Goal: Task Accomplishment & Management: Use online tool/utility

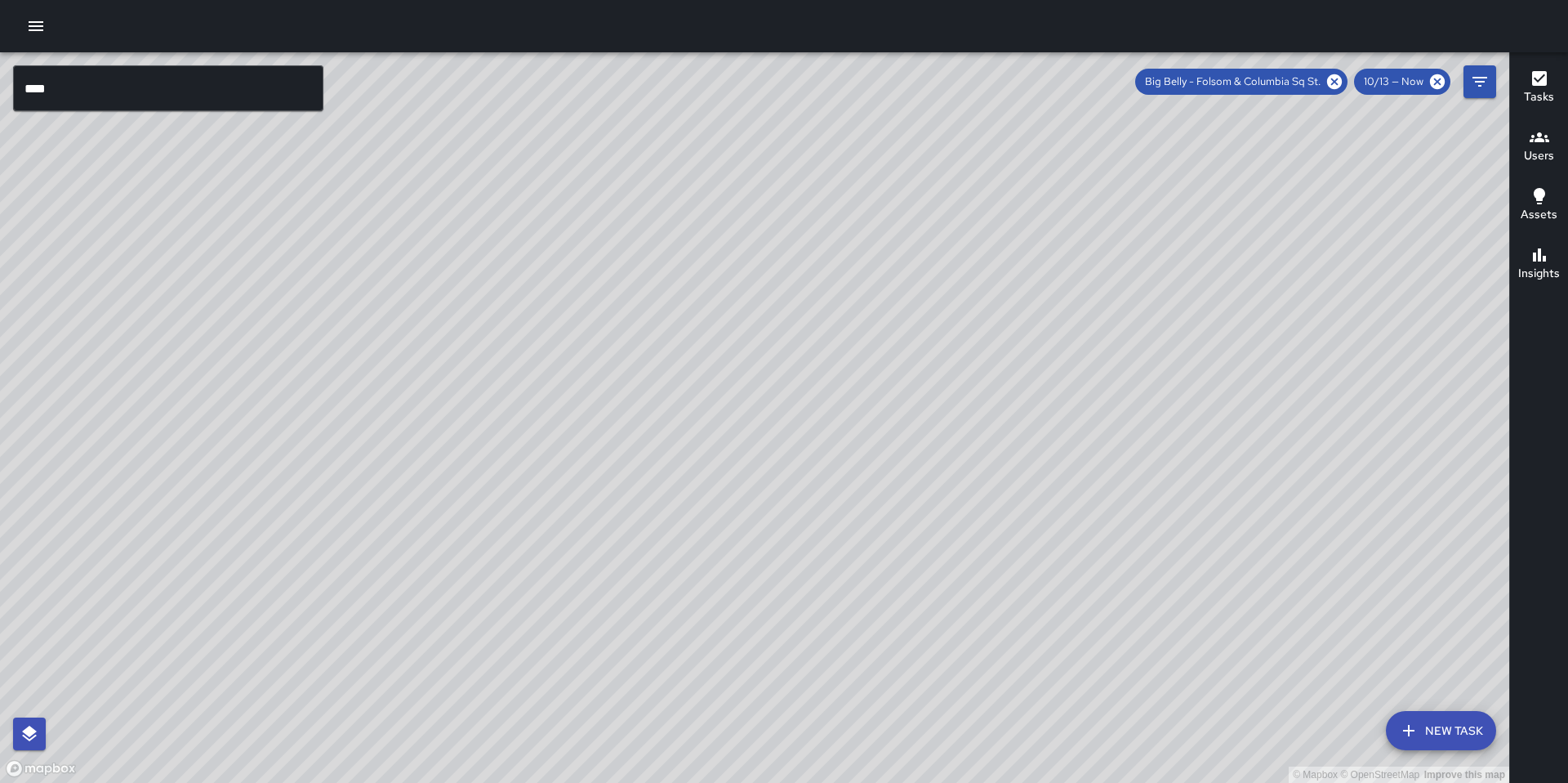
drag, startPoint x: 686, startPoint y: 541, endPoint x: 864, endPoint y: 407, distance: 222.8
click at [862, 408] on div "© Mapbox © OpenStreetMap Improve this map" at bounding box center [755, 417] width 1510 height 731
drag, startPoint x: 805, startPoint y: 477, endPoint x: 817, endPoint y: 431, distance: 47.5
click at [817, 431] on div "© Mapbox © OpenStreetMap Improve this map" at bounding box center [755, 417] width 1510 height 731
click at [113, 84] on input "***" at bounding box center [169, 88] width 310 height 46
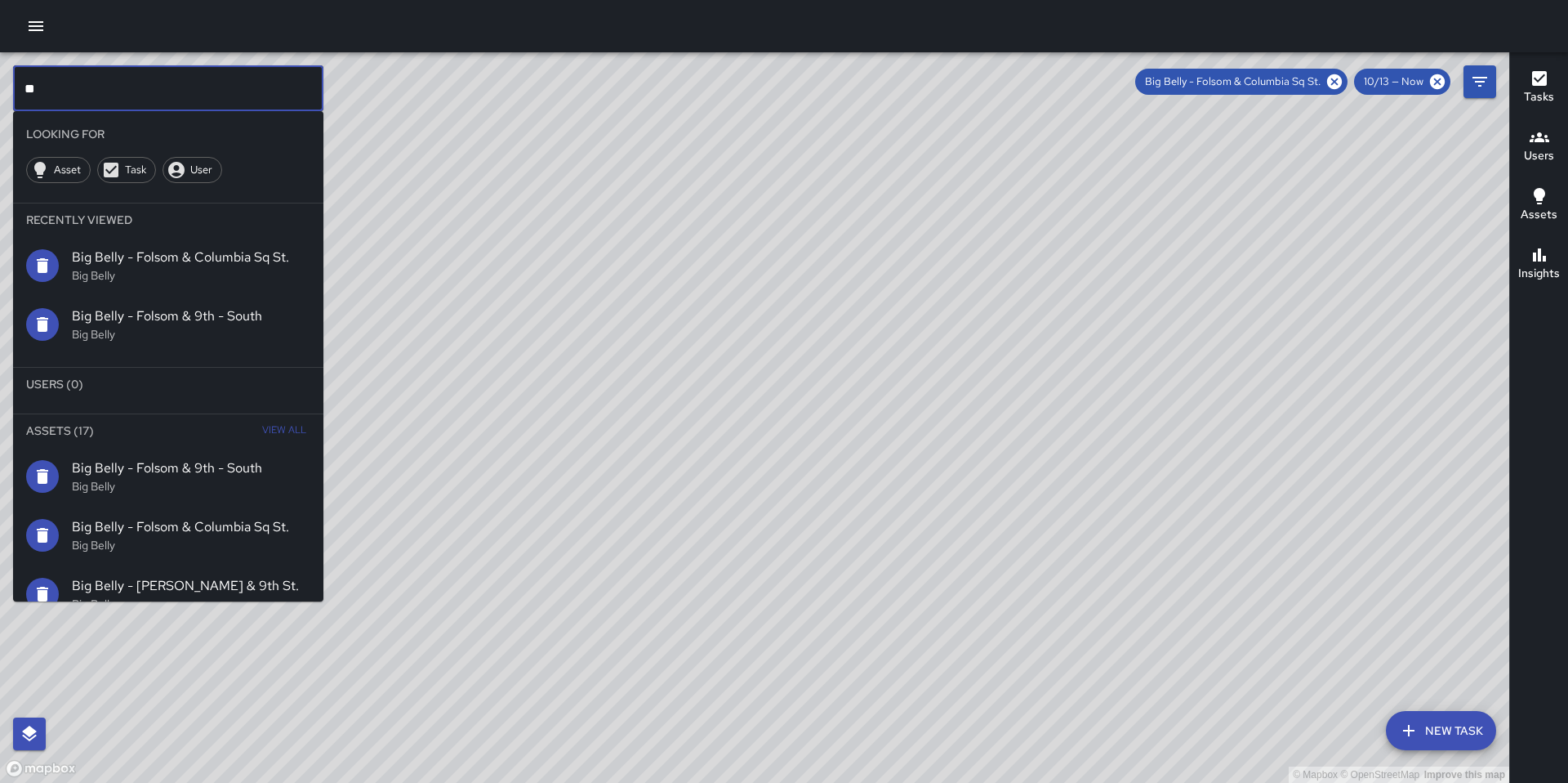
type input "*"
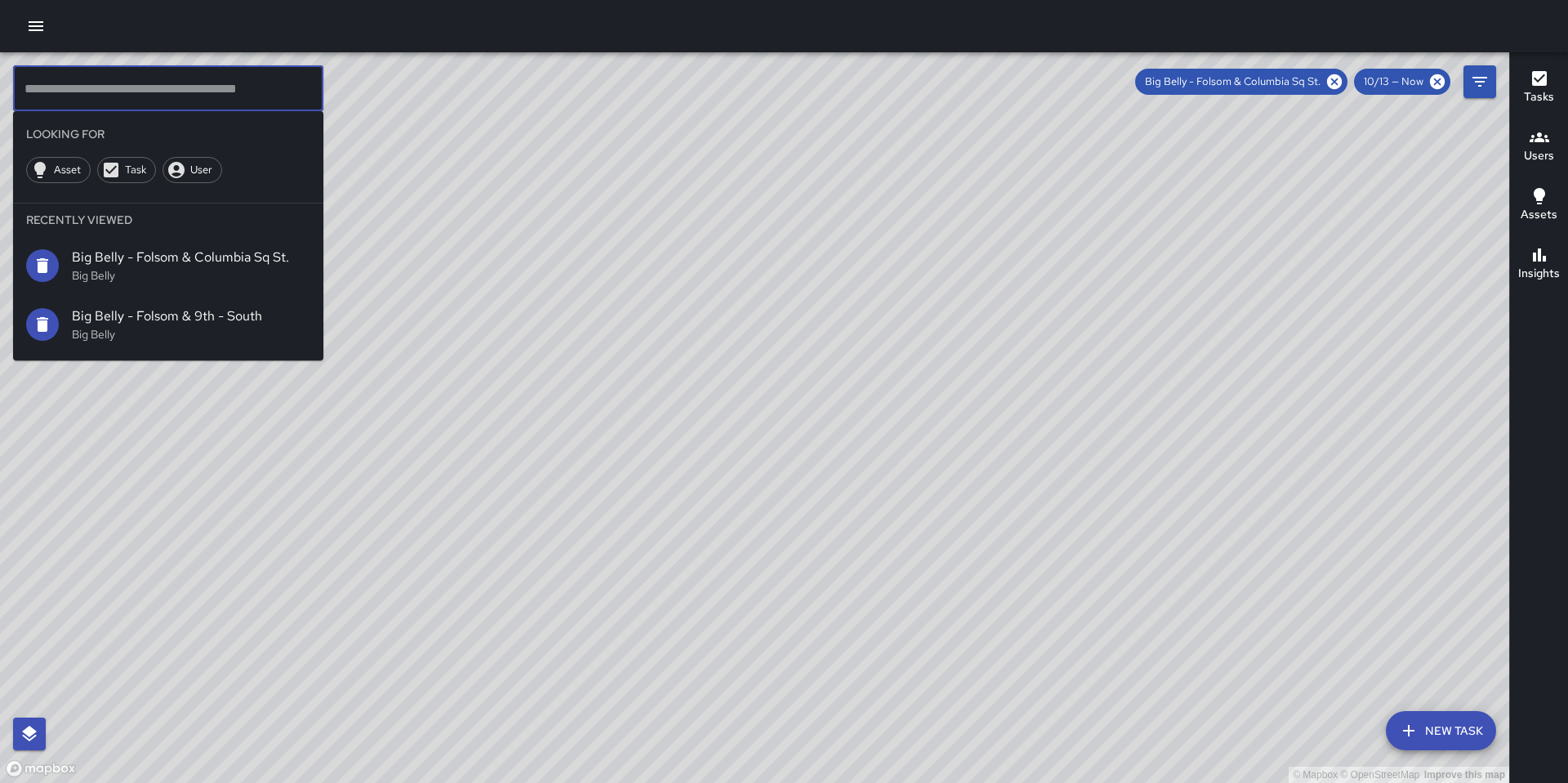
type input "*"
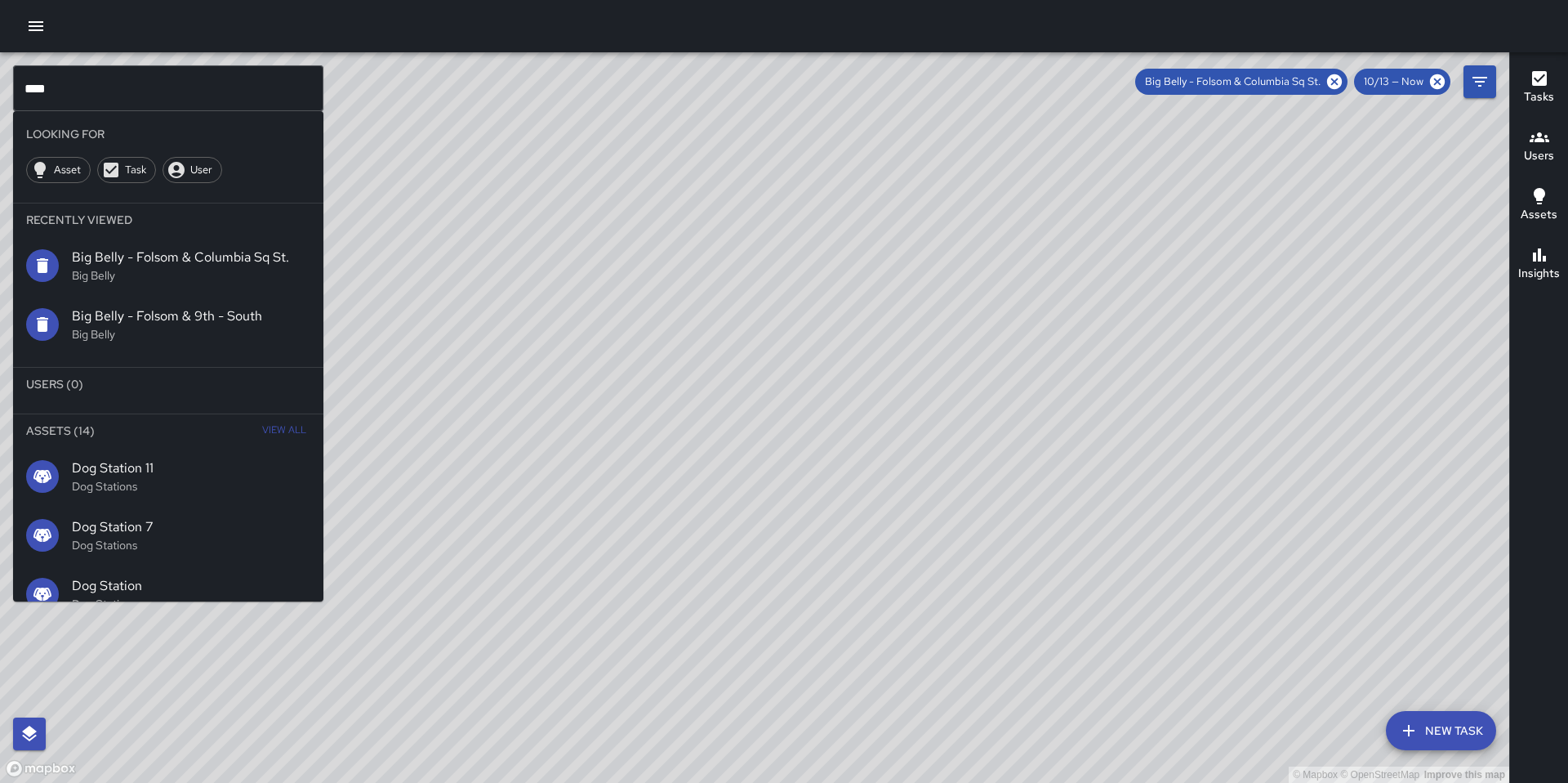
click at [241, 422] on li "Assets (14) View All" at bounding box center [169, 431] width 310 height 32
click at [258, 428] on button "View All" at bounding box center [284, 431] width 52 height 32
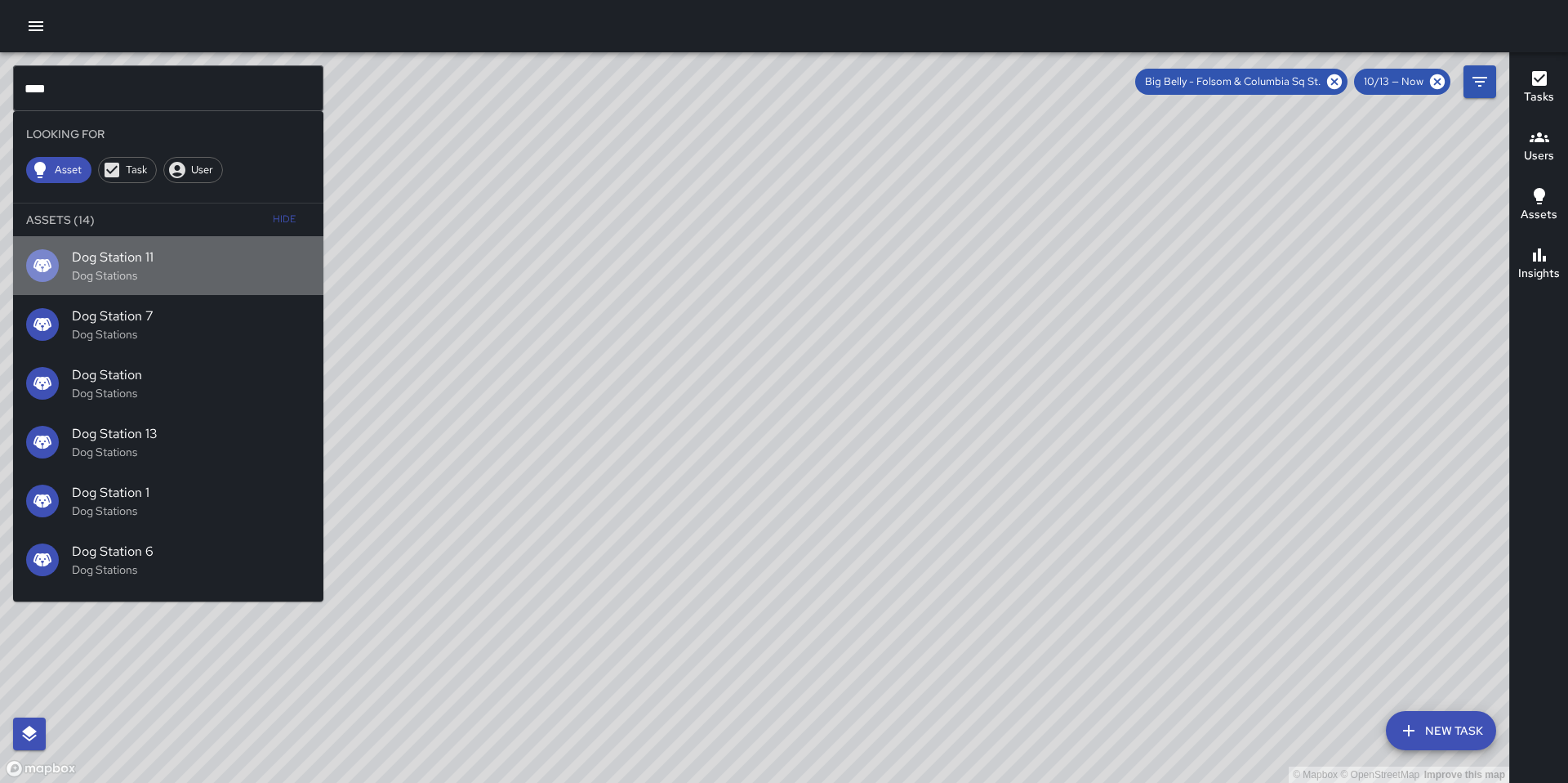
click at [177, 254] on span "Dog Station 11" at bounding box center [191, 257] width 238 height 20
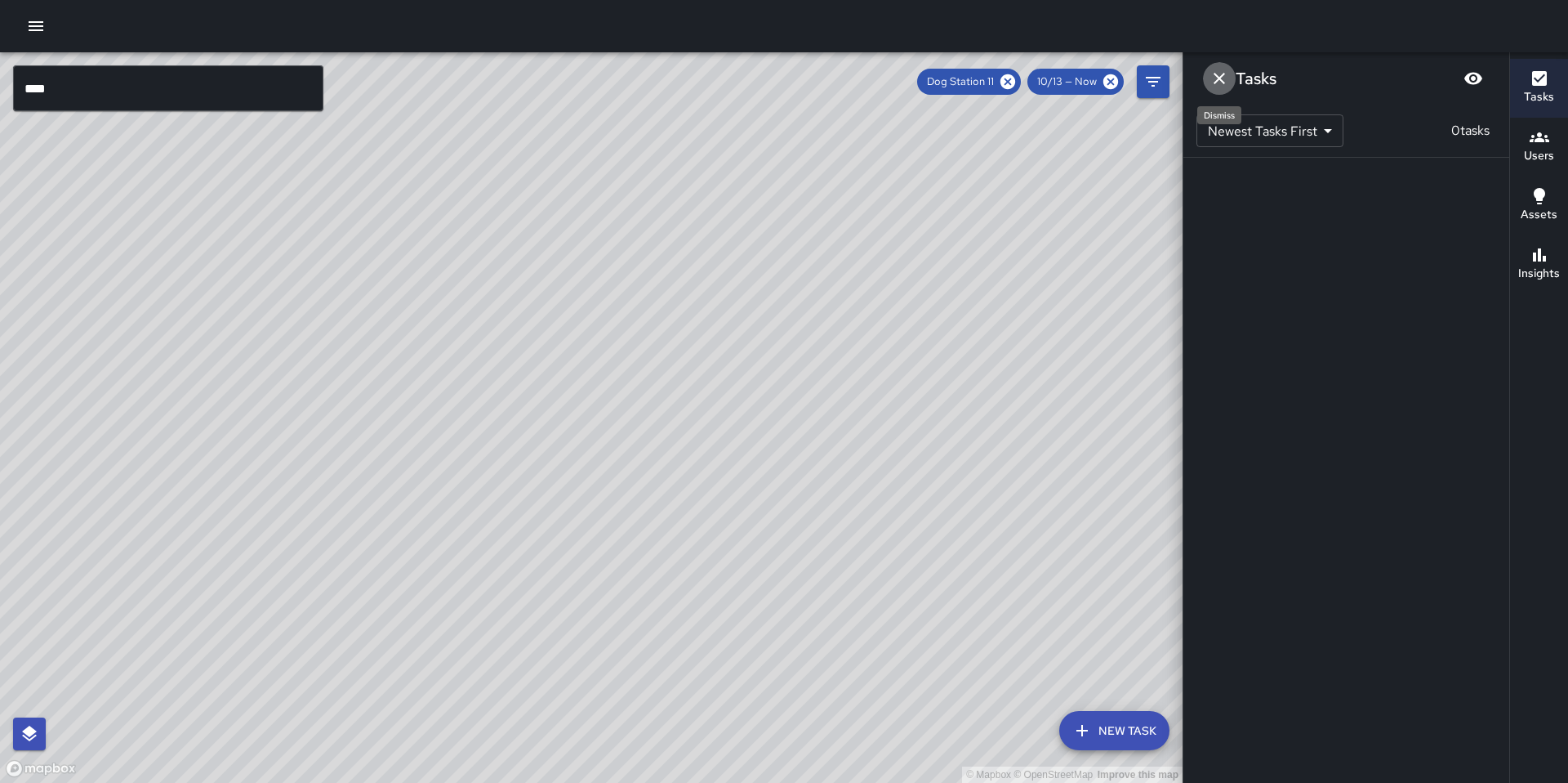
click at [1225, 74] on icon "Dismiss" at bounding box center [1219, 79] width 20 height 20
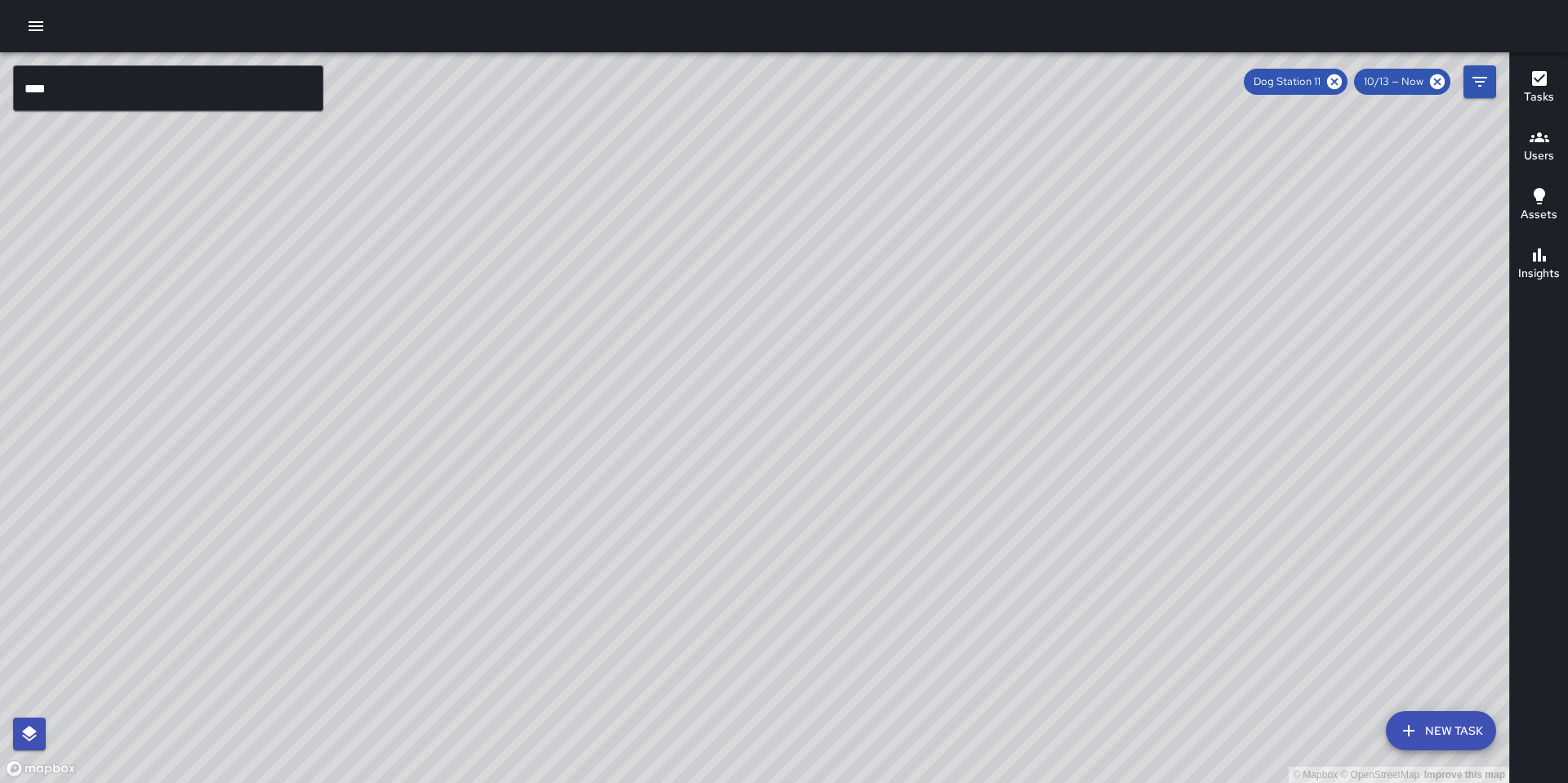
click at [164, 80] on input "***" at bounding box center [169, 88] width 310 height 46
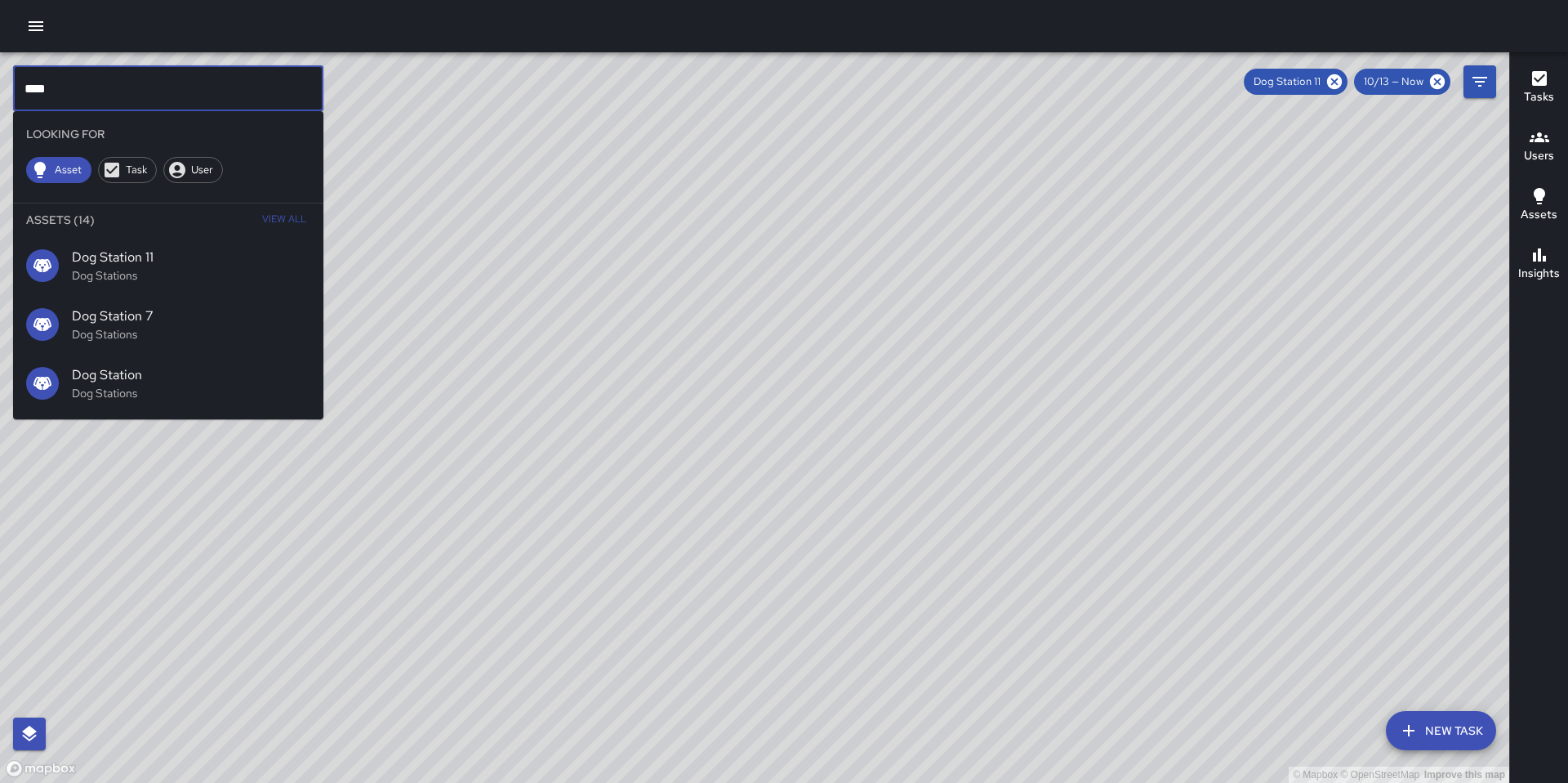
click at [133, 300] on div "Dog Station 7 Dog Stations" at bounding box center [169, 325] width 310 height 59
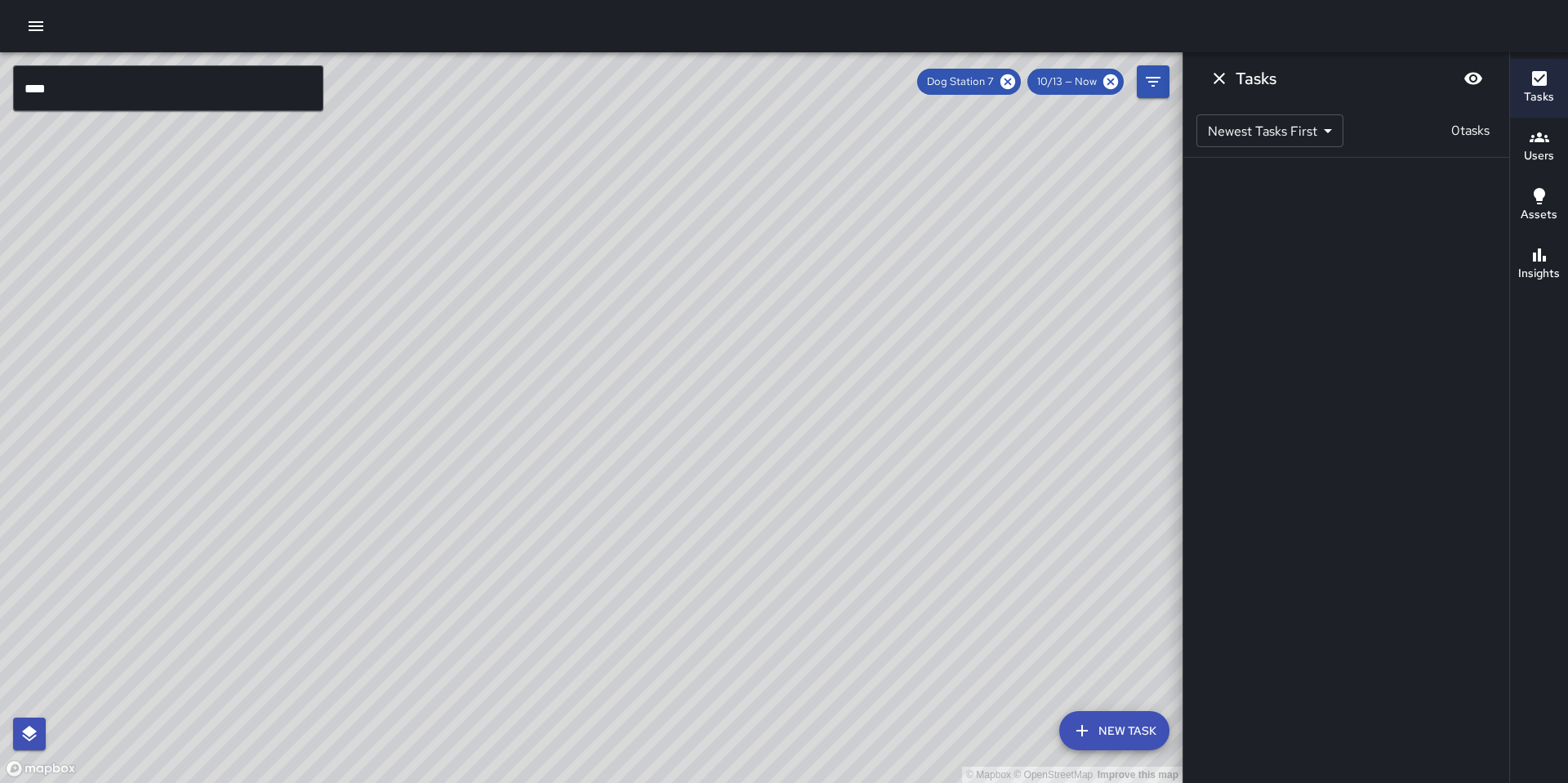
click at [60, 88] on input "***" at bounding box center [169, 88] width 310 height 46
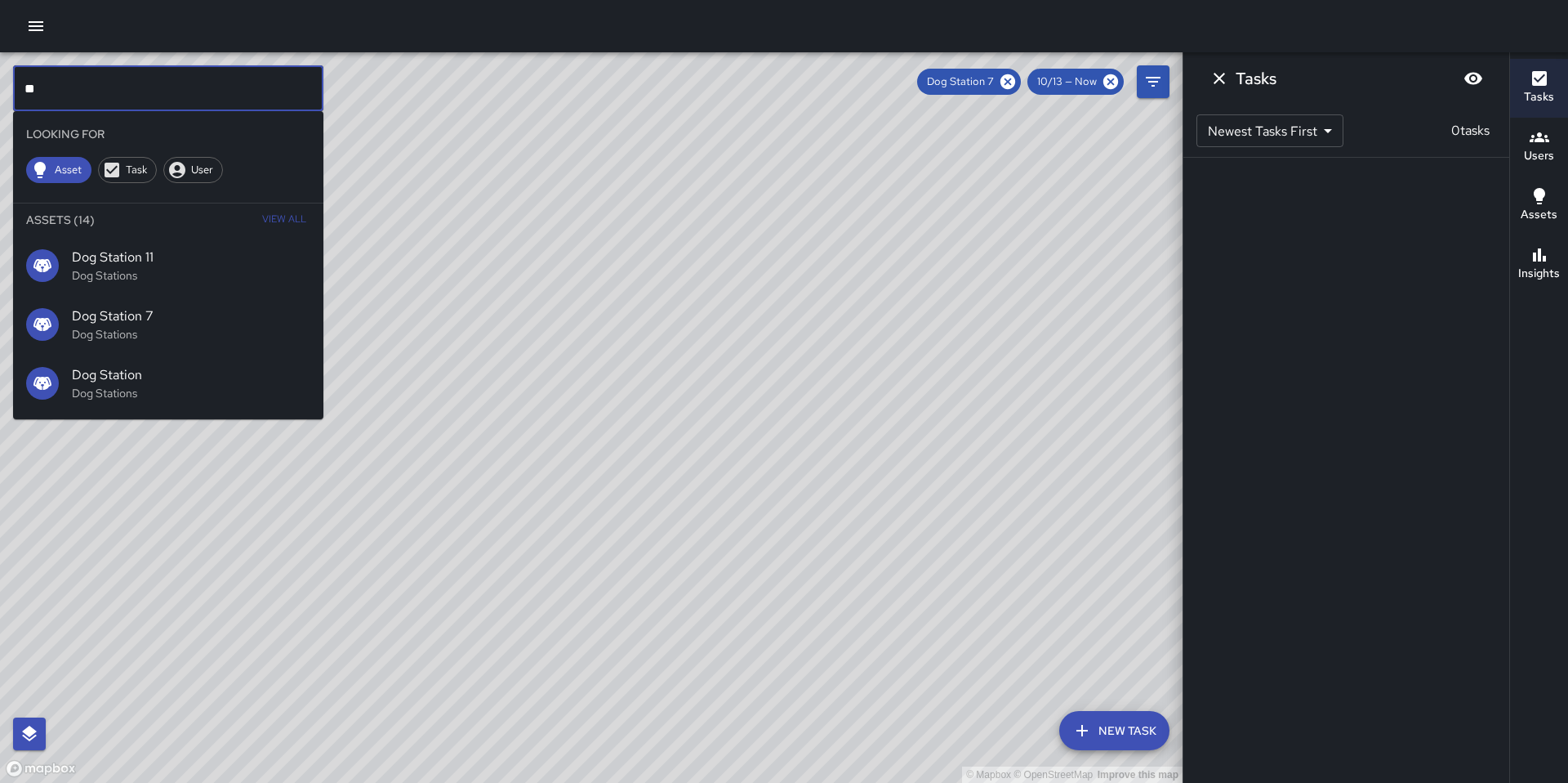
type input "*"
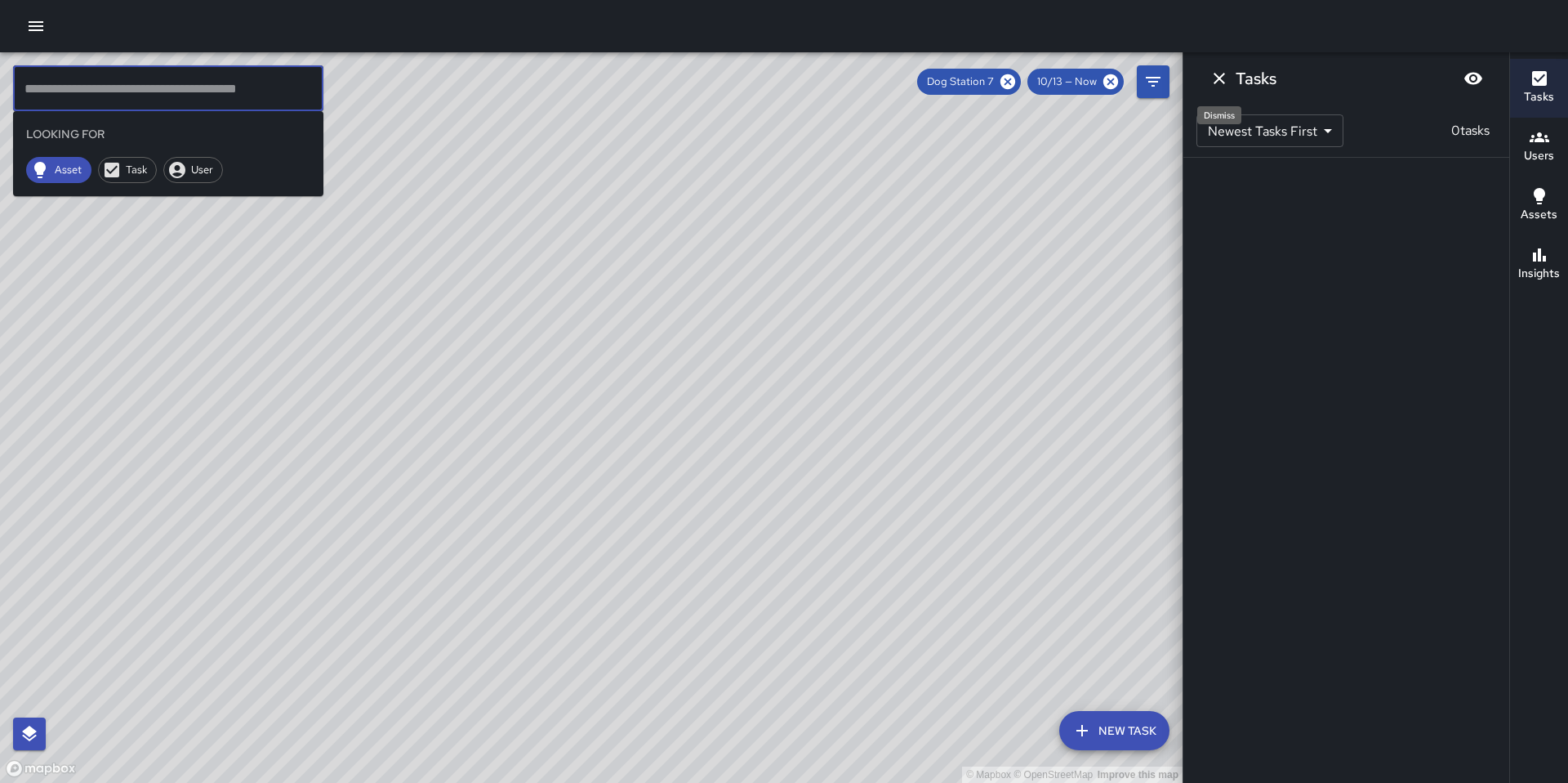
click at [1220, 74] on icon "Dismiss" at bounding box center [1219, 79] width 20 height 20
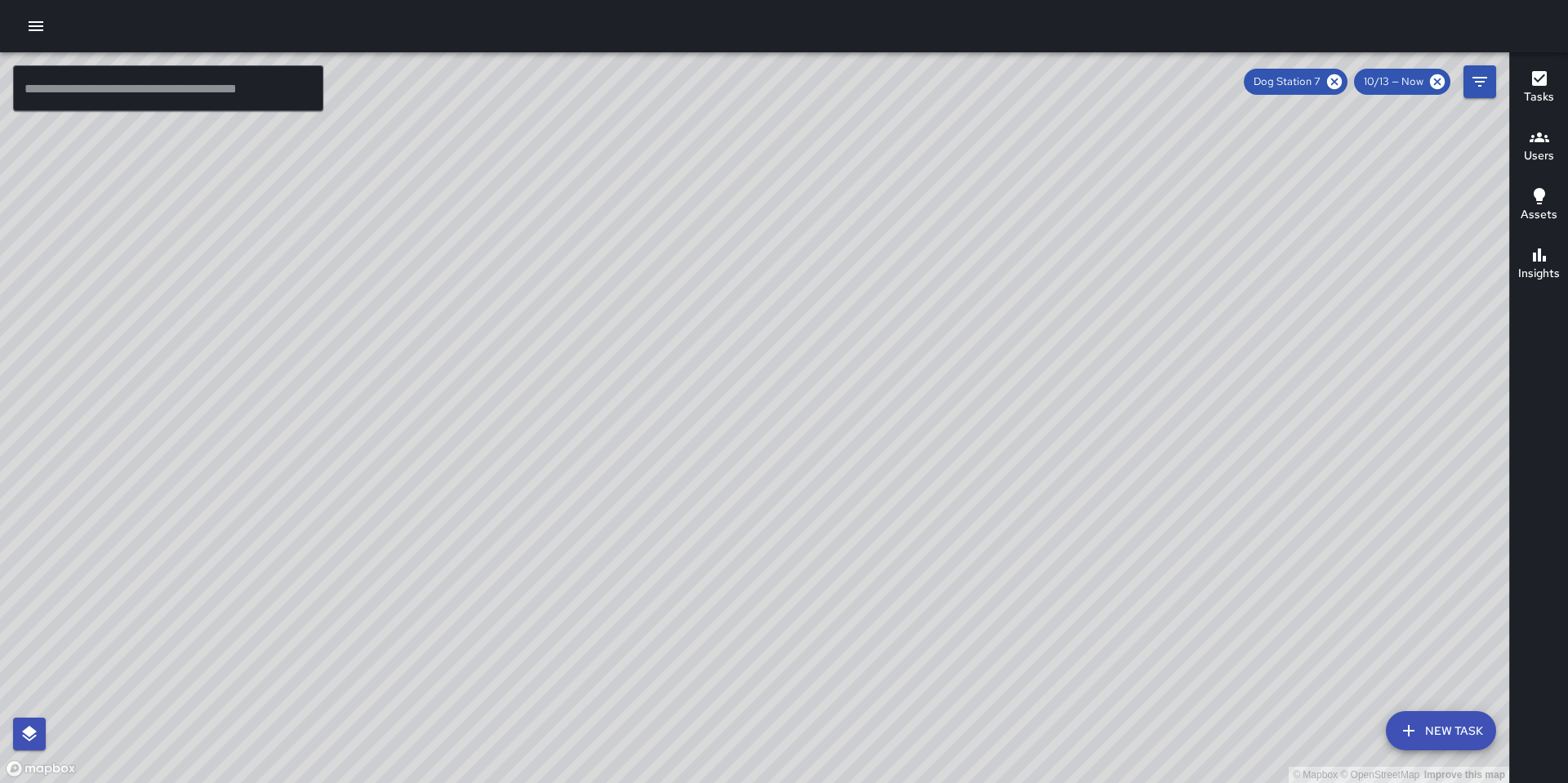
drag, startPoint x: 1217, startPoint y: 486, endPoint x: 923, endPoint y: 479, distance: 294.1
click at [923, 479] on div "© Mapbox © OpenStreetMap Improve this map" at bounding box center [755, 417] width 1510 height 731
drag, startPoint x: 1004, startPoint y: 472, endPoint x: 936, endPoint y: 465, distance: 68.4
click at [984, 468] on div "© Mapbox © OpenStreetMap Improve this map" at bounding box center [755, 417] width 1510 height 731
click at [34, 24] on icon "button" at bounding box center [36, 26] width 20 height 20
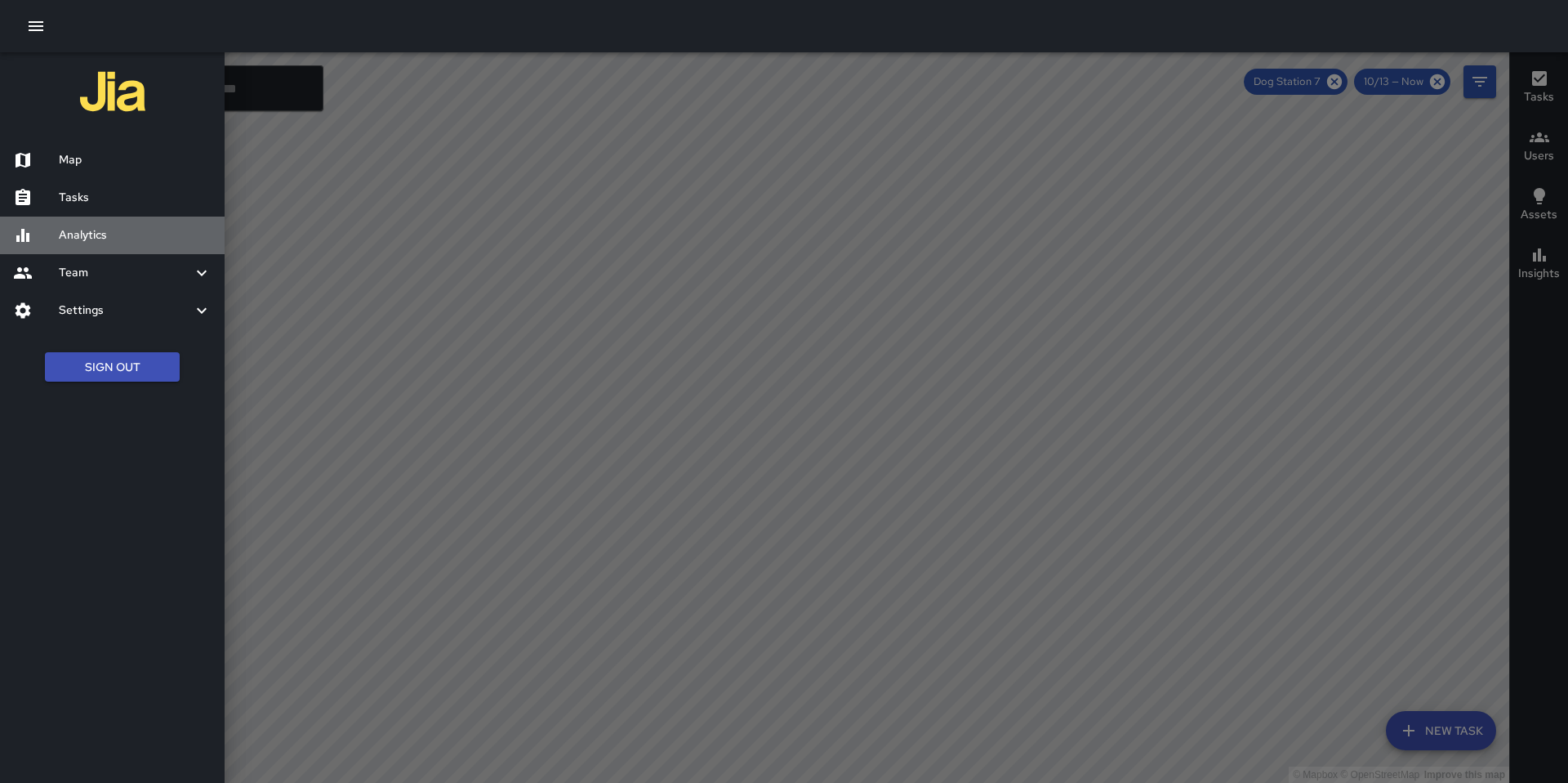
click at [91, 238] on h6 "Analytics" at bounding box center [135, 235] width 152 height 18
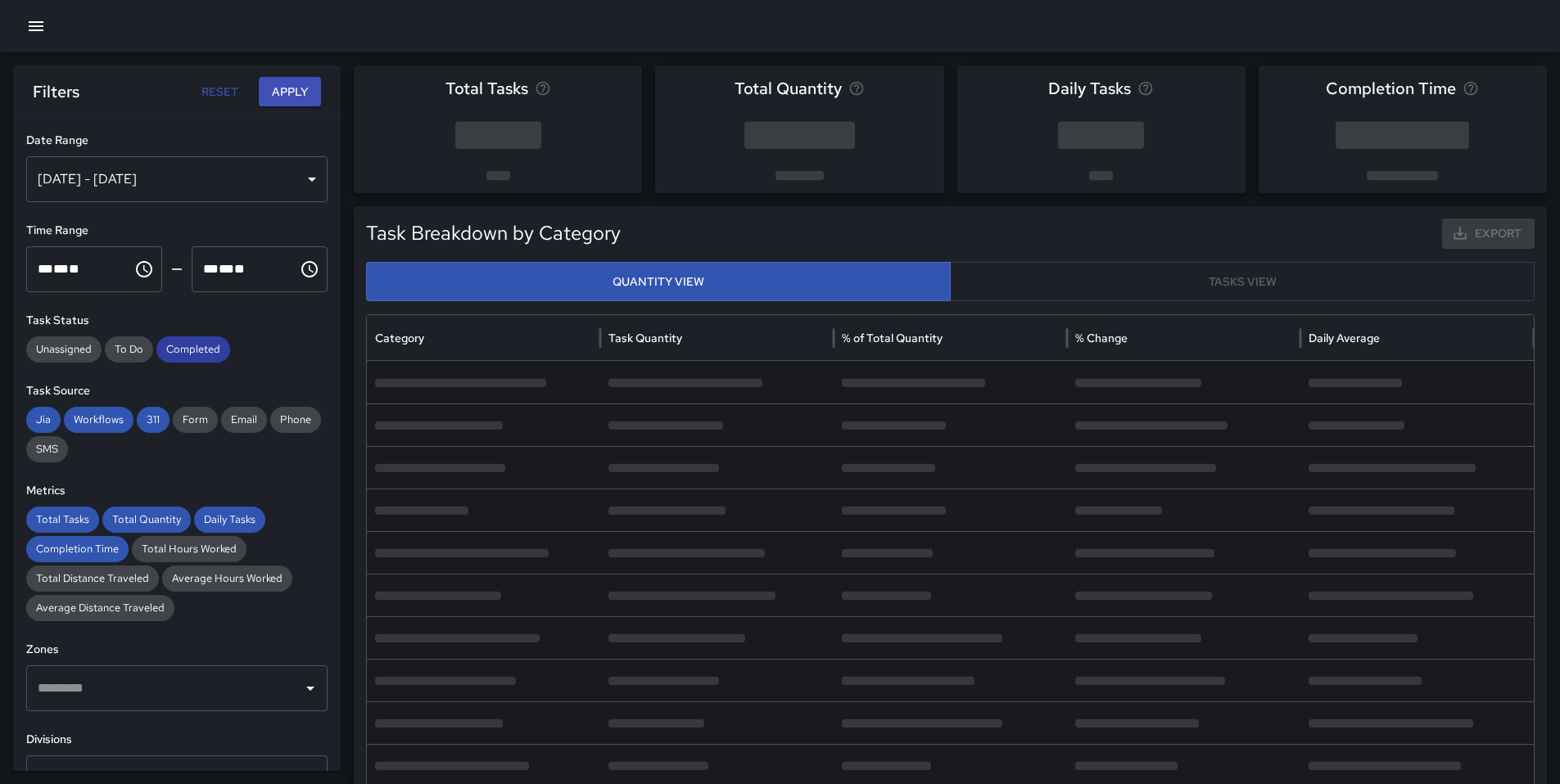
click at [185, 355] on span "Completed" at bounding box center [193, 349] width 74 height 16
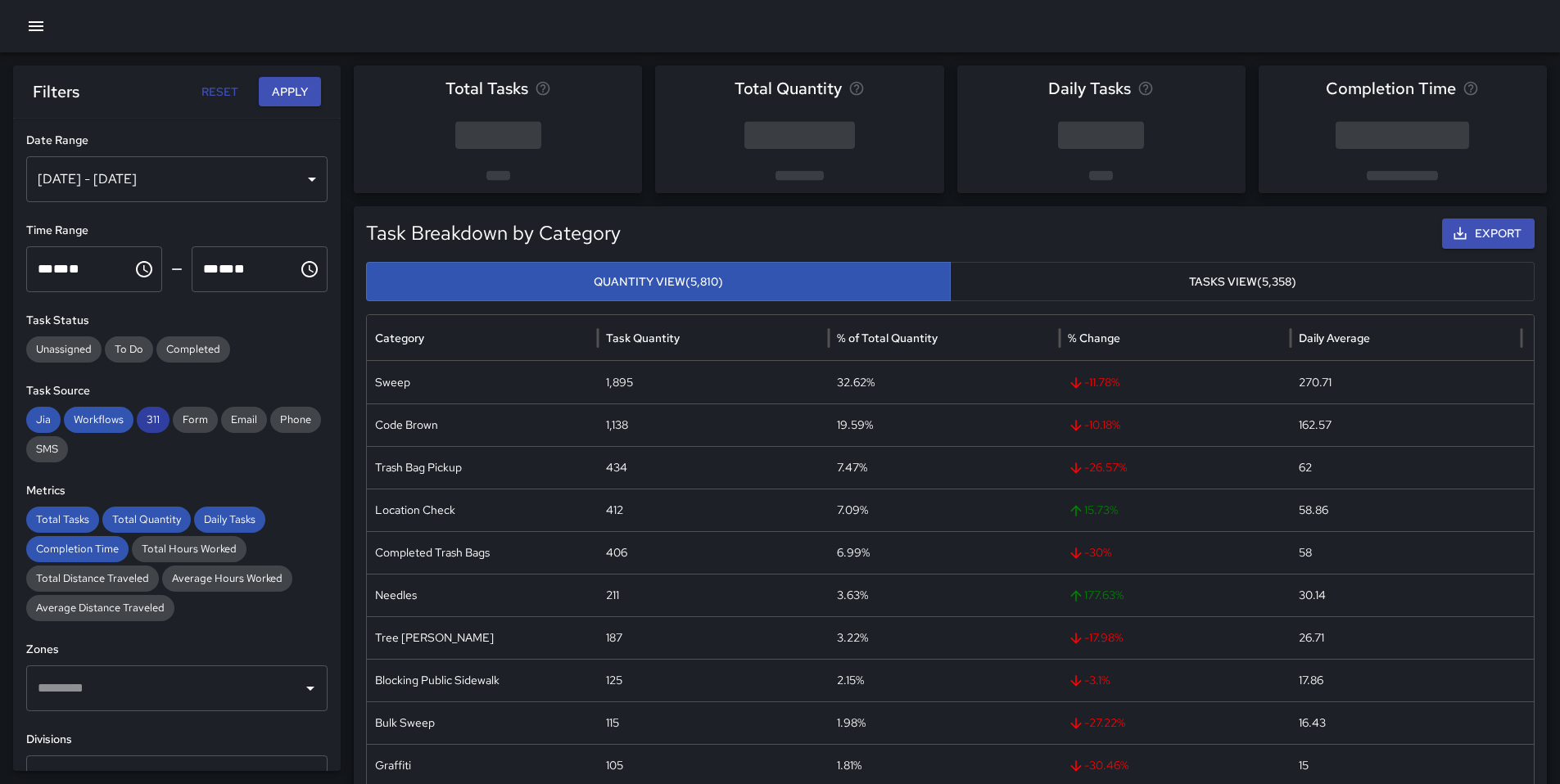
click at [141, 426] on span "311" at bounding box center [153, 419] width 32 height 16
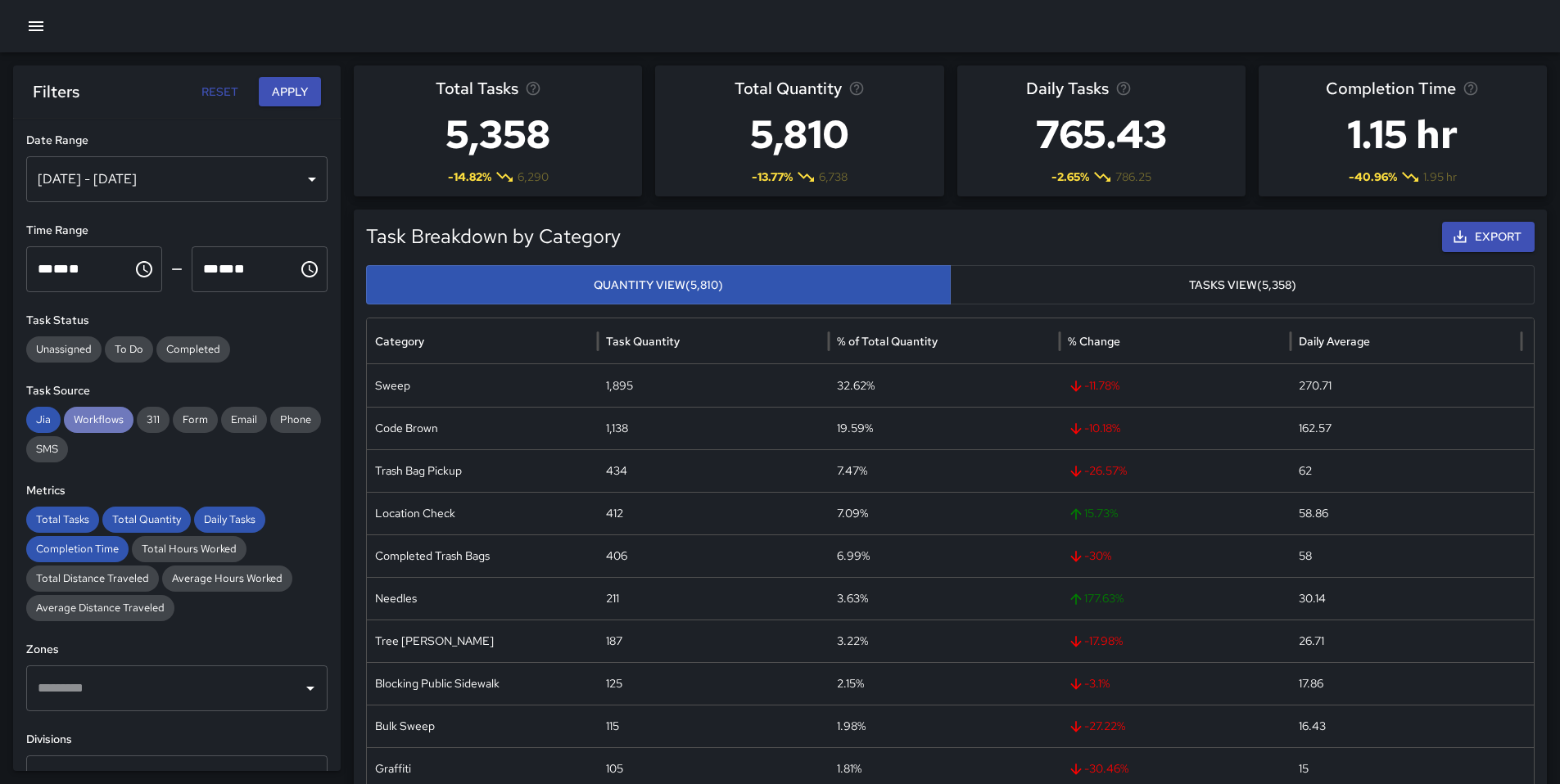
click at [115, 421] on span "Workflows" at bounding box center [98, 419] width 69 height 16
click at [37, 417] on span "Jia" at bounding box center [43, 419] width 34 height 16
click at [78, 526] on span "Total Tasks" at bounding box center [62, 519] width 73 height 16
click at [113, 526] on span "Total Quantity" at bounding box center [146, 519] width 88 height 16
click at [208, 526] on span "Daily Tasks" at bounding box center [229, 519] width 71 height 16
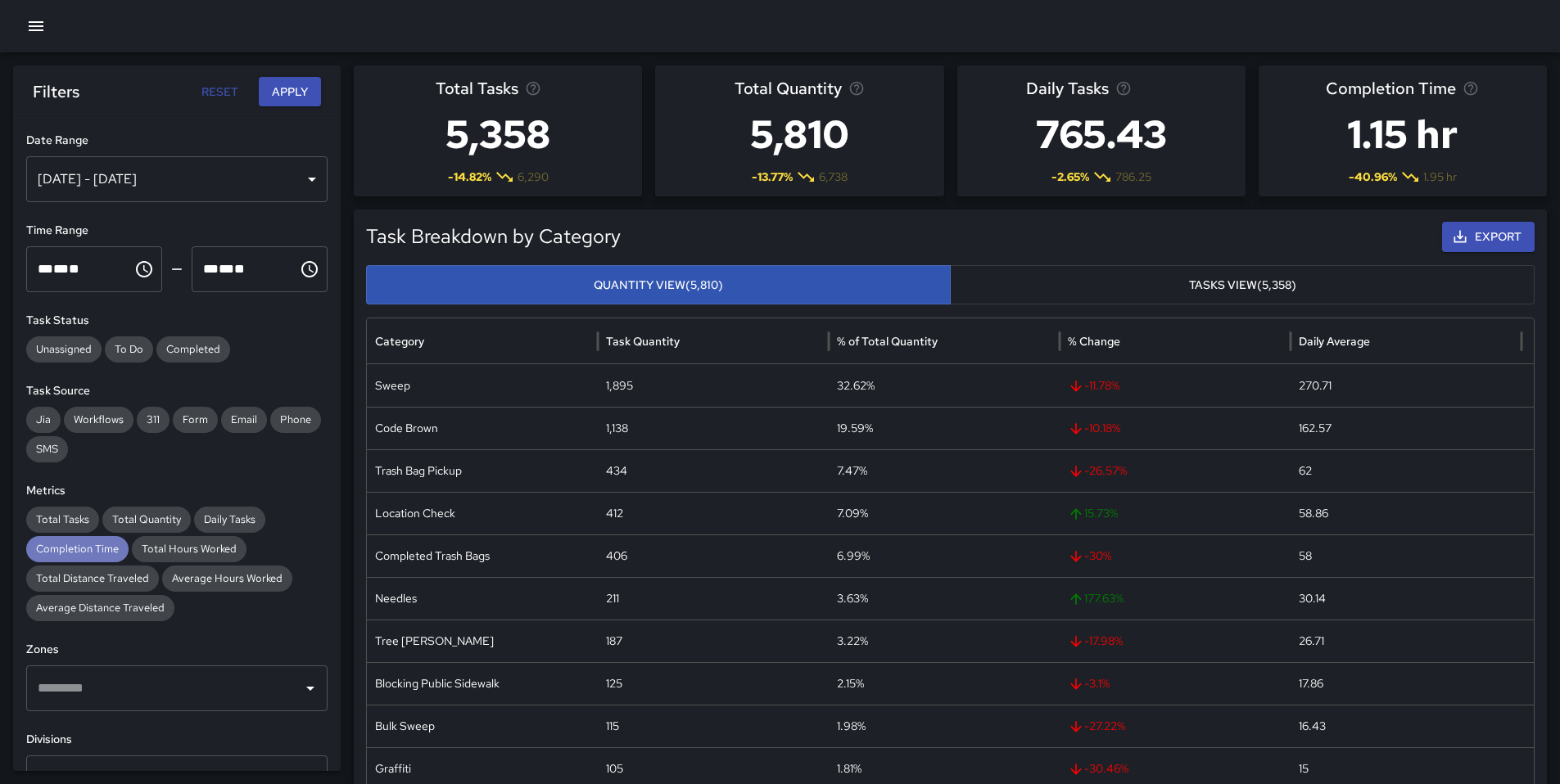
click at [93, 550] on span "Completion Time" at bounding box center [77, 549] width 102 height 16
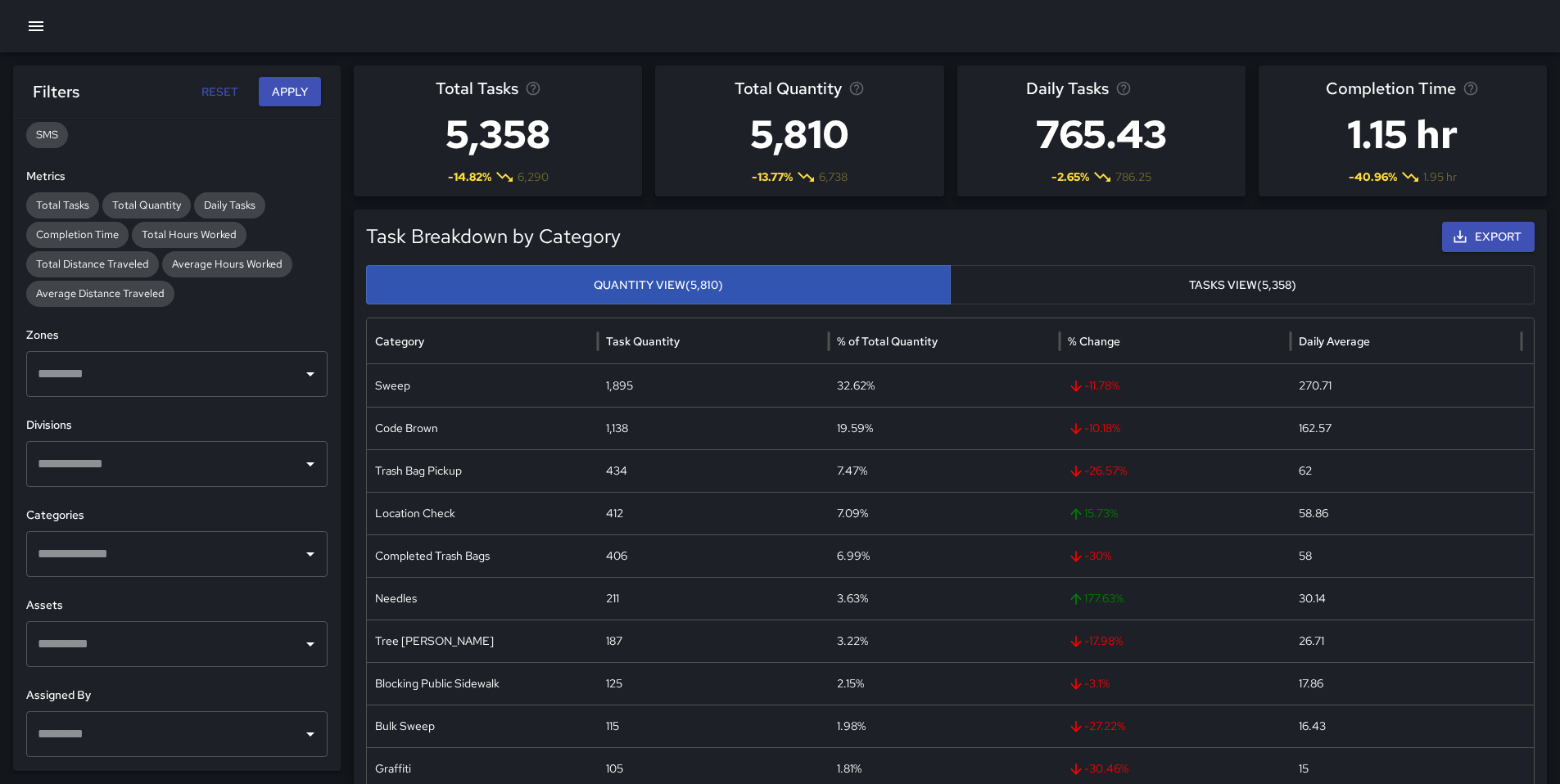
scroll to position [320, 0]
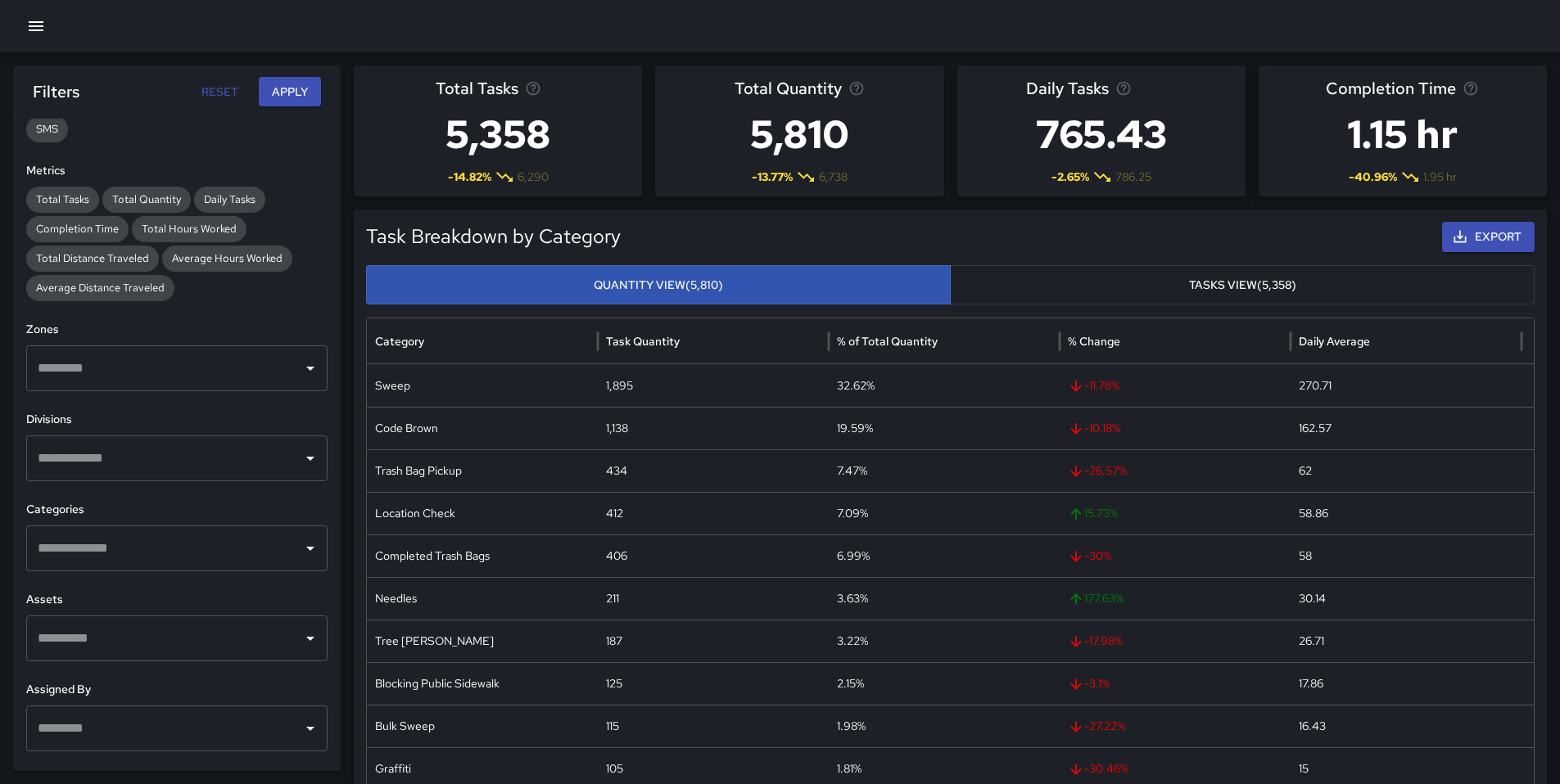
click at [124, 564] on div "​" at bounding box center [176, 548] width 301 height 46
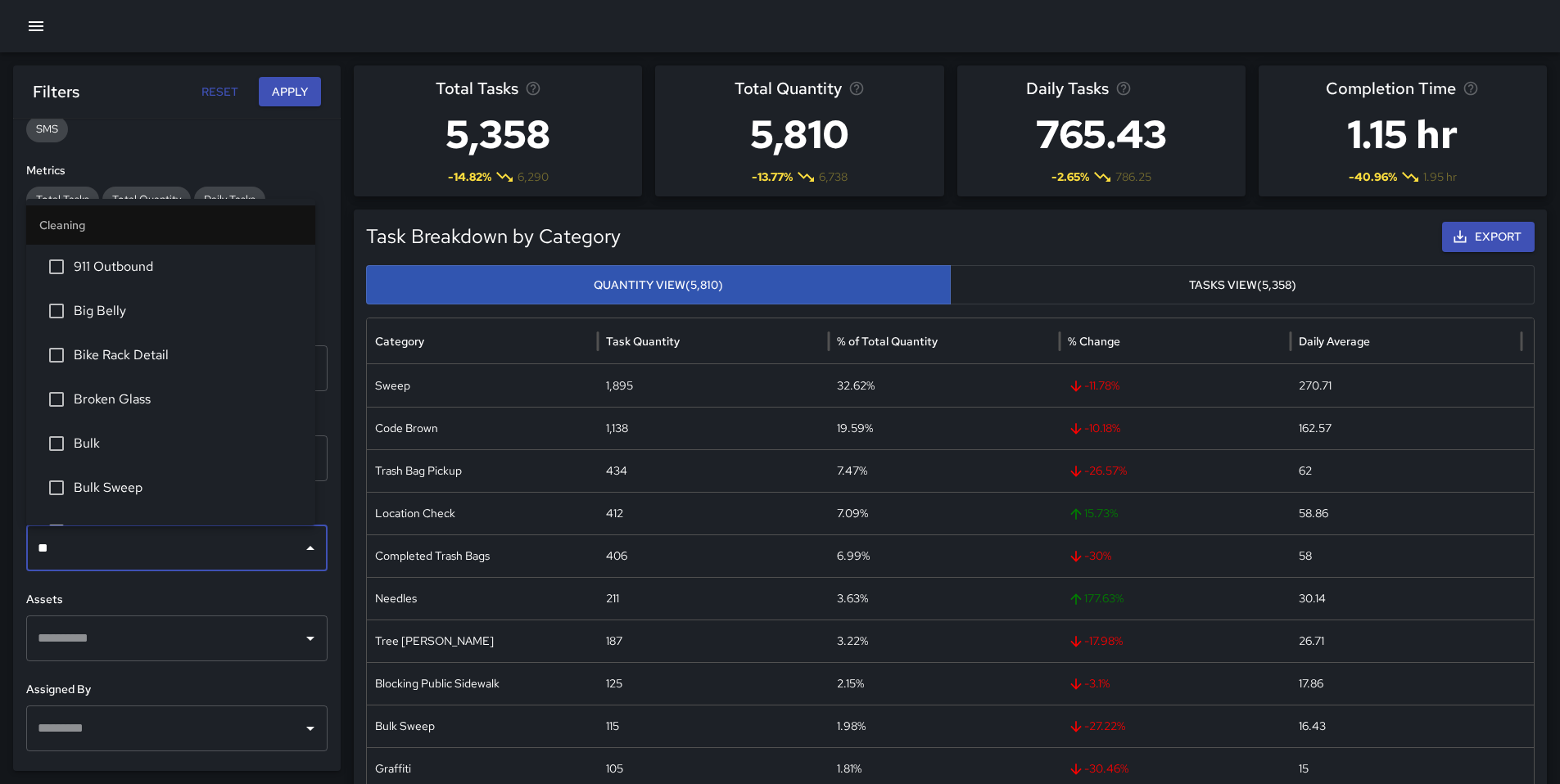
type input "***"
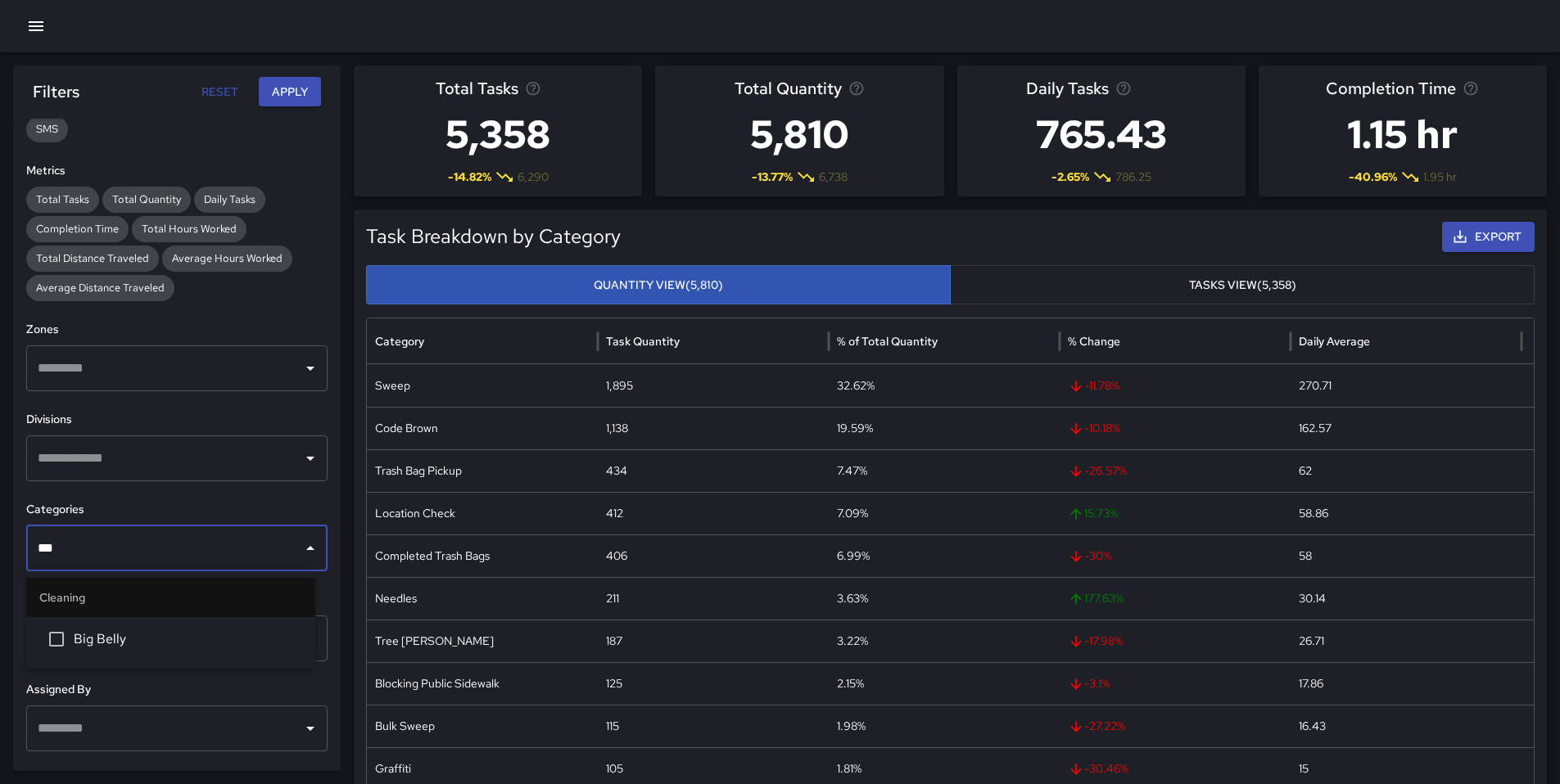
click at [93, 658] on li "Big Belly" at bounding box center [171, 639] width 289 height 44
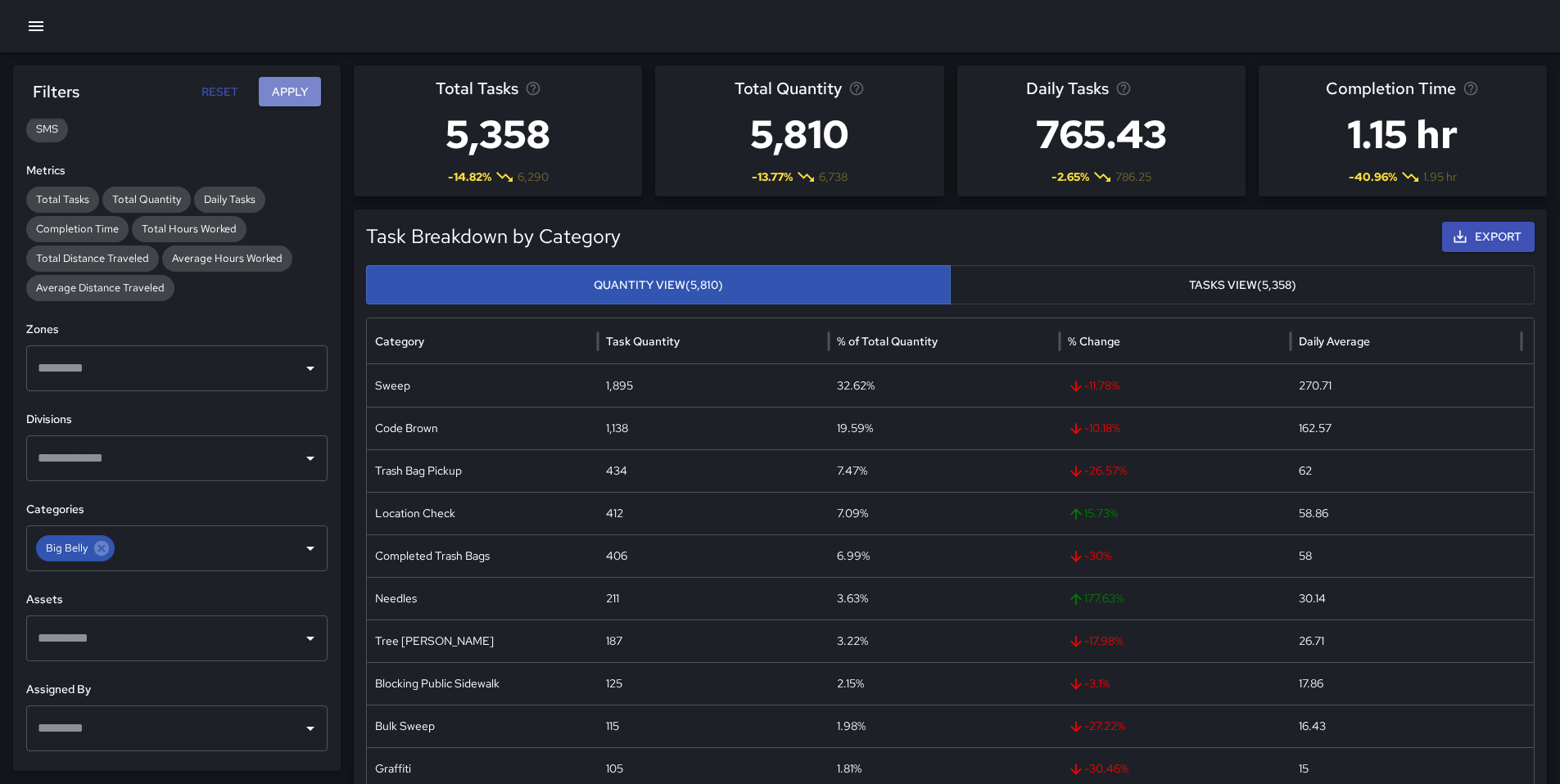
click at [288, 86] on button "Apply" at bounding box center [289, 92] width 62 height 31
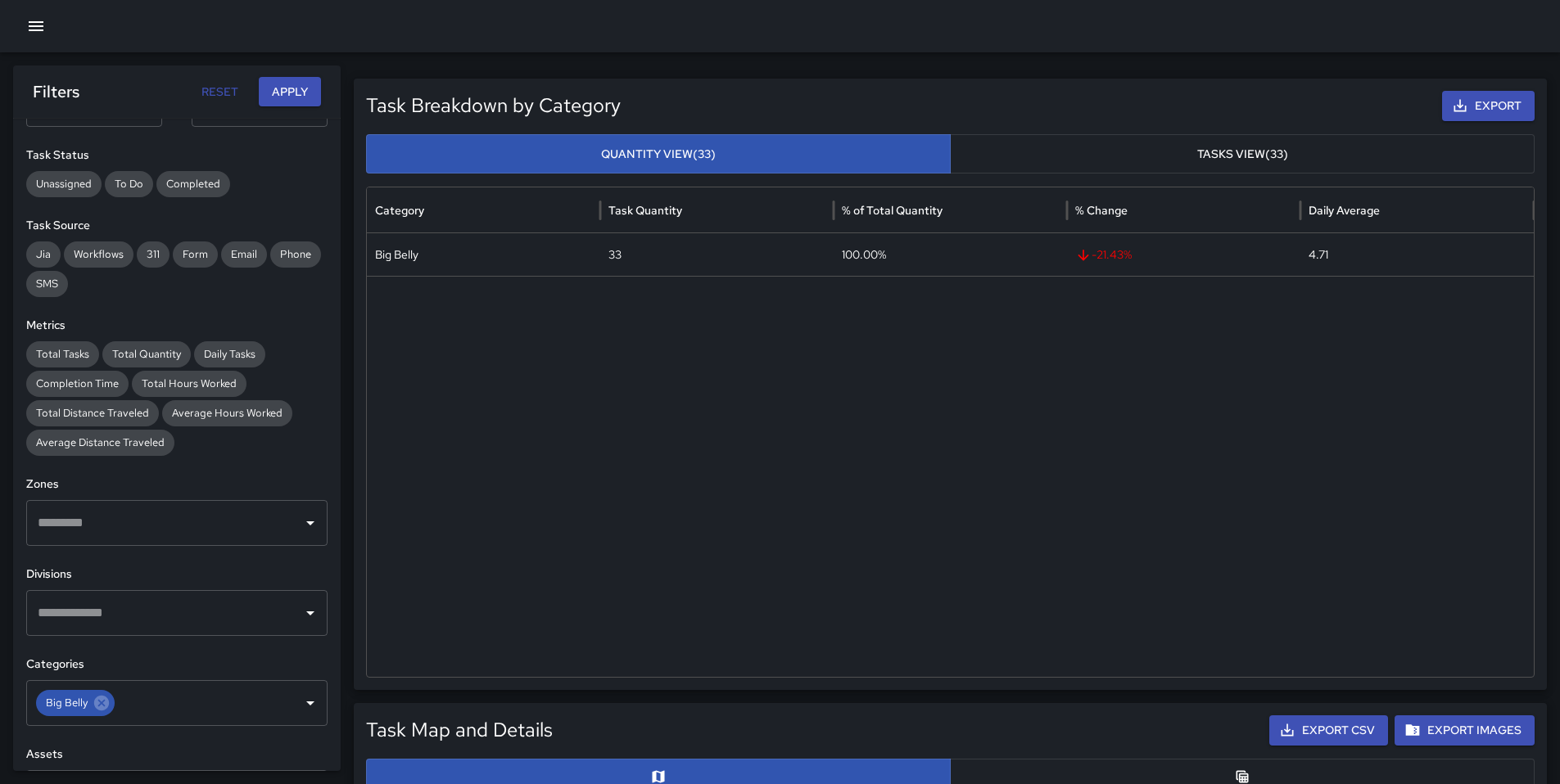
scroll to position [0, 0]
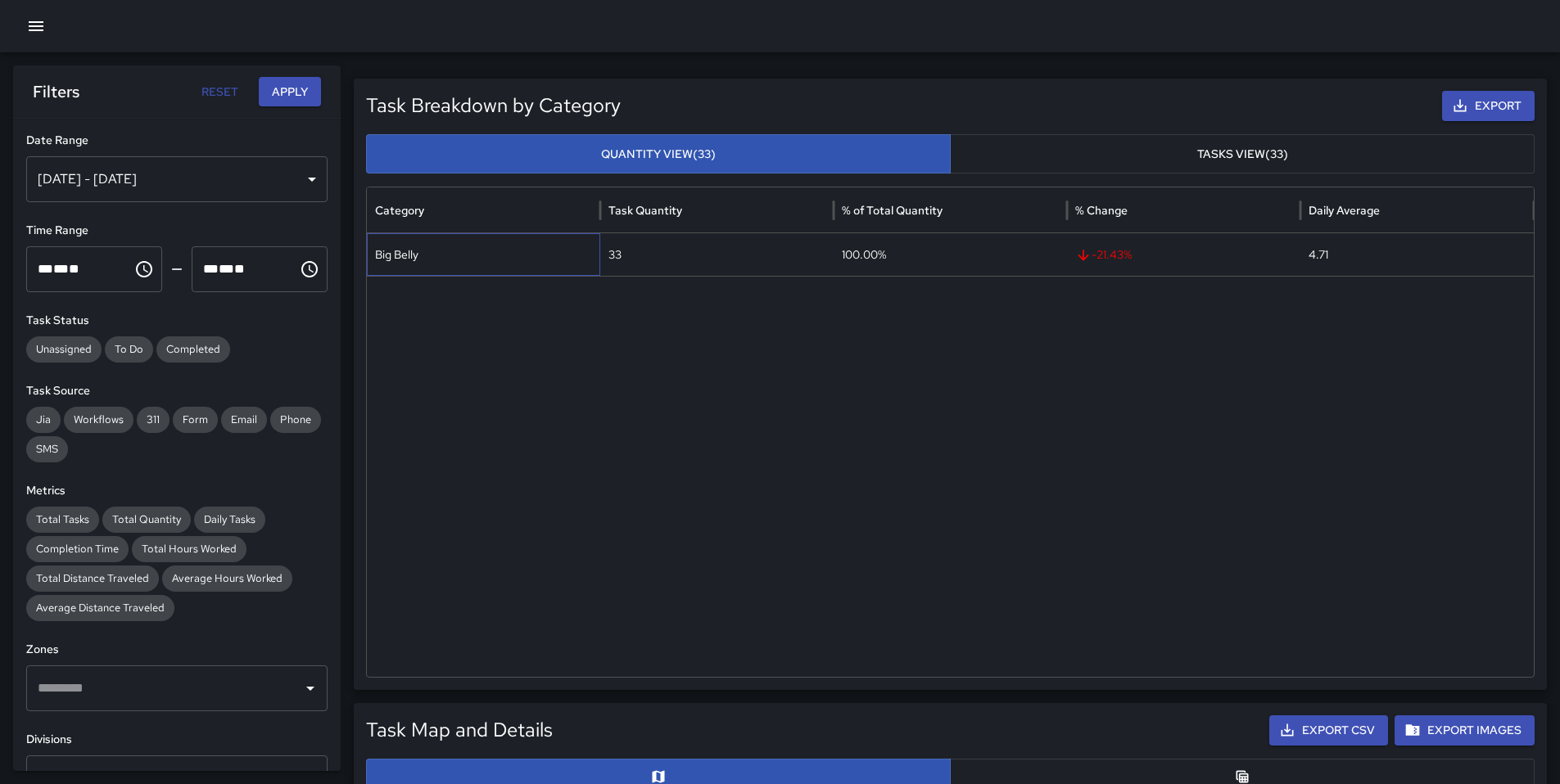
click at [462, 262] on div "Big Belly" at bounding box center [483, 254] width 234 height 42
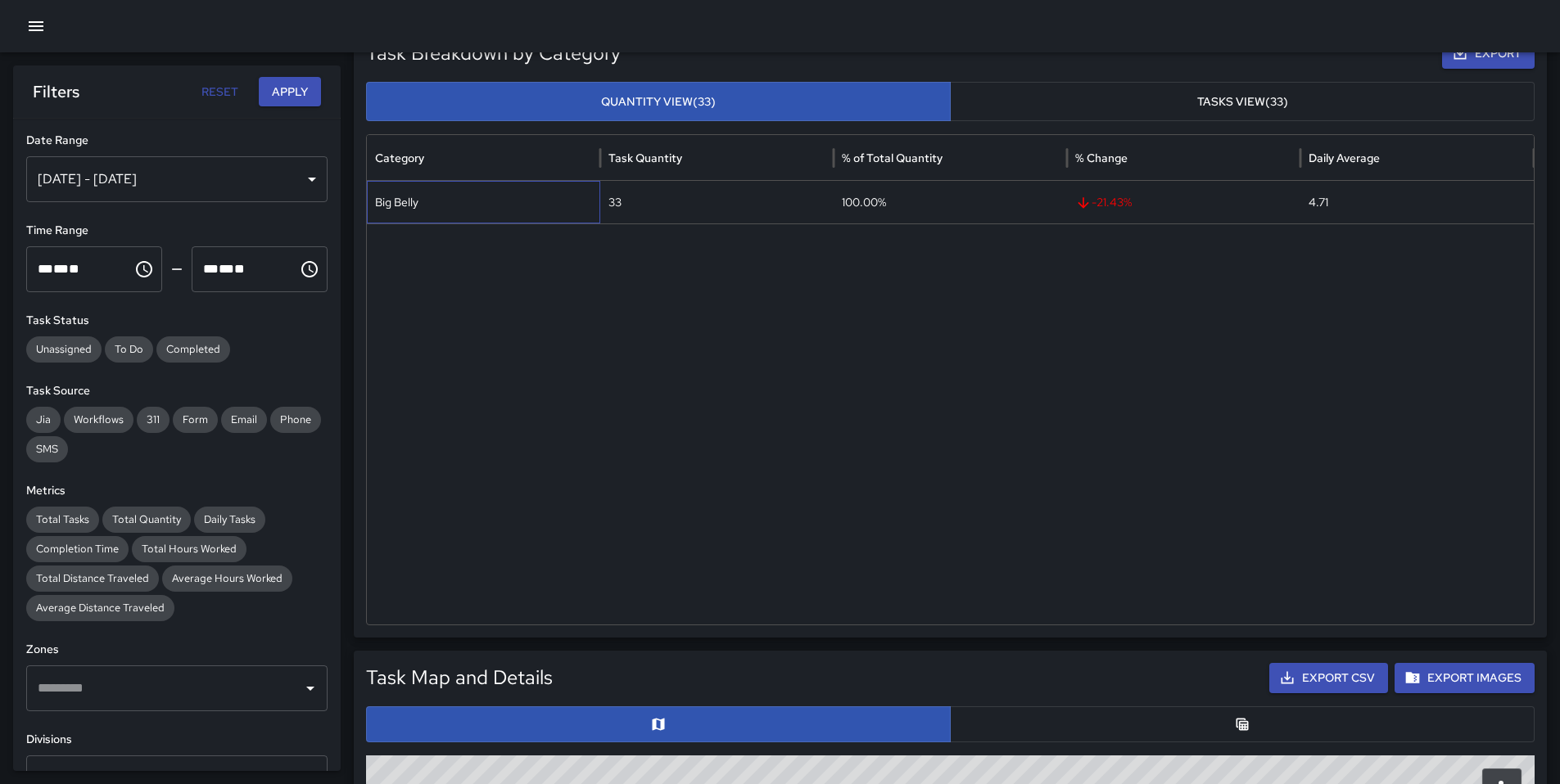
scroll to position [538, 0]
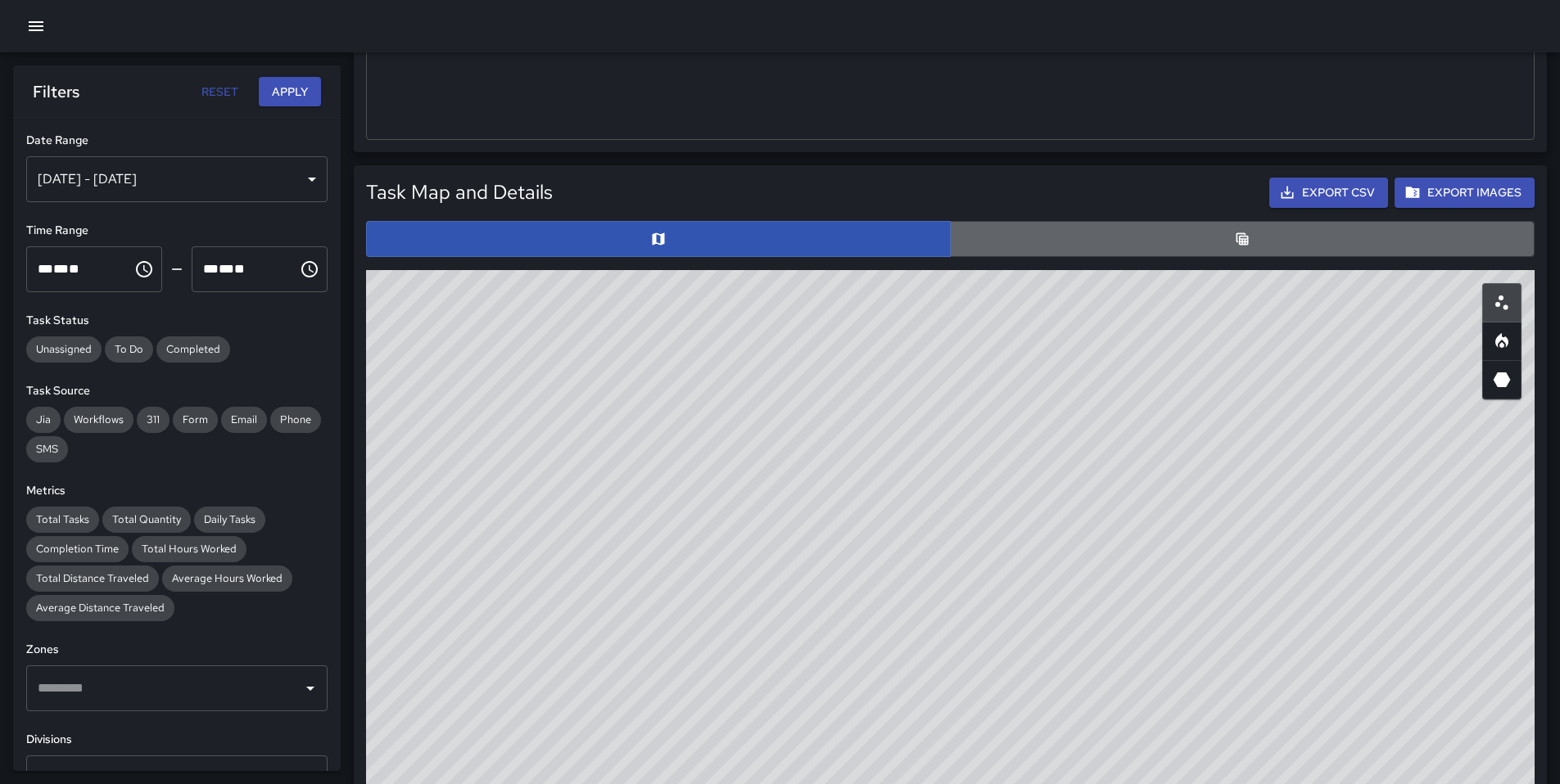
click at [1023, 250] on button "button" at bounding box center [1242, 239] width 585 height 36
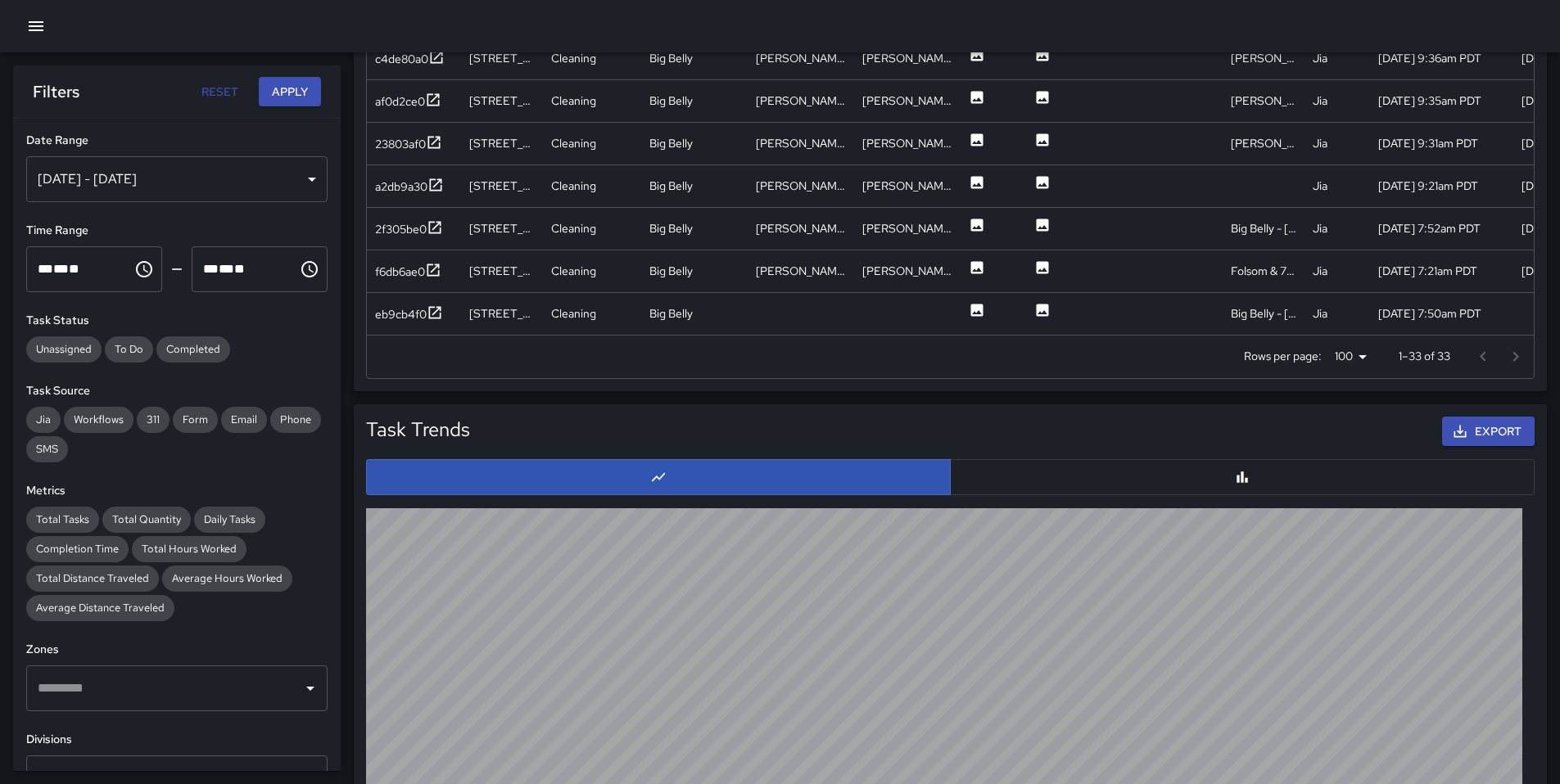
scroll to position [1111, 0]
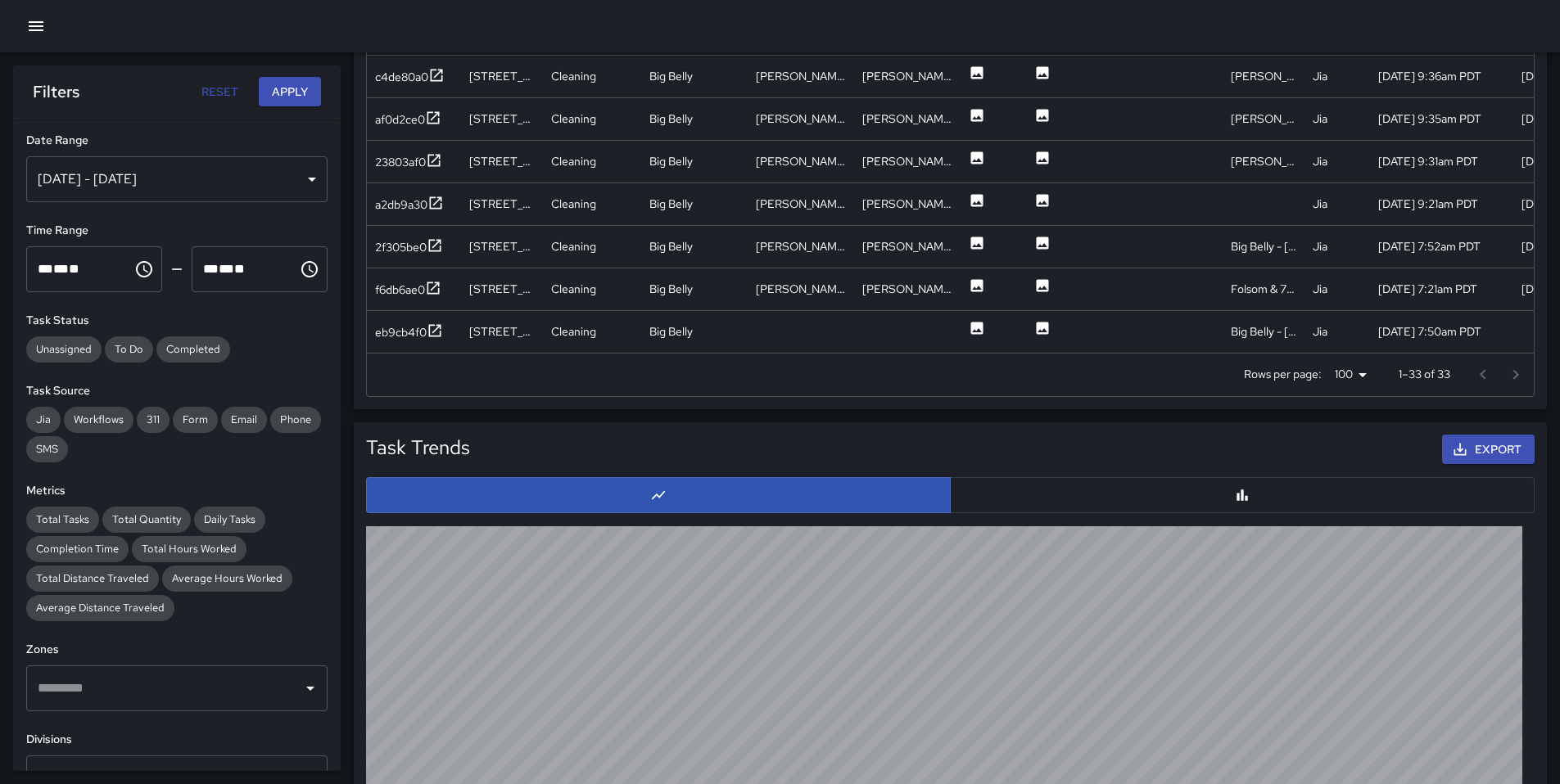
click at [1507, 374] on div at bounding box center [1499, 374] width 66 height 32
click at [1512, 377] on div at bounding box center [1499, 374] width 66 height 32
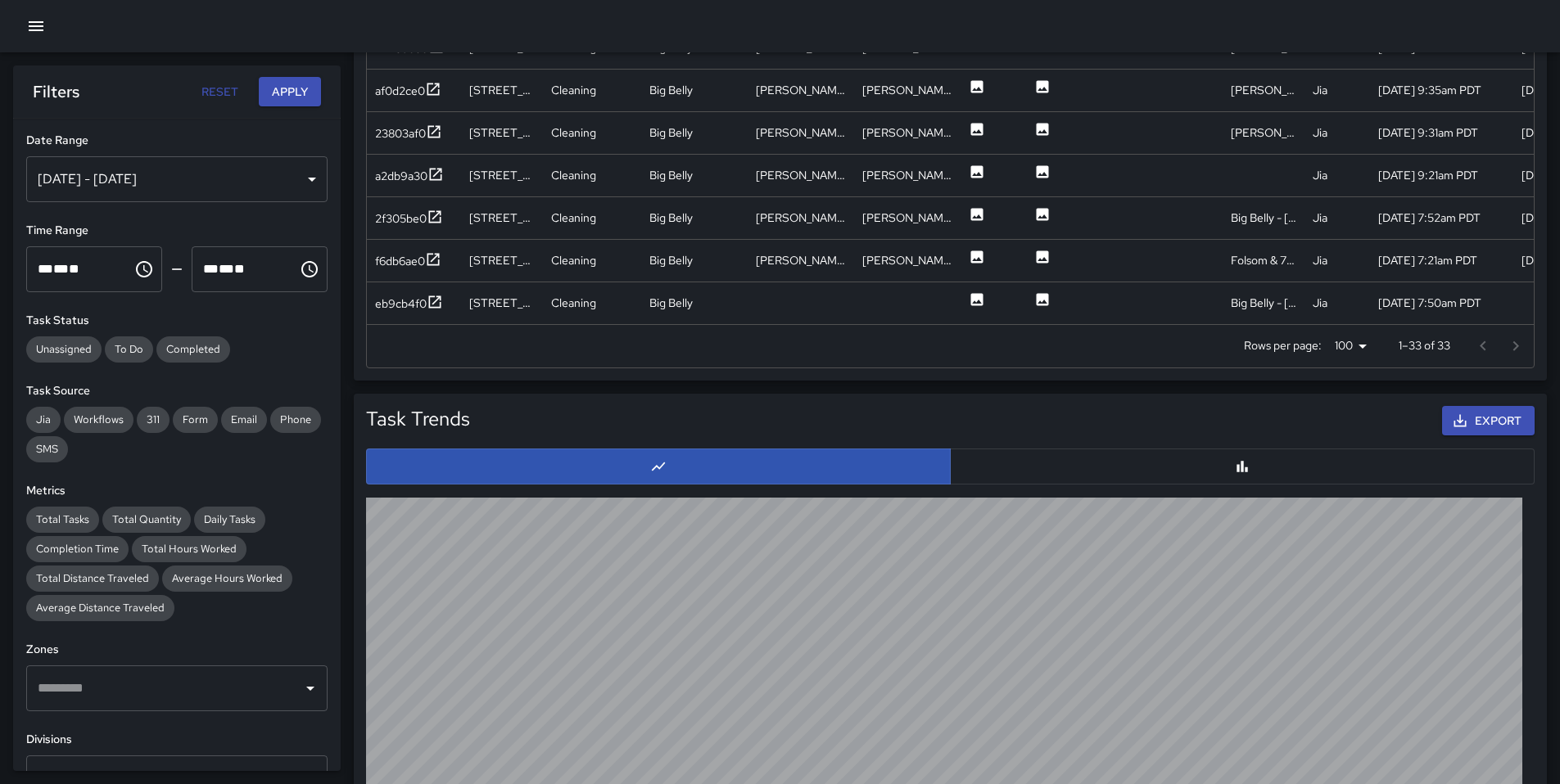
scroll to position [1141, 0]
click at [388, 306] on div "eb9cb4f0" at bounding box center [400, 303] width 51 height 16
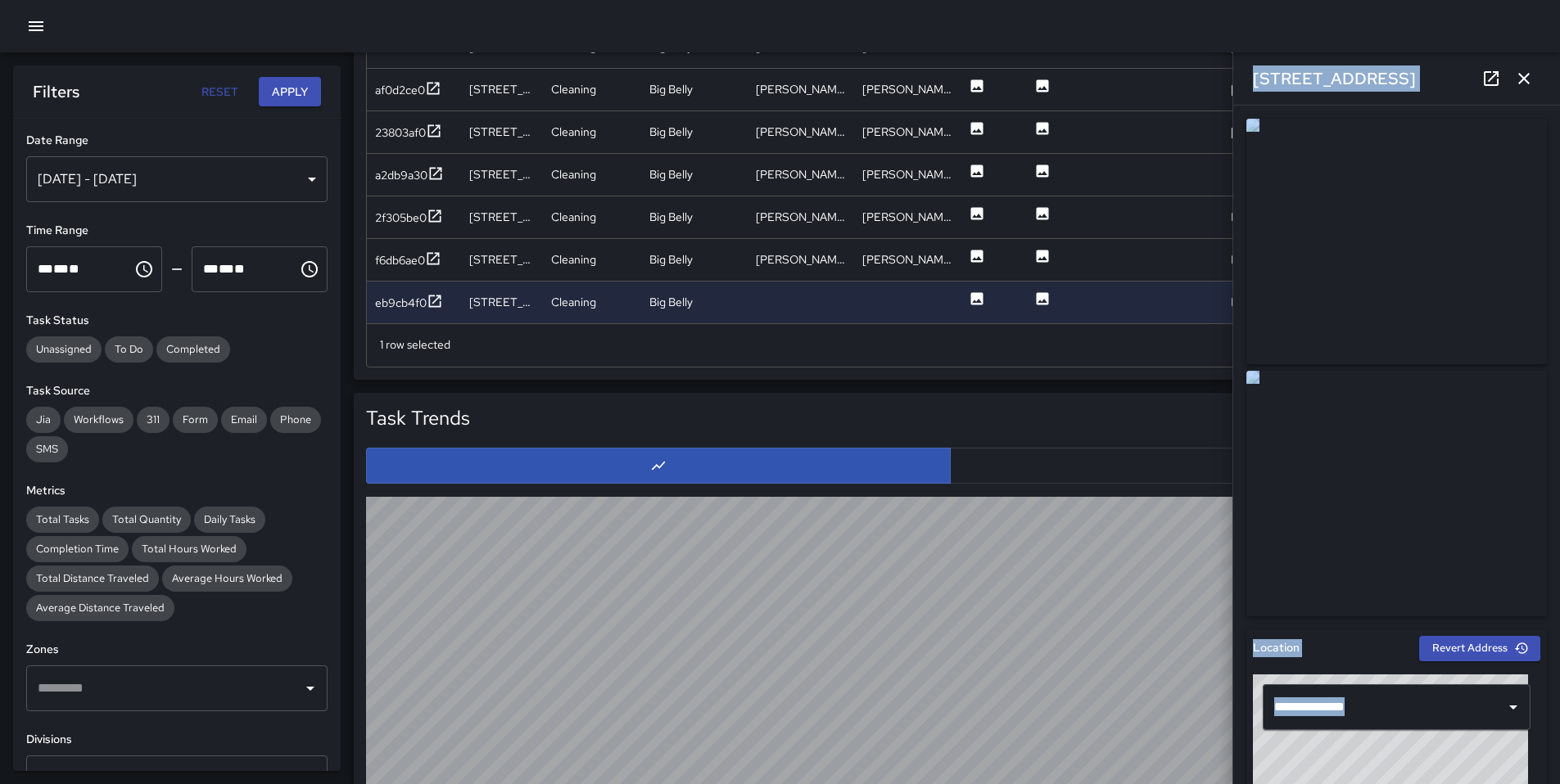
click at [1407, 75] on div "[STREET_ADDRESS]" at bounding box center [1396, 78] width 327 height 52
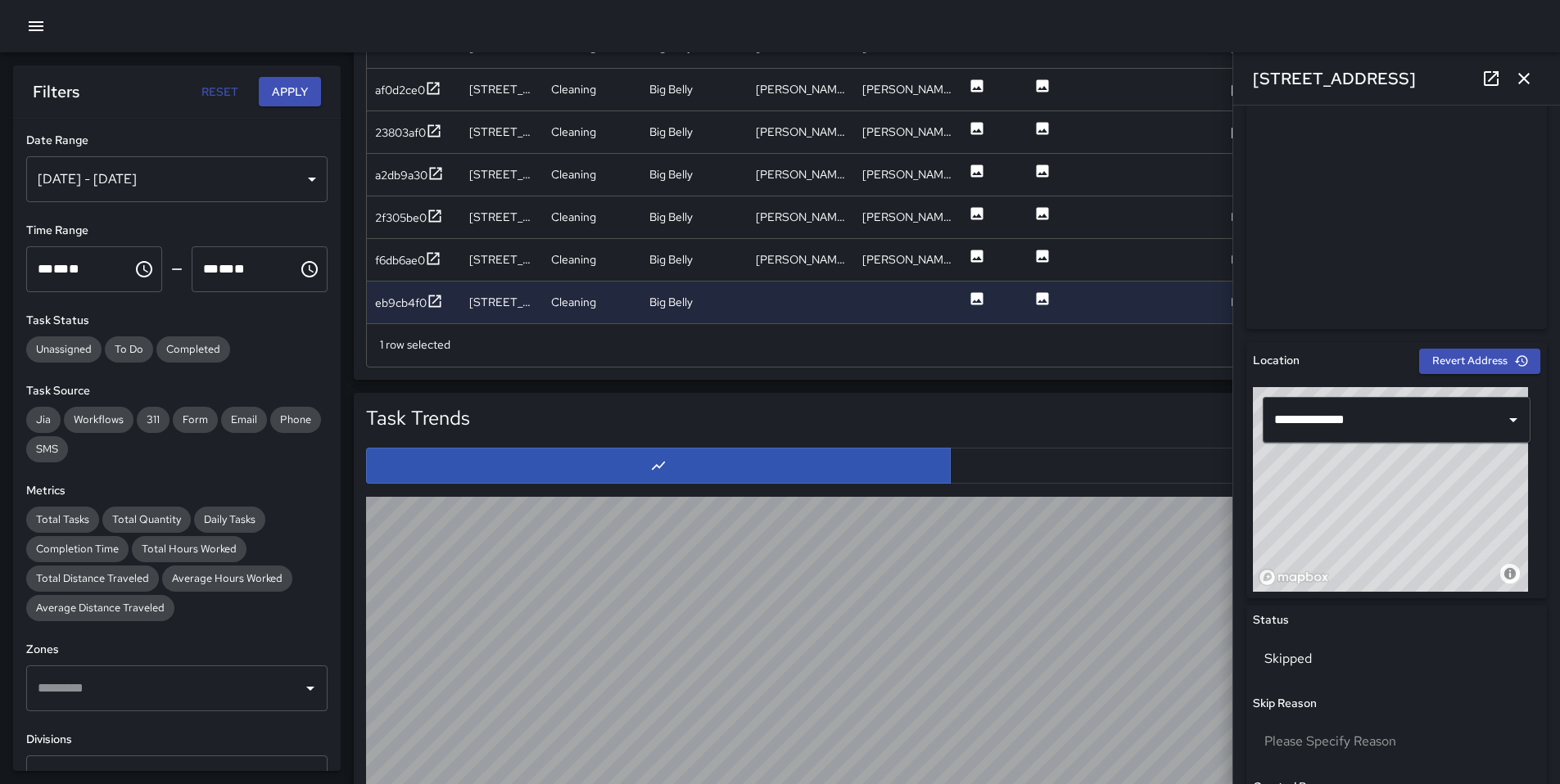
scroll to position [51, 0]
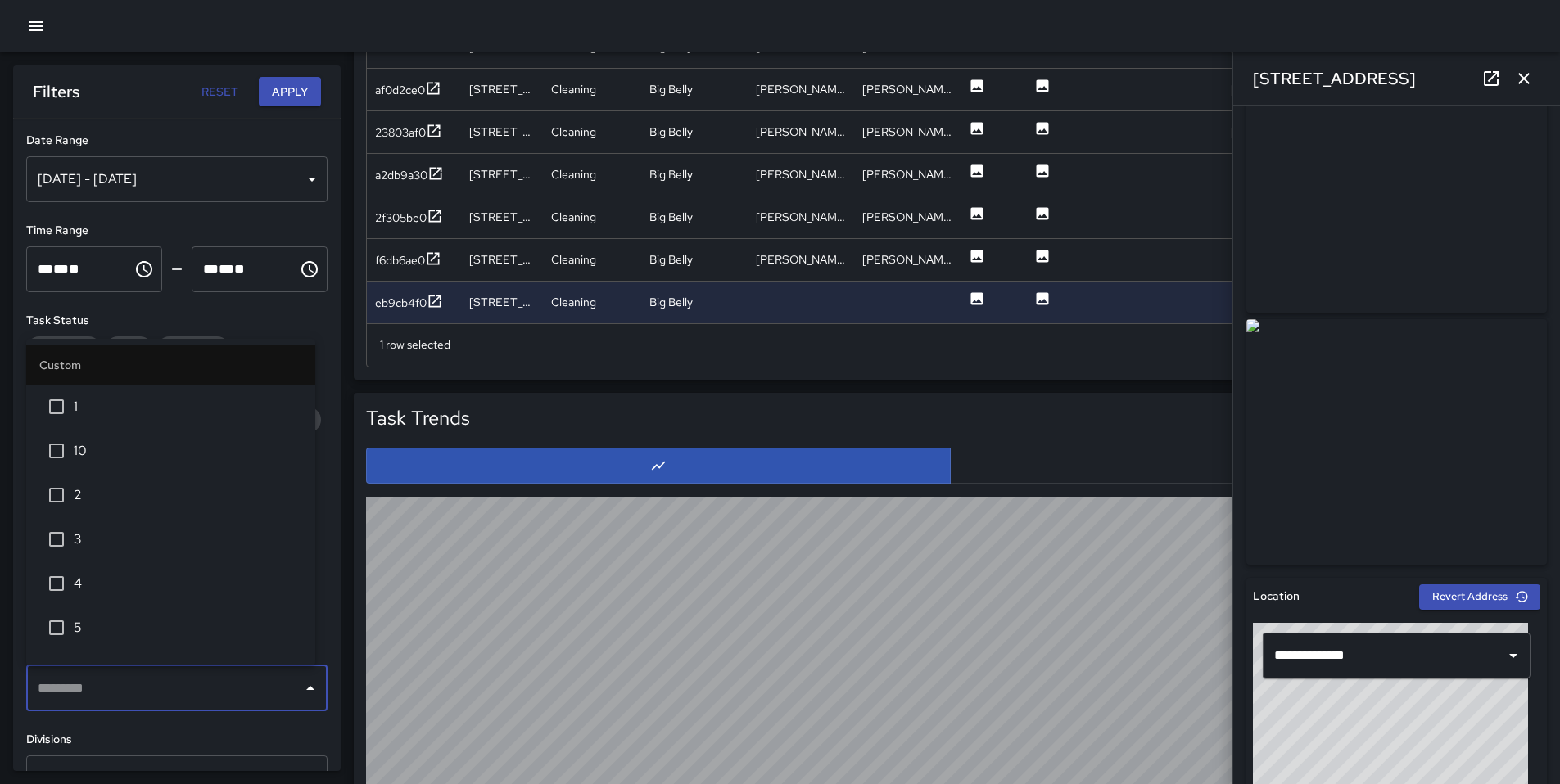
click at [122, 699] on input "text" at bounding box center [164, 688] width 262 height 31
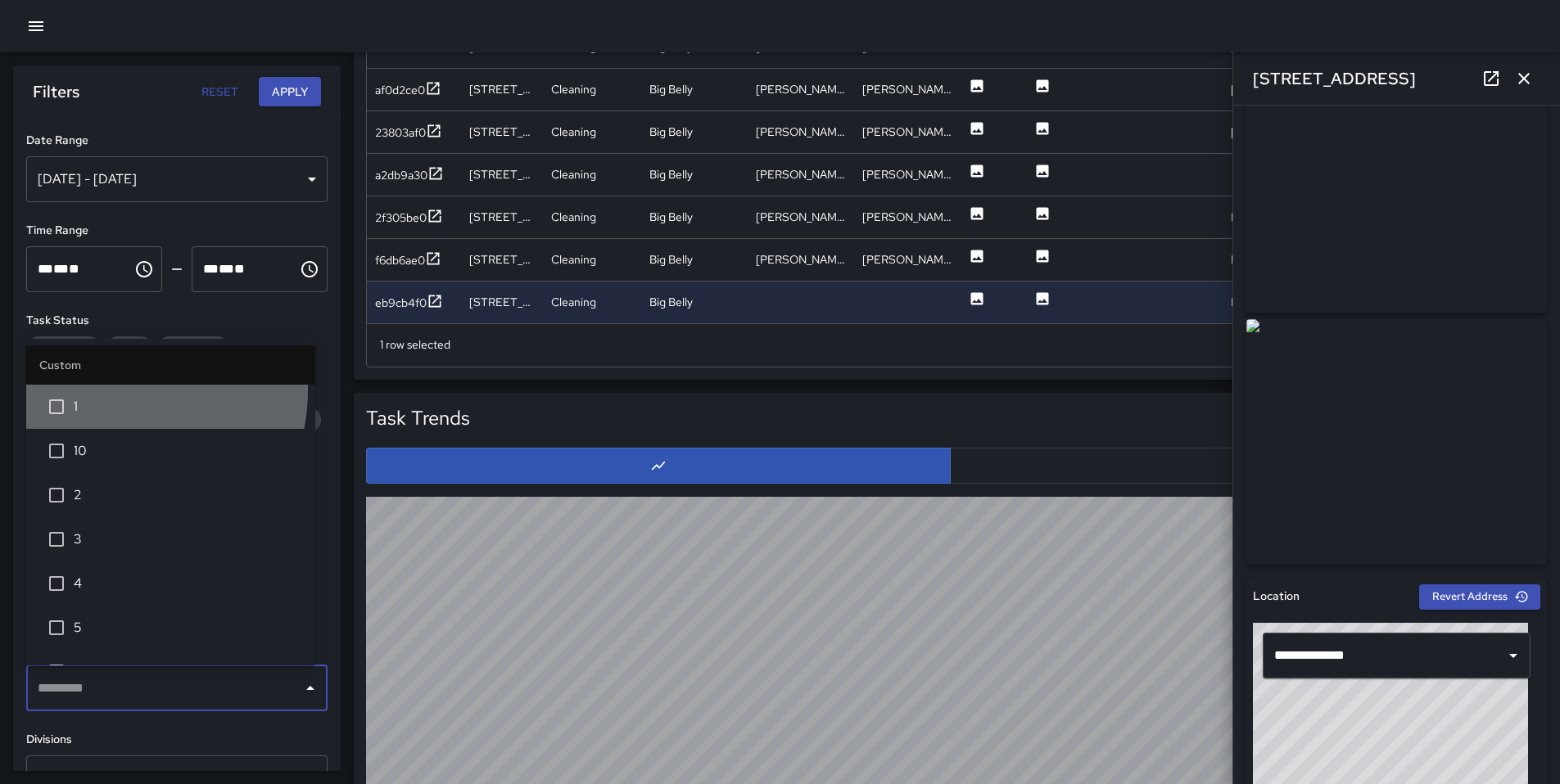
click at [107, 391] on li "1" at bounding box center [171, 406] width 289 height 44
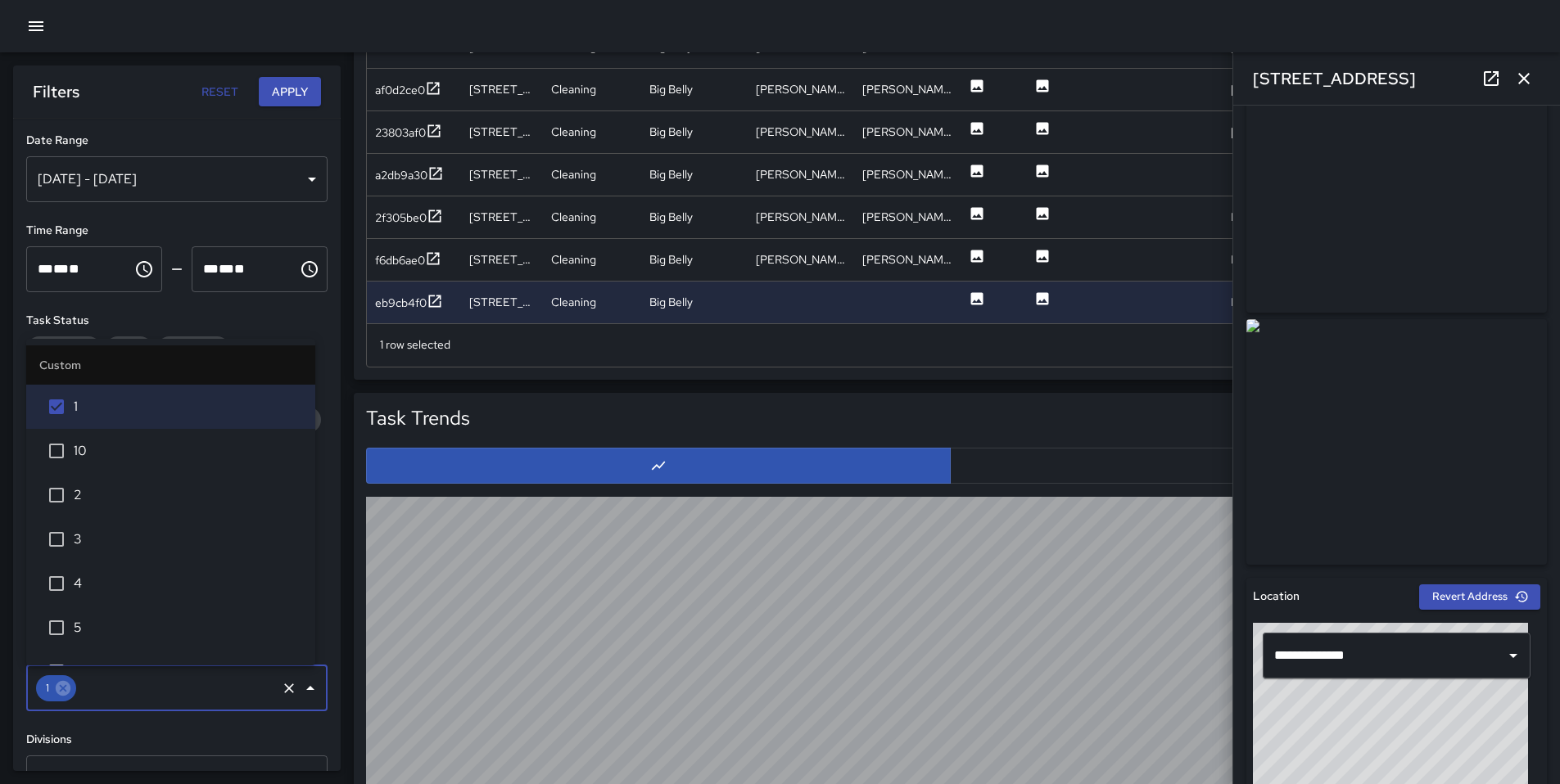
click at [1520, 83] on icon "button" at bounding box center [1523, 78] width 12 height 12
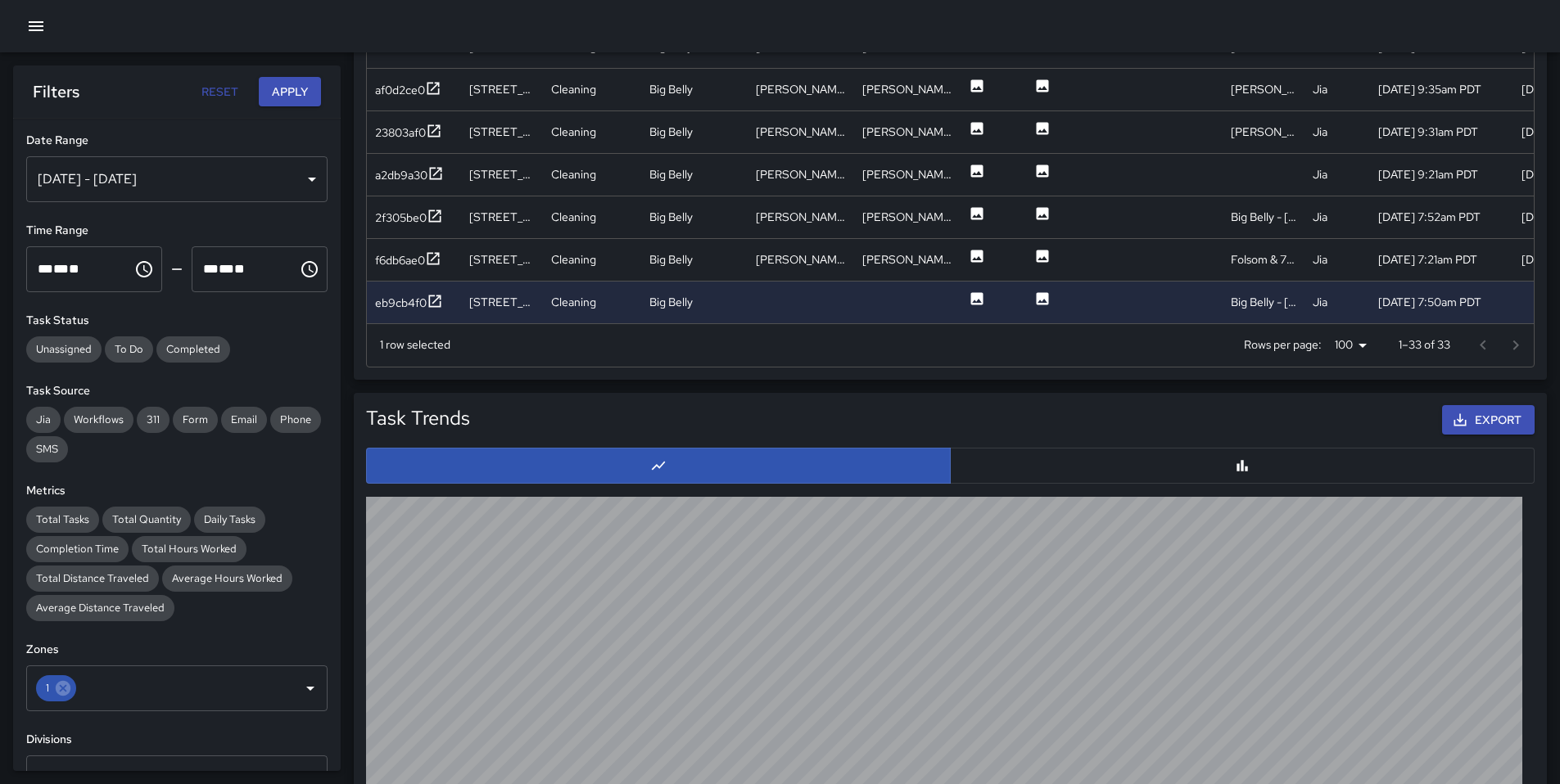
click at [991, 413] on div "Export" at bounding box center [1005, 420] width 1058 height 31
click at [409, 262] on div "f6db6ae0" at bounding box center [400, 260] width 50 height 16
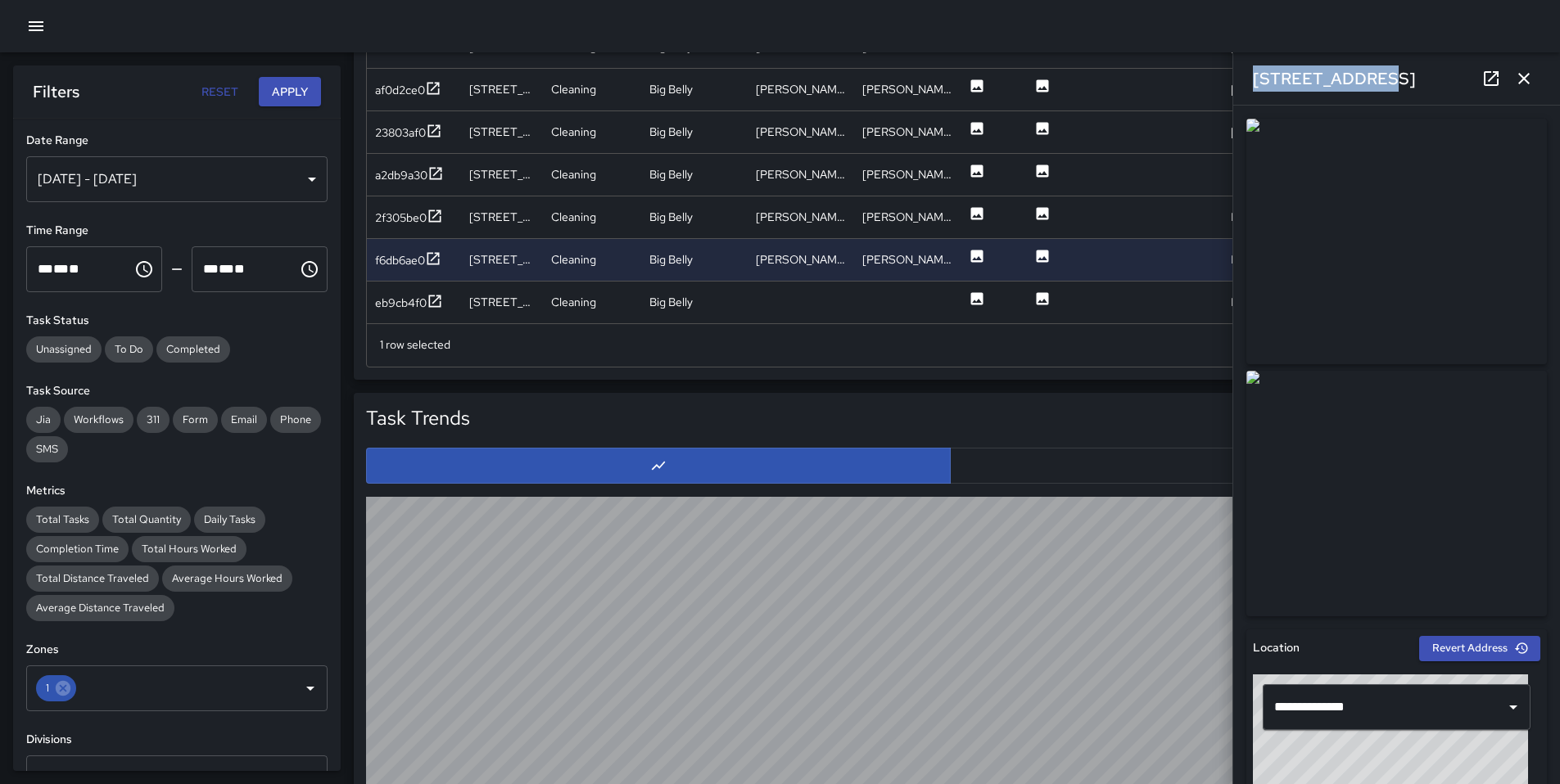
drag, startPoint x: 1335, startPoint y: 77, endPoint x: 1249, endPoint y: 77, distance: 86.0
click at [1249, 77] on div "[STREET_ADDRESS]" at bounding box center [1396, 78] width 327 height 52
copy h6 "[STREET_ADDRESS]"
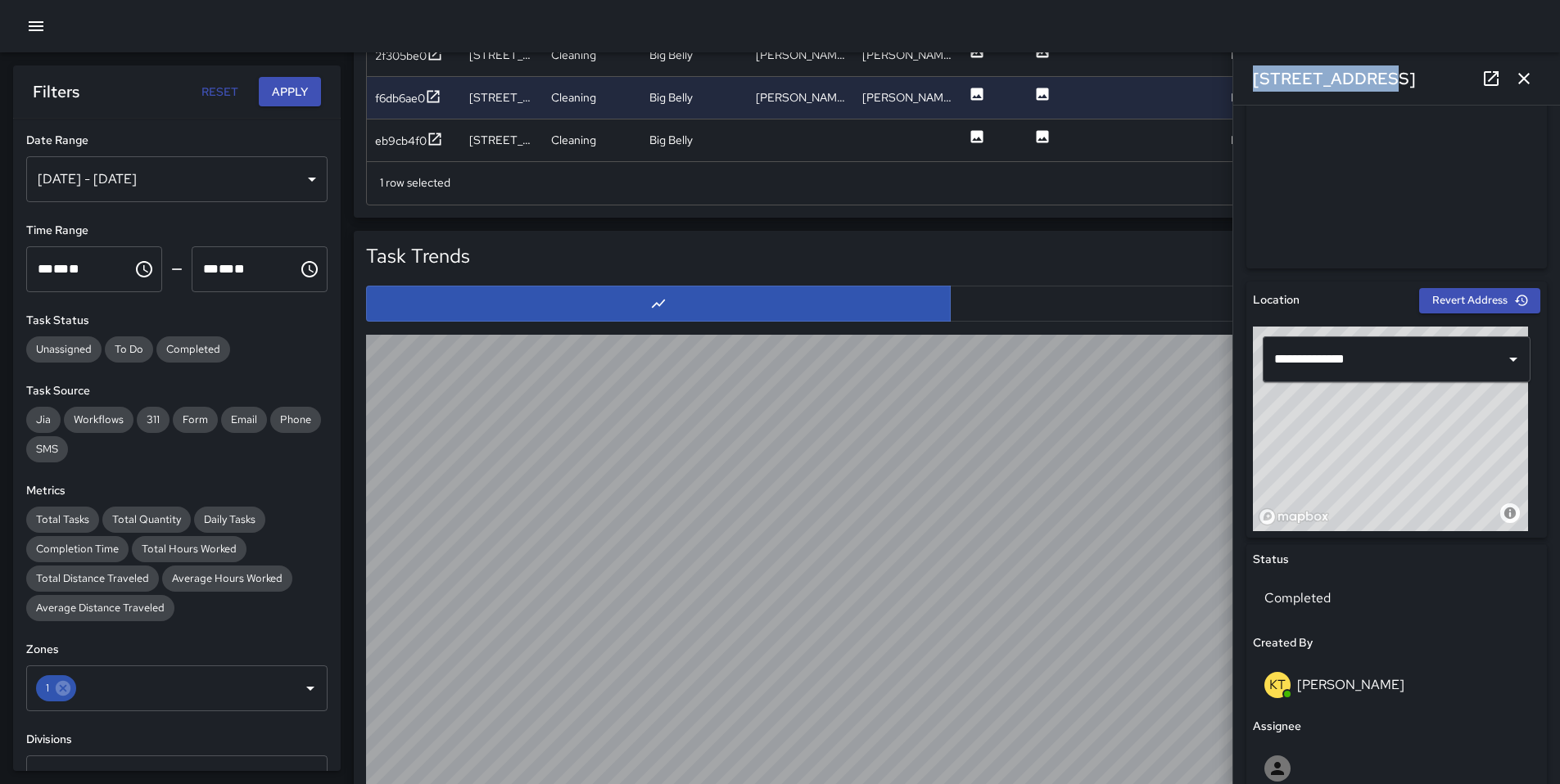
scroll to position [1116, 0]
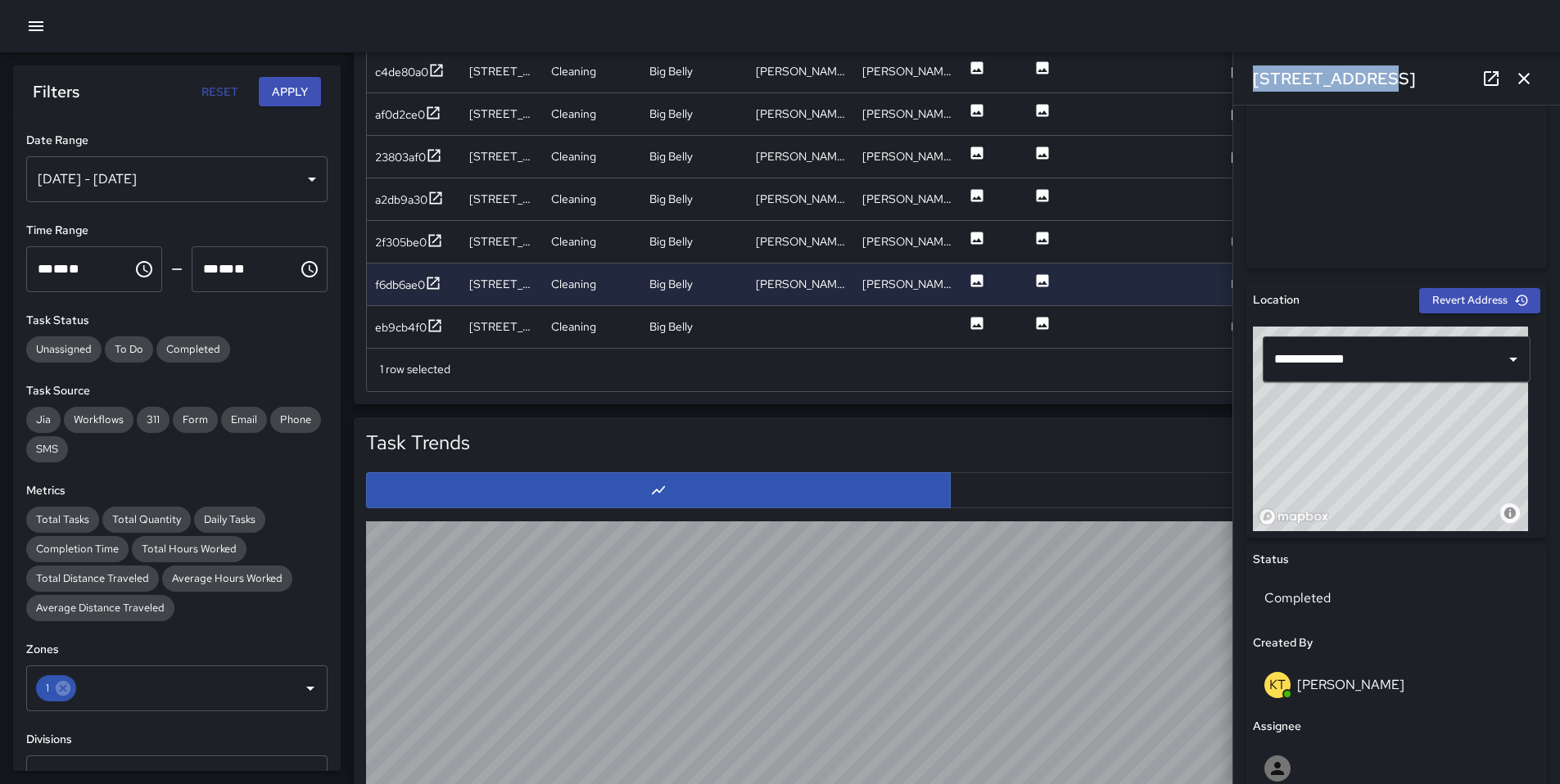
click at [279, 90] on button "Apply" at bounding box center [289, 92] width 62 height 31
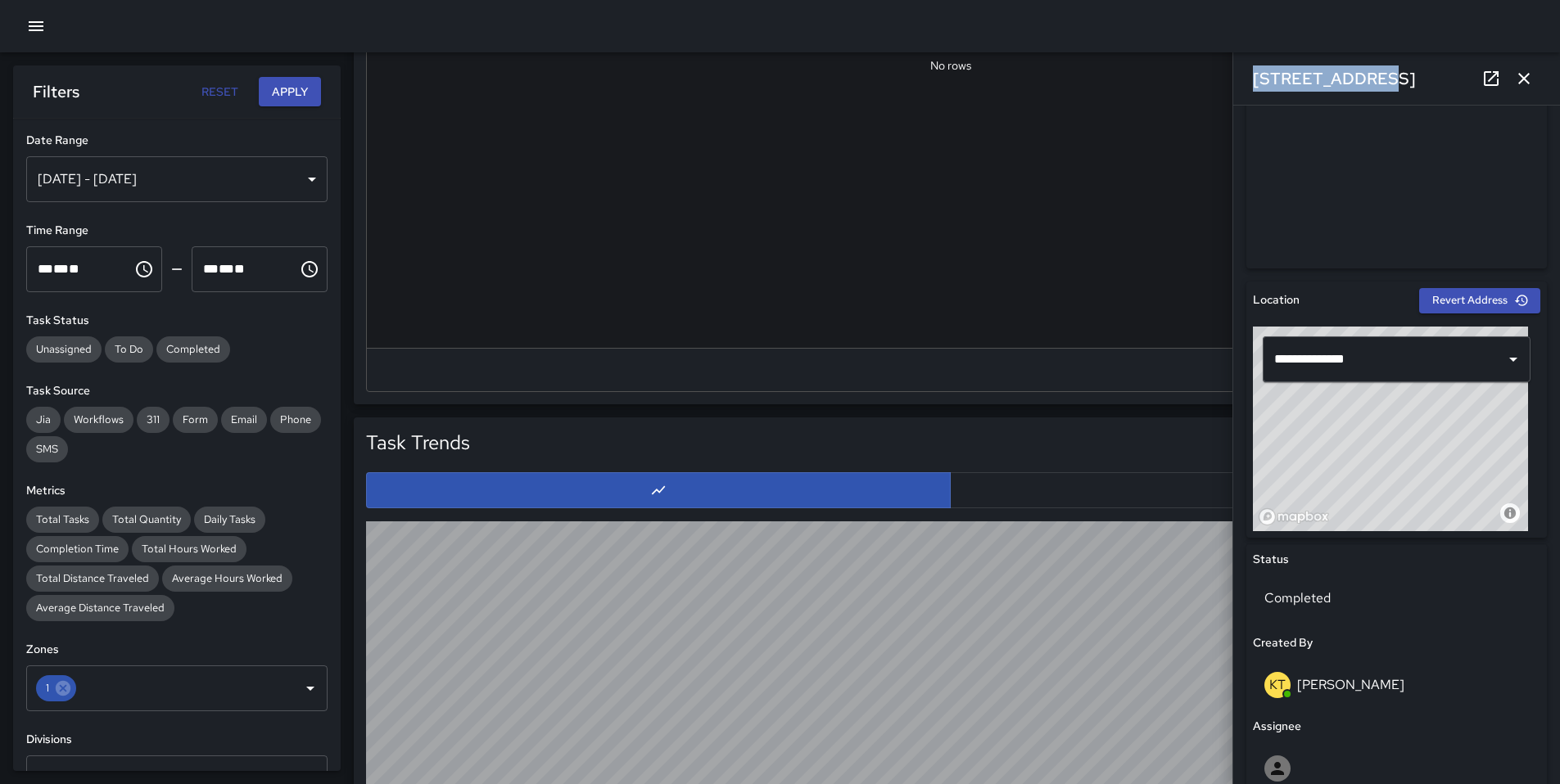
scroll to position [0, 0]
click at [278, 91] on button "Apply" at bounding box center [289, 92] width 62 height 31
click at [1532, 84] on icon "button" at bounding box center [1524, 79] width 20 height 20
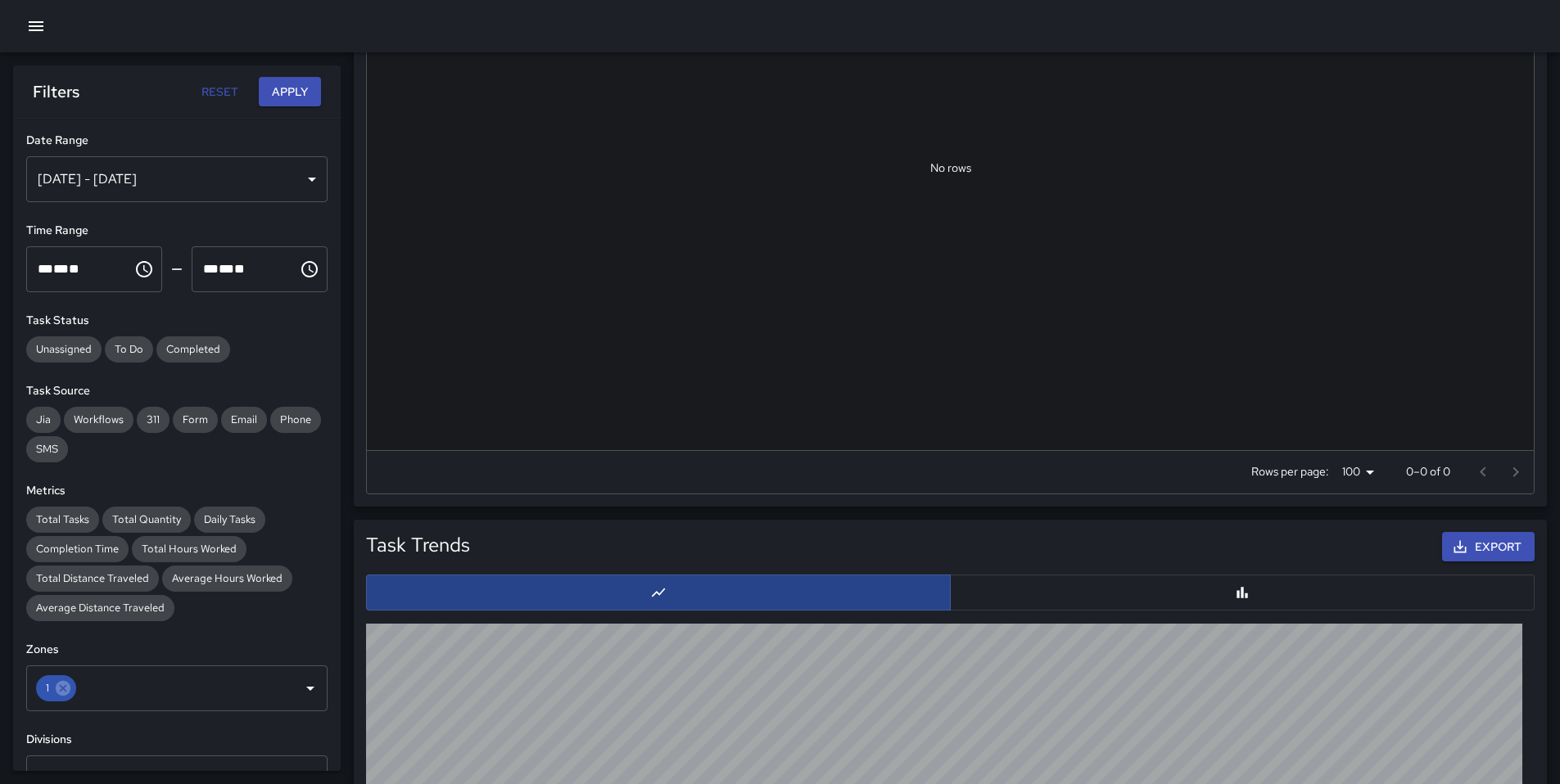
scroll to position [1167, 0]
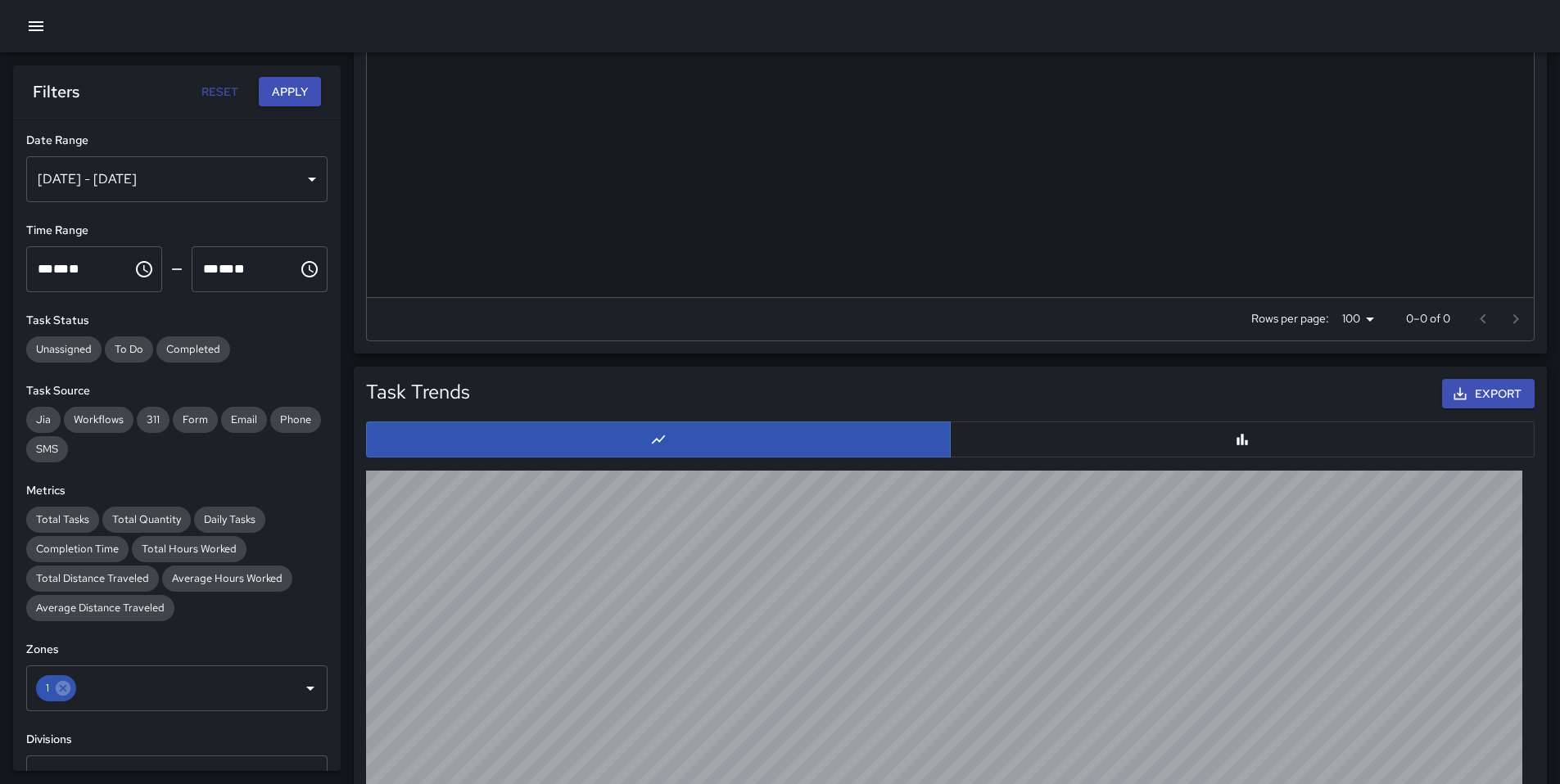
click at [120, 187] on div "[DATE] - [DATE]" at bounding box center [176, 179] width 301 height 46
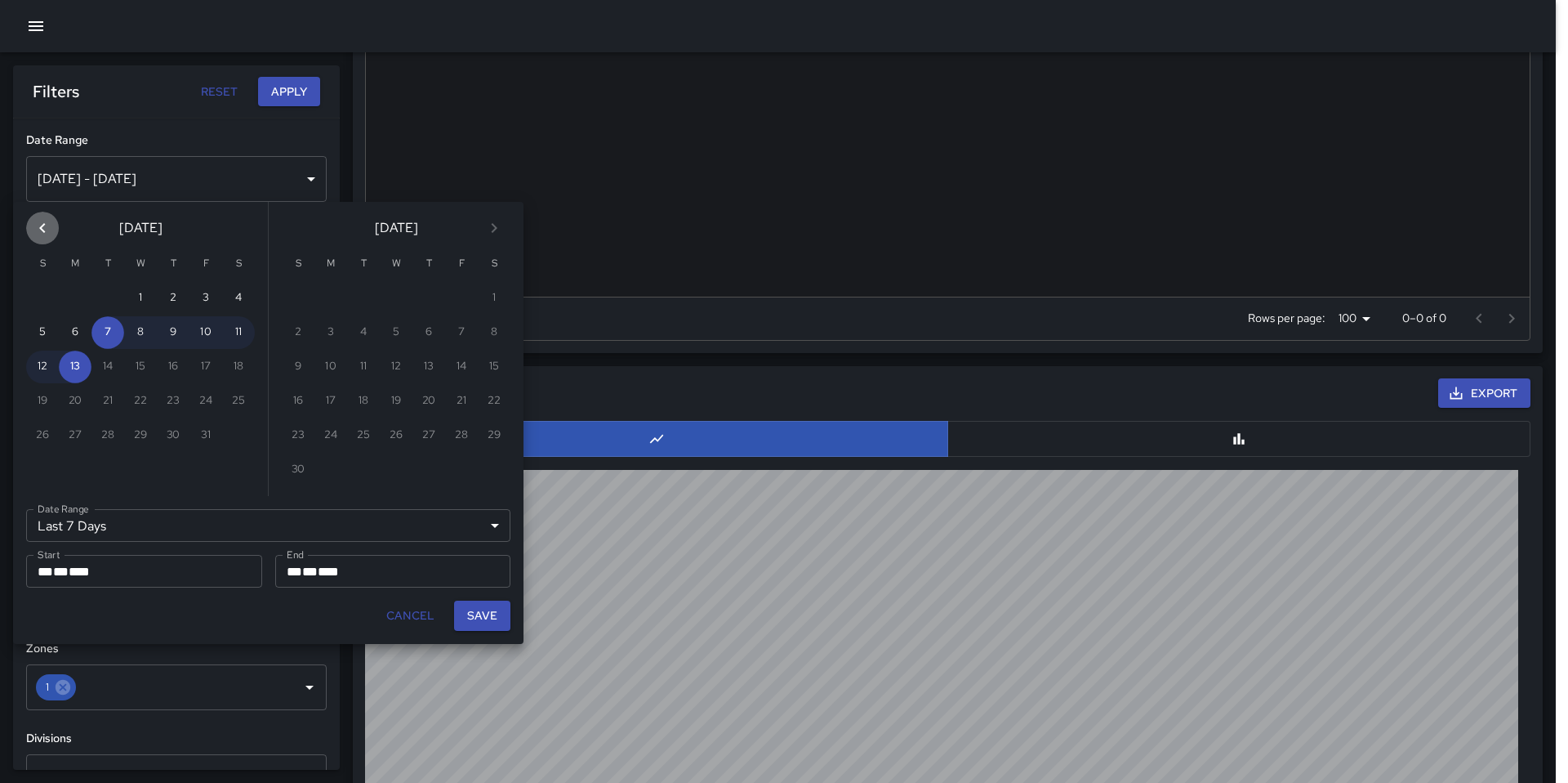
click at [43, 225] on icon "Previous month" at bounding box center [42, 228] width 20 height 20
click at [99, 288] on button "1" at bounding box center [108, 298] width 32 height 32
type input "******"
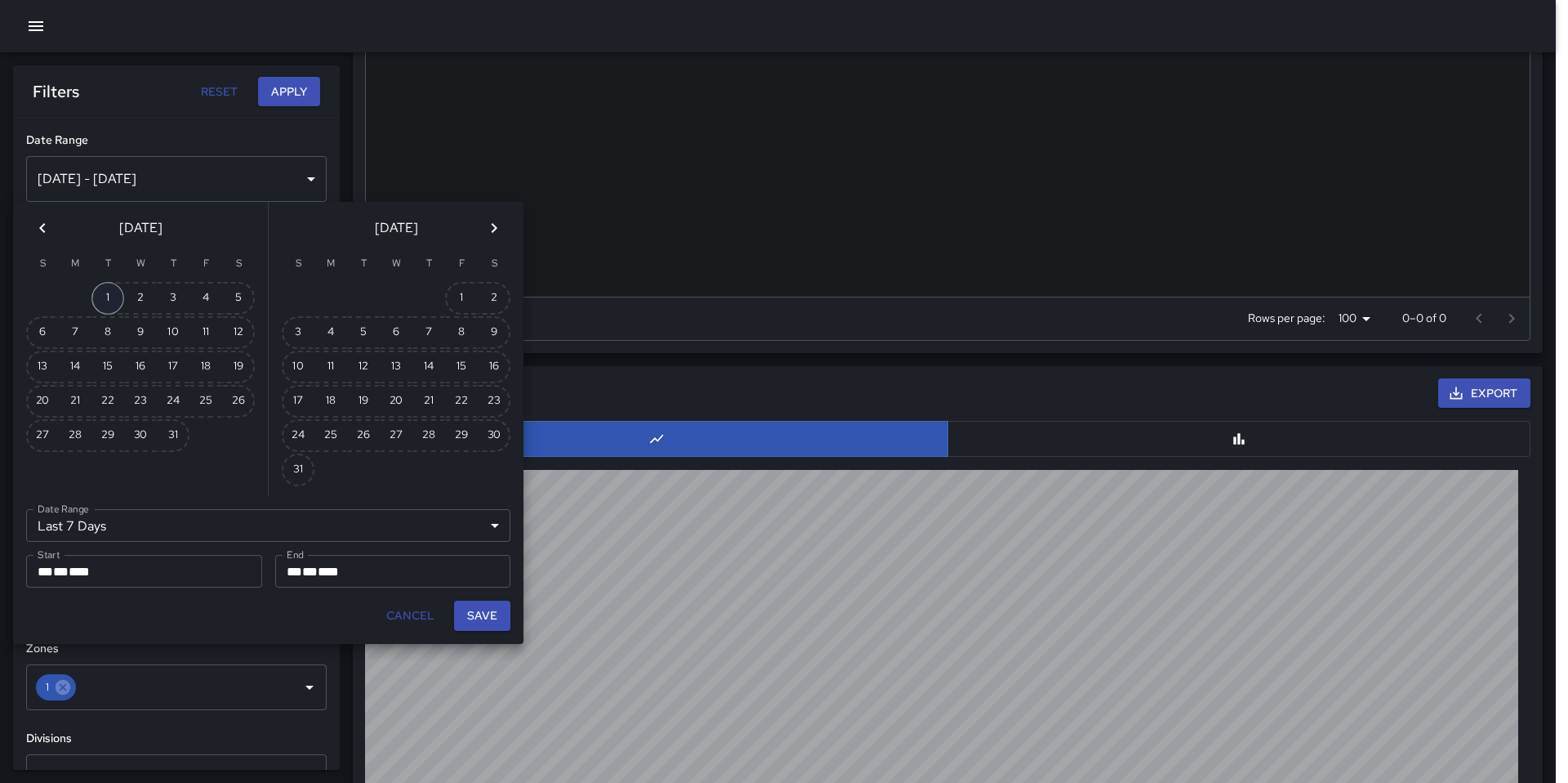
type input "**********"
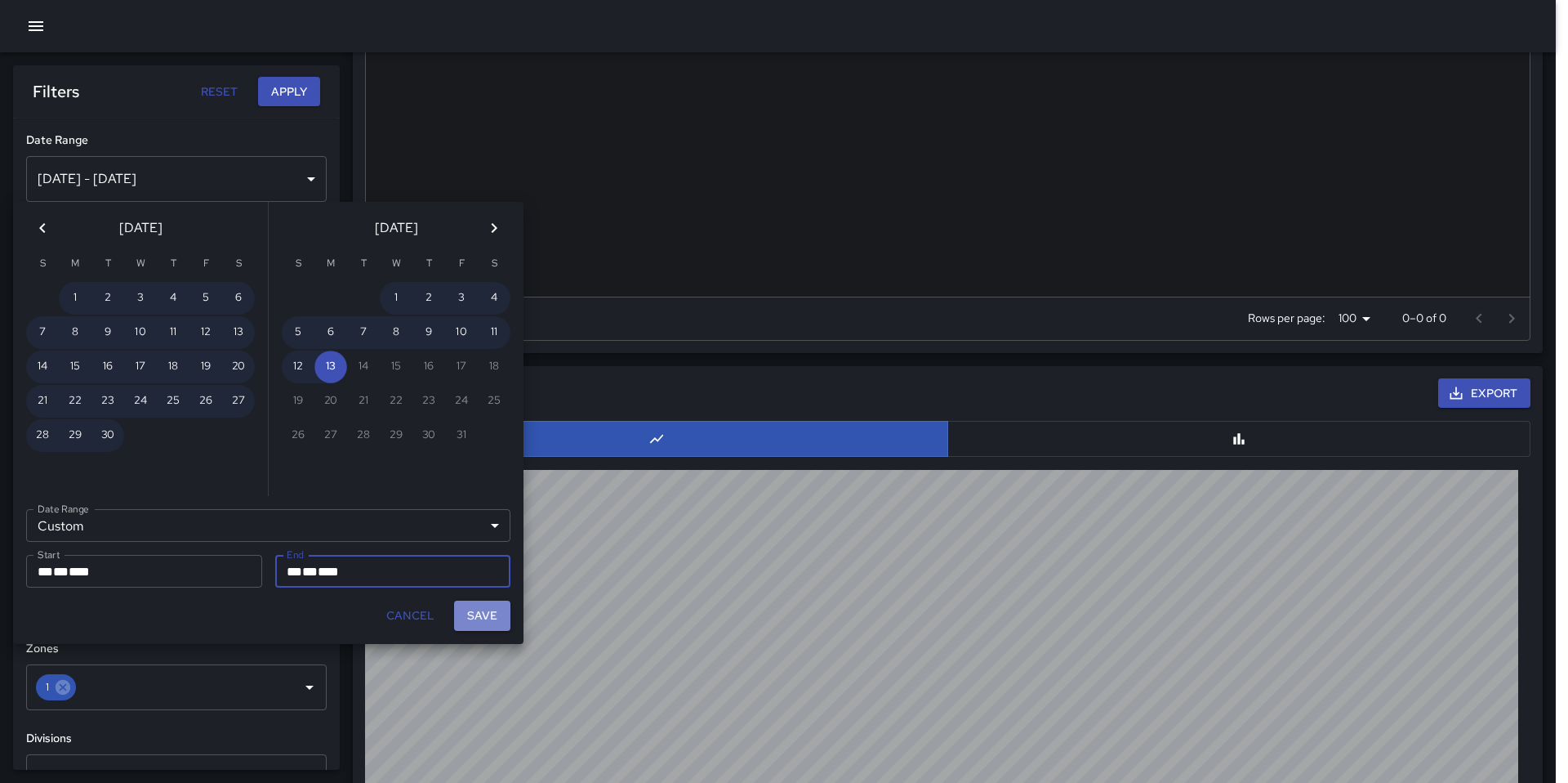
click at [473, 628] on button "Save" at bounding box center [482, 616] width 56 height 30
type input "**********"
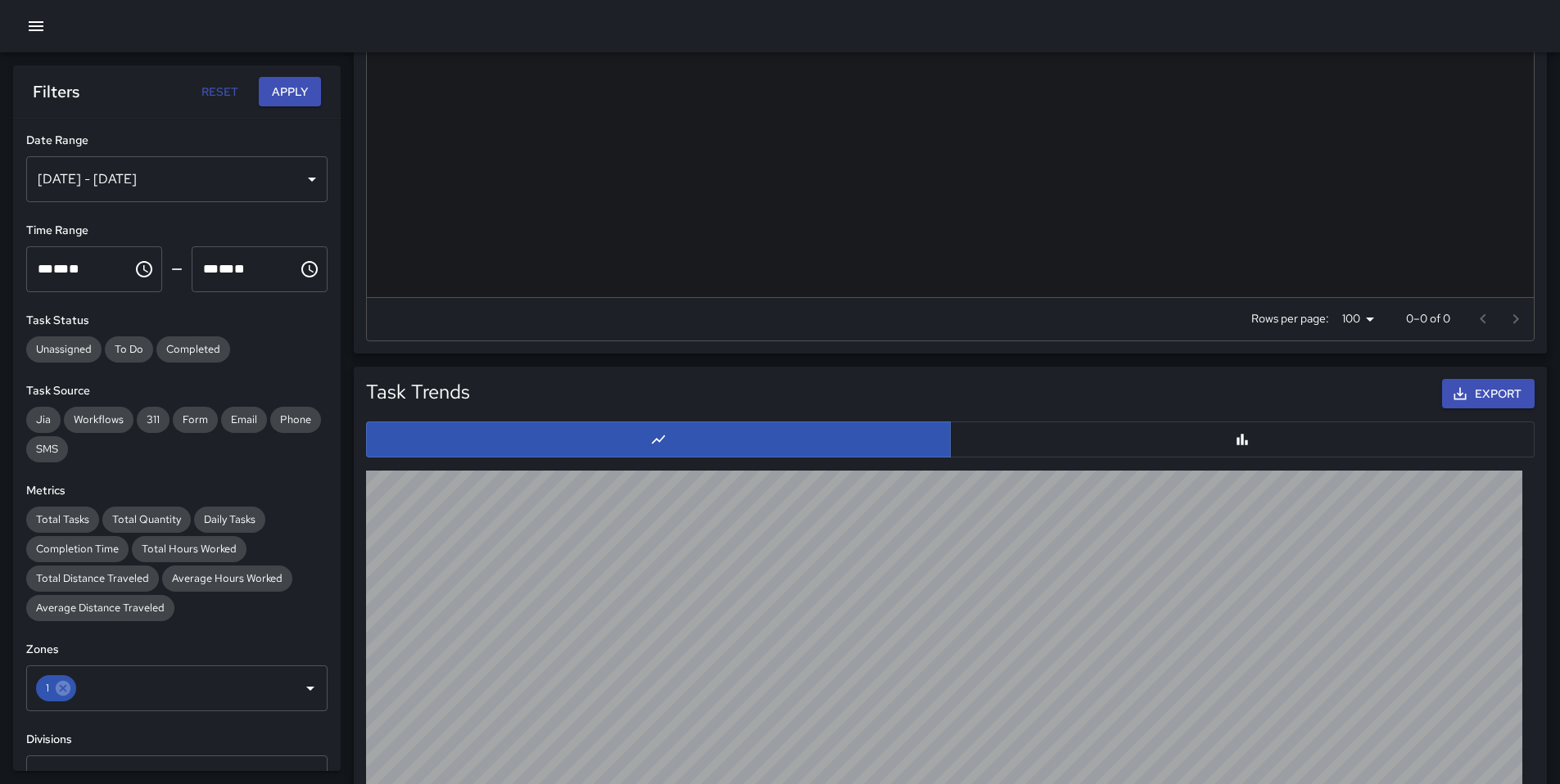
click at [263, 85] on button "Apply" at bounding box center [289, 92] width 62 height 31
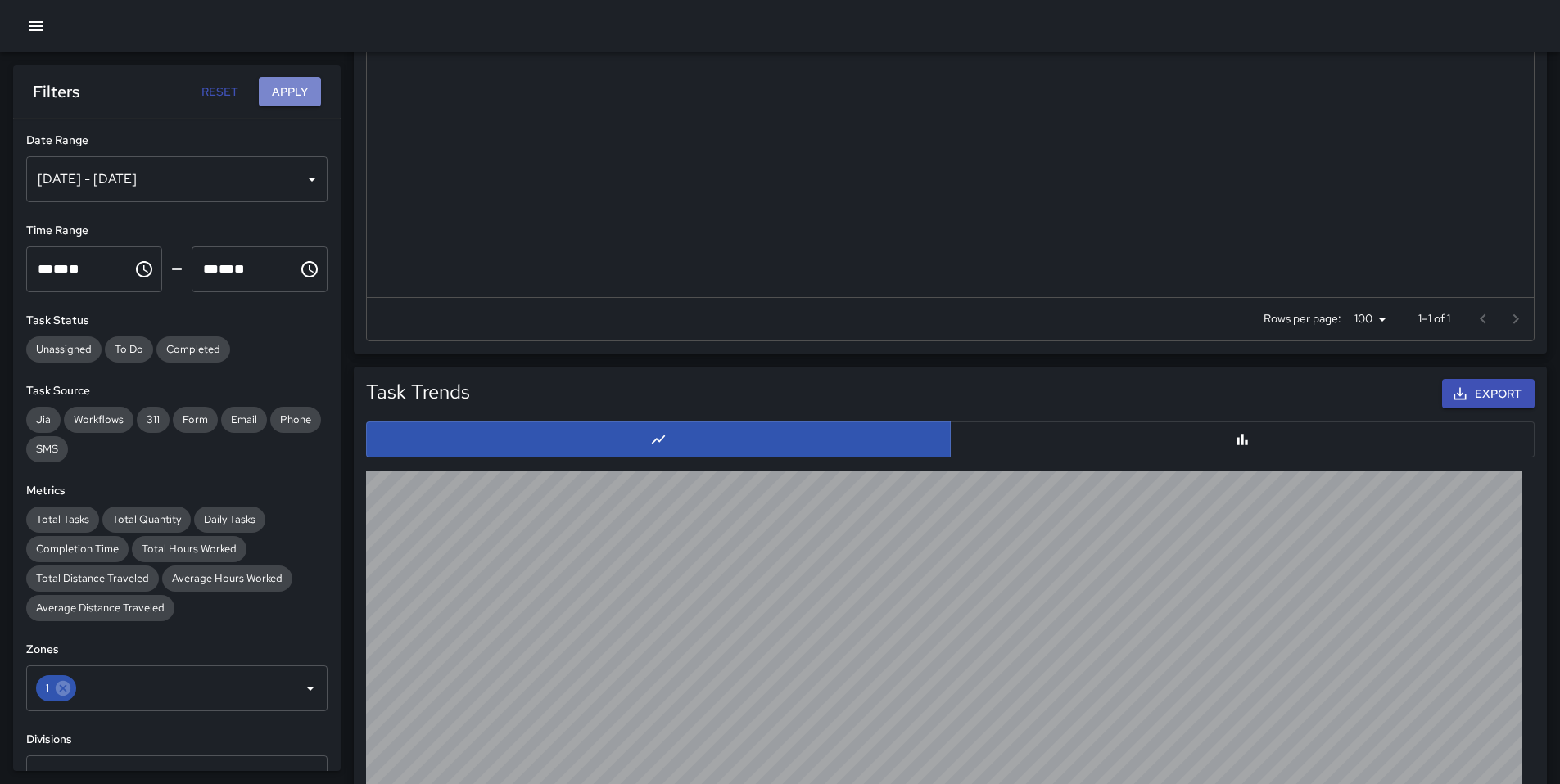
click at [269, 91] on button "Apply" at bounding box center [289, 92] width 62 height 31
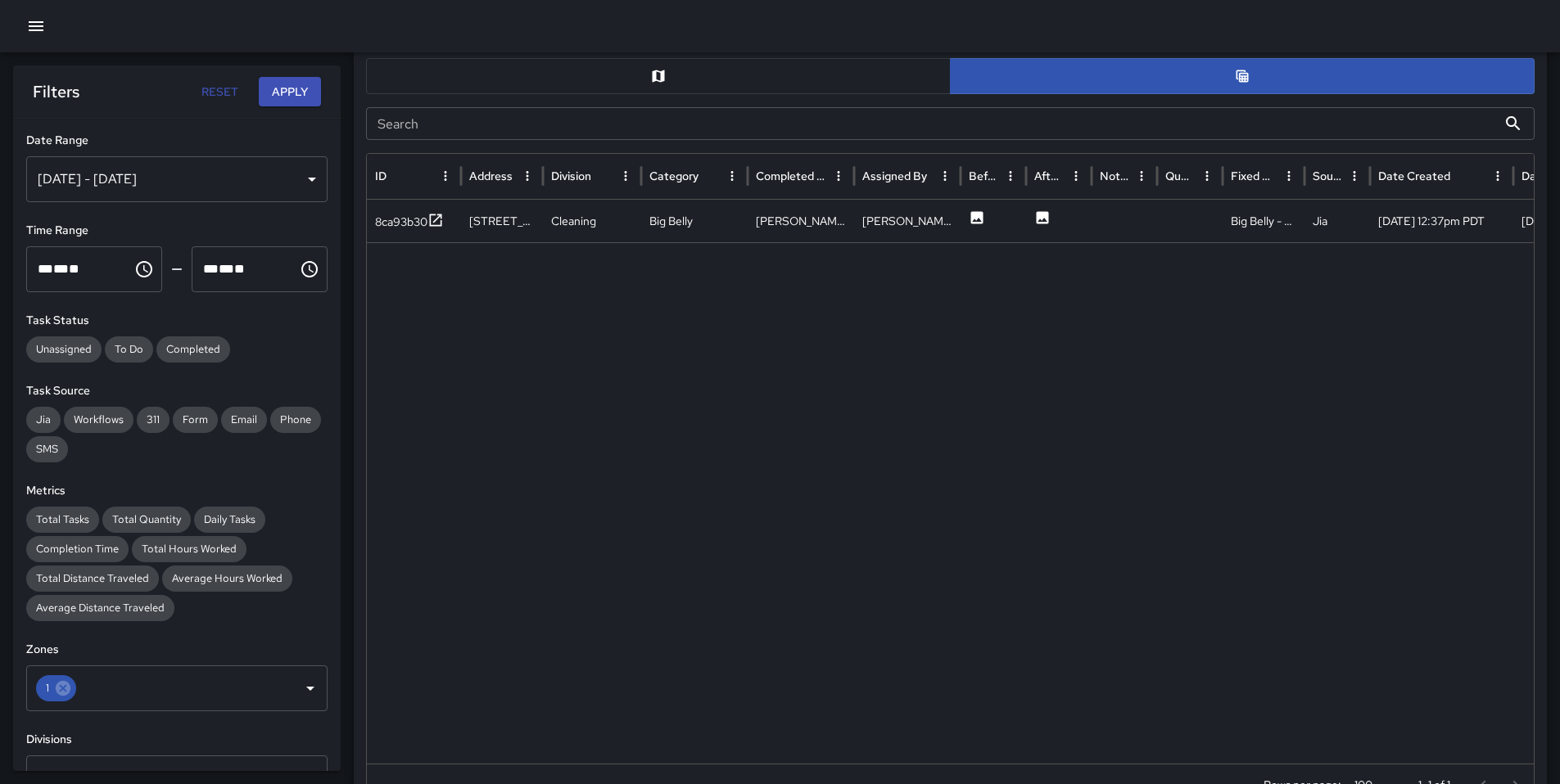
scroll to position [490, 0]
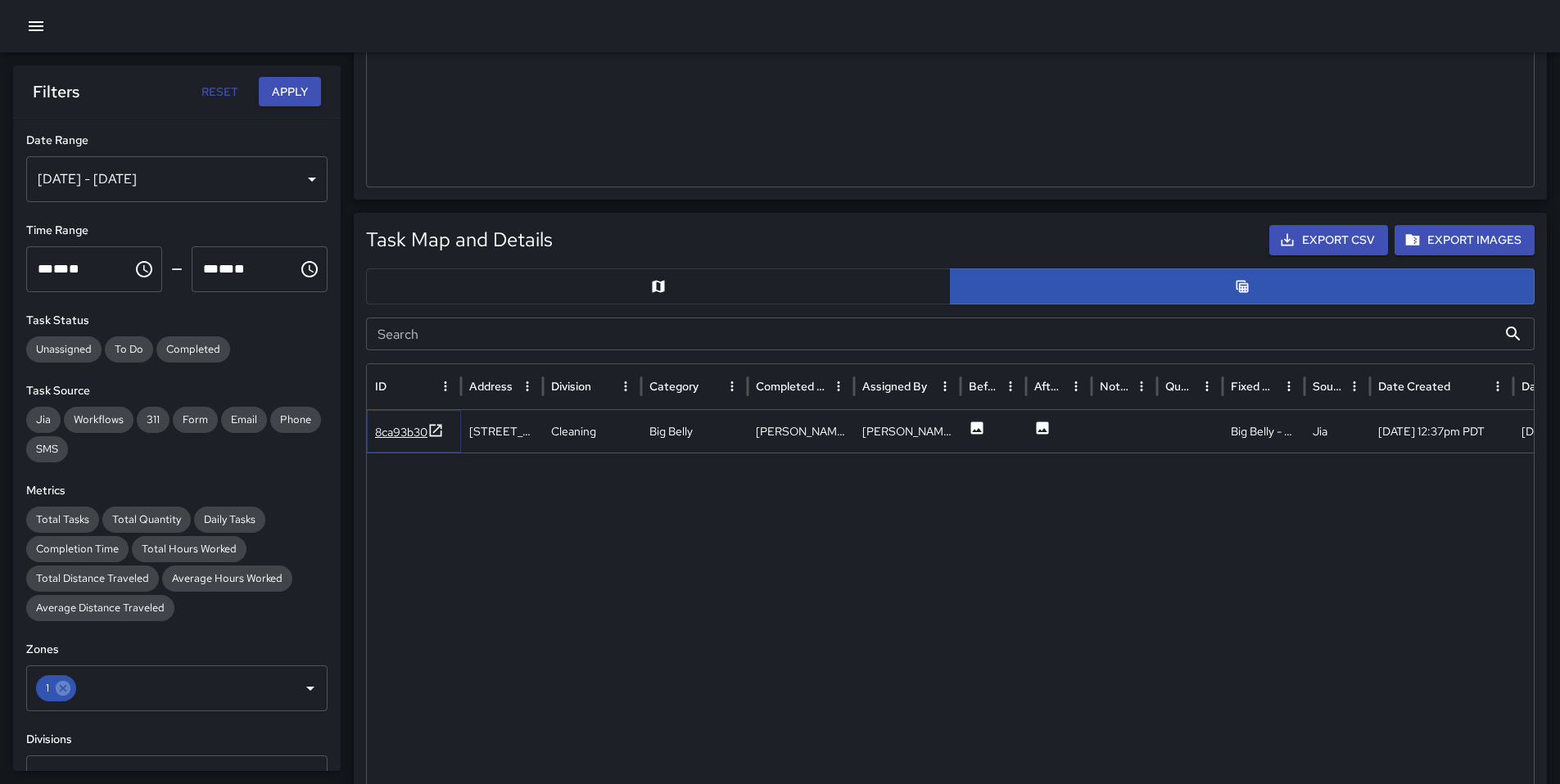
click at [395, 436] on div "8ca93b30" at bounding box center [401, 432] width 52 height 16
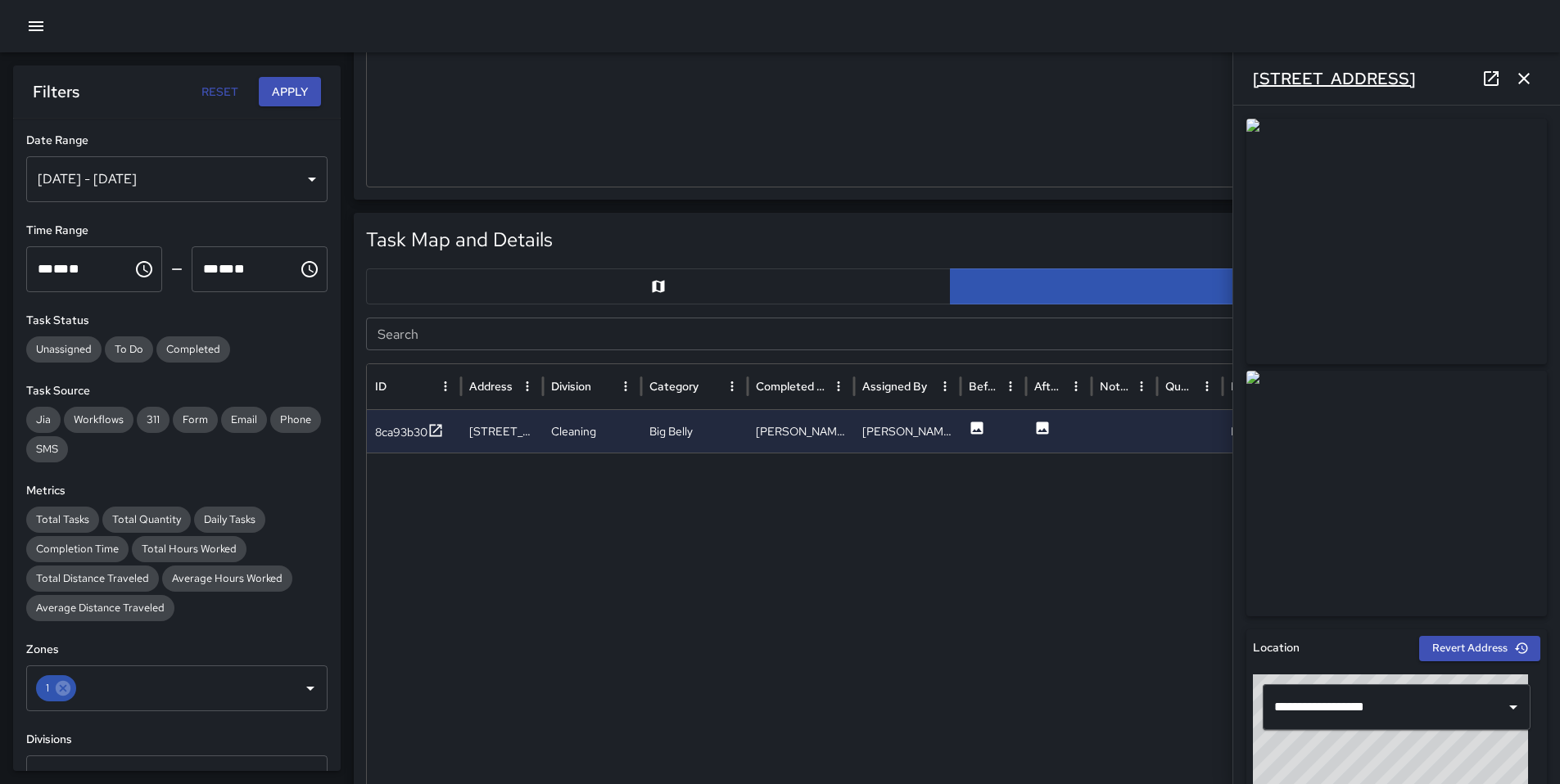
drag, startPoint x: 1405, startPoint y: 78, endPoint x: 1252, endPoint y: 81, distance: 153.0
click at [1249, 80] on div "[STREET_ADDRESS]" at bounding box center [1396, 78] width 327 height 52
copy h6 "[STREET_ADDRESS]"
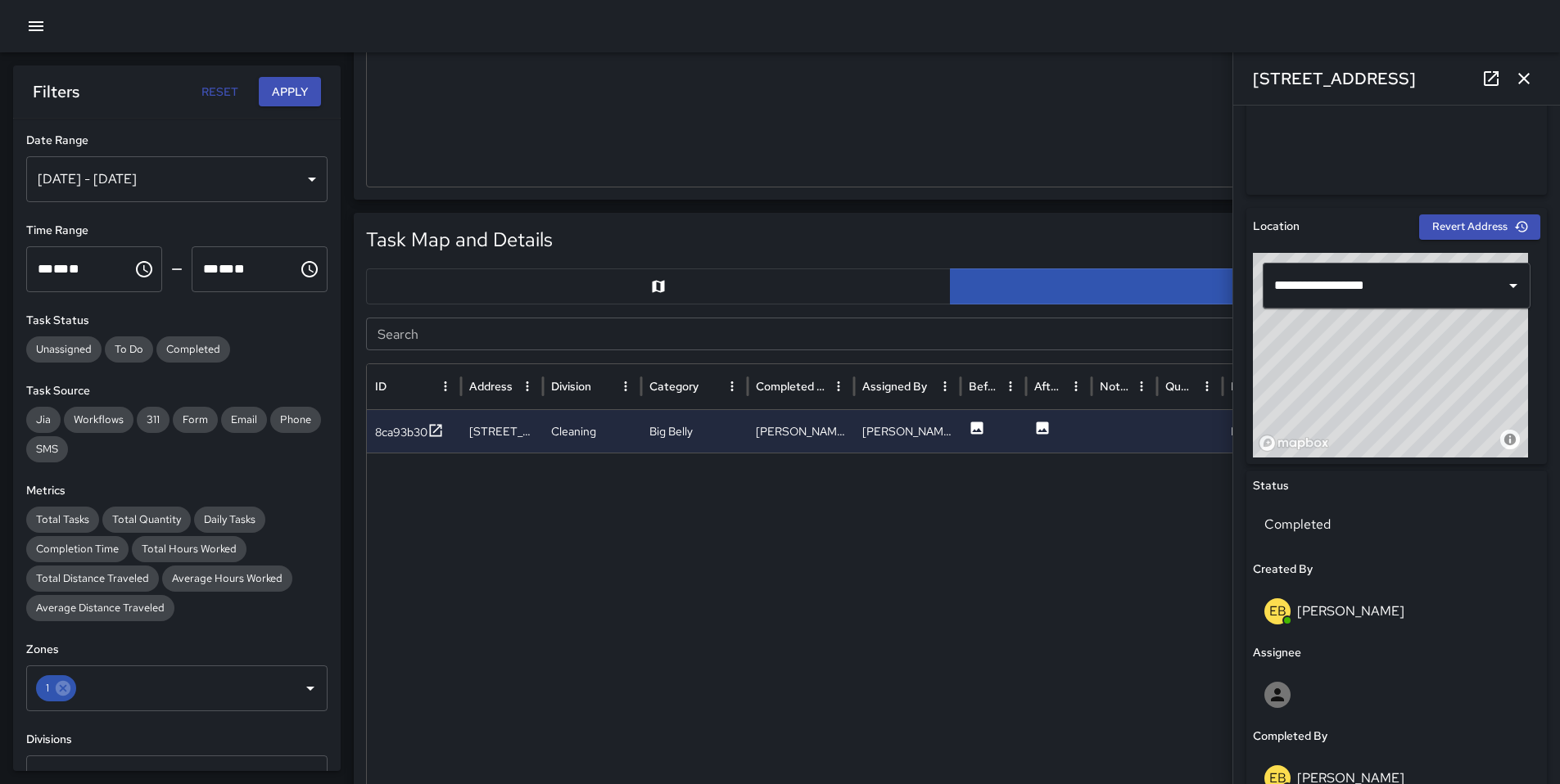
scroll to position [189, 0]
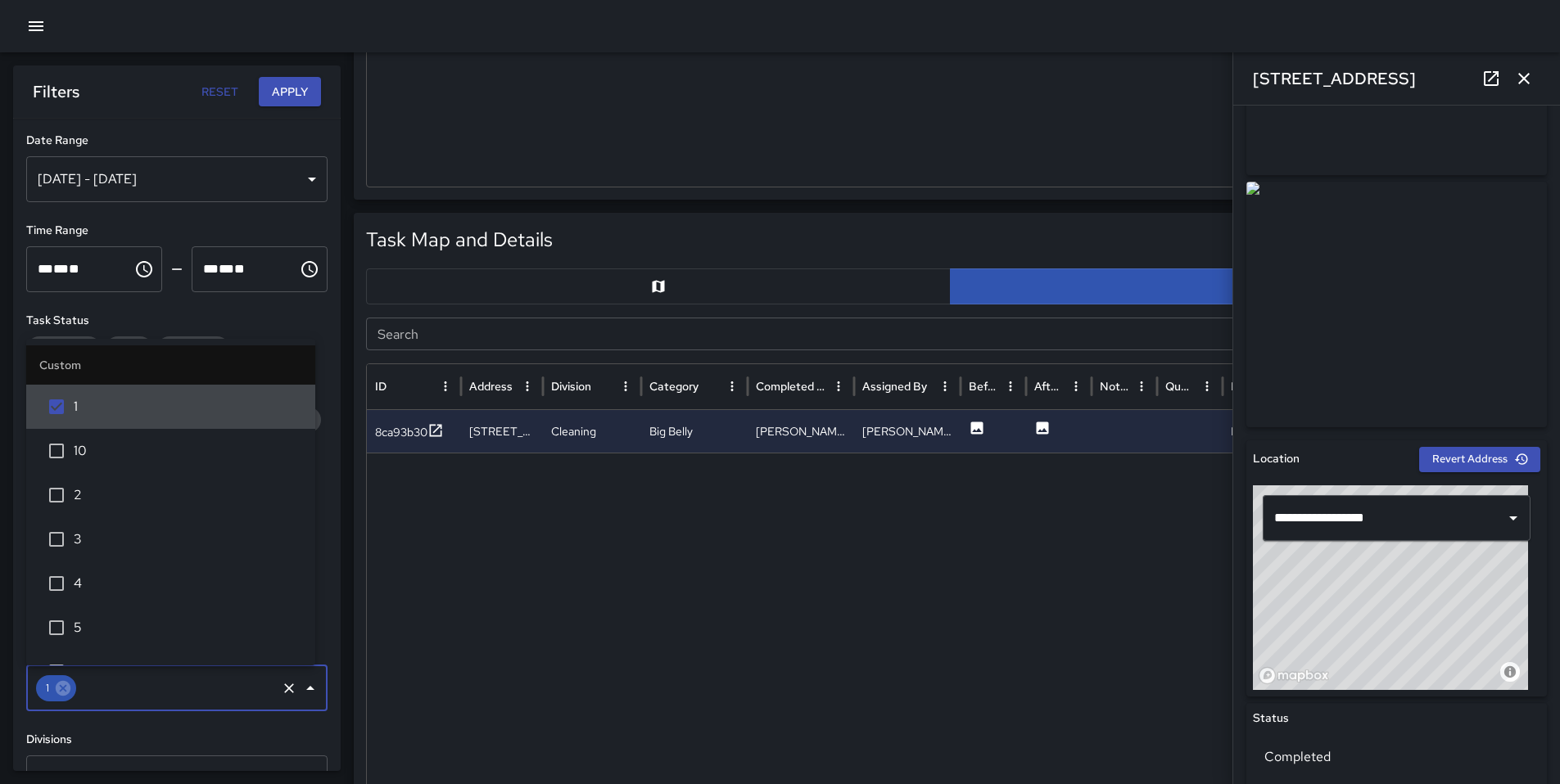
click at [94, 689] on input "text" at bounding box center [176, 688] width 196 height 31
click at [66, 692] on icon at bounding box center [63, 688] width 14 height 14
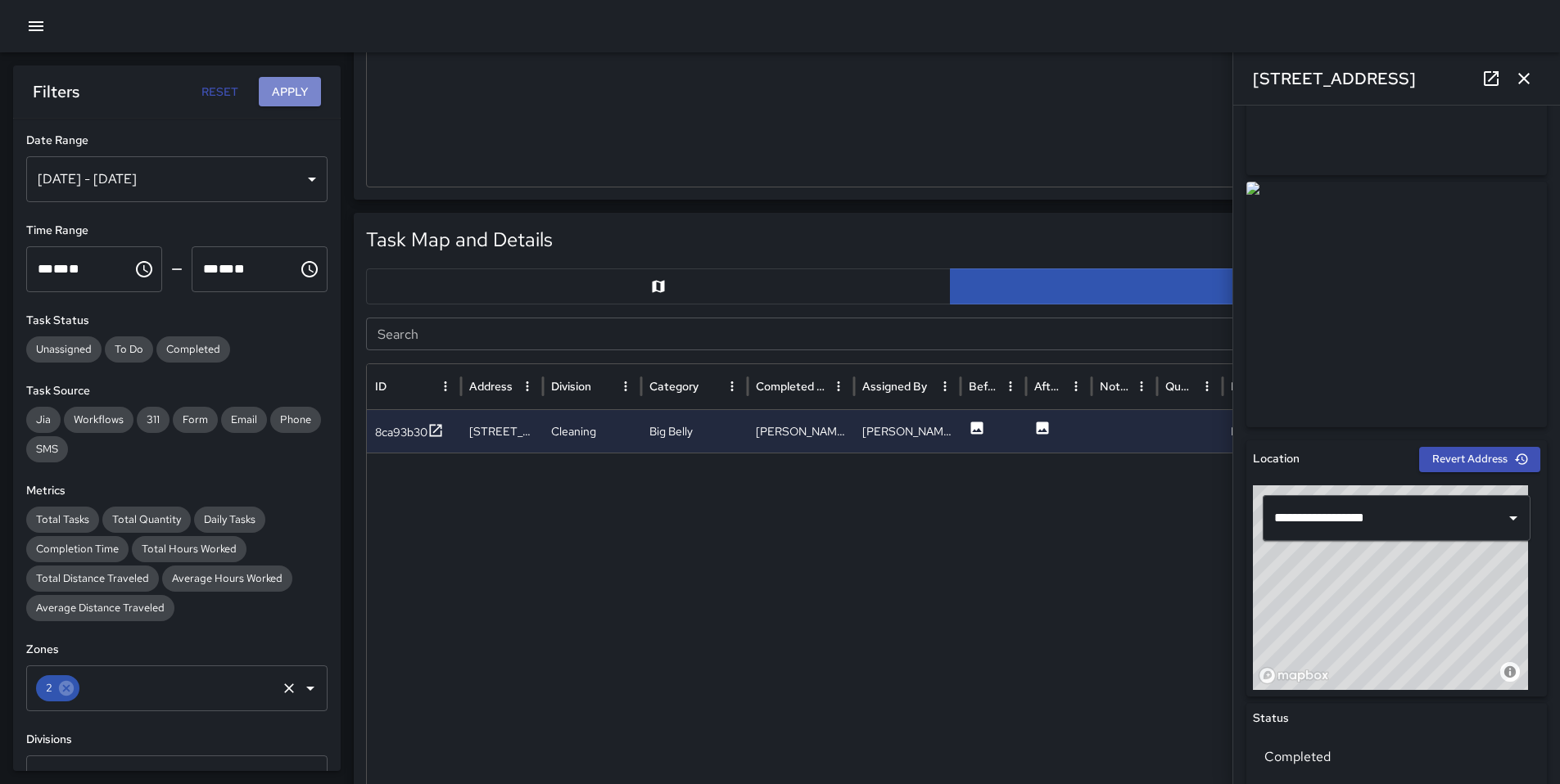
click at [284, 86] on button "Apply" at bounding box center [289, 92] width 62 height 31
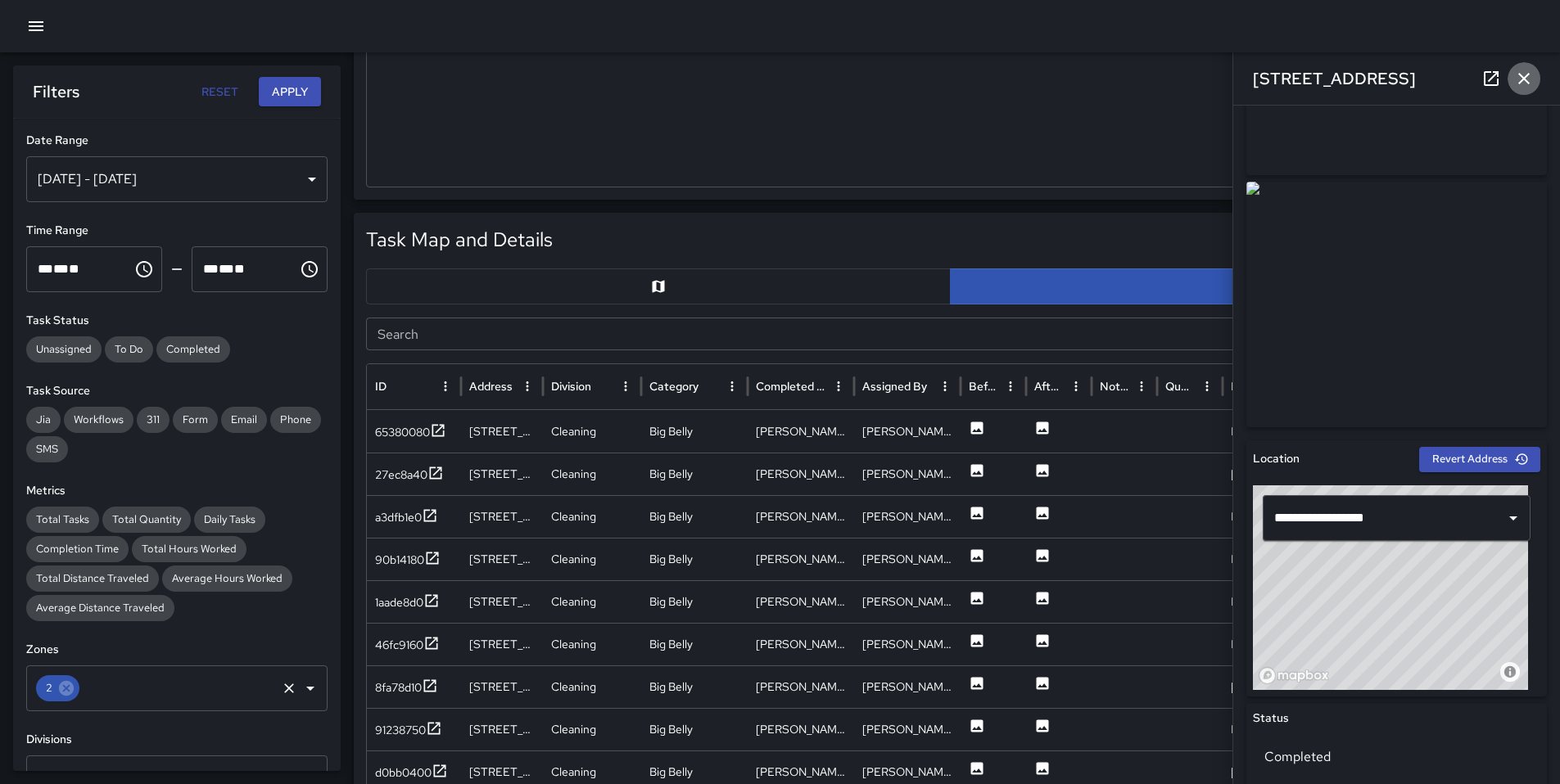
click at [1517, 80] on icon "button" at bounding box center [1524, 79] width 20 height 20
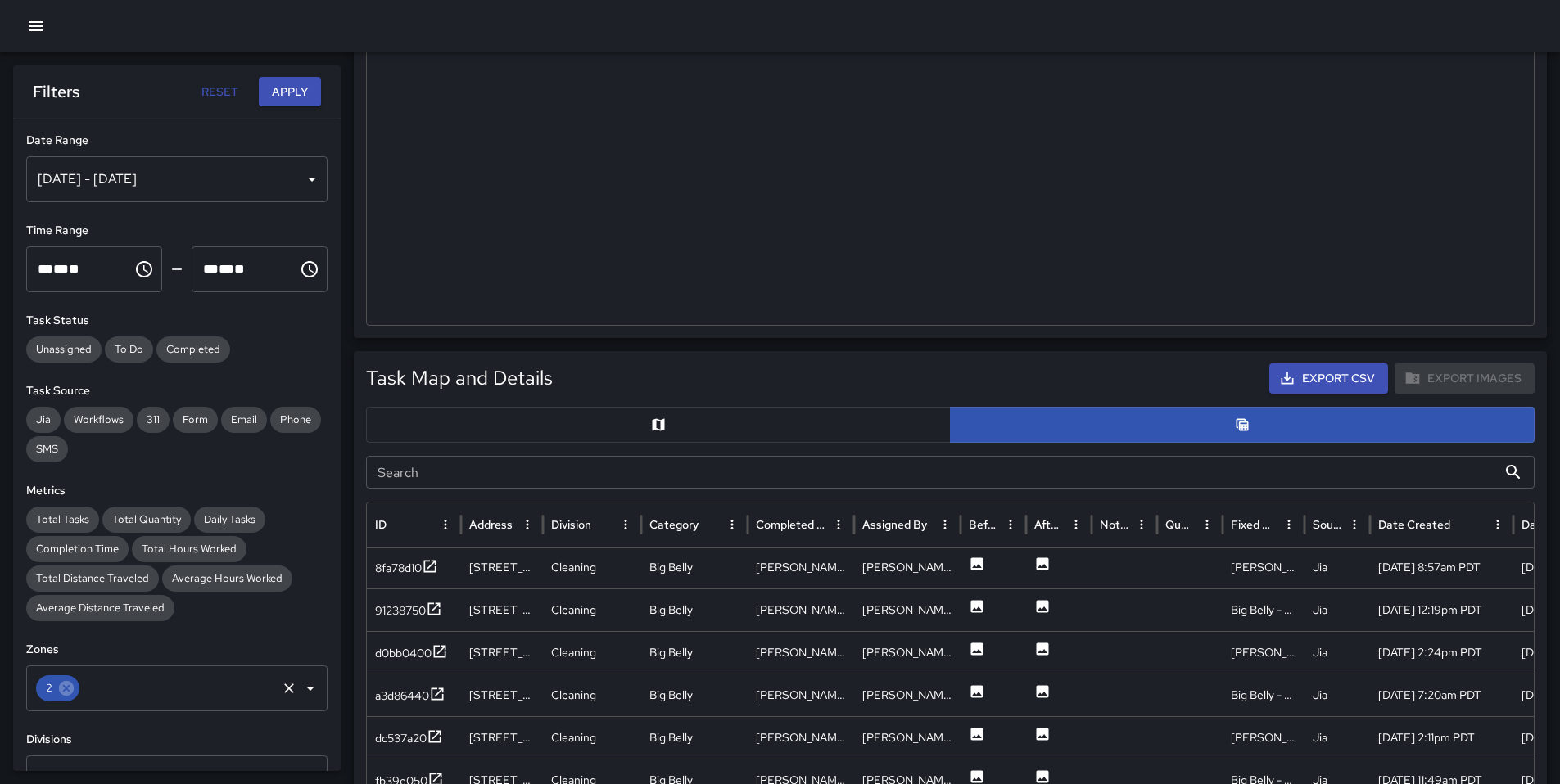
scroll to position [259, 0]
click at [390, 574] on div "8fa78d10" at bounding box center [398, 567] width 47 height 16
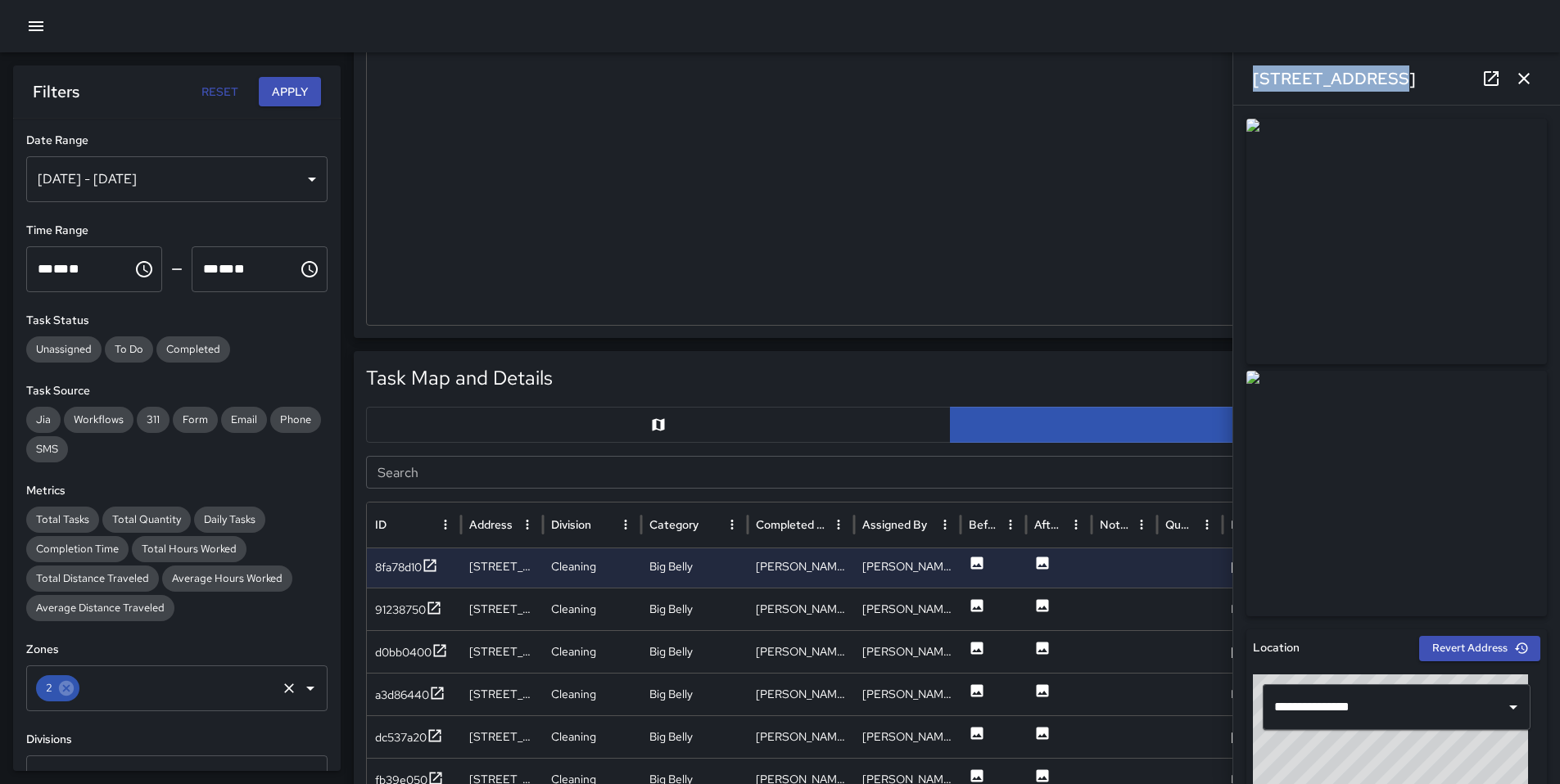
drag, startPoint x: 1369, startPoint y: 71, endPoint x: 1241, endPoint y: 68, distance: 128.0
click at [1241, 68] on div "[STREET_ADDRESS]" at bounding box center [1396, 78] width 327 height 52
copy h6 "[STREET_ADDRESS]"
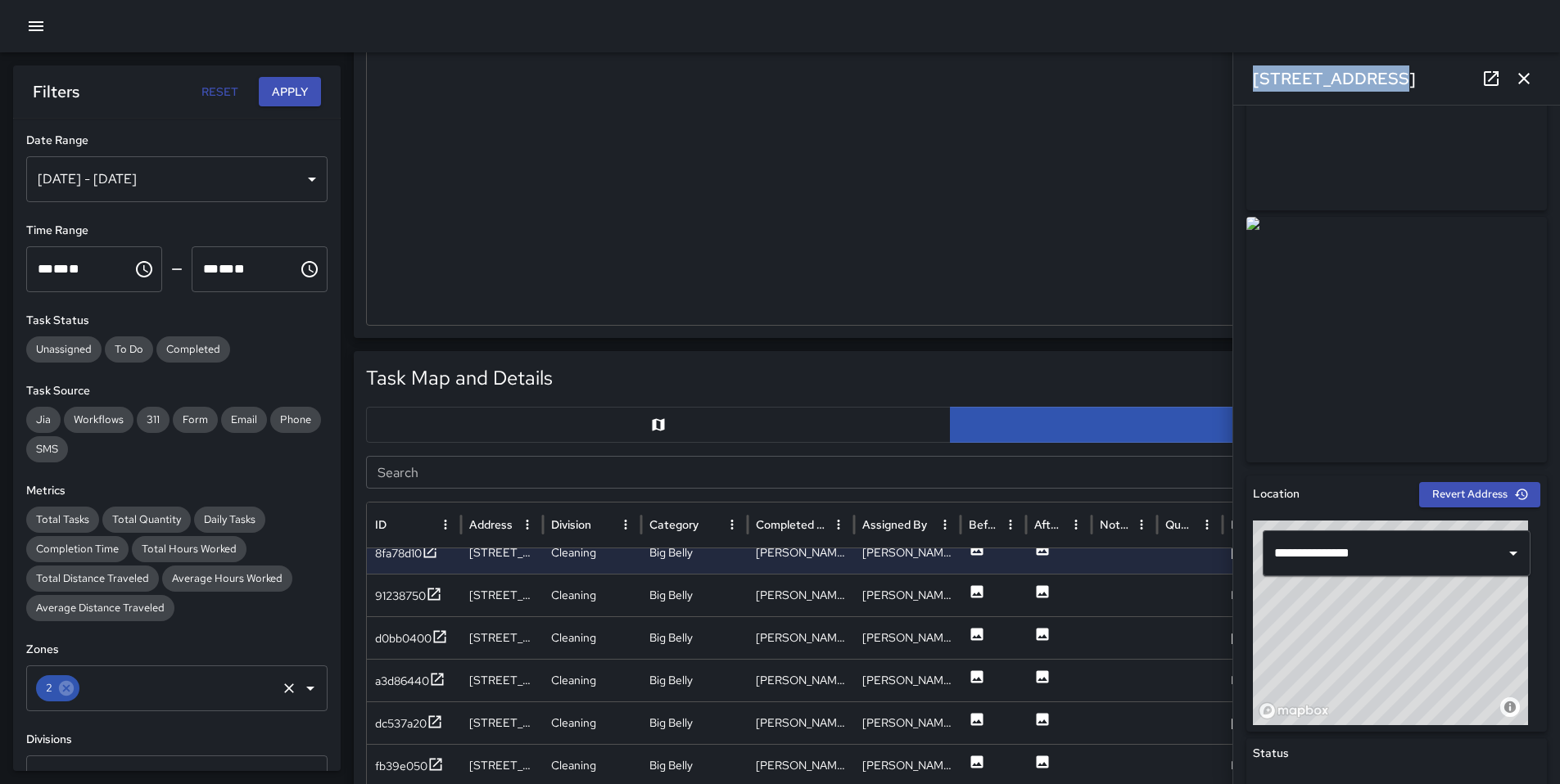
scroll to position [264, 0]
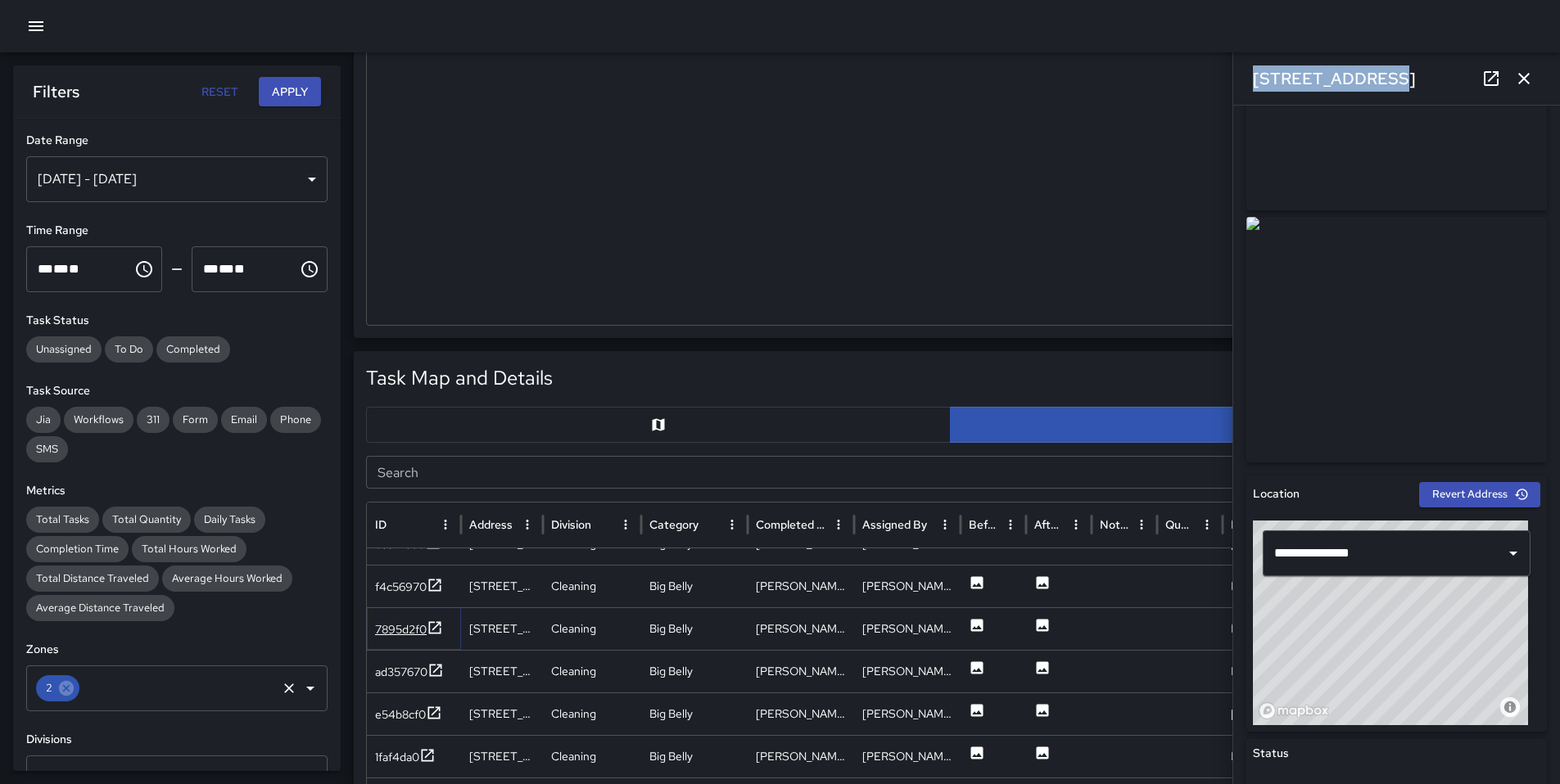
click at [400, 630] on div "7895d2f0" at bounding box center [400, 630] width 51 height 16
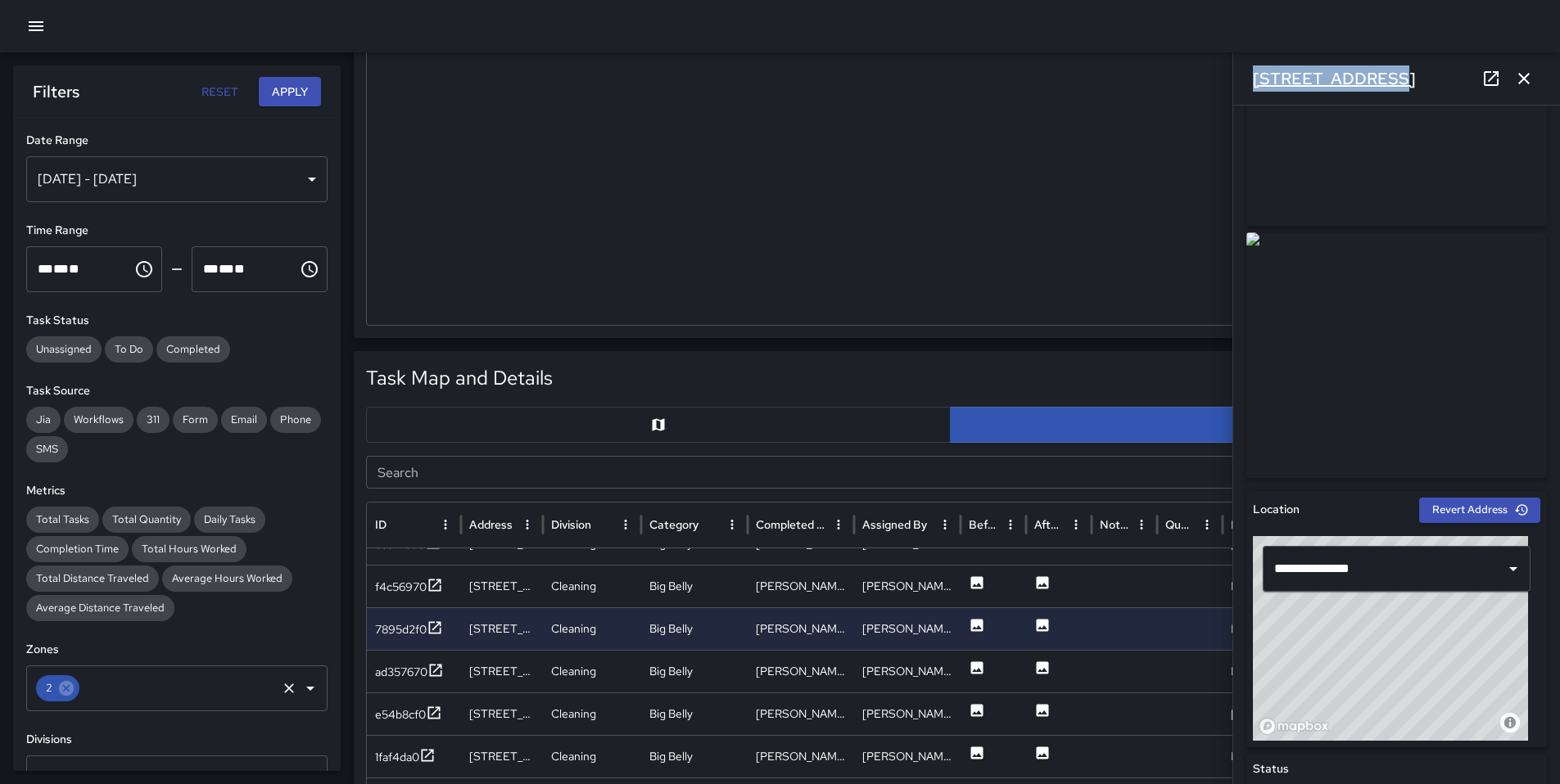
drag, startPoint x: 1371, startPoint y: 76, endPoint x: 1260, endPoint y: 78, distance: 111.0
click at [1249, 77] on div "[STREET_ADDRESS]" at bounding box center [1396, 78] width 327 height 52
copy h6 "[STREET_ADDRESS]"
click at [415, 706] on div "e54b8cf0" at bounding box center [400, 714] width 50 height 16
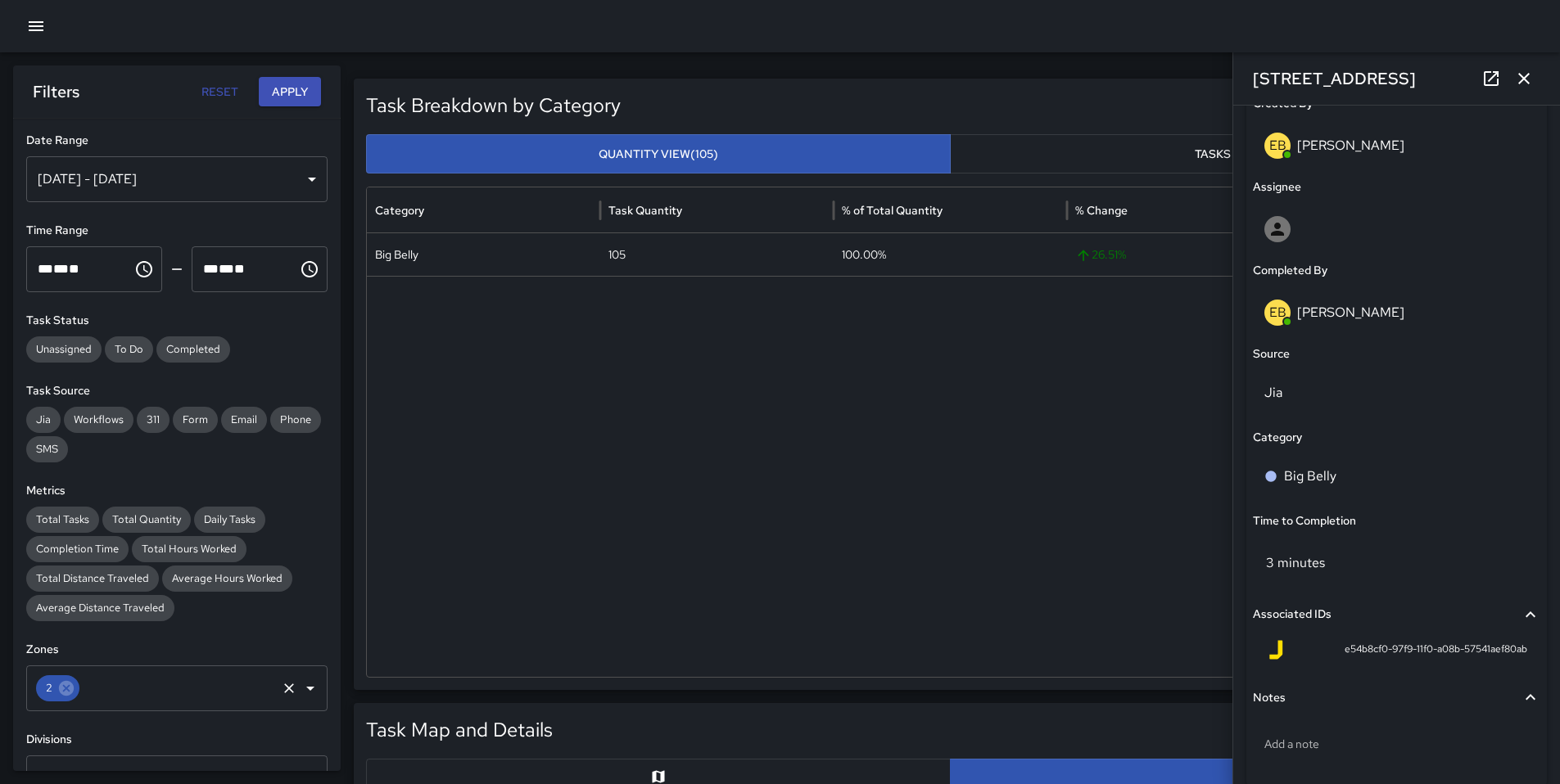
scroll to position [787, 0]
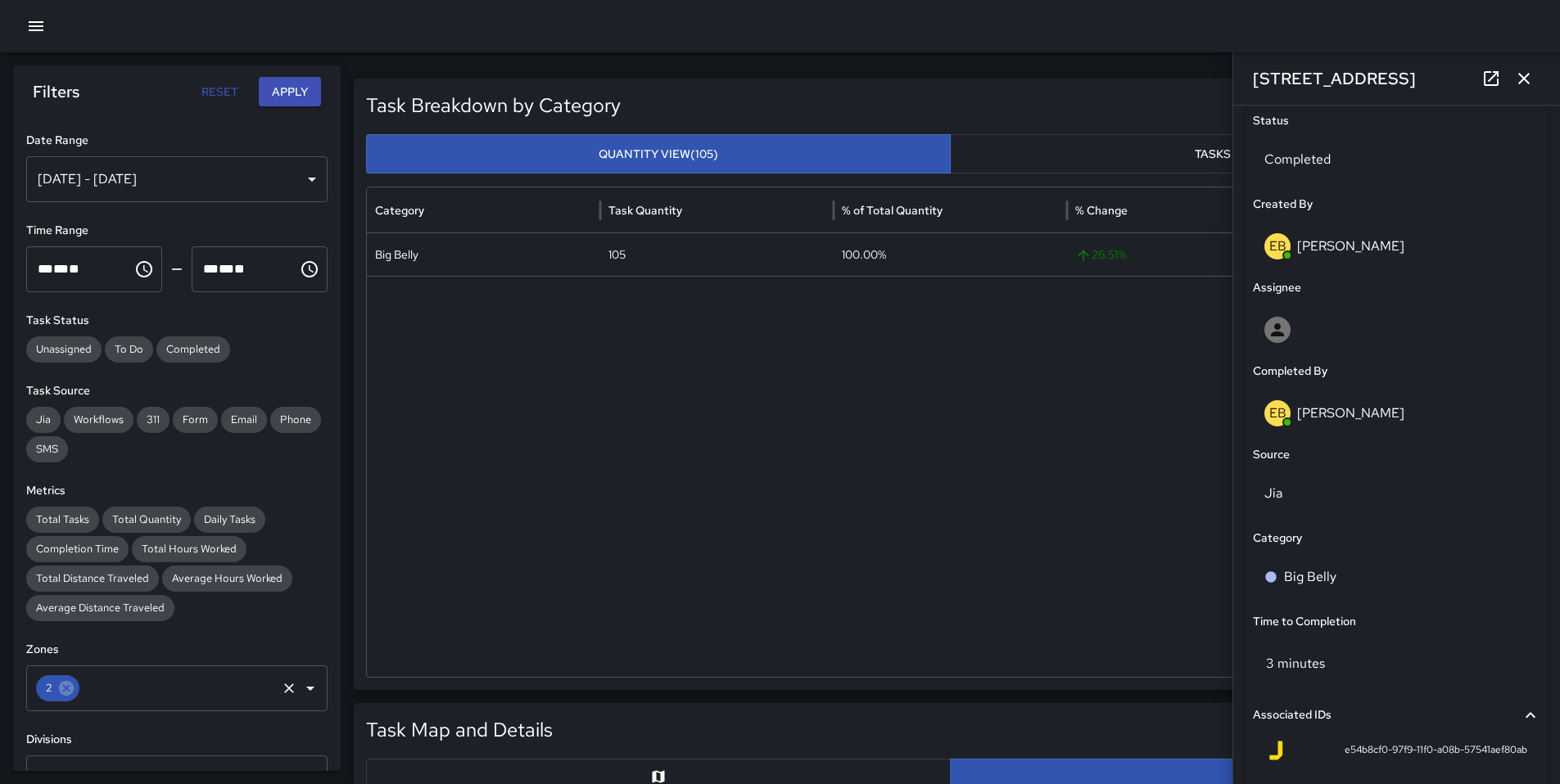
click at [1521, 77] on icon "button" at bounding box center [1523, 78] width 12 height 12
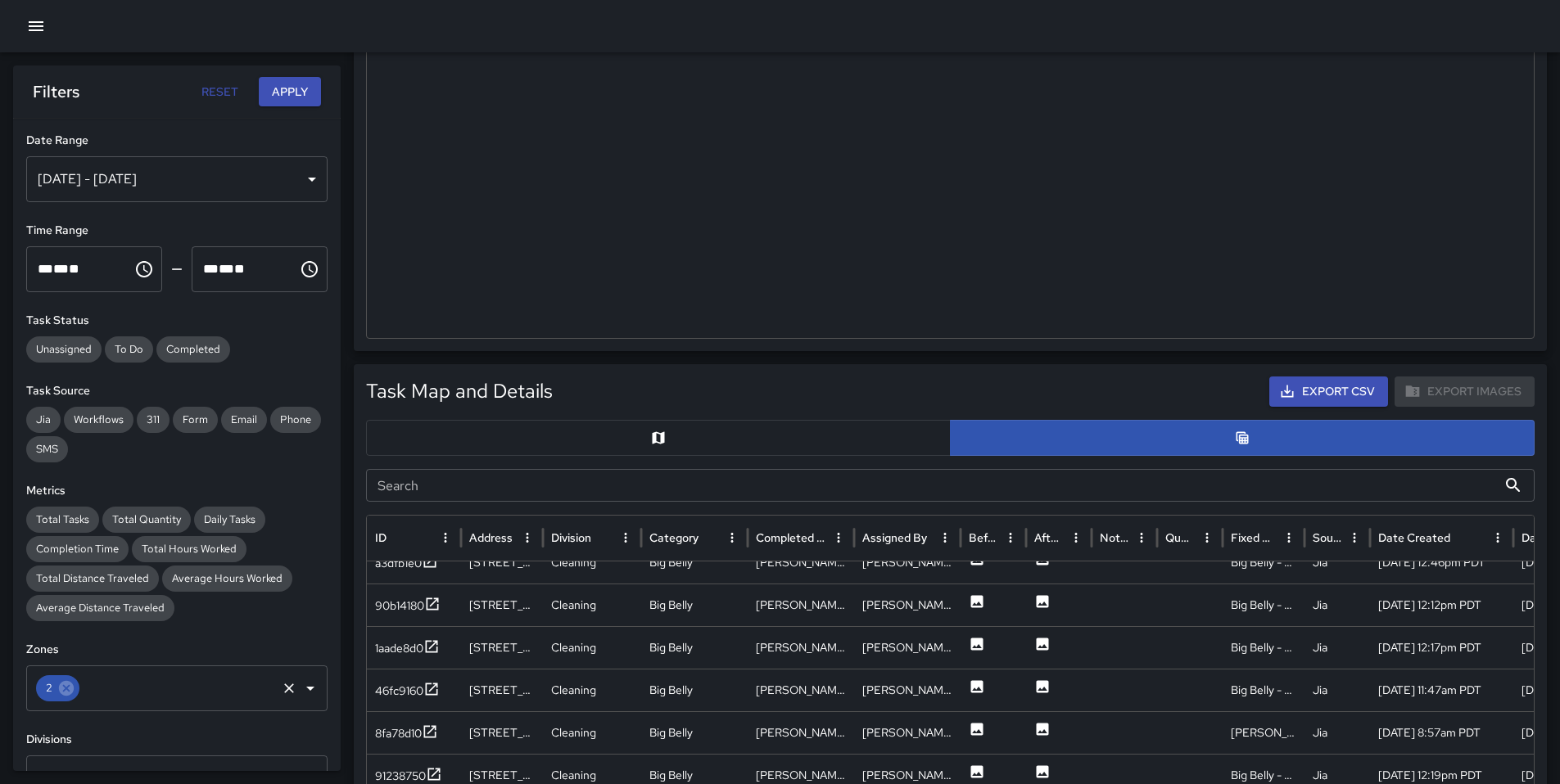
scroll to position [48, 0]
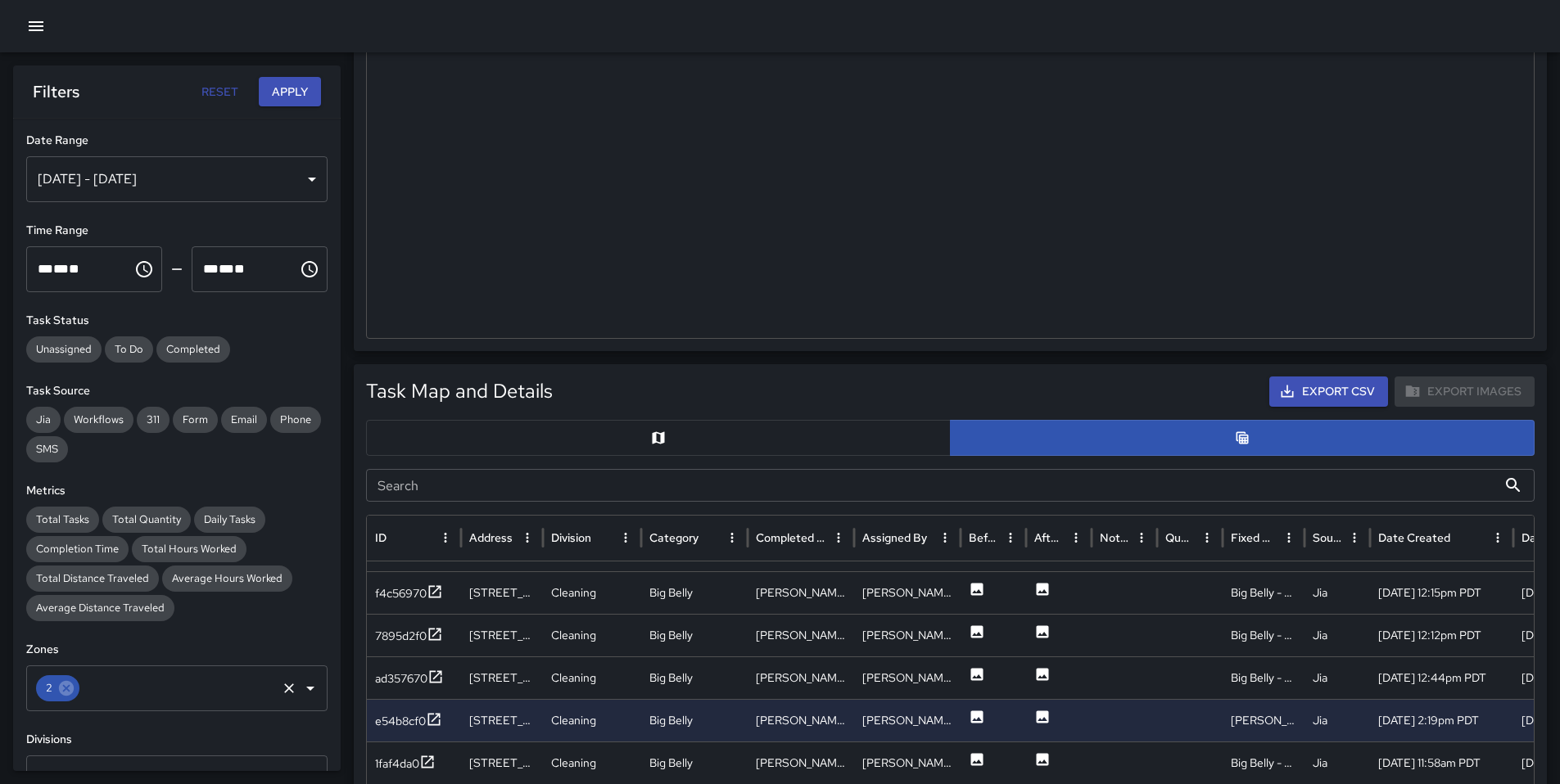
click at [37, 29] on icon "button" at bounding box center [36, 26] width 20 height 20
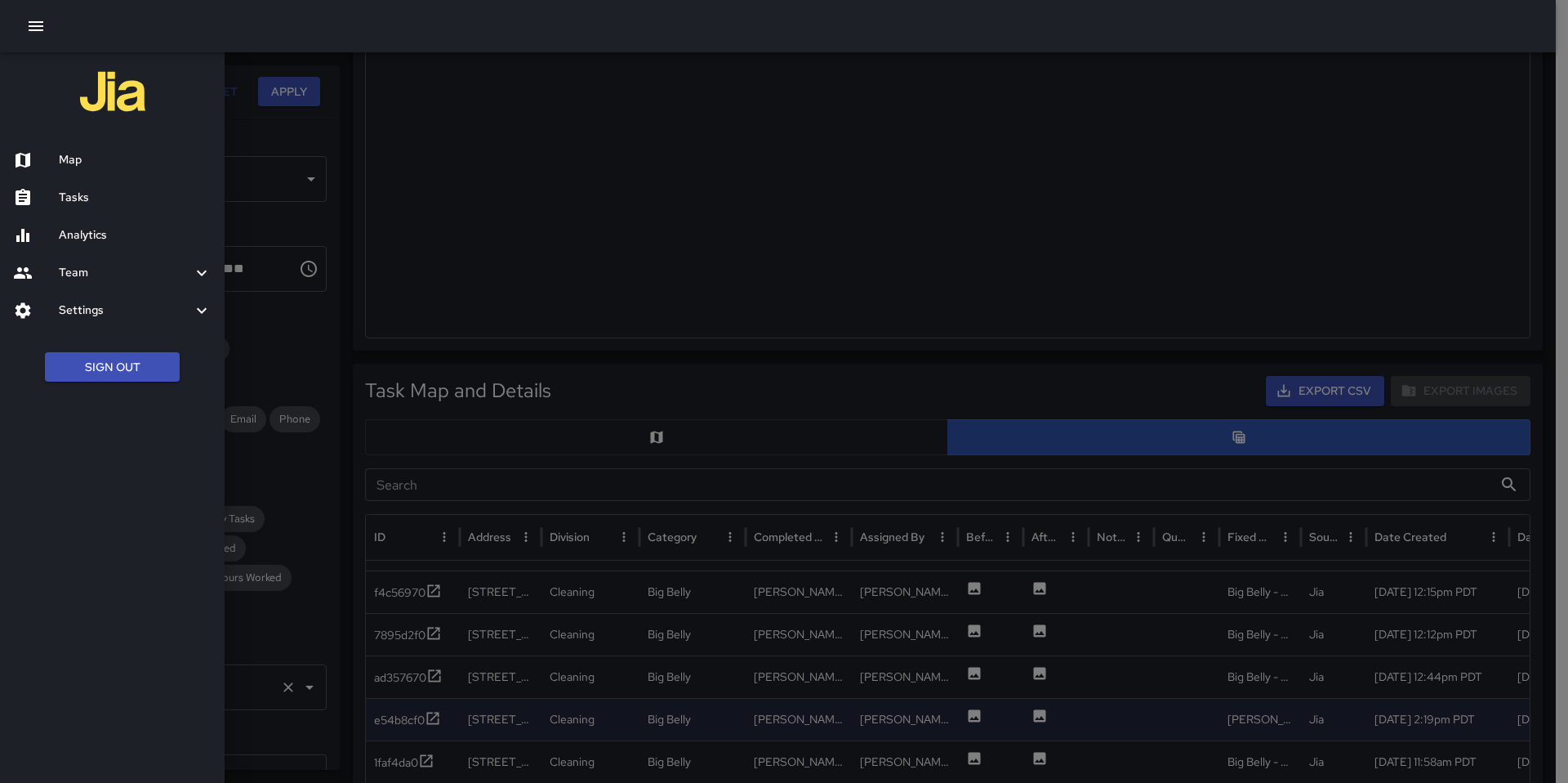
click at [86, 190] on h6 "Tasks" at bounding box center [135, 197] width 152 height 18
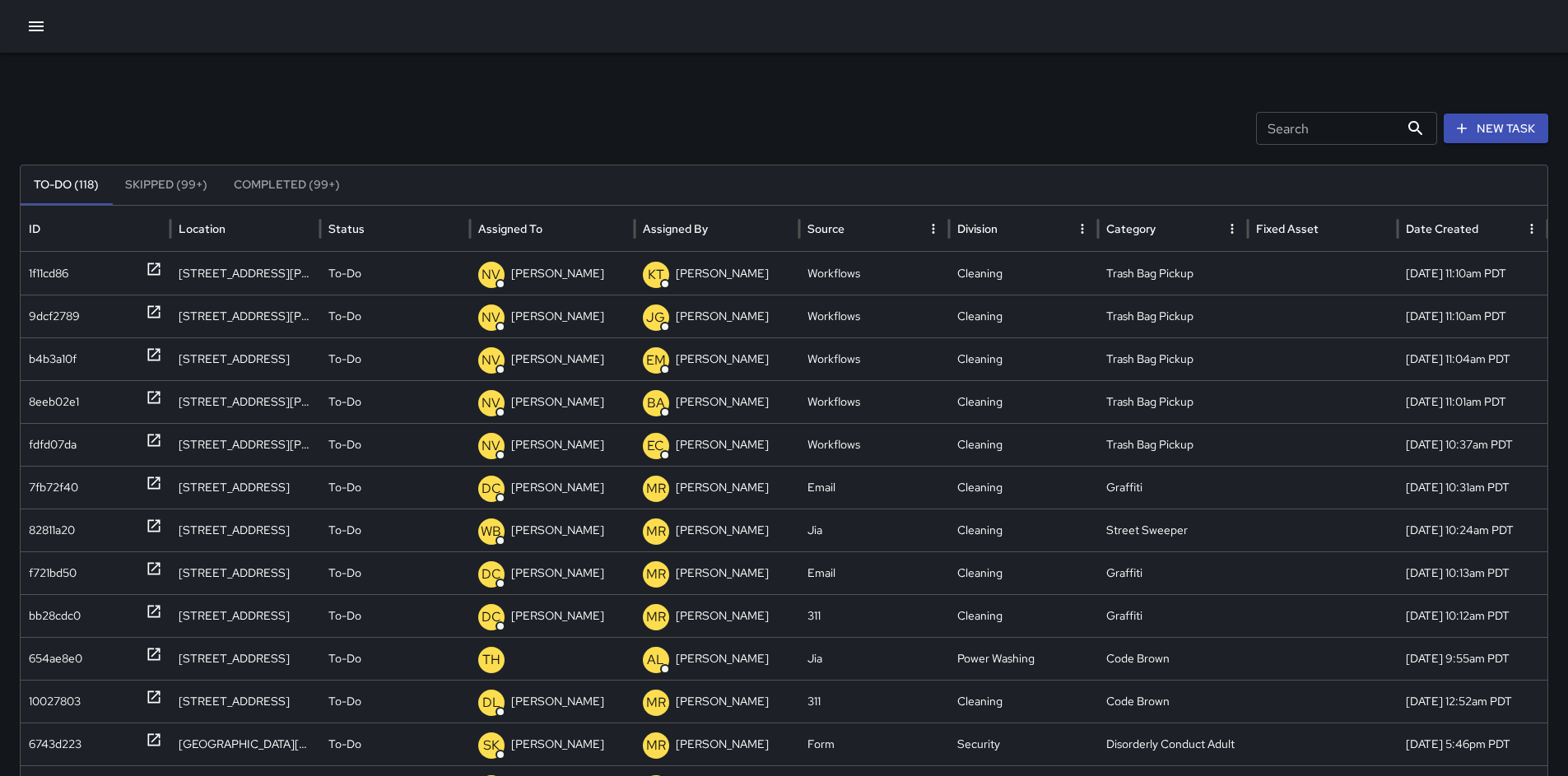
click at [1286, 132] on input "Search" at bounding box center [1327, 128] width 144 height 33
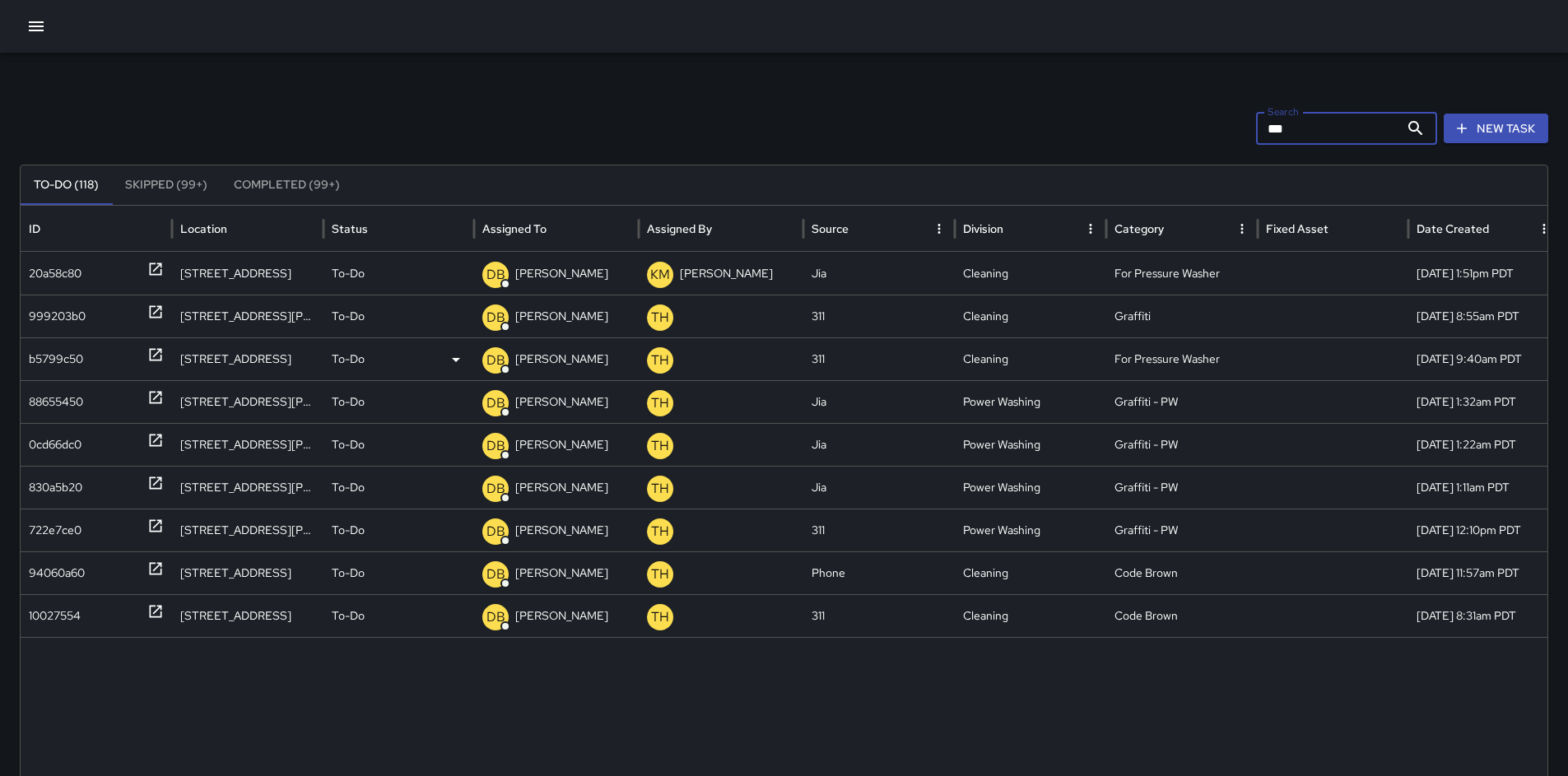
type input "***"
click at [32, 358] on div "b5799c50" at bounding box center [56, 359] width 54 height 42
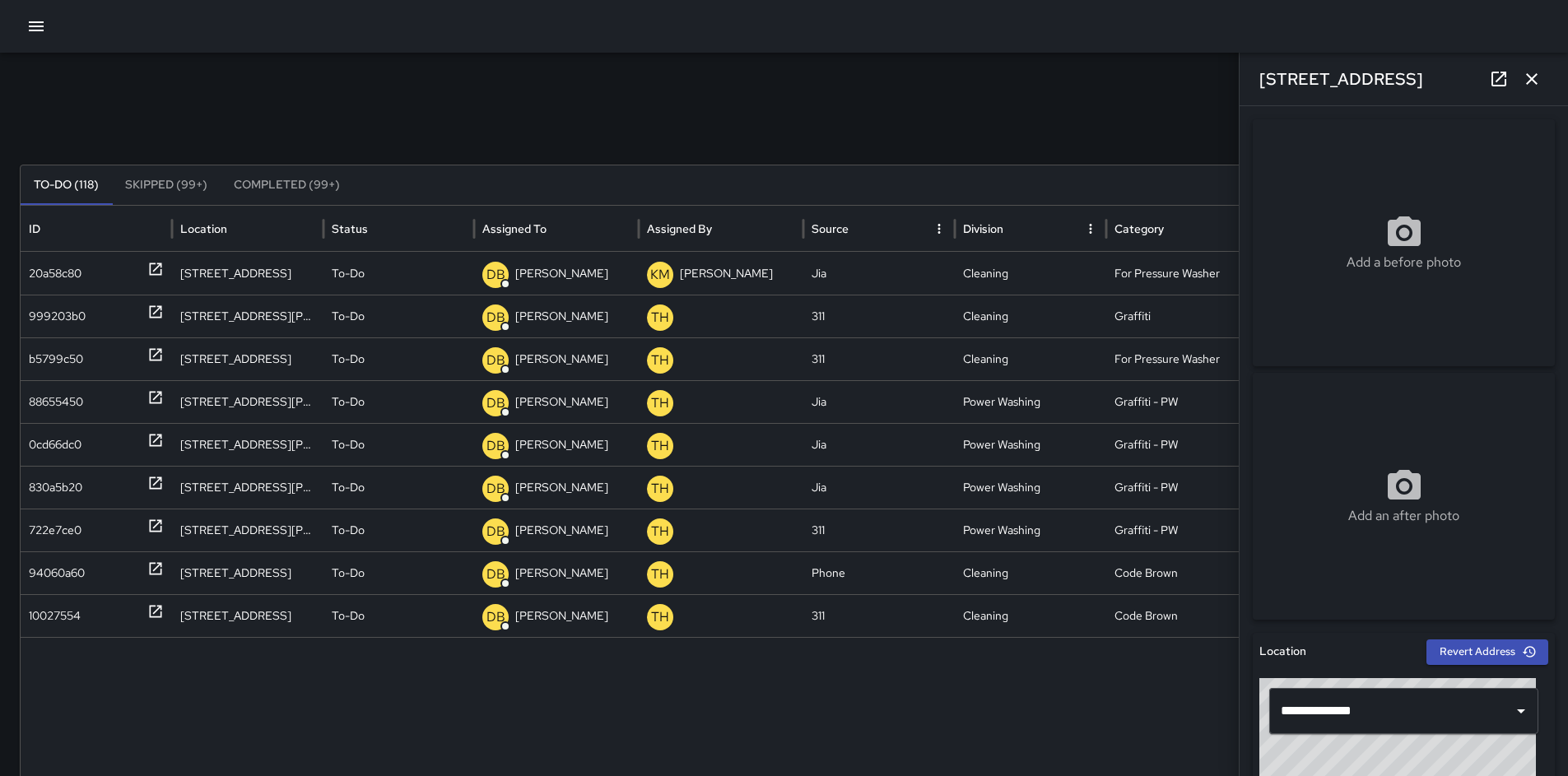
click at [1533, 70] on icon "button" at bounding box center [1532, 79] width 20 height 20
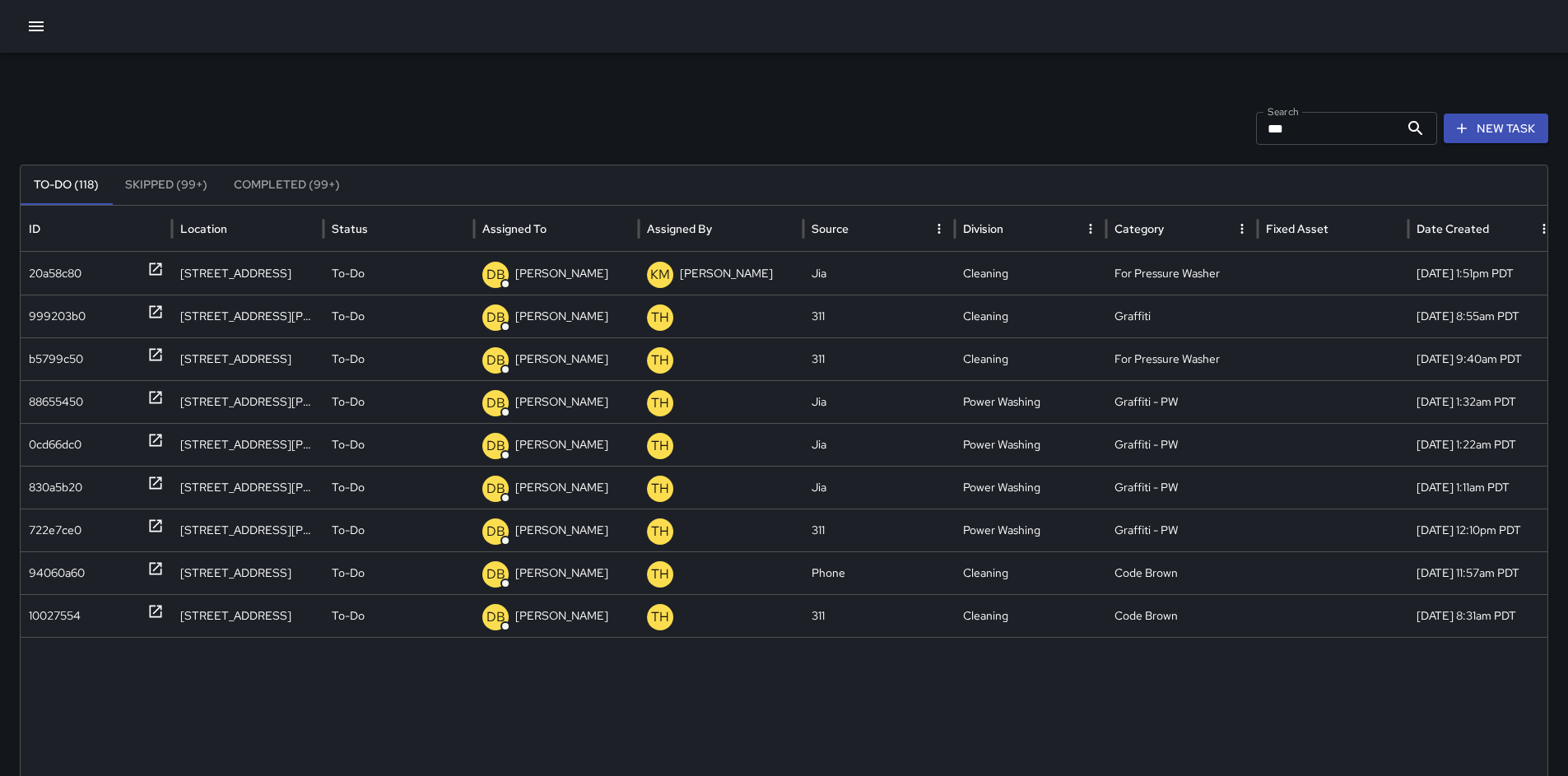
click at [1498, 136] on button "New Task" at bounding box center [1496, 129] width 105 height 31
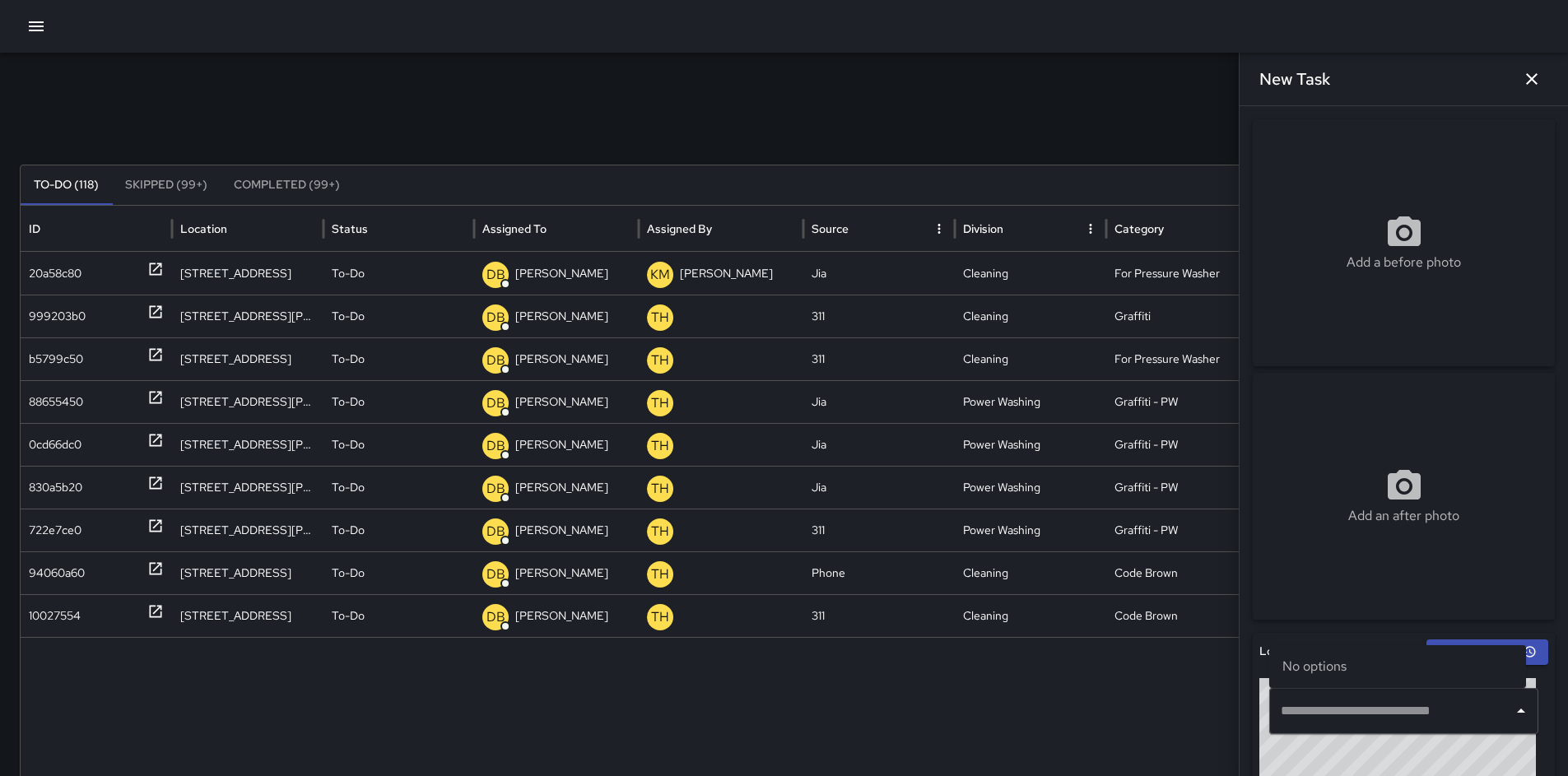
click at [1298, 729] on div "​" at bounding box center [1404, 711] width 269 height 46
click at [435, 110] on div "Search *** Search New Task To-Do (118) Skipped (99+) Completed (99+) ID Locatio…" at bounding box center [784, 519] width 1568 height 934
click at [61, 570] on div "94060a60" at bounding box center [57, 573] width 56 height 42
click at [1526, 78] on icon "button" at bounding box center [1532, 79] width 20 height 20
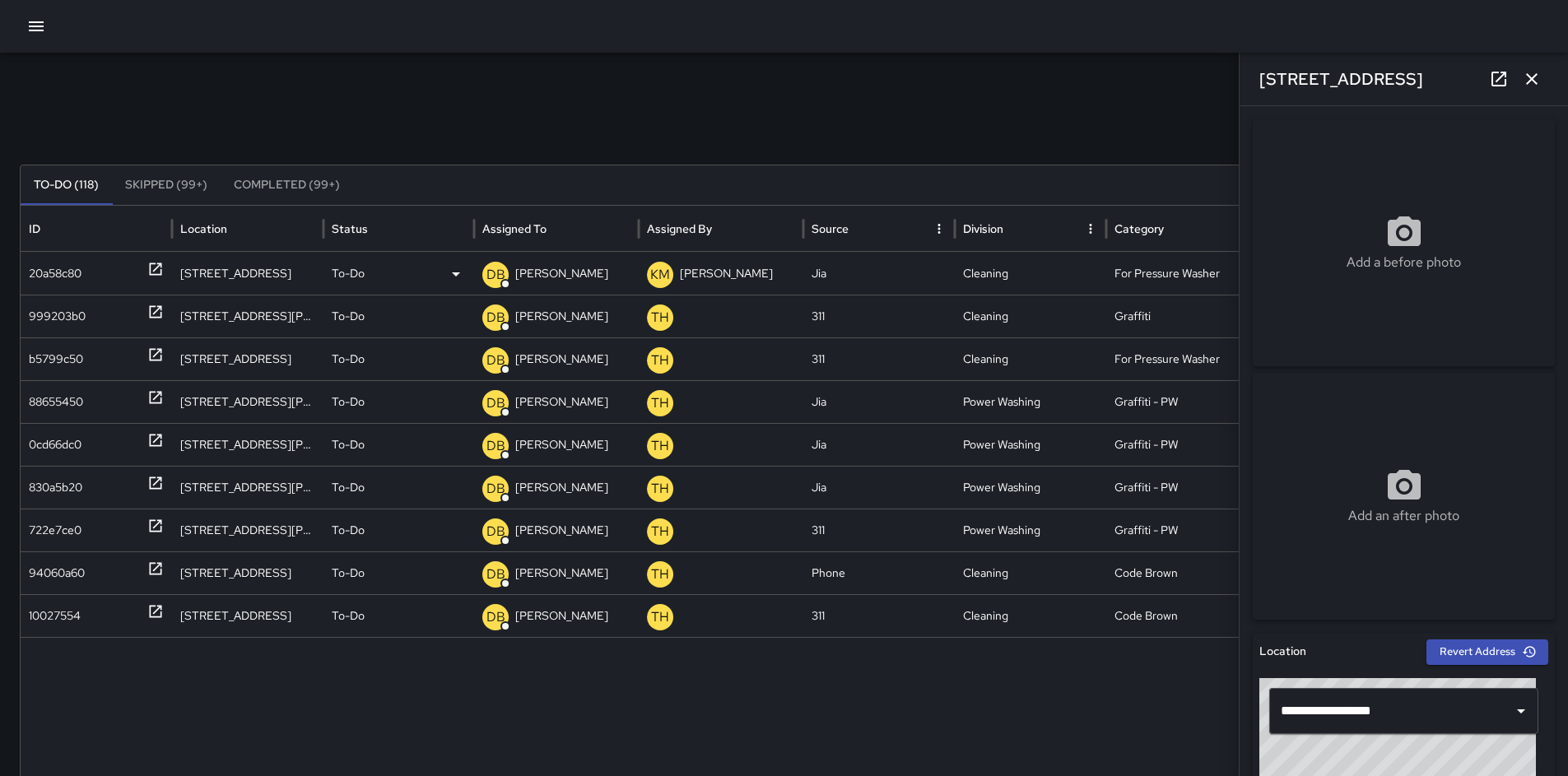
click at [50, 268] on div "20a58c80" at bounding box center [55, 274] width 52 height 42
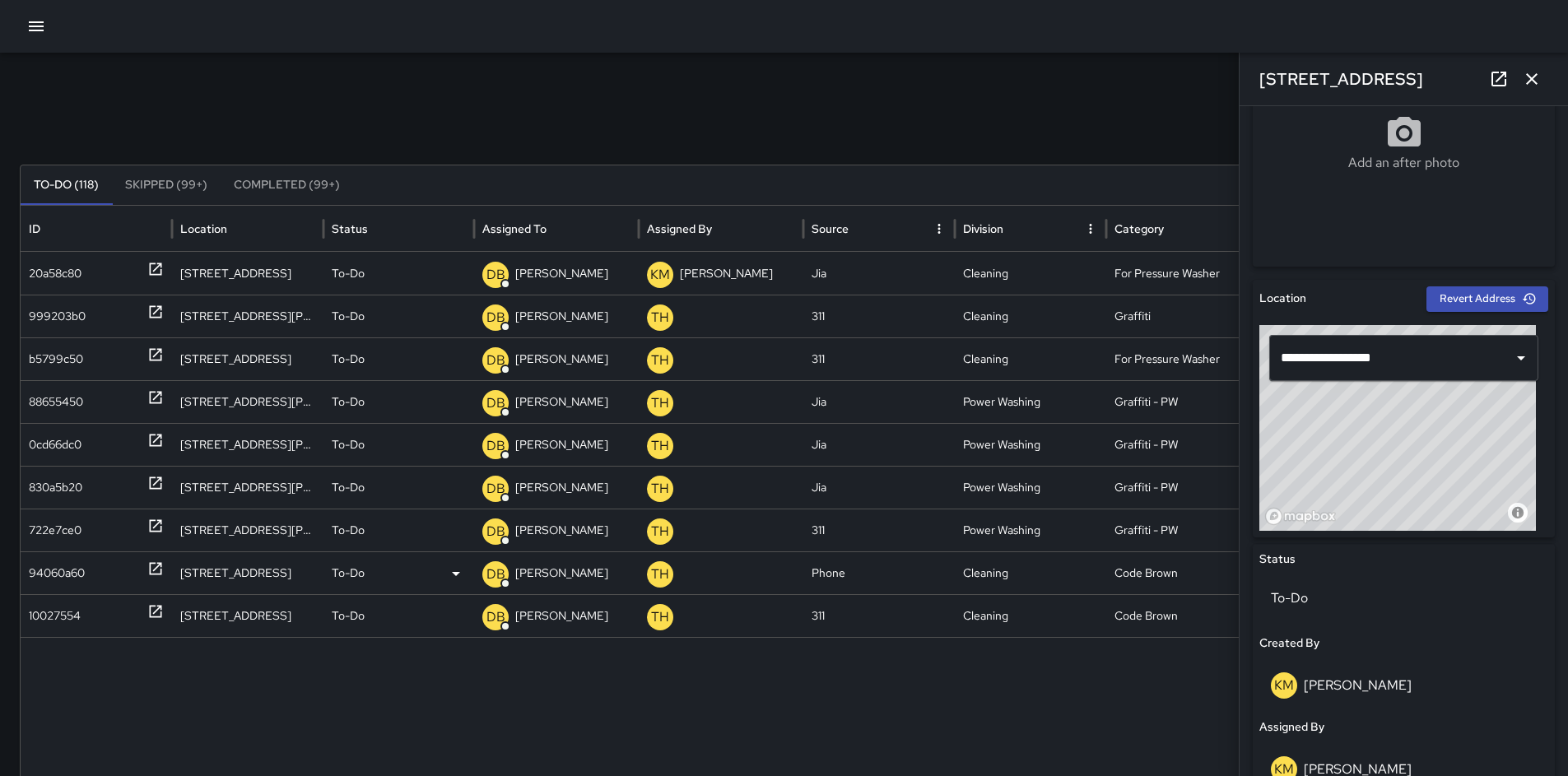
scroll to position [125, 0]
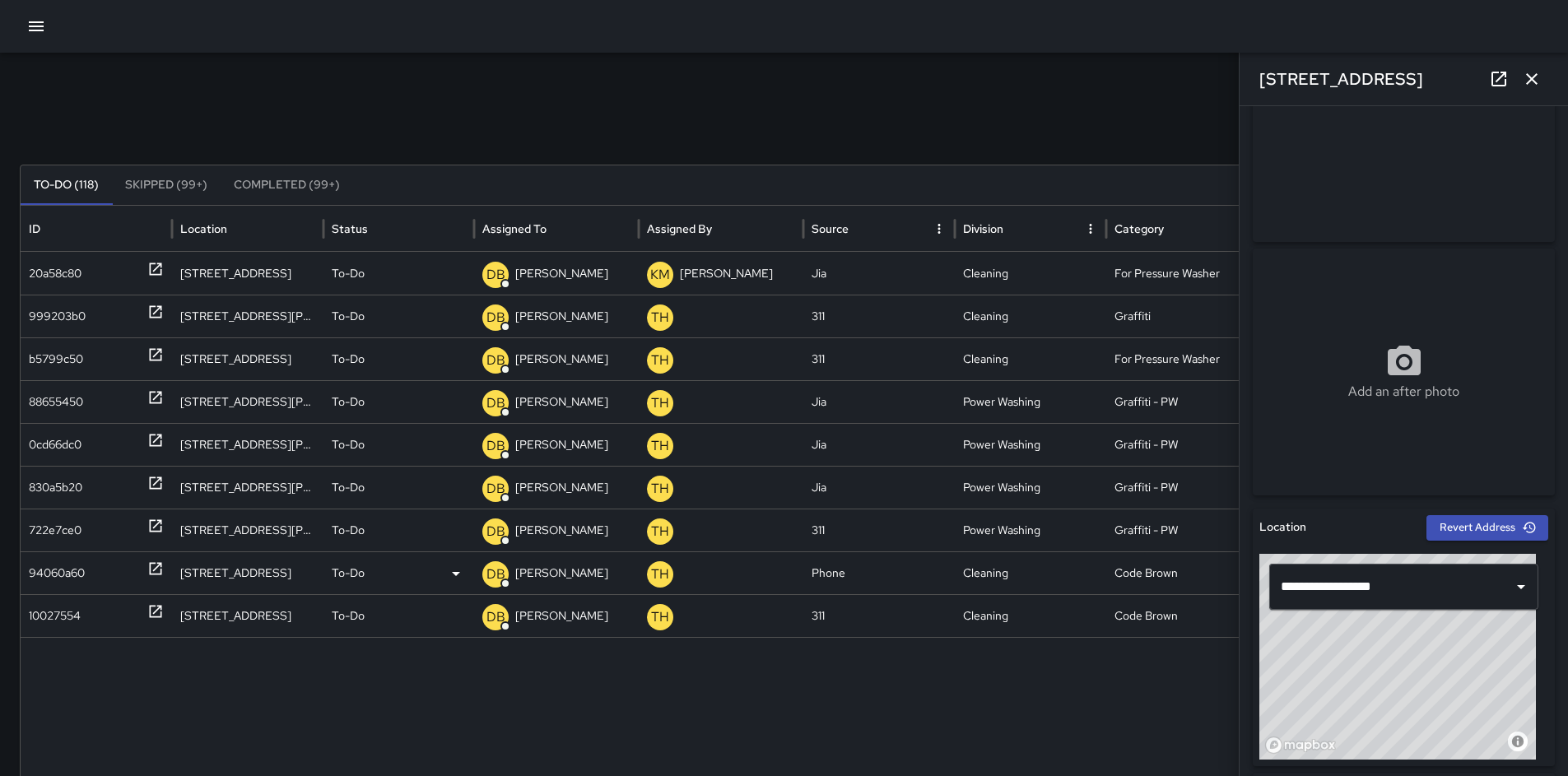
click at [61, 587] on div "94060a60" at bounding box center [57, 573] width 56 height 42
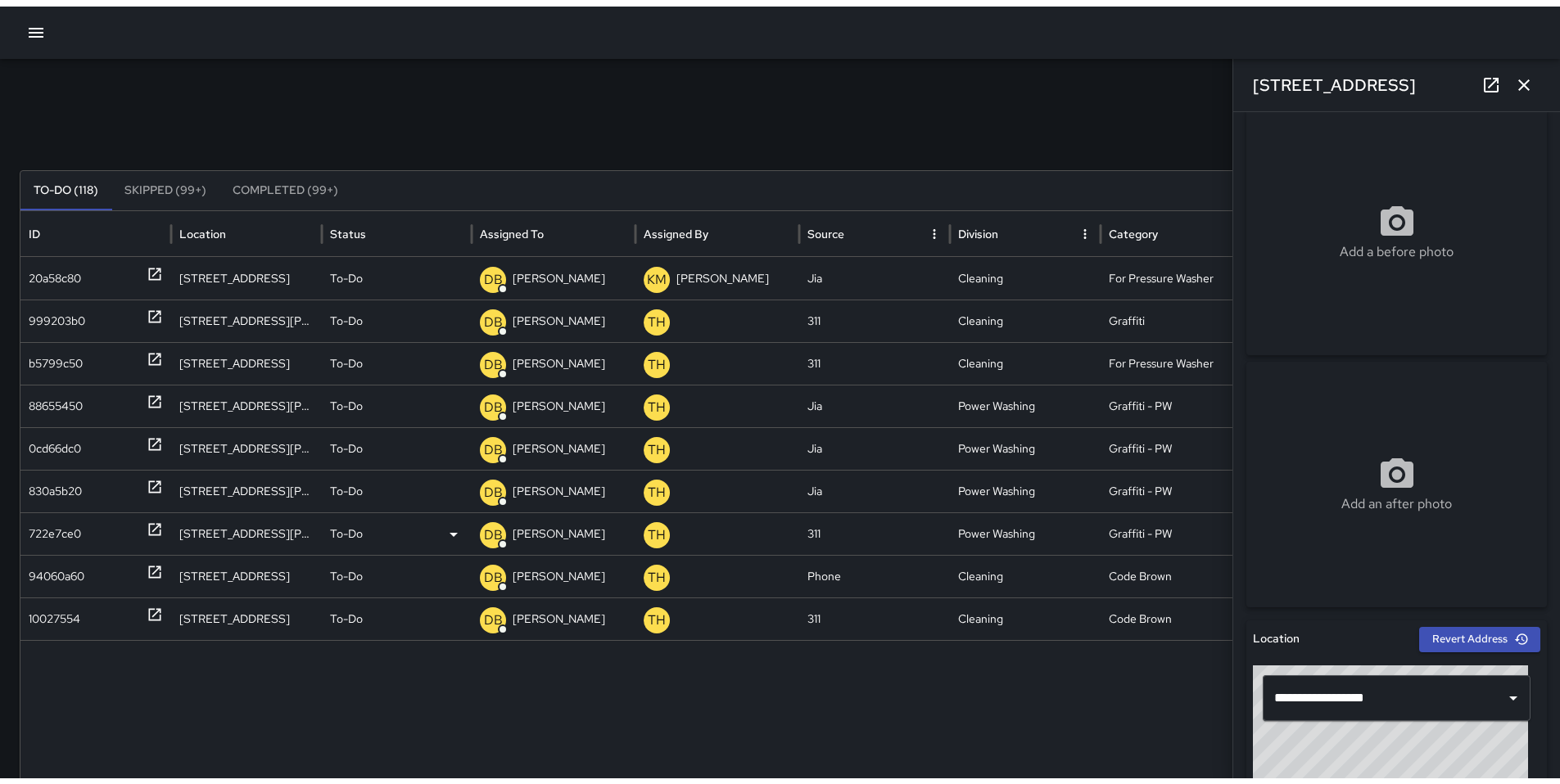
scroll to position [13, 0]
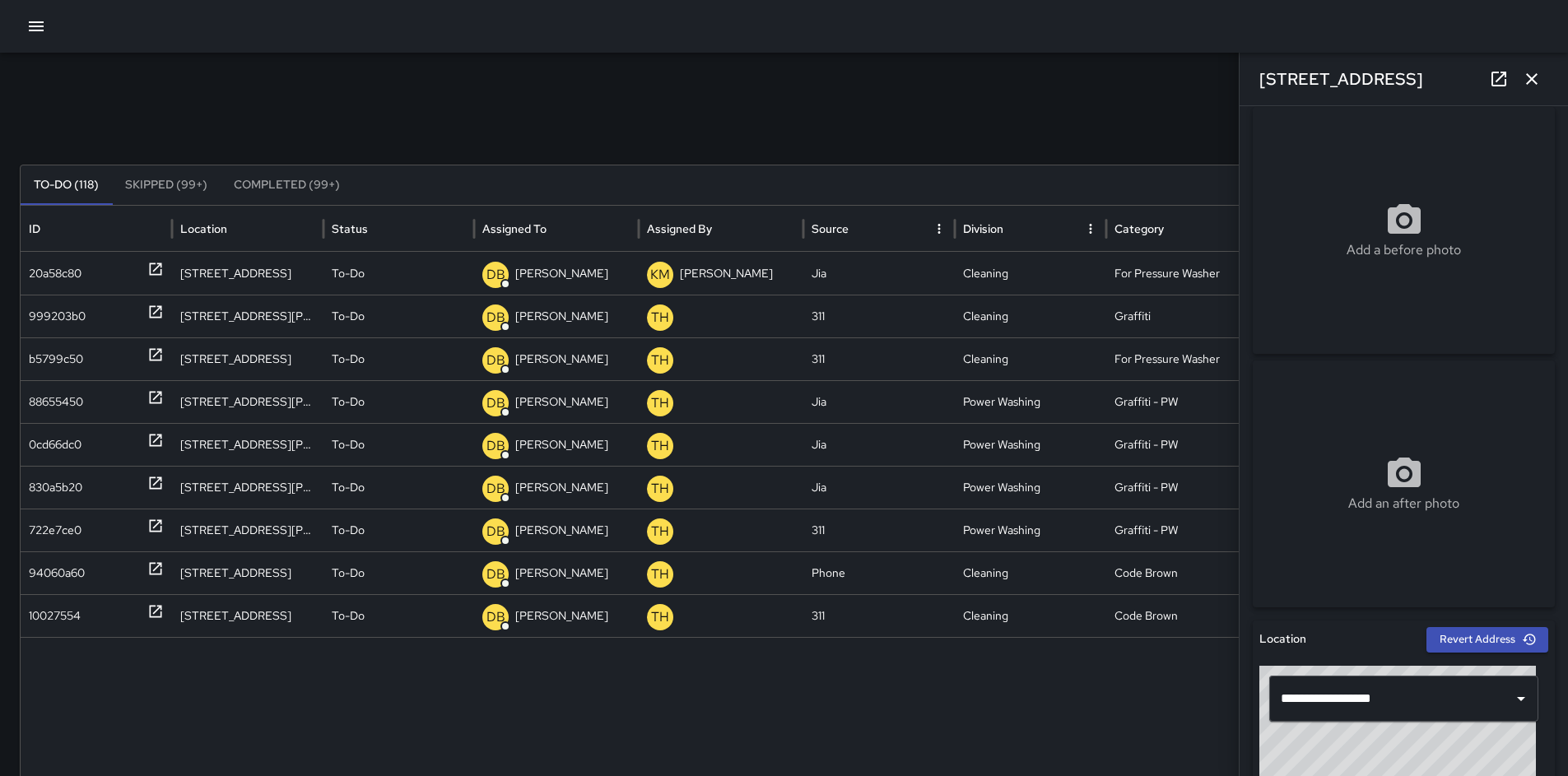
click at [879, 125] on div "Search *** Search New Task" at bounding box center [784, 128] width 1528 height 33
click at [1537, 77] on icon "button" at bounding box center [1532, 79] width 20 height 20
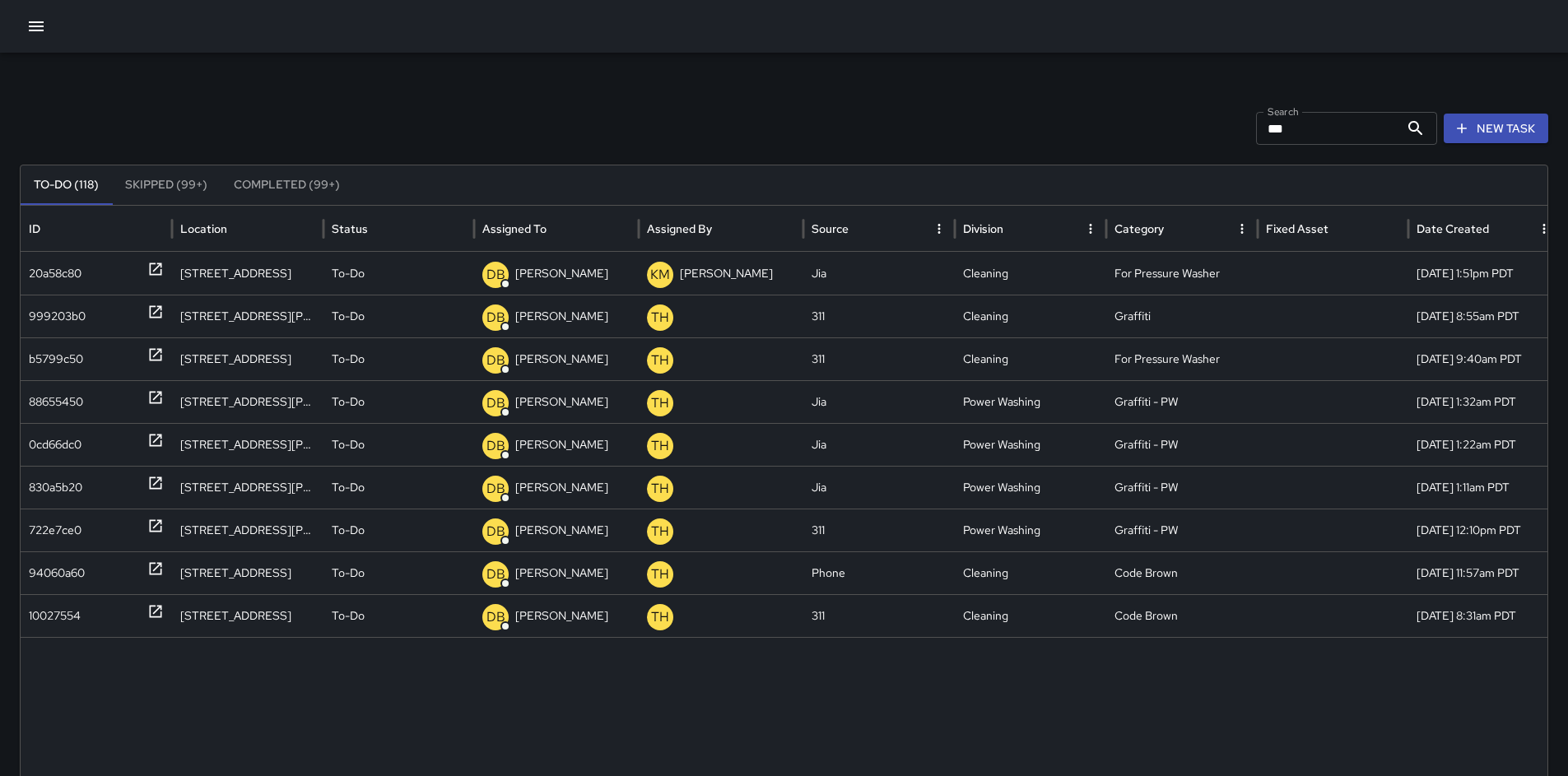
click at [1020, 109] on div "Search *** Search New Task To-Do (118) Skipped (99+) Completed (99+) ID Locatio…" at bounding box center [784, 519] width 1568 height 934
click at [30, 33] on icon "button" at bounding box center [36, 26] width 20 height 20
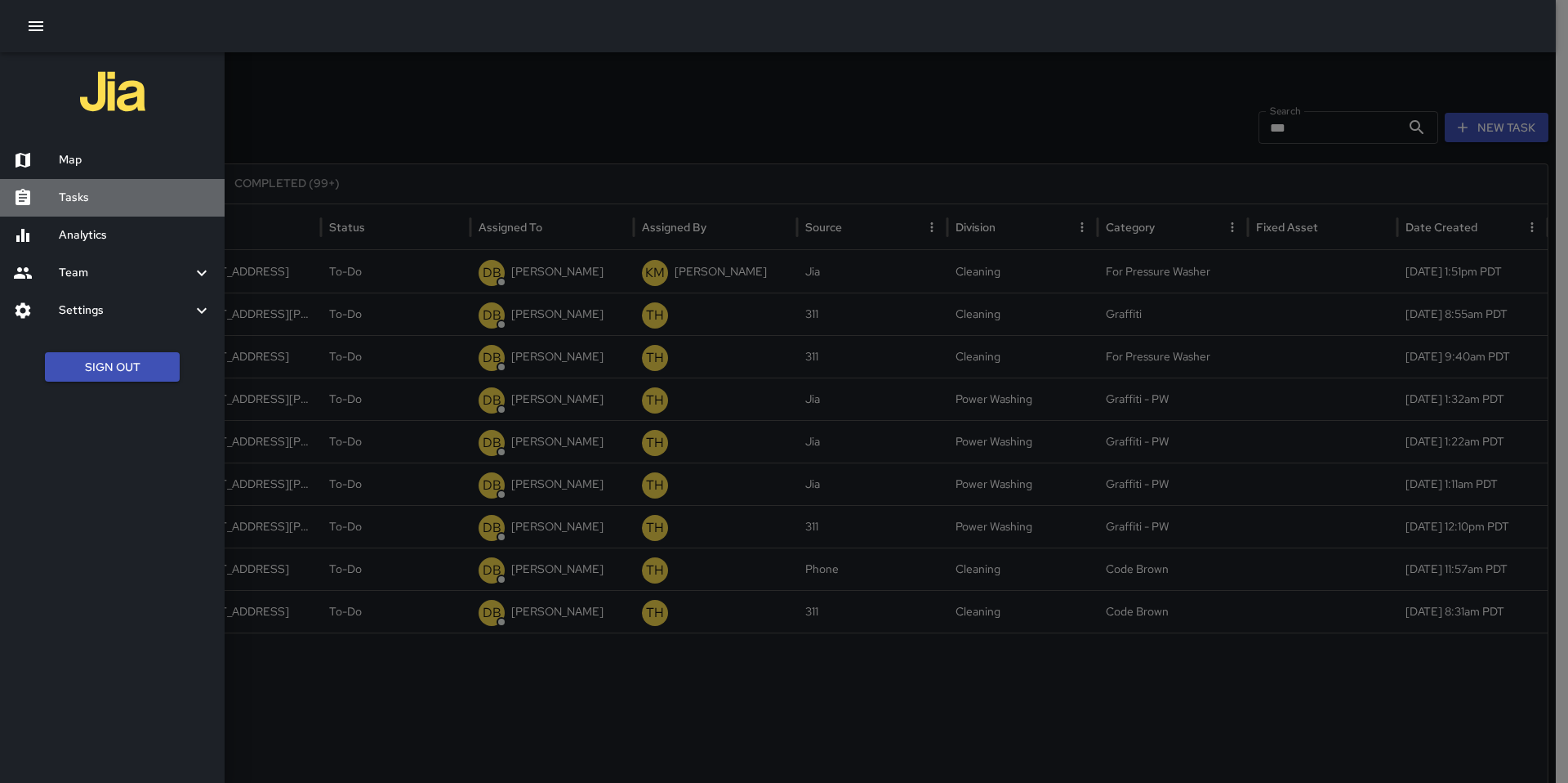
click at [100, 202] on h6 "Tasks" at bounding box center [135, 197] width 152 height 18
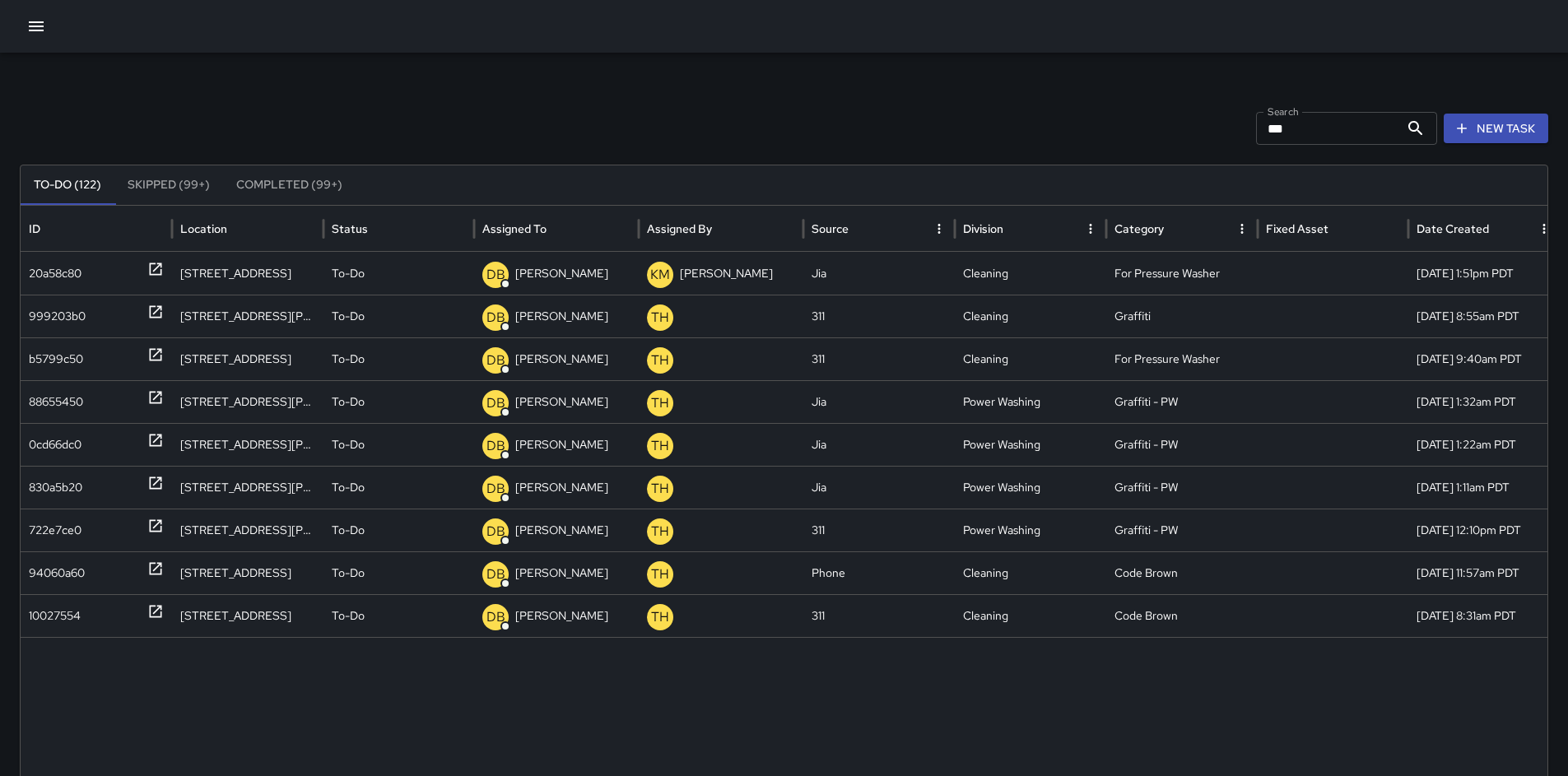
click at [42, 20] on icon "button" at bounding box center [36, 26] width 20 height 20
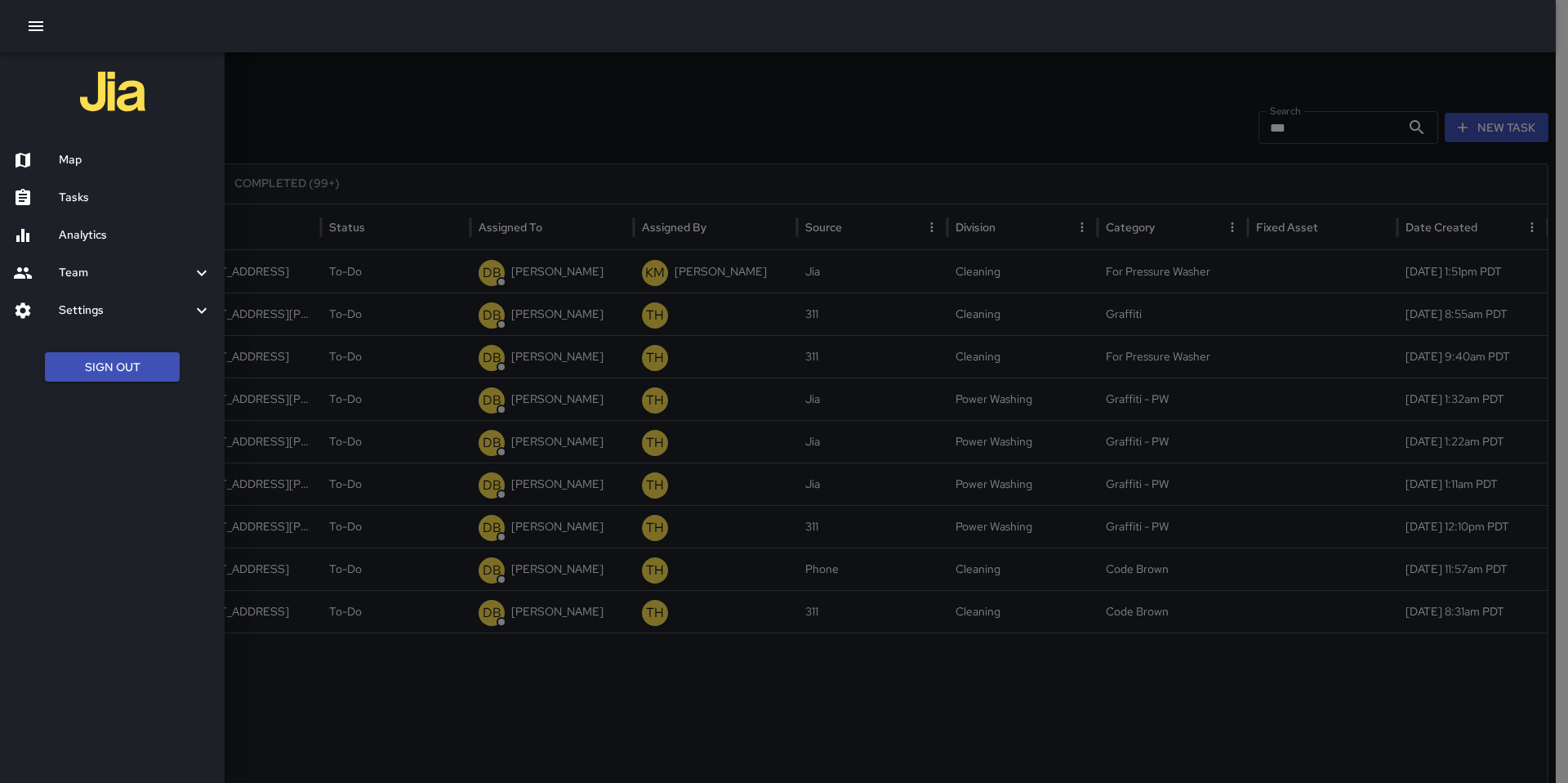
click at [103, 222] on div "Analytics" at bounding box center [112, 235] width 225 height 38
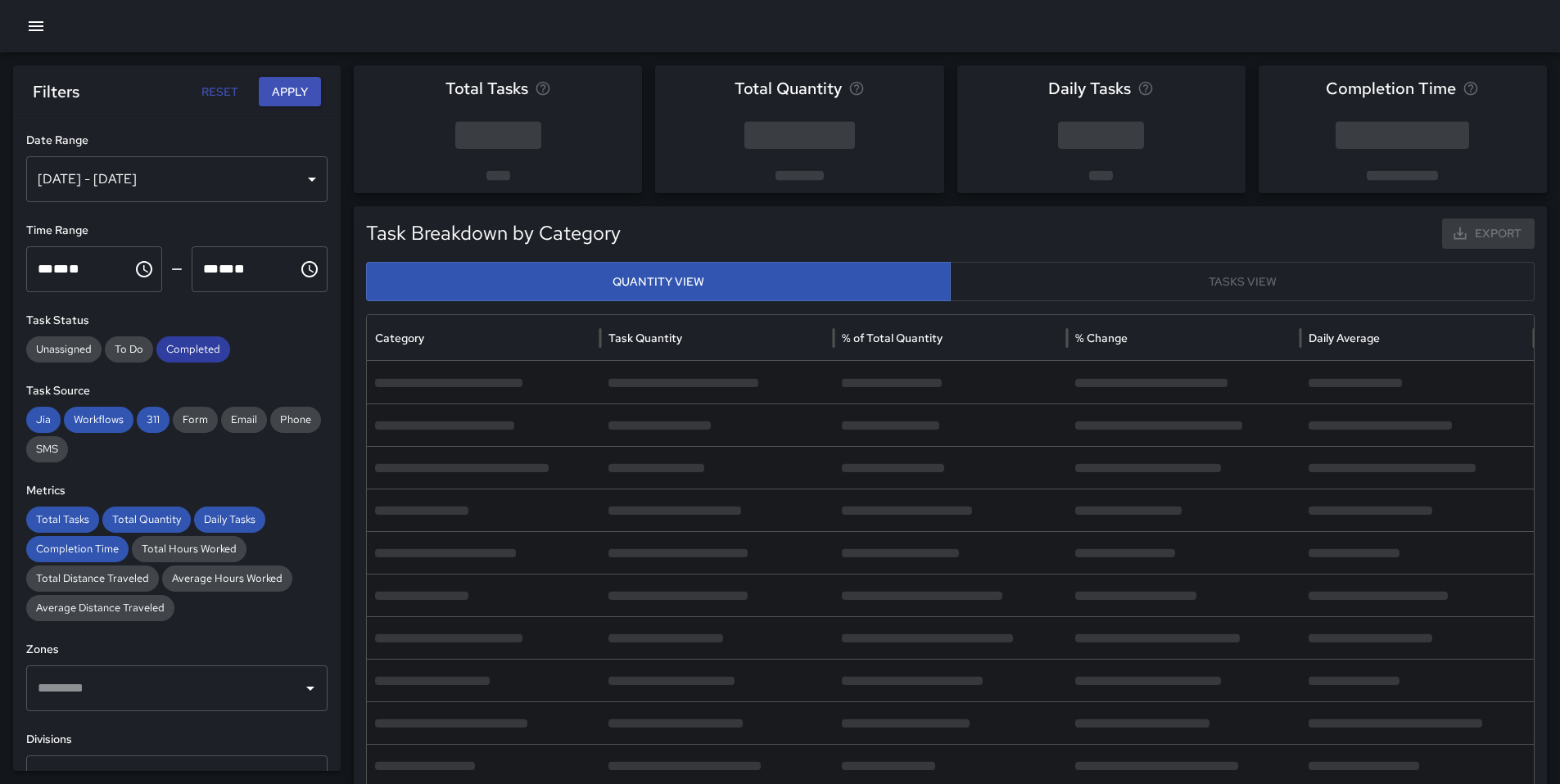
click at [197, 346] on span "Completed" at bounding box center [193, 349] width 74 height 16
click at [149, 415] on span "311" at bounding box center [153, 419] width 32 height 16
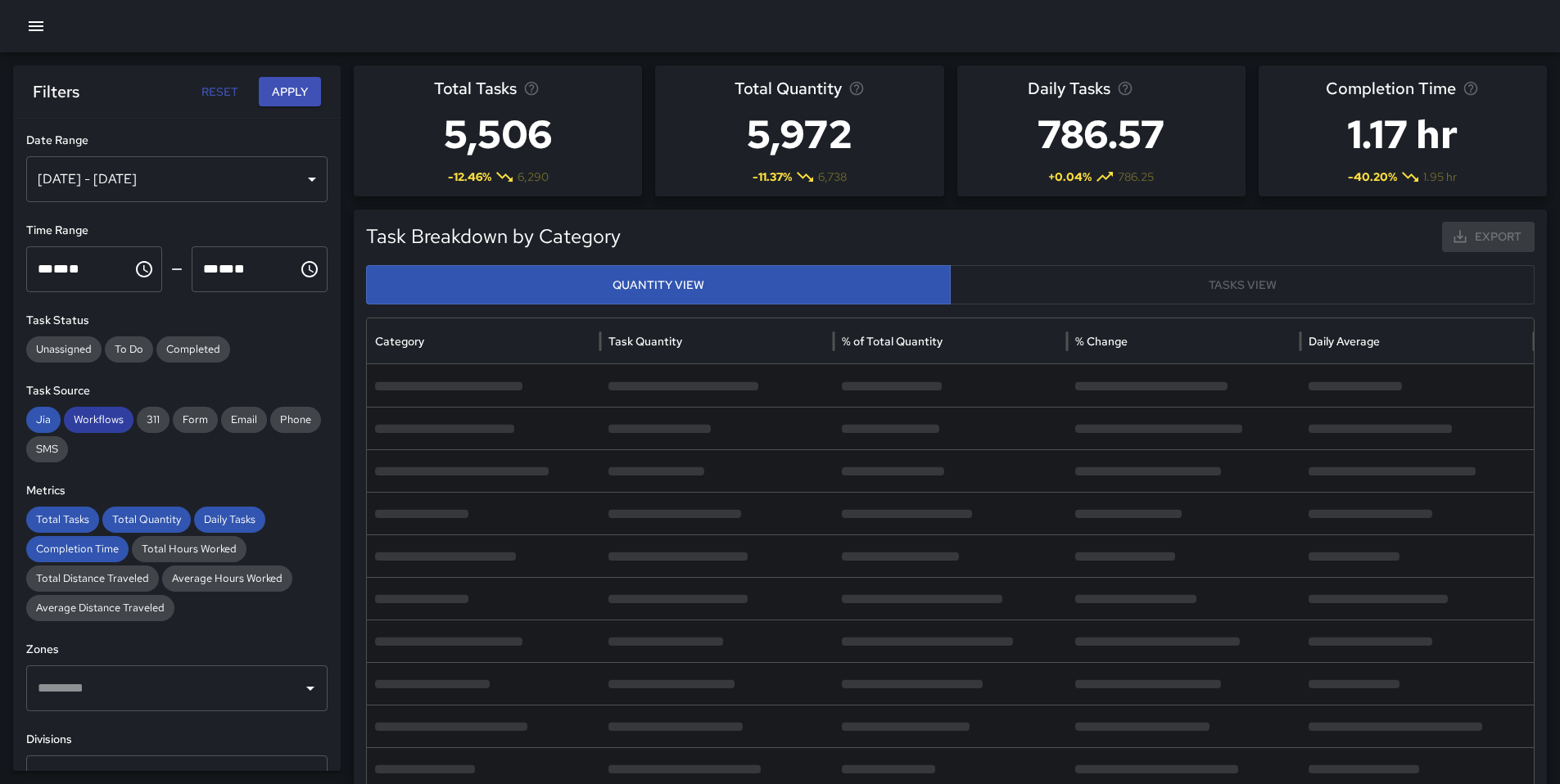
drag, startPoint x: 92, startPoint y: 418, endPoint x: 80, endPoint y: 419, distance: 12.0
click at [92, 418] on span "Workflows" at bounding box center [98, 419] width 69 height 16
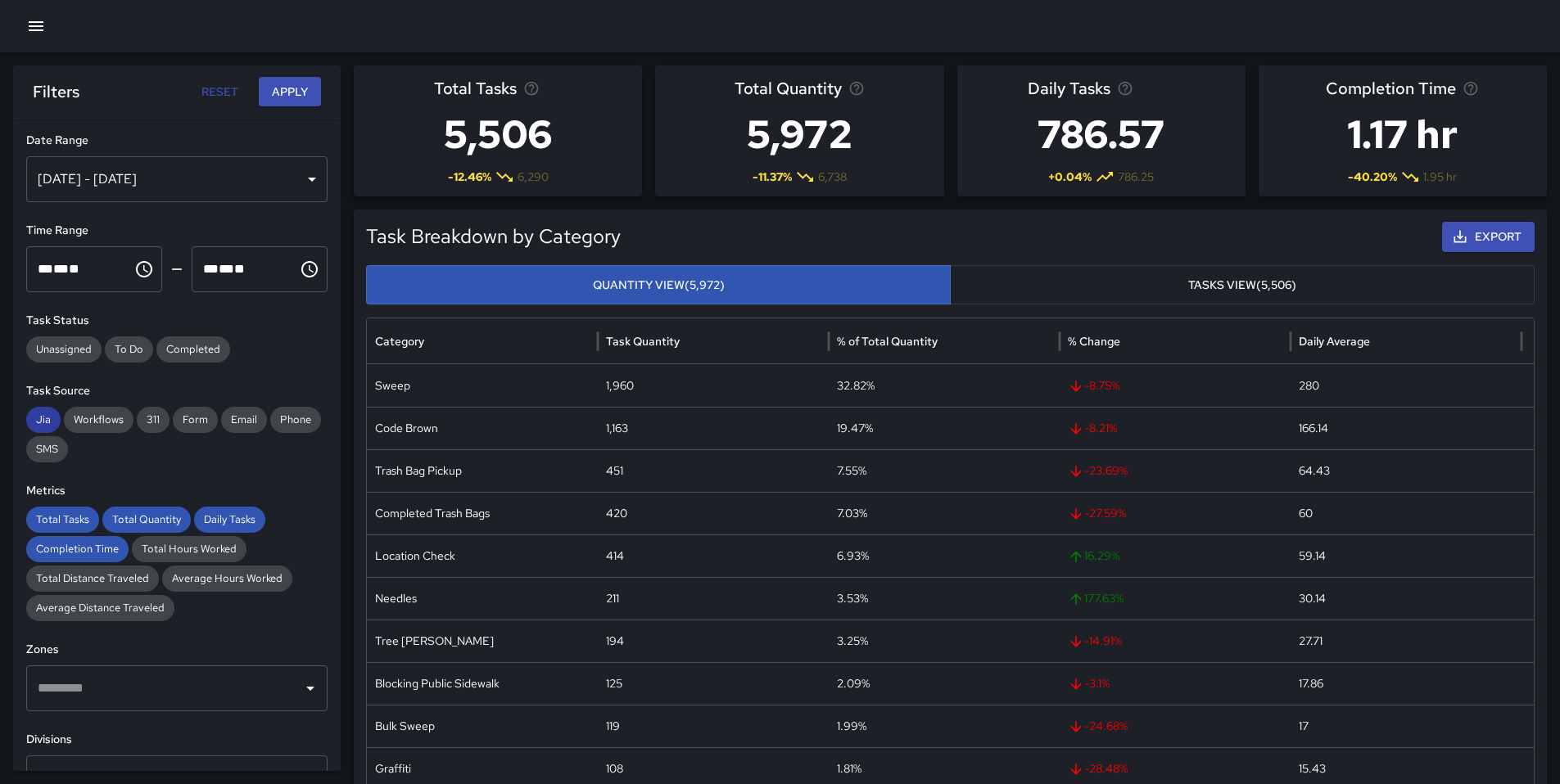
click at [45, 411] on span "Jia" at bounding box center [43, 419] width 34 height 16
drag, startPoint x: 63, startPoint y: 527, endPoint x: 112, endPoint y: 521, distance: 49.4
click at [63, 526] on span "Total Tasks" at bounding box center [62, 519] width 73 height 16
drag, startPoint x: 130, startPoint y: 520, endPoint x: 141, endPoint y: 520, distance: 11.0
click at [131, 520] on span "Total Quantity" at bounding box center [146, 519] width 88 height 16
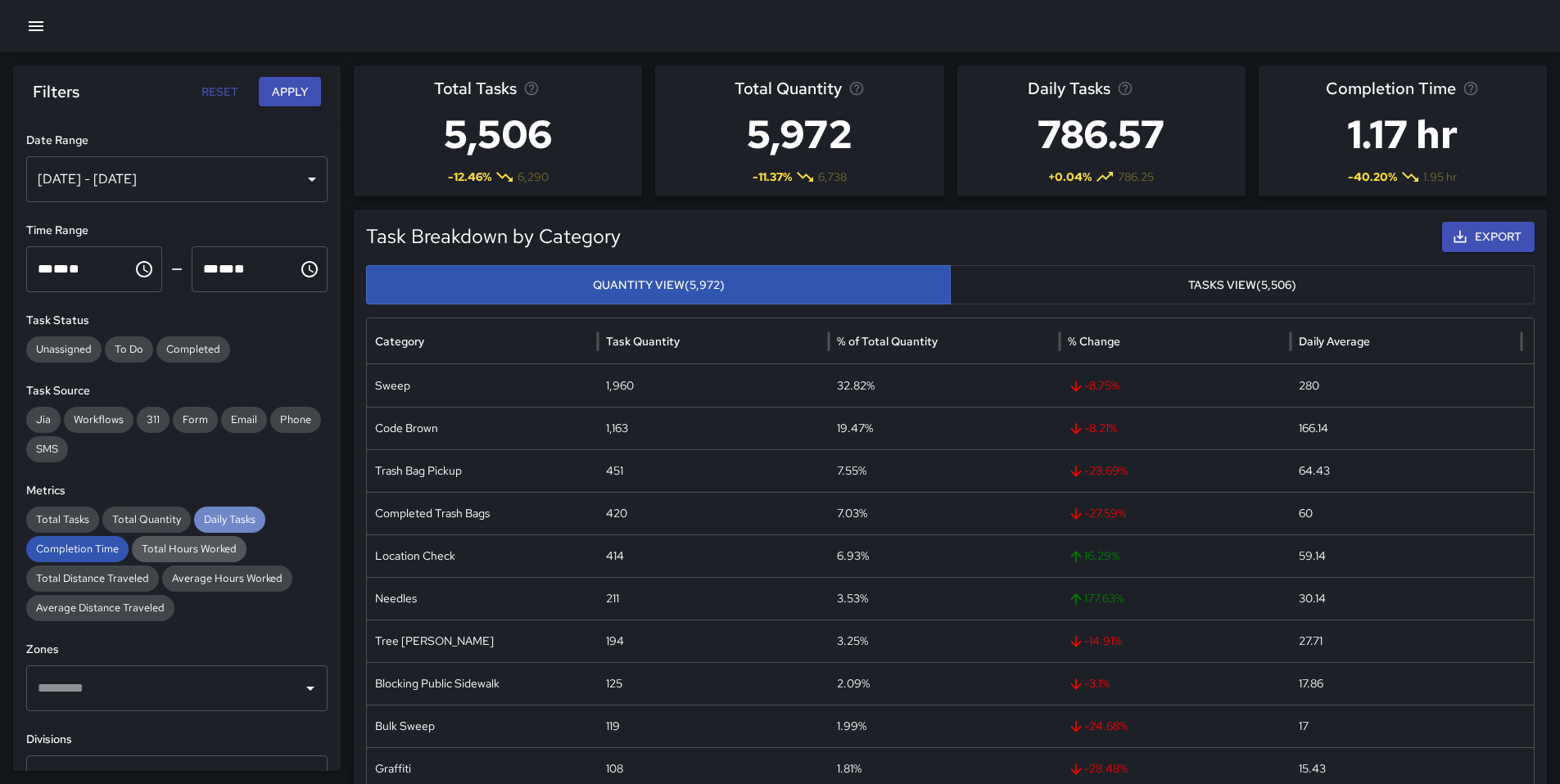
drag, startPoint x: 237, startPoint y: 524, endPoint x: 194, endPoint y: 542, distance: 46.6
click at [236, 524] on span "Daily Tasks" at bounding box center [229, 519] width 71 height 16
click at [103, 553] on span "Completion Time" at bounding box center [77, 549] width 102 height 16
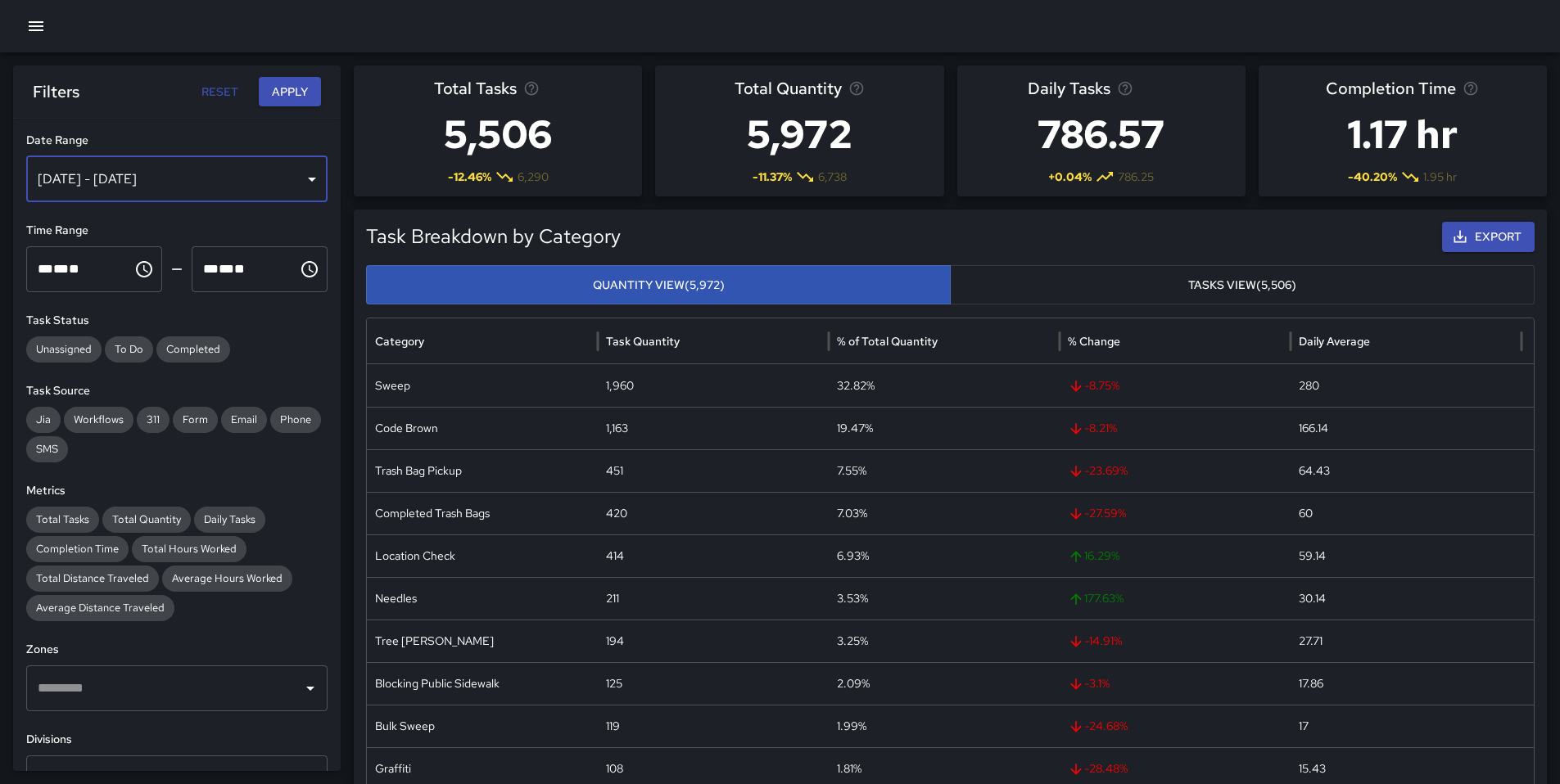
click at [156, 194] on div "[DATE] - [DATE]" at bounding box center [176, 179] width 301 height 46
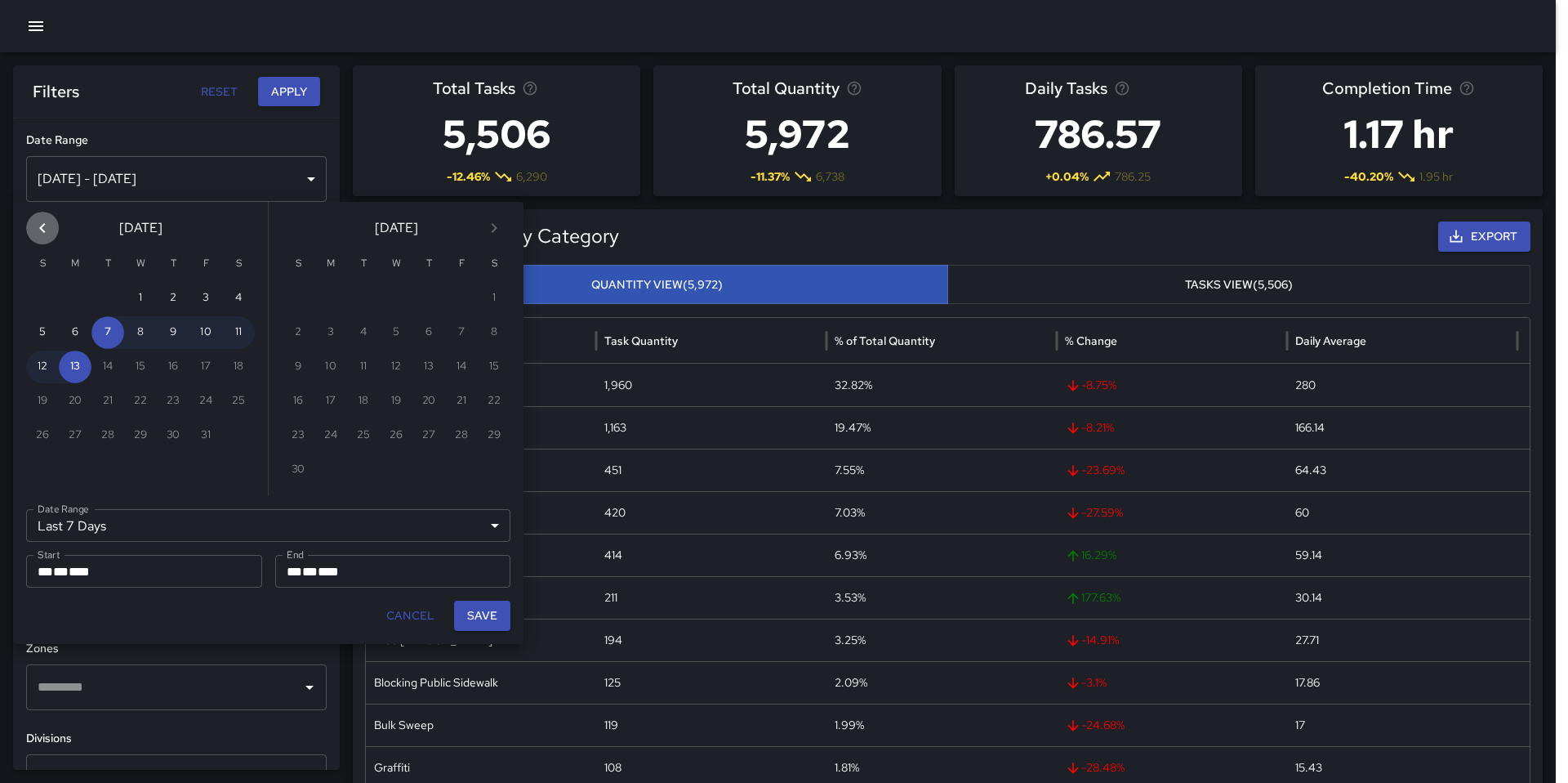
click at [39, 225] on icon "Previous month" at bounding box center [42, 228] width 20 height 20
click at [33, 294] on button "1" at bounding box center [42, 298] width 32 height 32
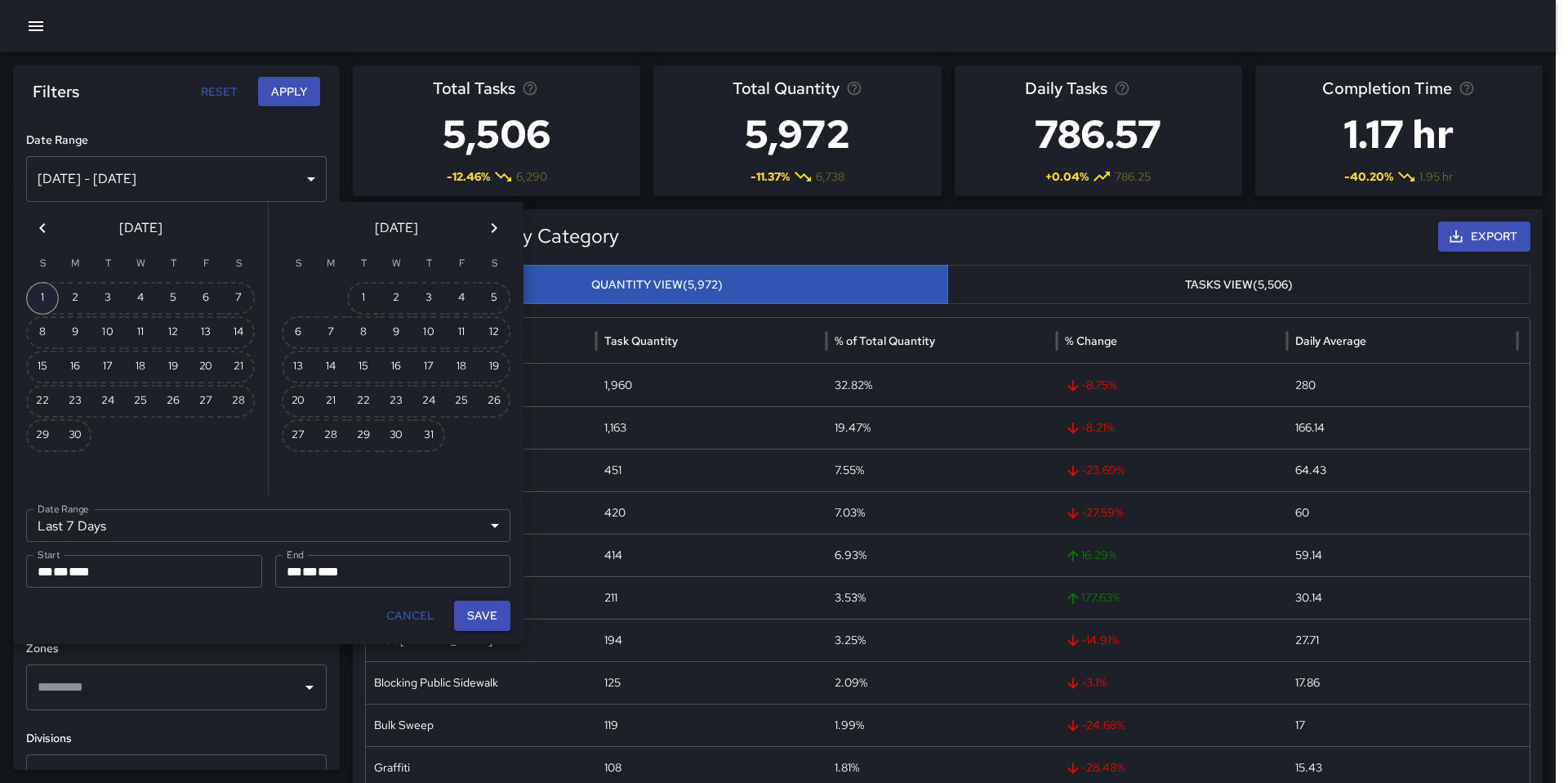
type input "******"
type input "**********"
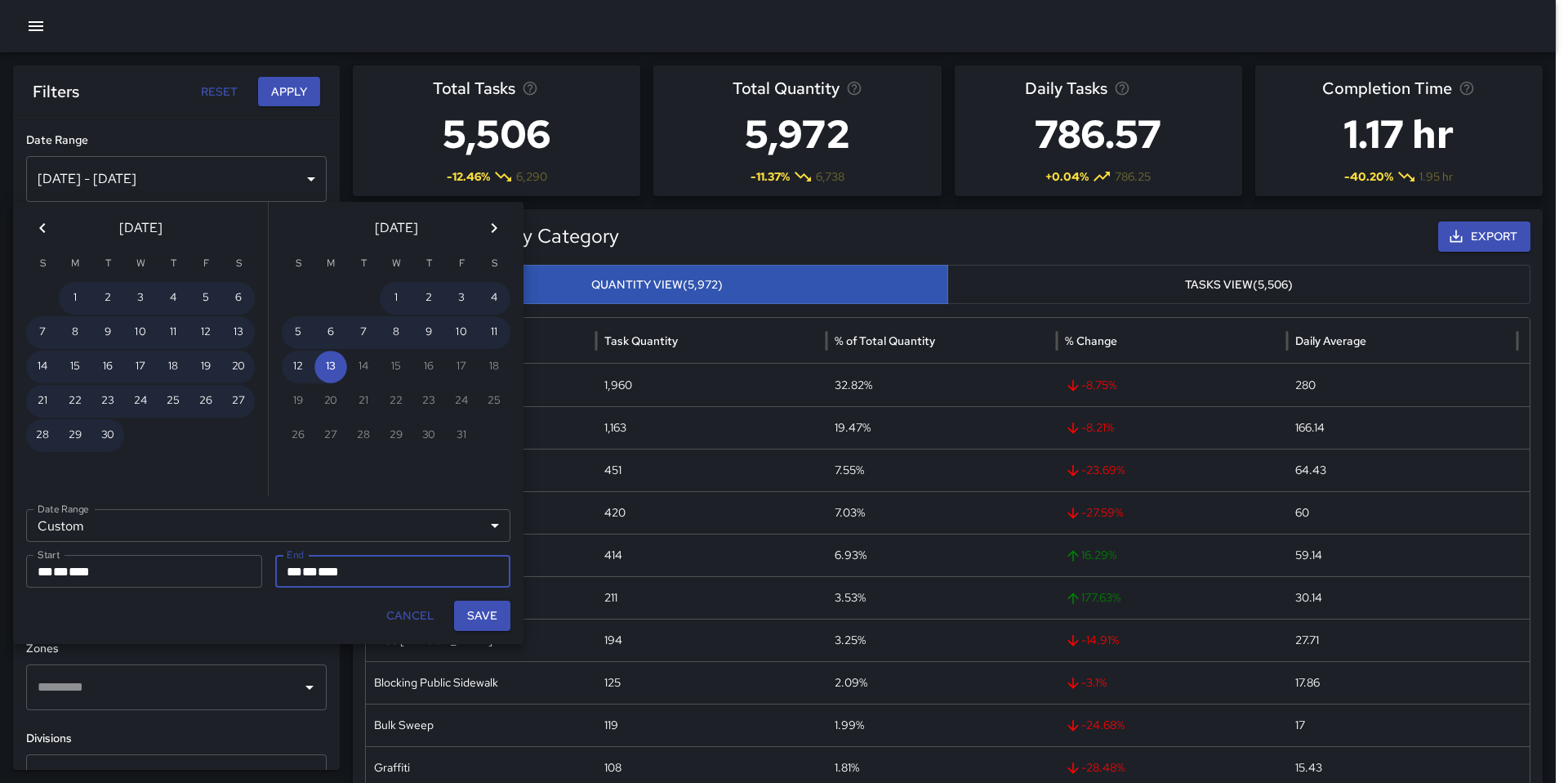
click at [480, 616] on button "Save" at bounding box center [482, 616] width 56 height 30
type input "**********"
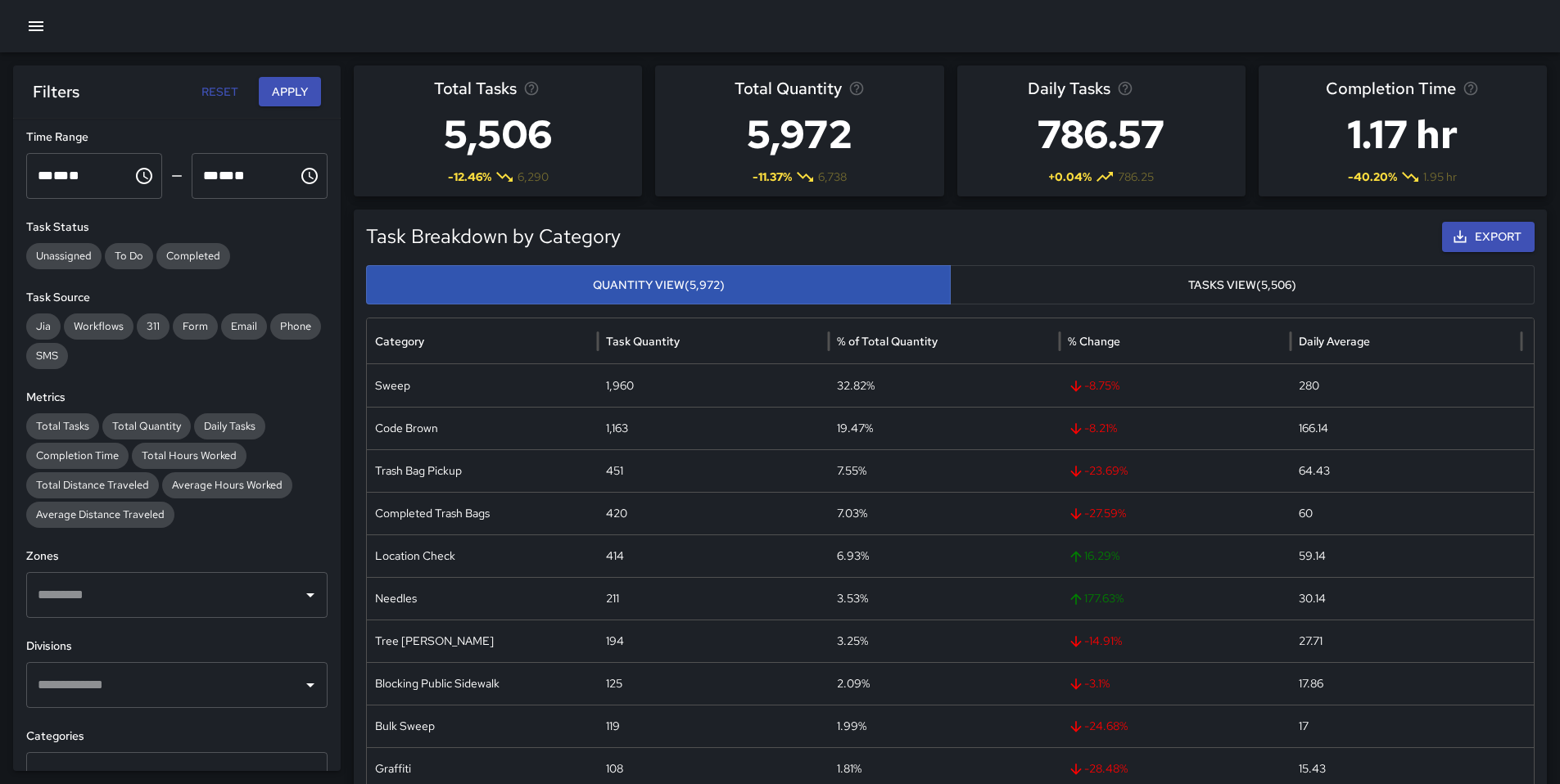
scroll to position [318, 0]
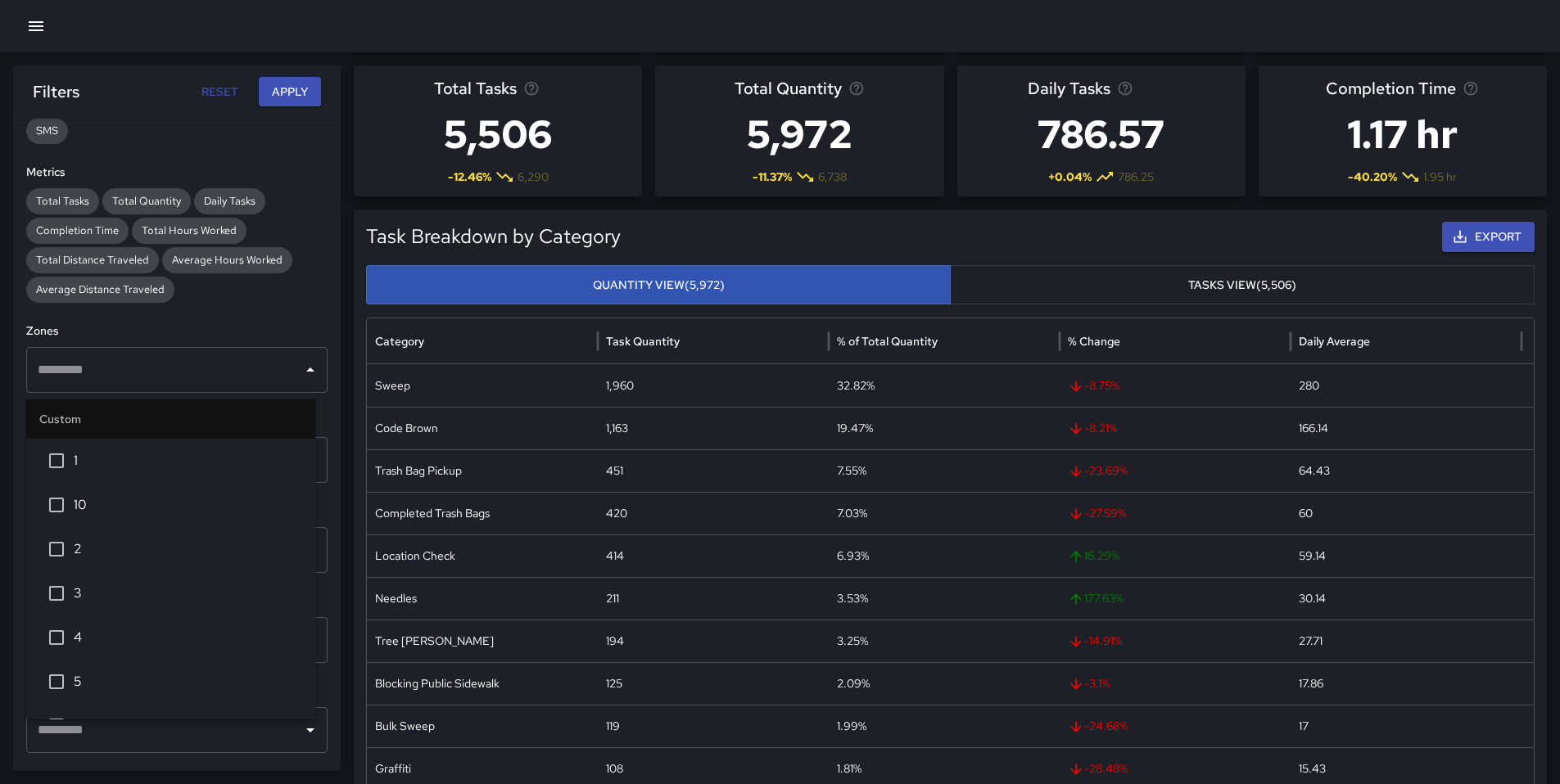
click at [135, 386] on div "​" at bounding box center [176, 369] width 301 height 46
click at [100, 457] on span "1" at bounding box center [188, 461] width 228 height 20
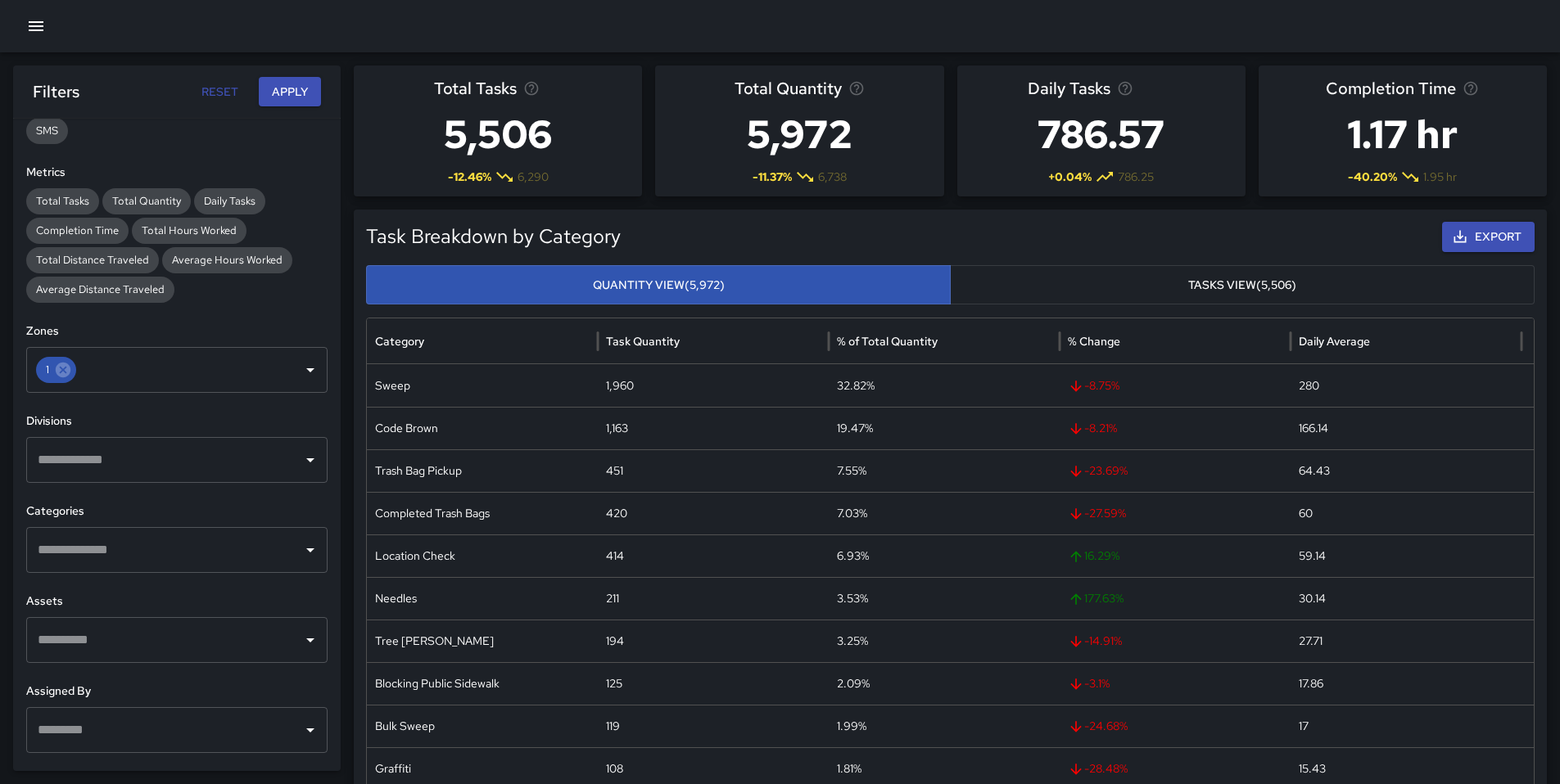
click at [253, 319] on div "**********" at bounding box center [177, 445] width 327 height 652
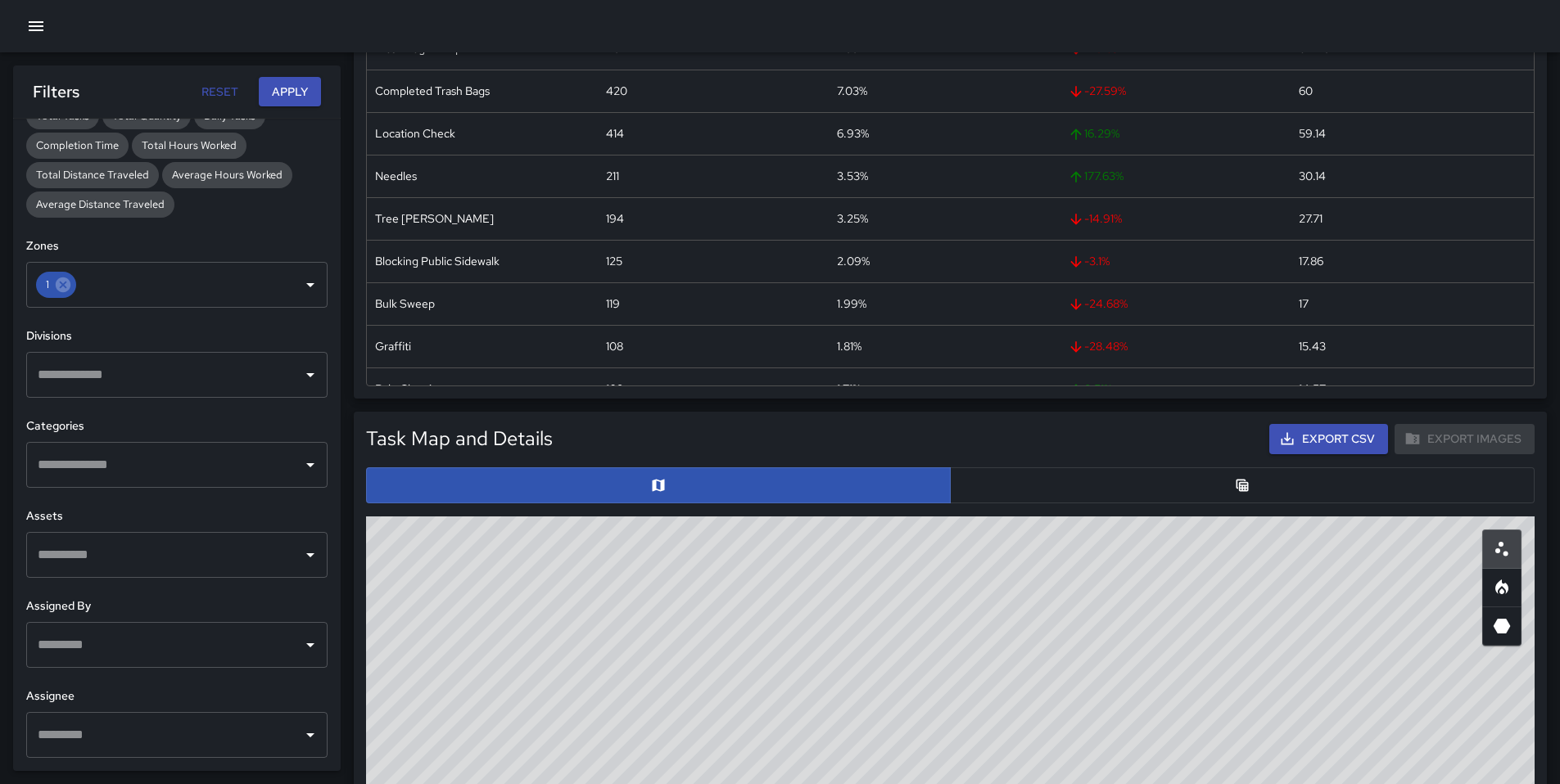
scroll to position [442, 0]
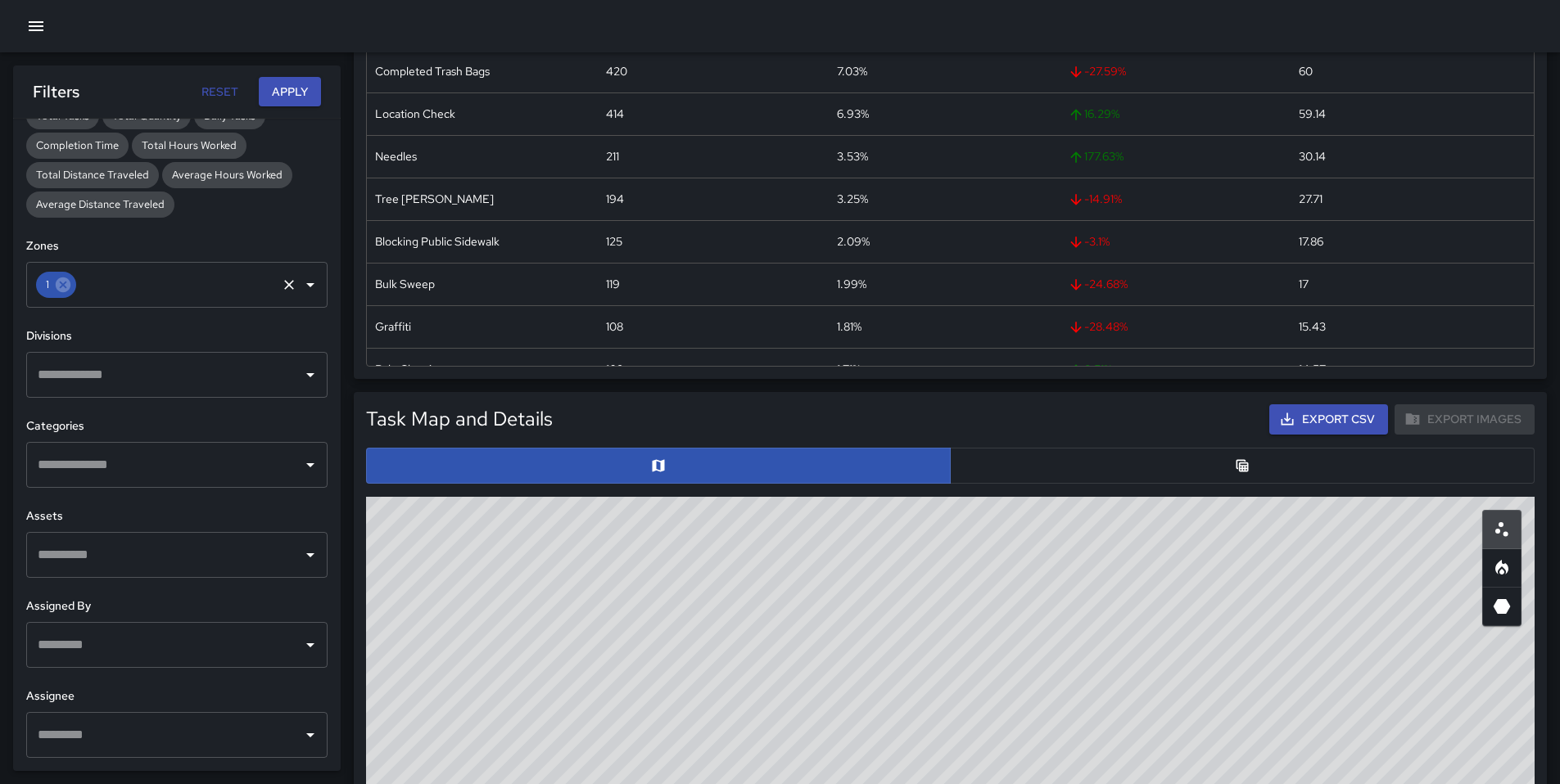
click at [60, 295] on div "1" at bounding box center [56, 285] width 40 height 26
click at [61, 291] on icon at bounding box center [63, 285] width 14 height 14
click at [66, 290] on input "text" at bounding box center [164, 285] width 262 height 31
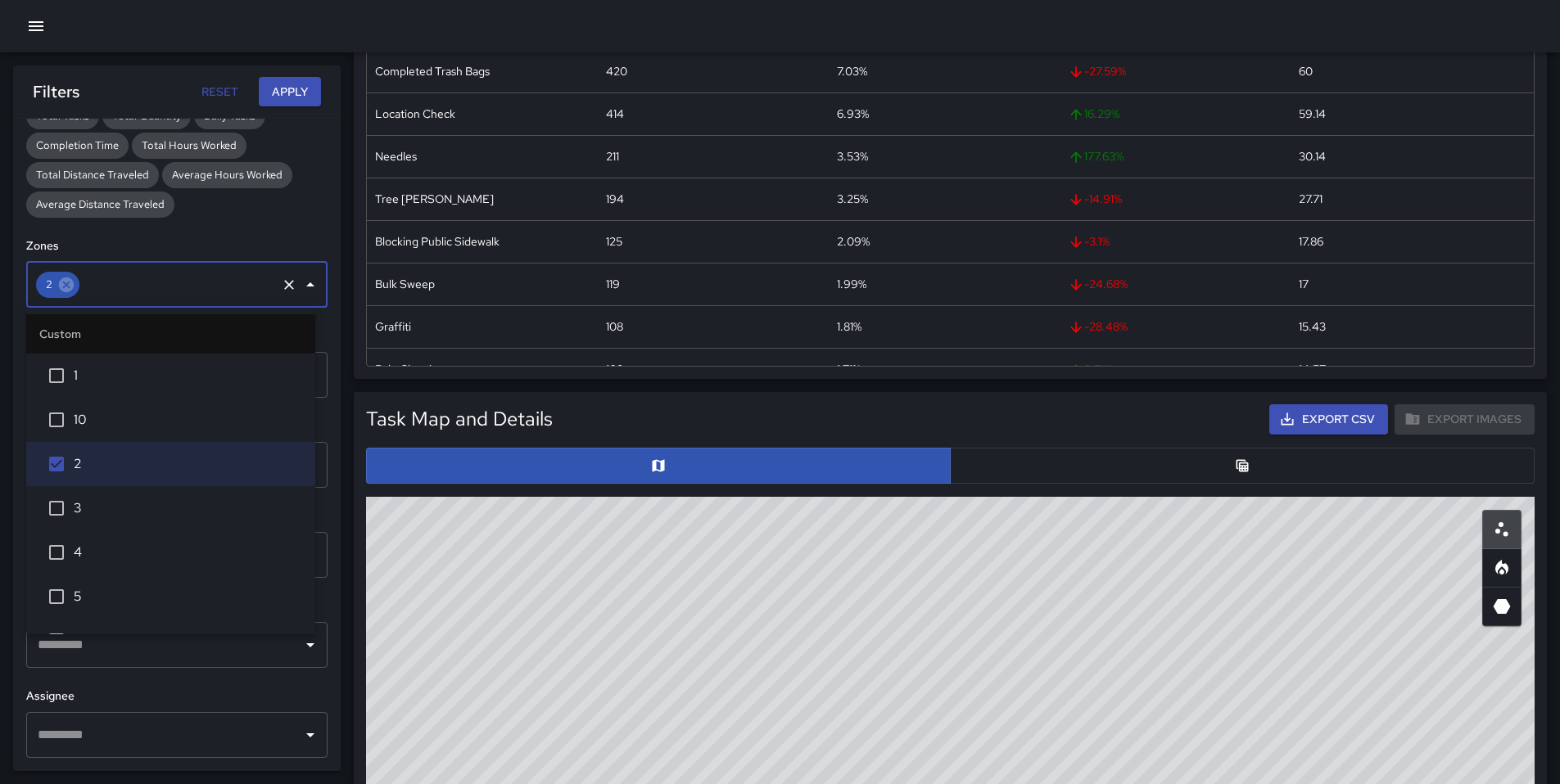
click at [23, 686] on div "**********" at bounding box center [177, 445] width 327 height 652
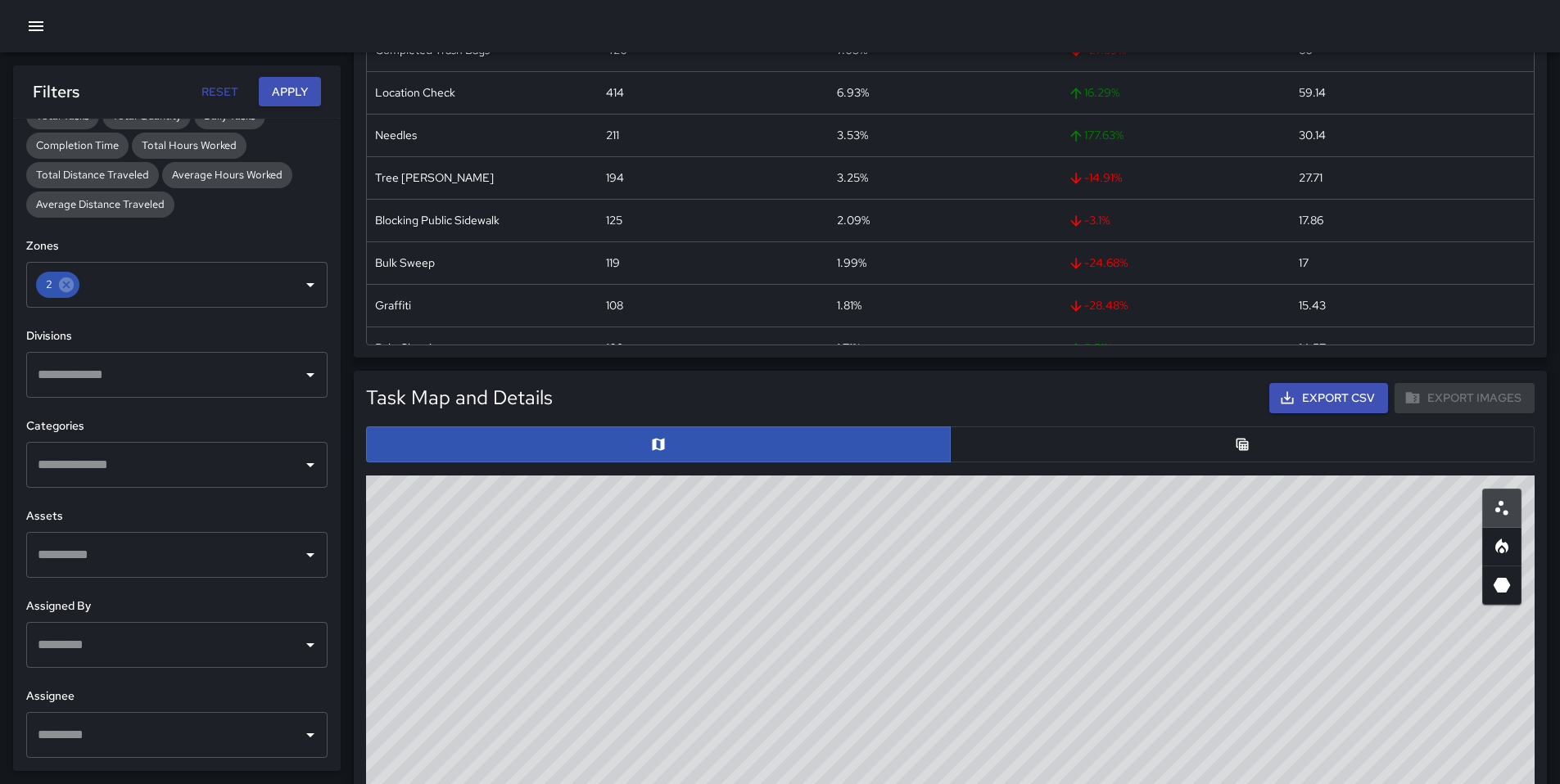
scroll to position [766, 0]
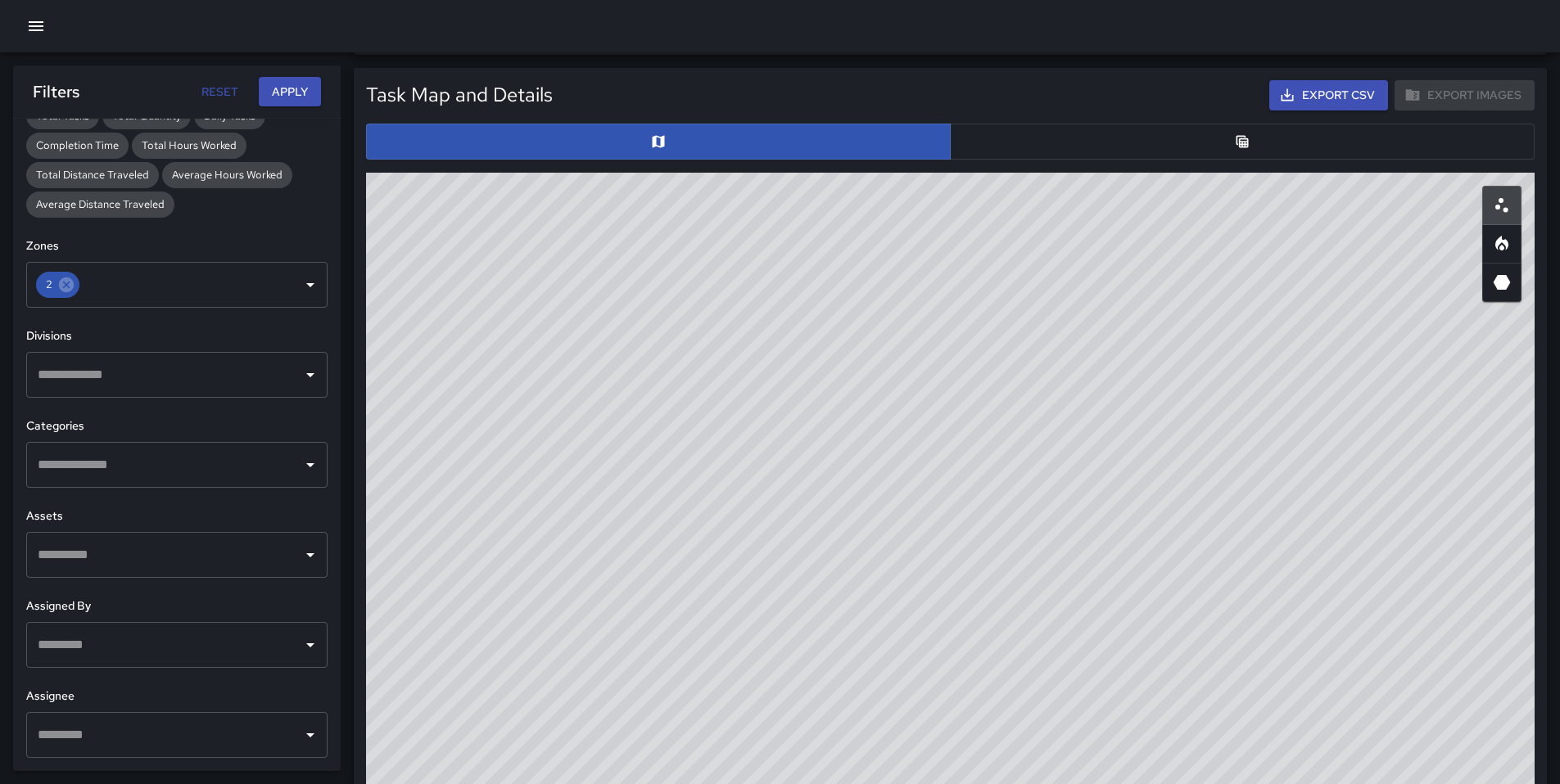
click at [91, 465] on input "text" at bounding box center [164, 464] width 262 height 31
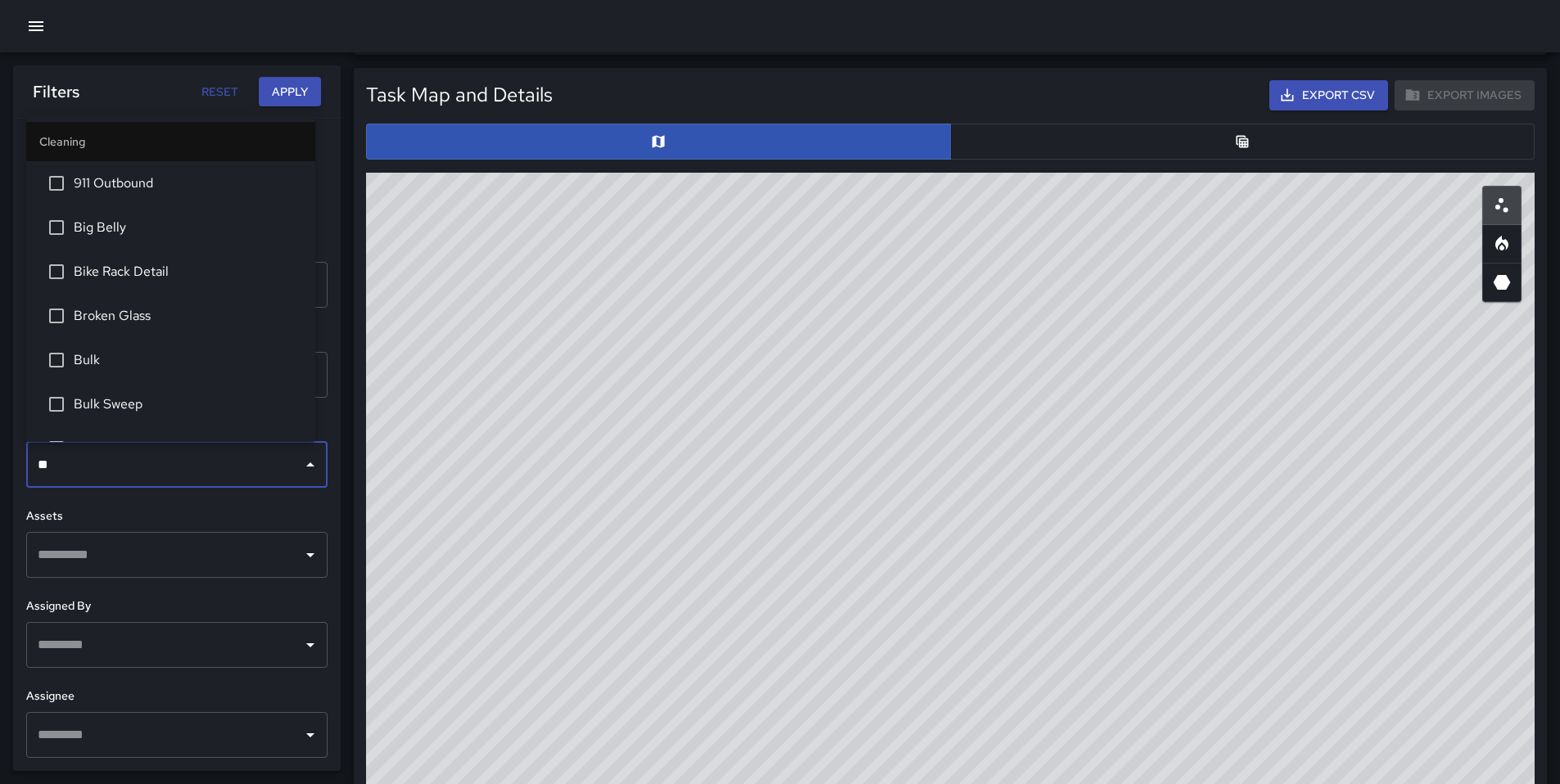
type input "***"
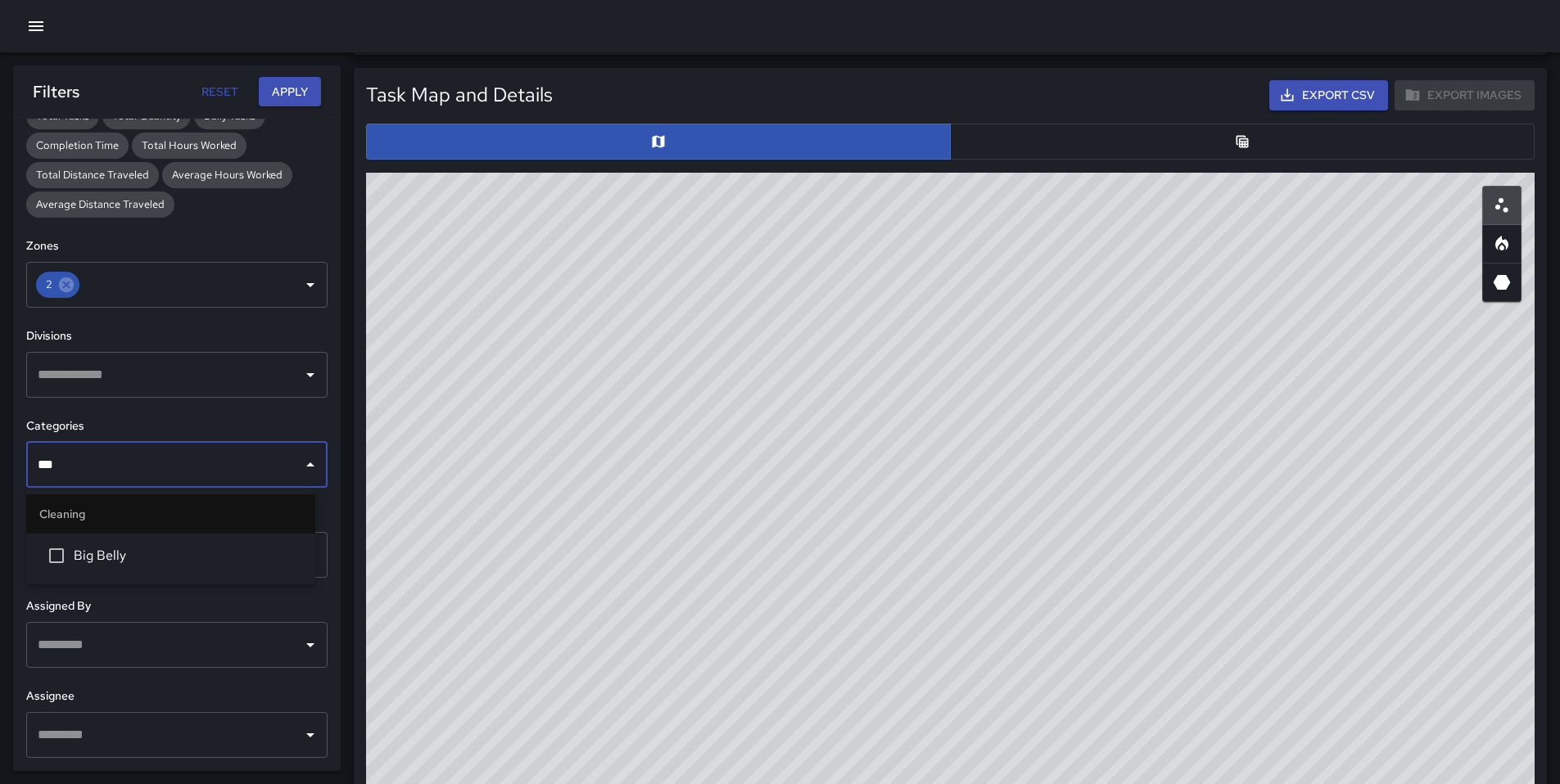
click at [110, 540] on li "Big Belly" at bounding box center [171, 555] width 289 height 44
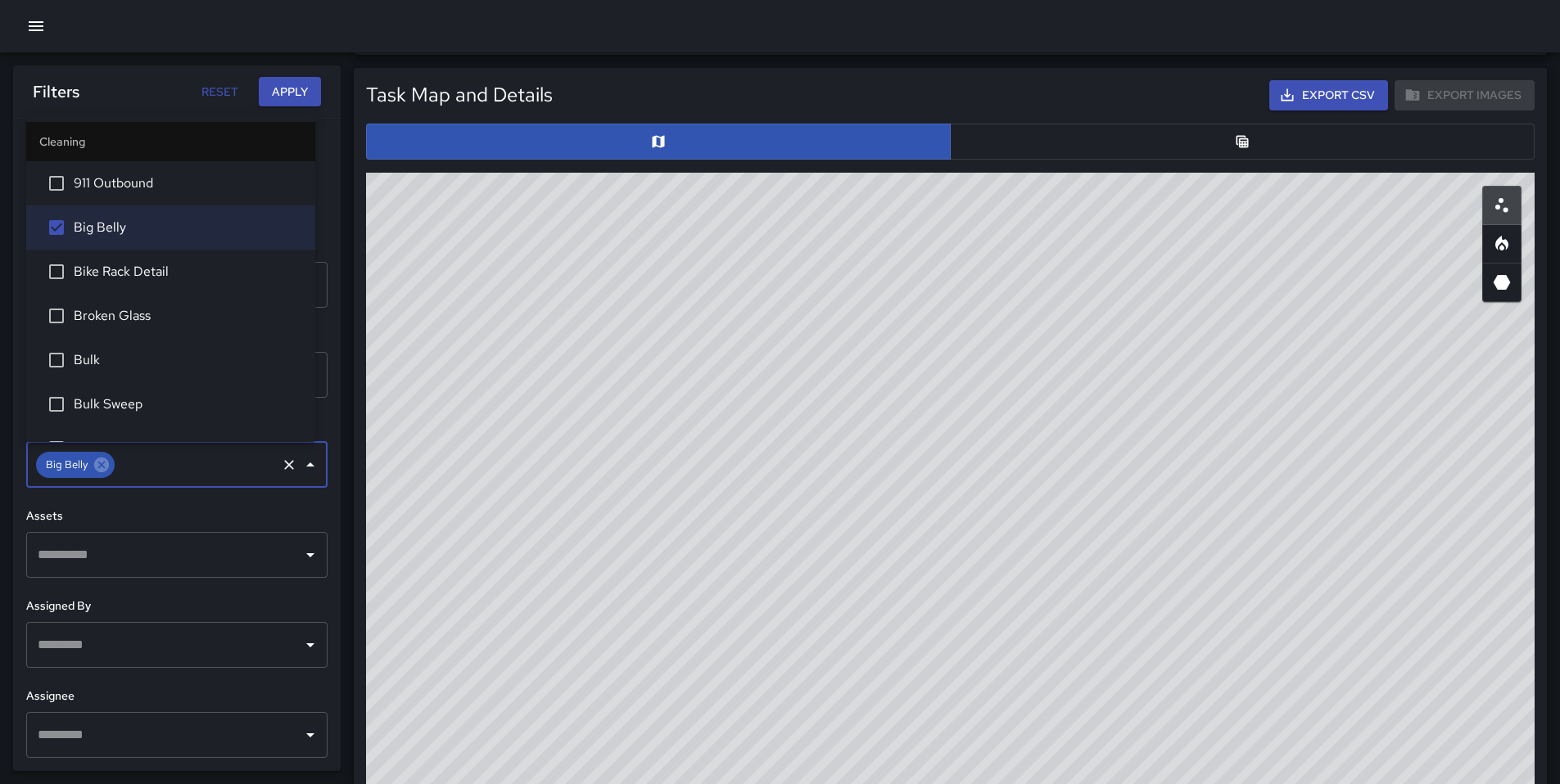
click at [297, 98] on button "Apply" at bounding box center [289, 92] width 62 height 31
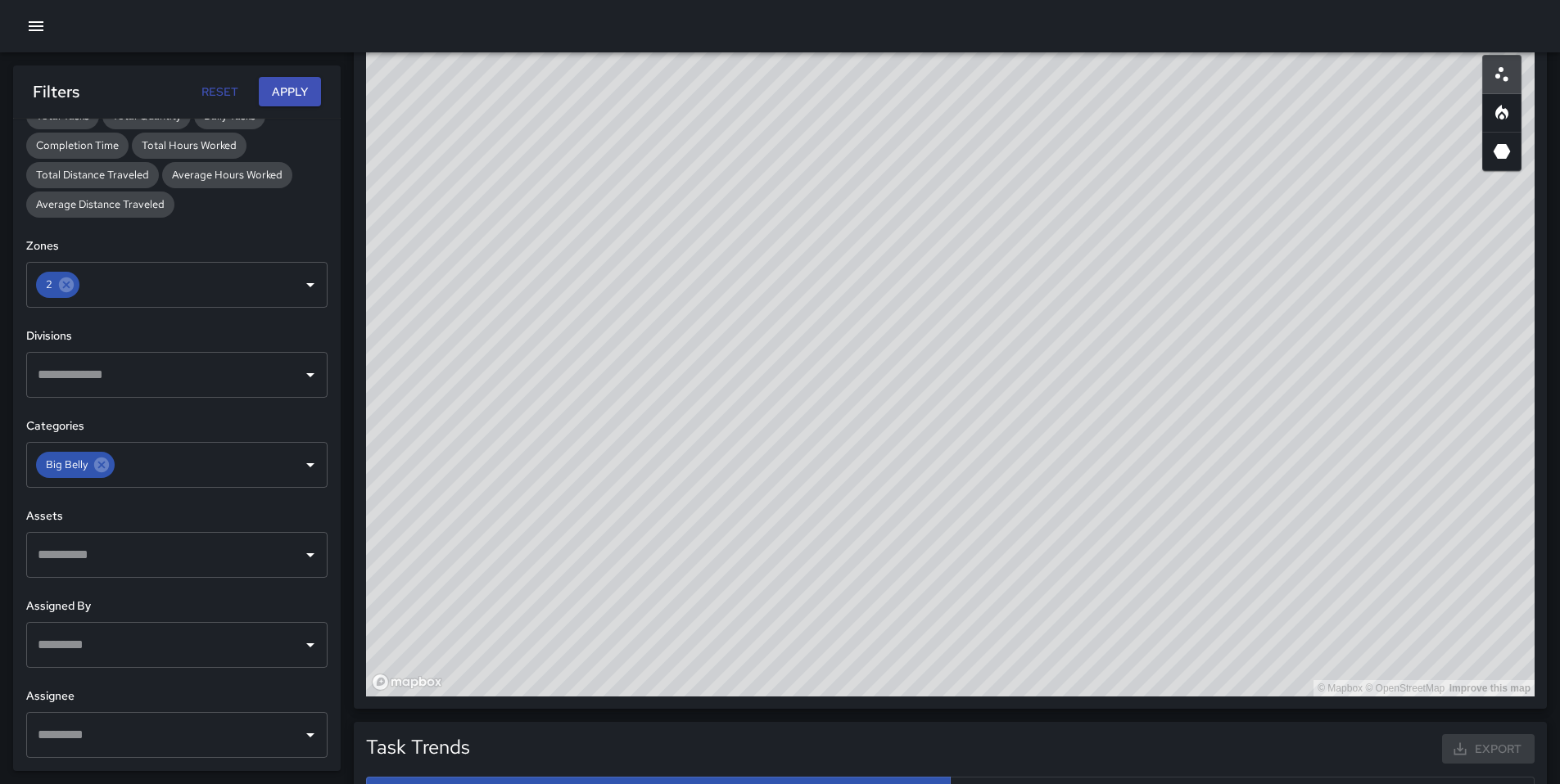
scroll to position [635, 0]
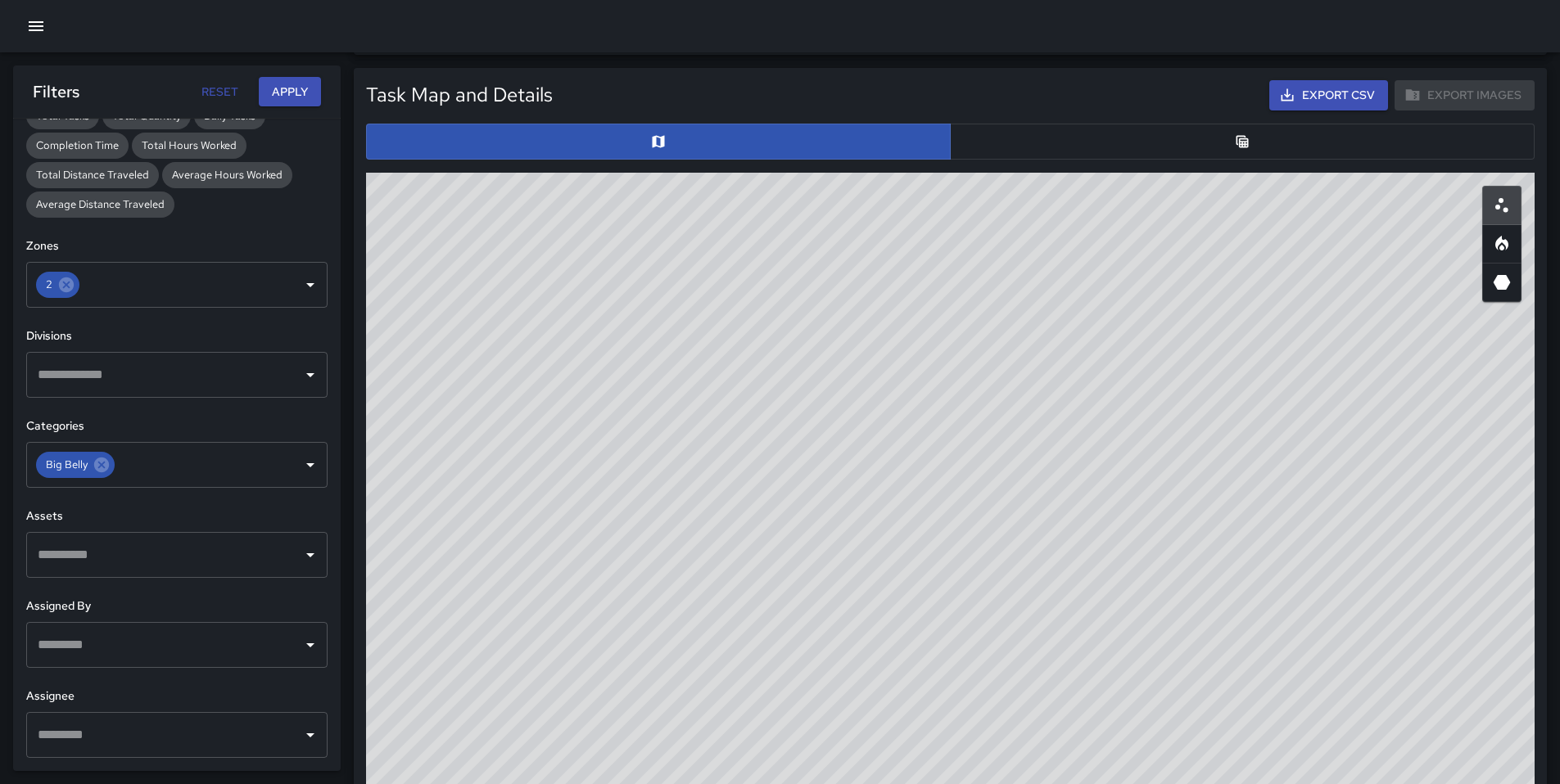
click at [1230, 156] on button "button" at bounding box center [1242, 142] width 585 height 36
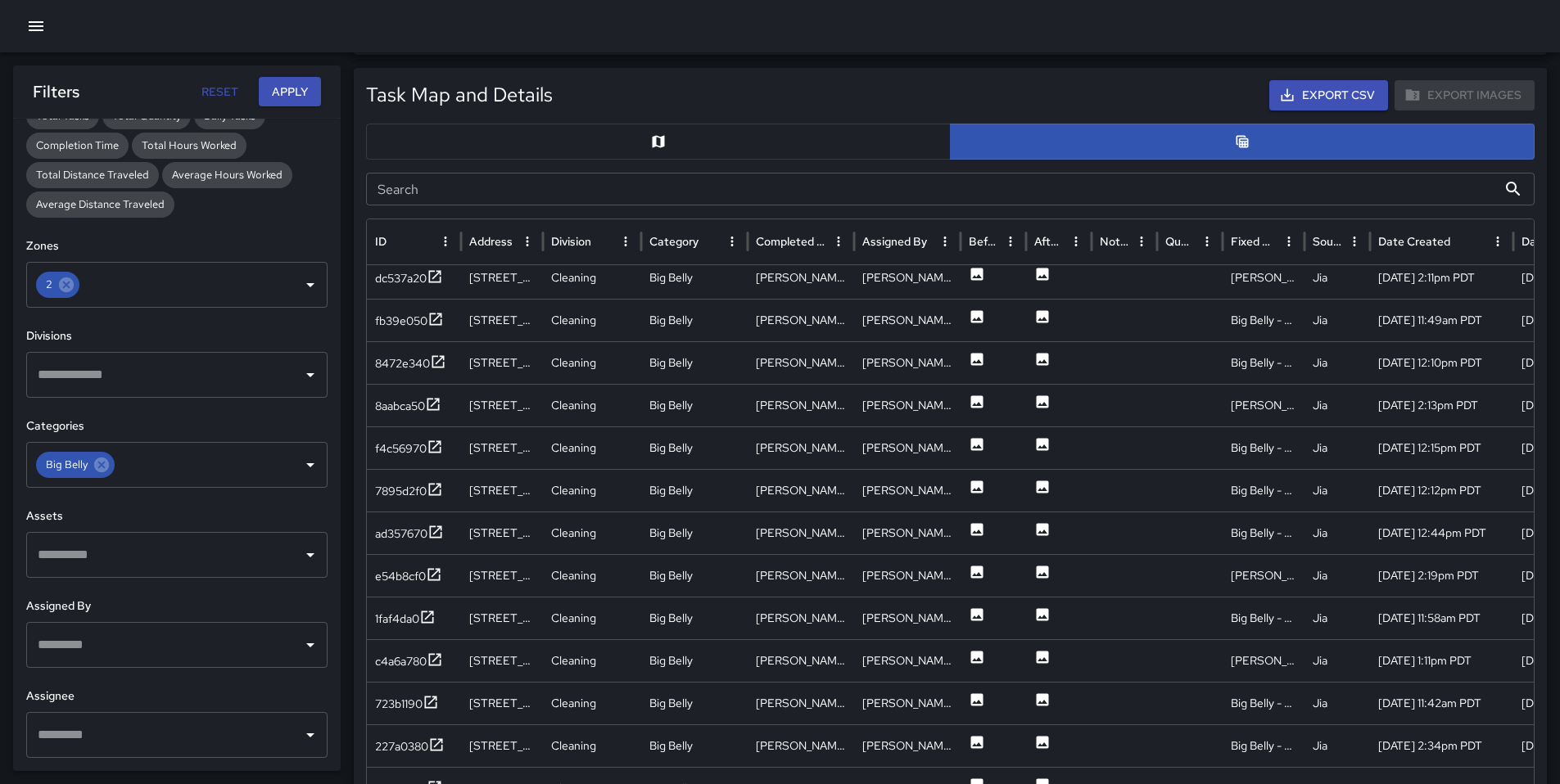
scroll to position [405, 0]
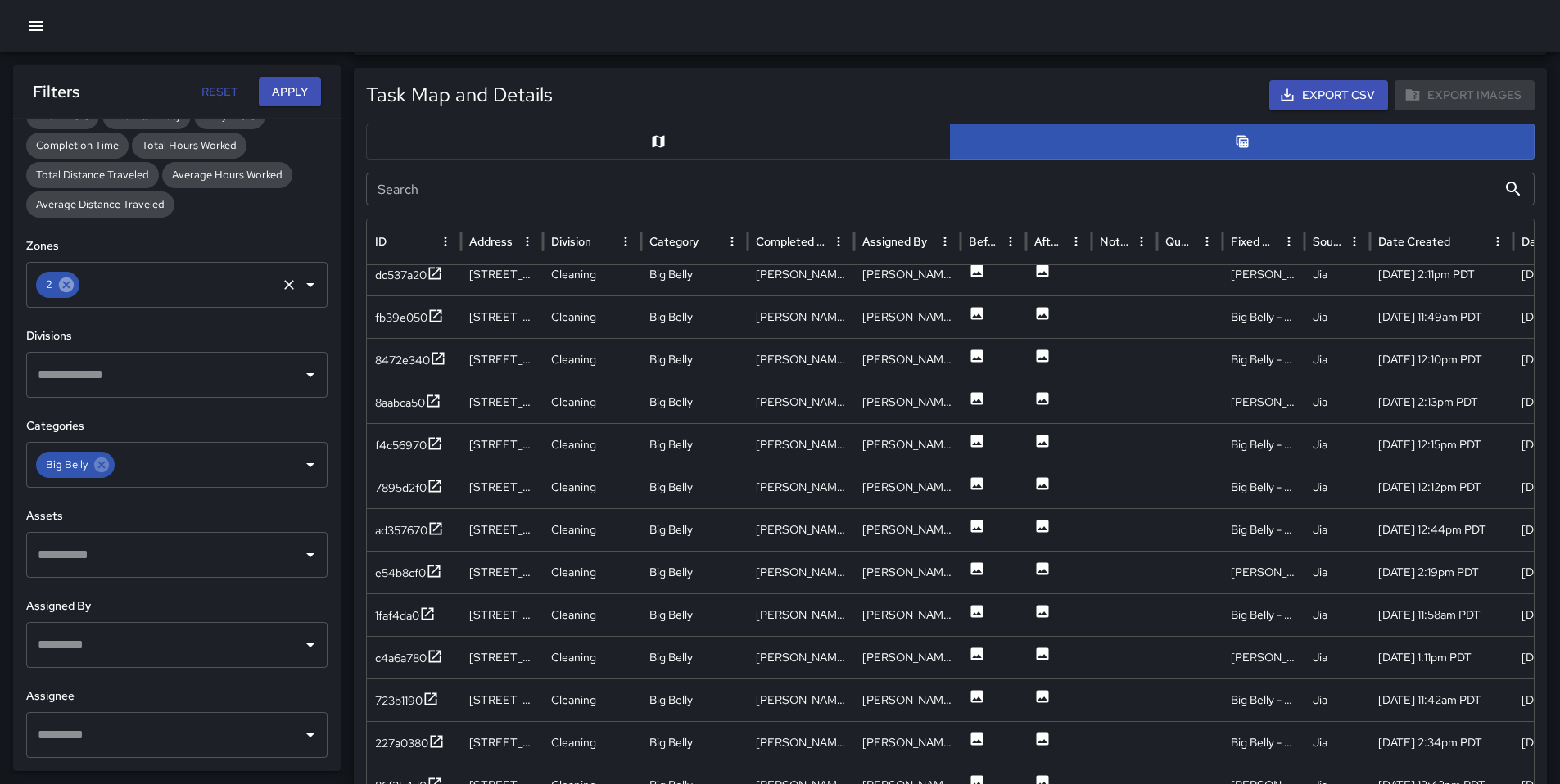
click at [73, 290] on icon at bounding box center [66, 285] width 18 height 18
click at [233, 293] on input "text" at bounding box center [164, 285] width 262 height 31
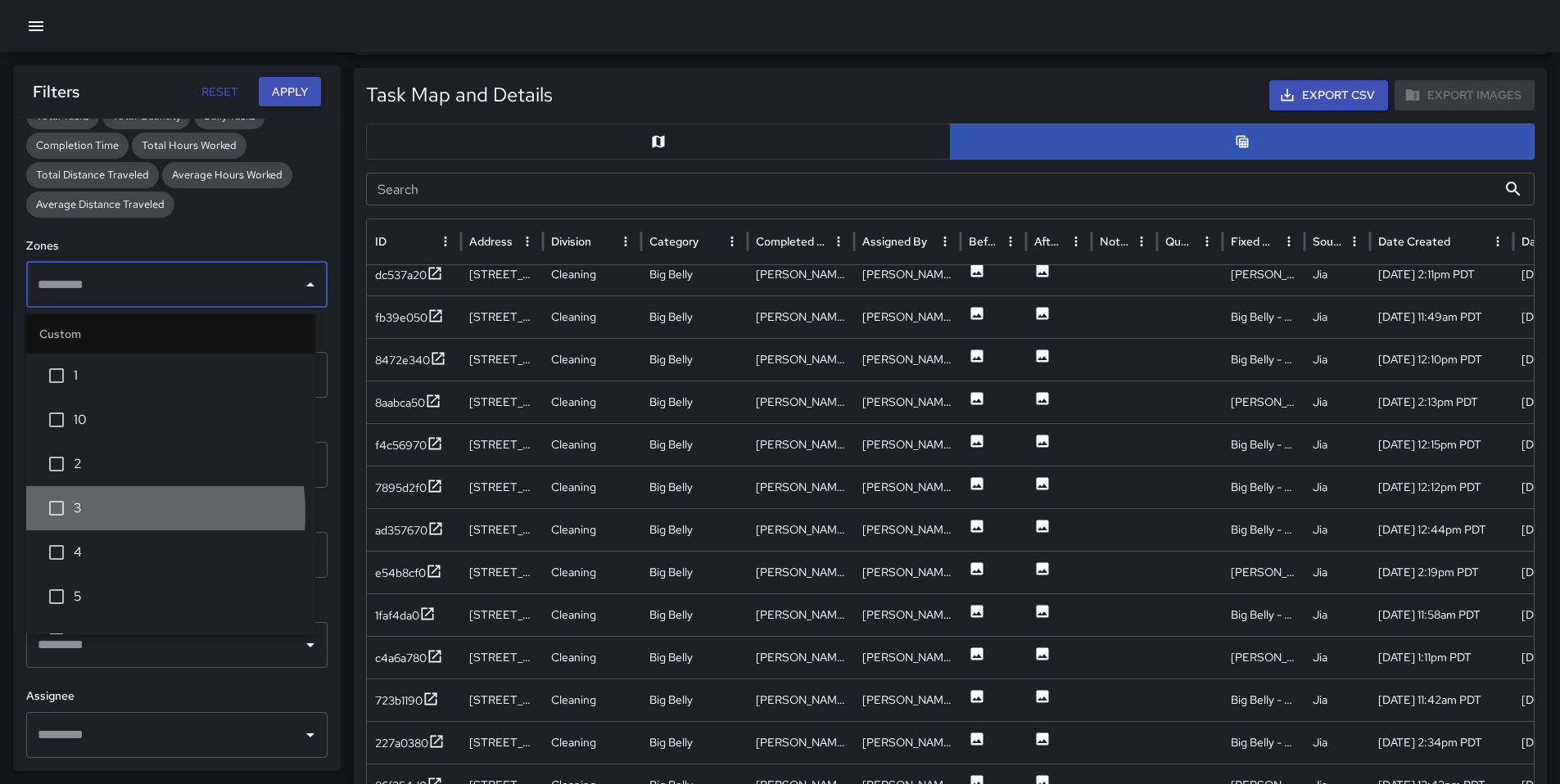
click at [97, 512] on span "3" at bounding box center [188, 508] width 228 height 20
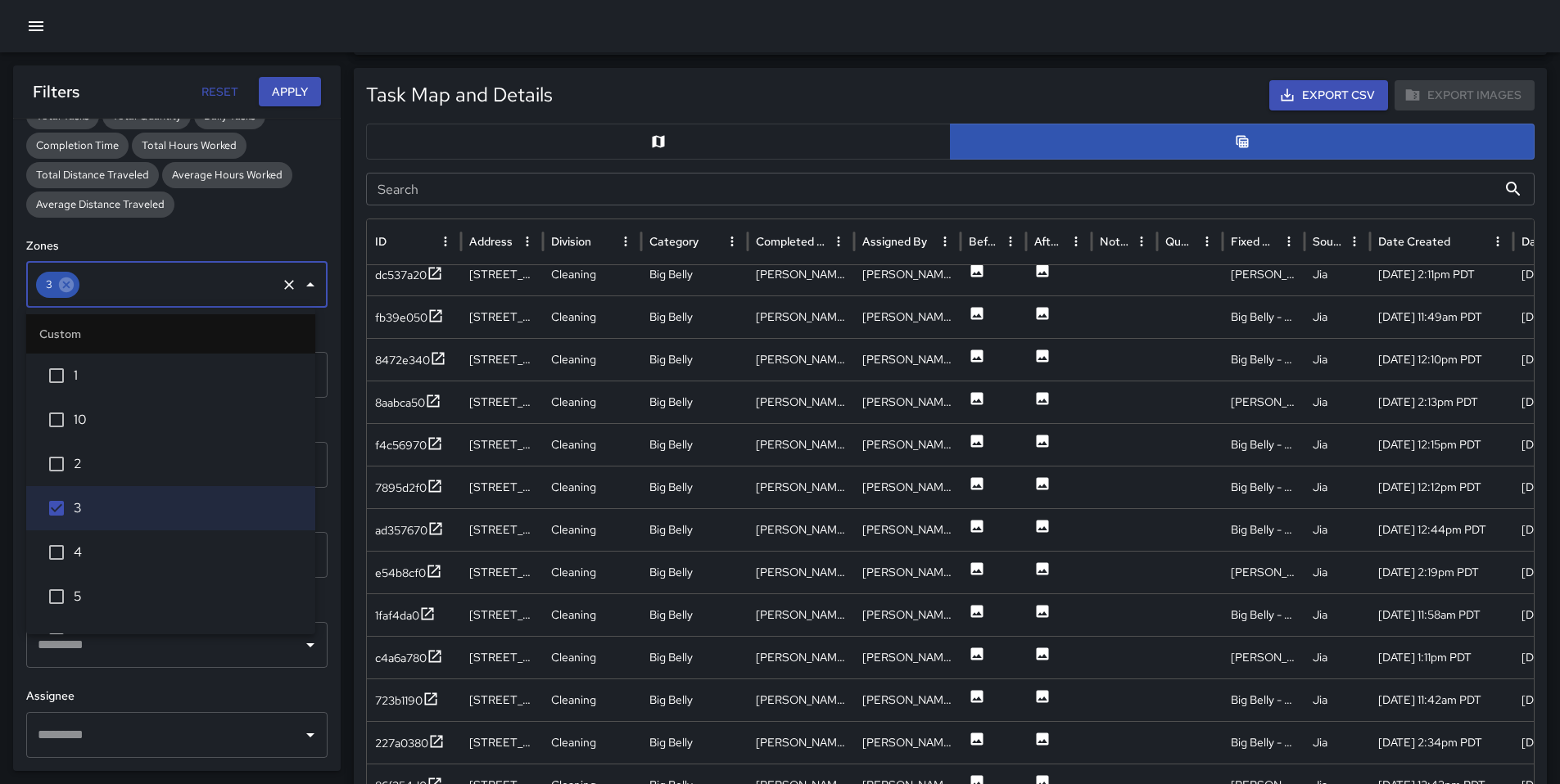
click at [290, 87] on button "Apply" at bounding box center [289, 92] width 62 height 31
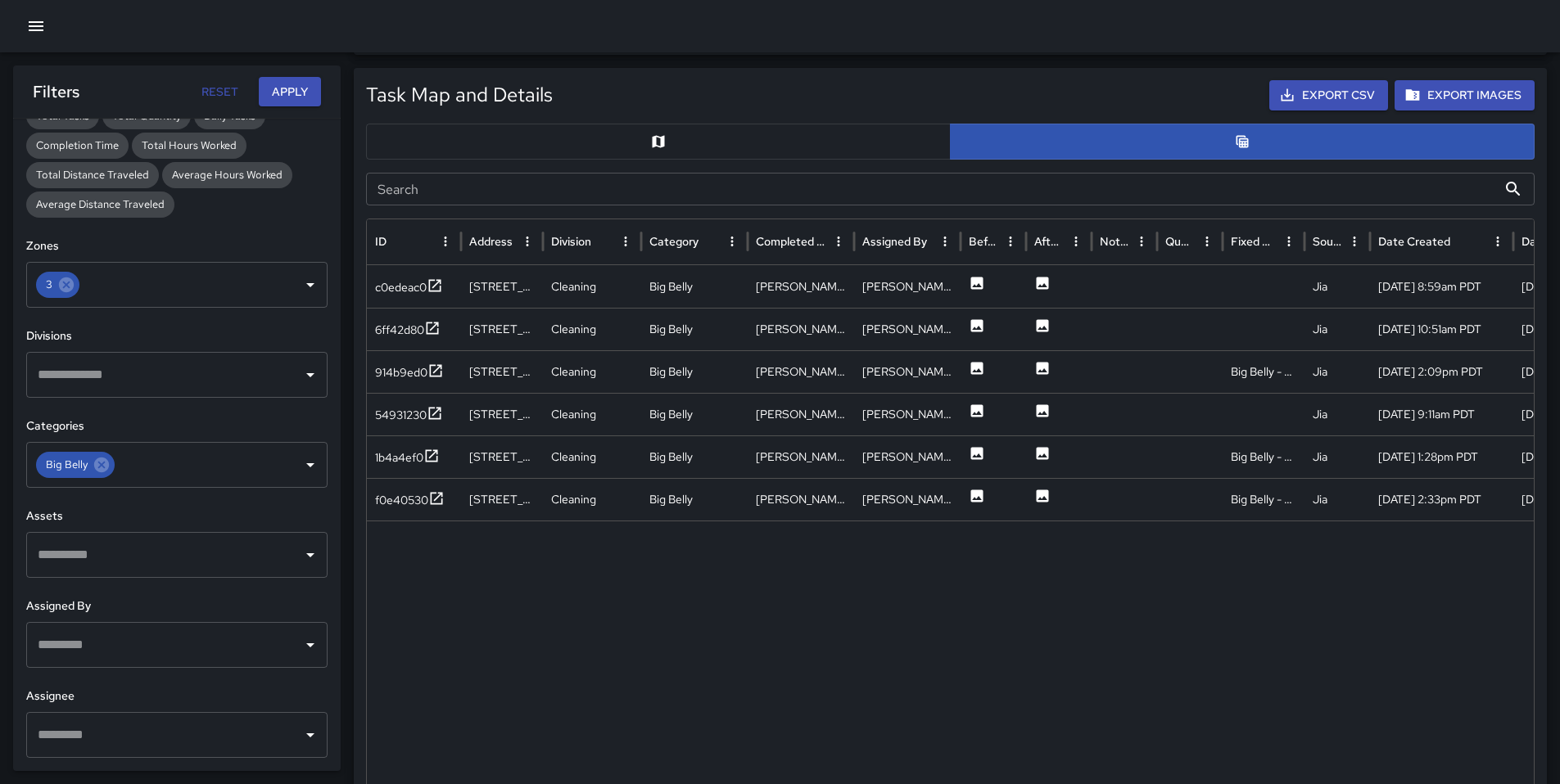
scroll to position [0, 0]
click at [418, 289] on div "c0edeac0" at bounding box center [400, 287] width 51 height 16
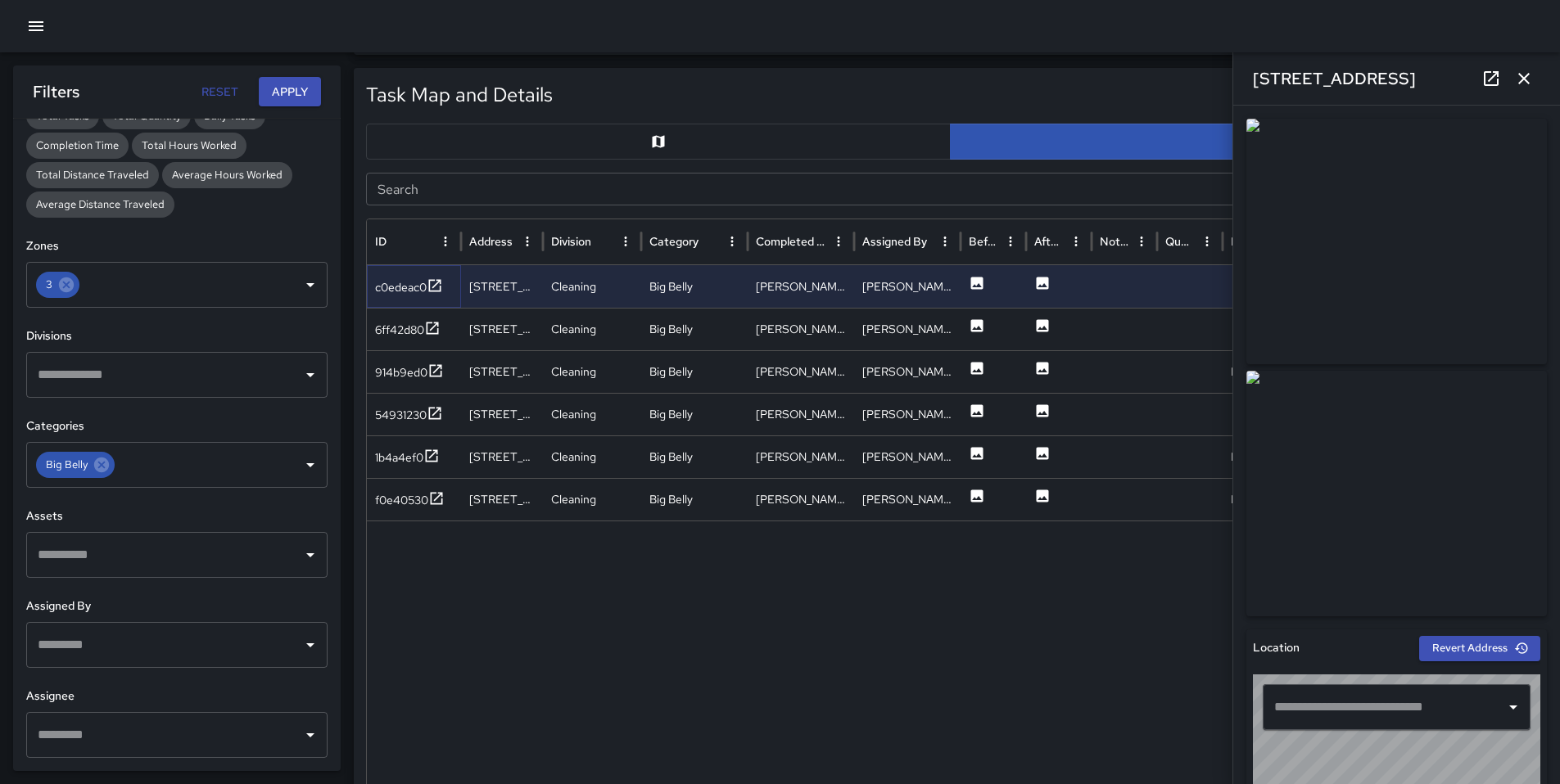
type input "**********"
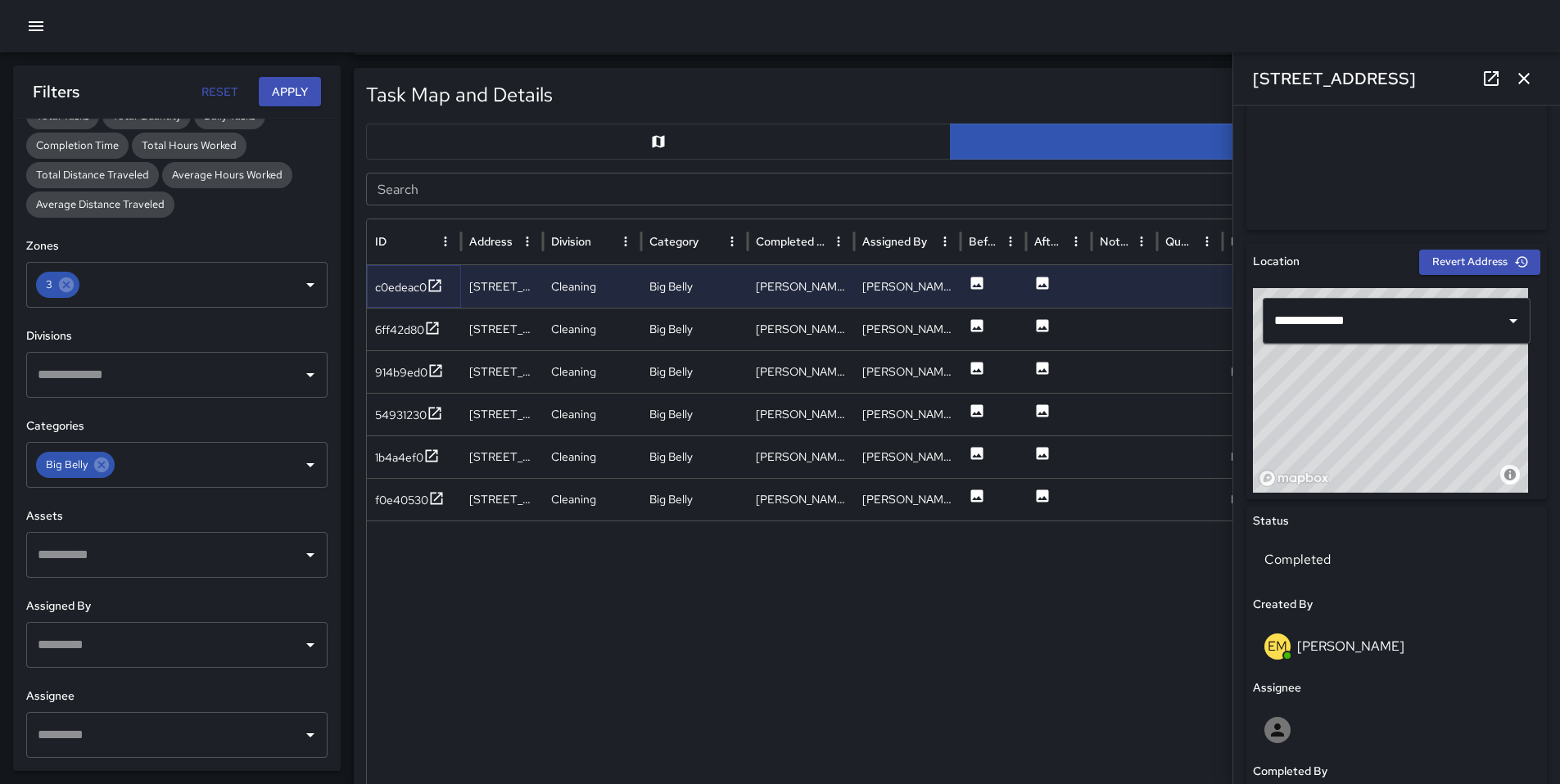
scroll to position [115, 0]
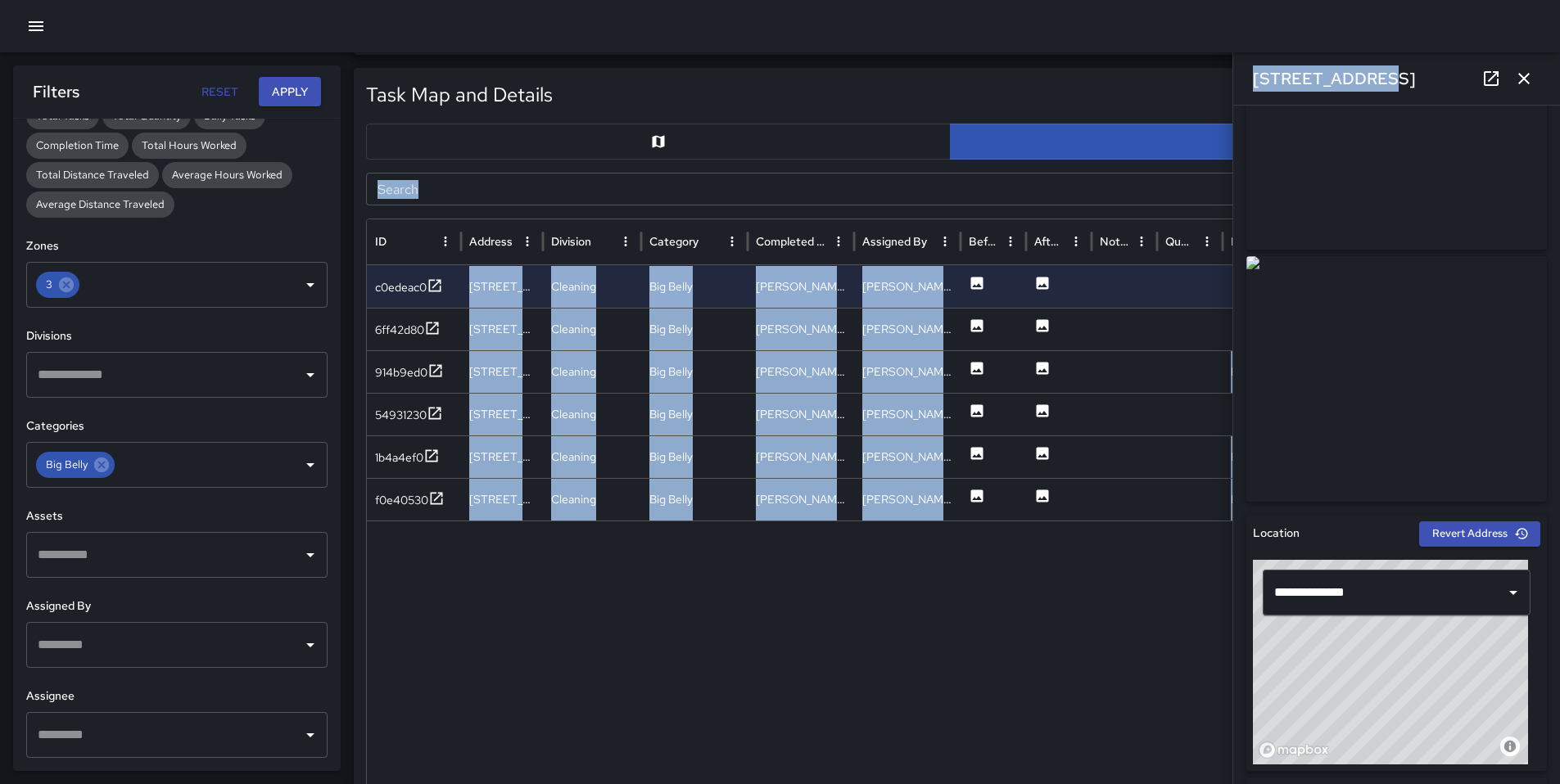
drag, startPoint x: 1382, startPoint y: 75, endPoint x: 1249, endPoint y: 74, distance: 133.0
click at [1228, 75] on div "Task Map and Details Export CSV Export Images Search Search ID Address Division…" at bounding box center [951, 477] width 1193 height 817
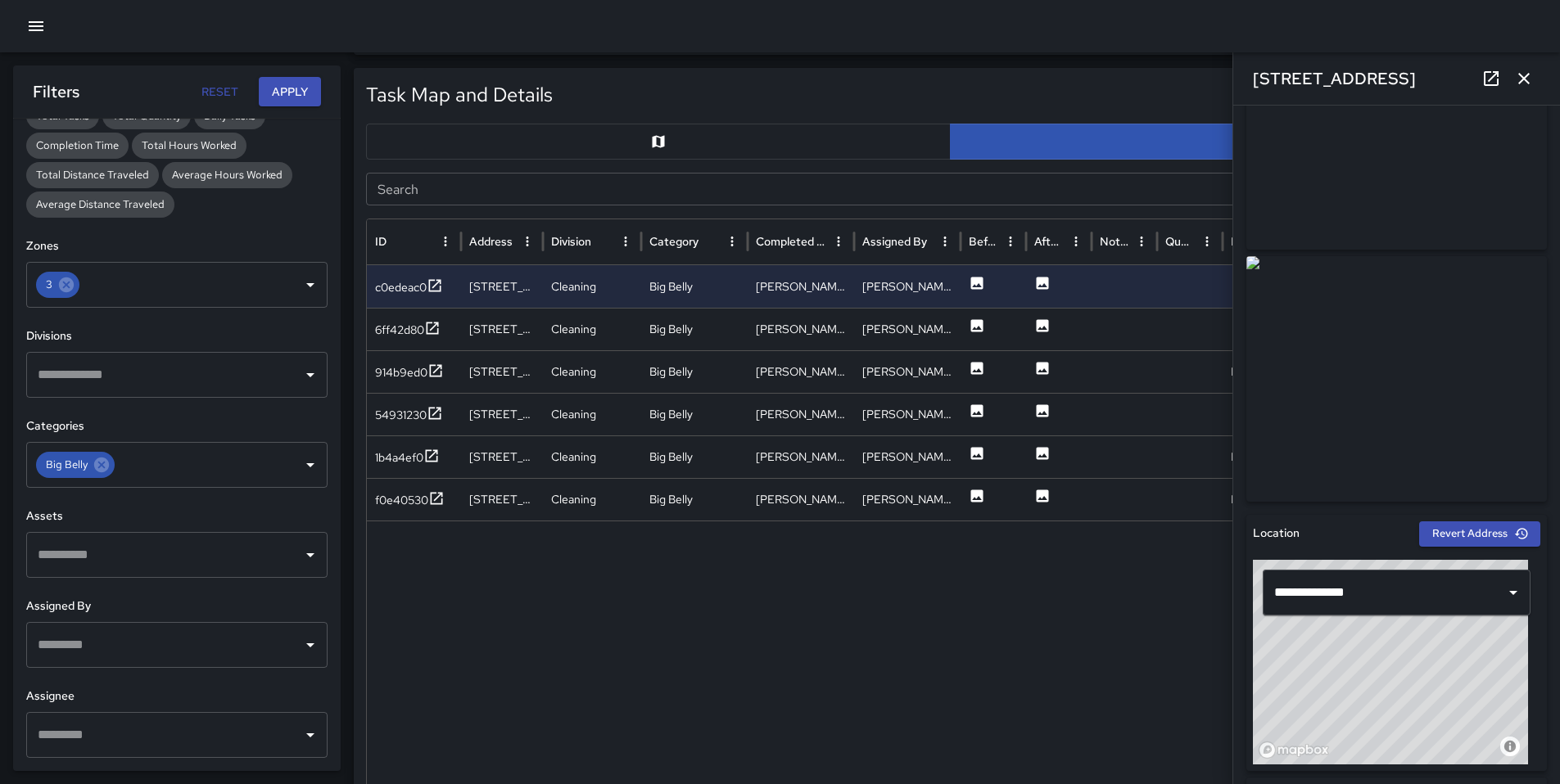
click at [1175, 78] on div "Task Map and Details Export CSV Export Images Search Search ID Address Division…" at bounding box center [951, 477] width 1193 height 817
drag, startPoint x: 1345, startPoint y: 77, endPoint x: 1270, endPoint y: 78, distance: 75.0
click at [1236, 77] on div "[STREET_ADDRESS]" at bounding box center [1396, 78] width 327 height 52
copy h6 "[STREET_ADDRESS]"
click at [394, 338] on div "6ff42d80" at bounding box center [407, 330] width 66 height 21
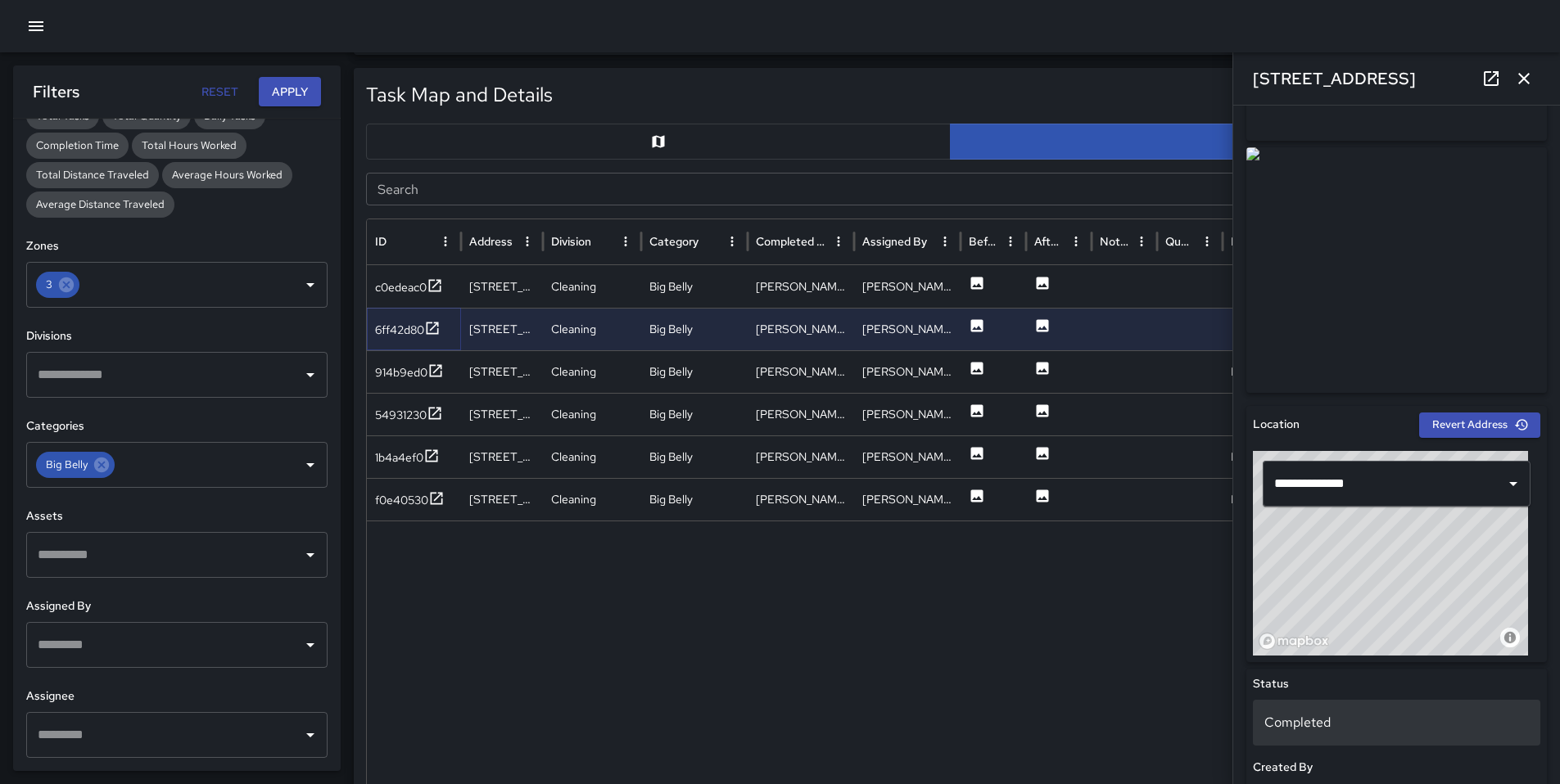
scroll to position [342, 0]
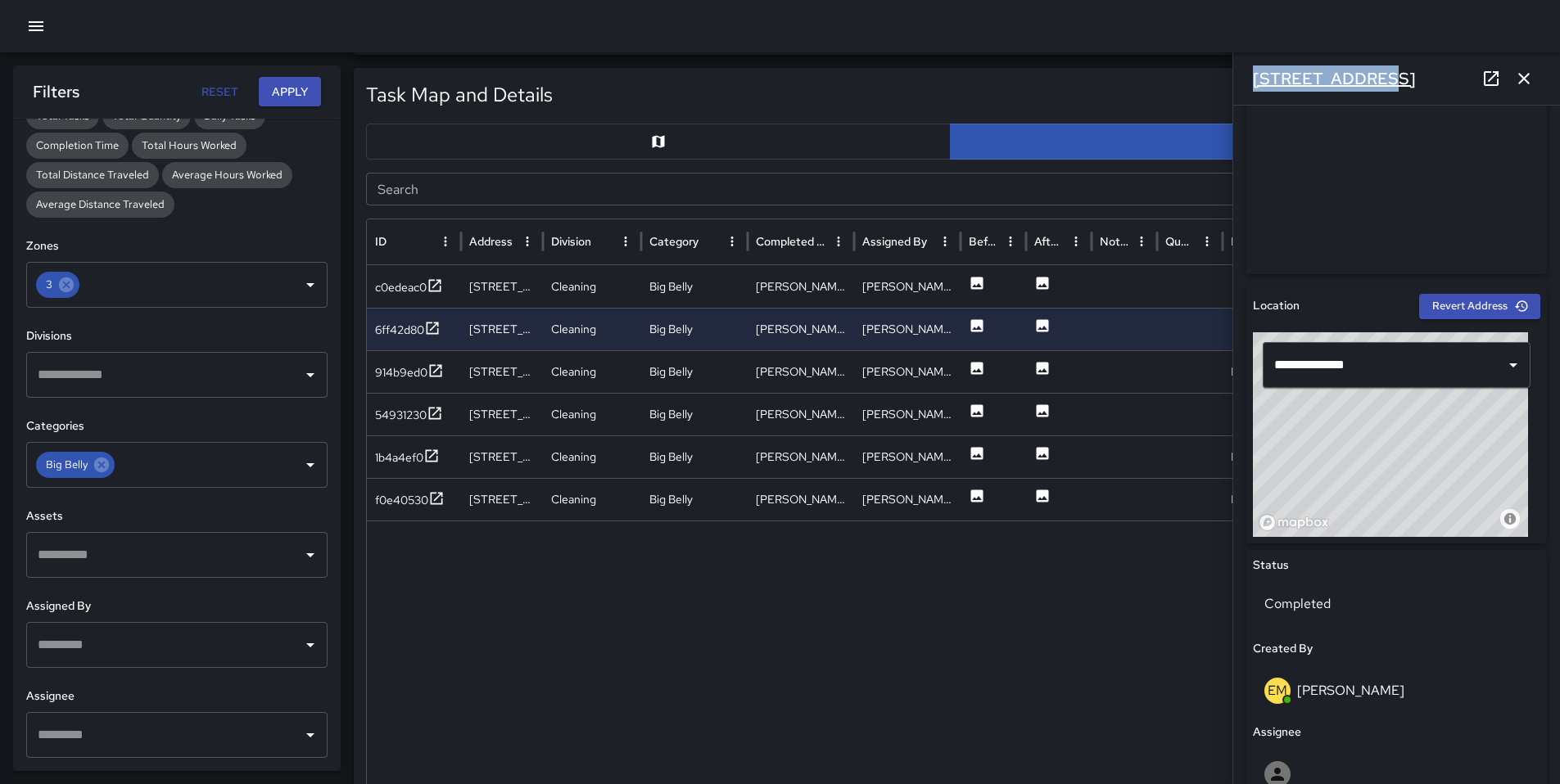
drag, startPoint x: 1360, startPoint y: 82, endPoint x: 1258, endPoint y: 76, distance: 102.2
click at [1238, 78] on div "[STREET_ADDRESS]" at bounding box center [1396, 78] width 327 height 52
copy h6 "[STREET_ADDRESS]"
click at [394, 383] on div "914b9ed0" at bounding box center [413, 371] width 94 height 42
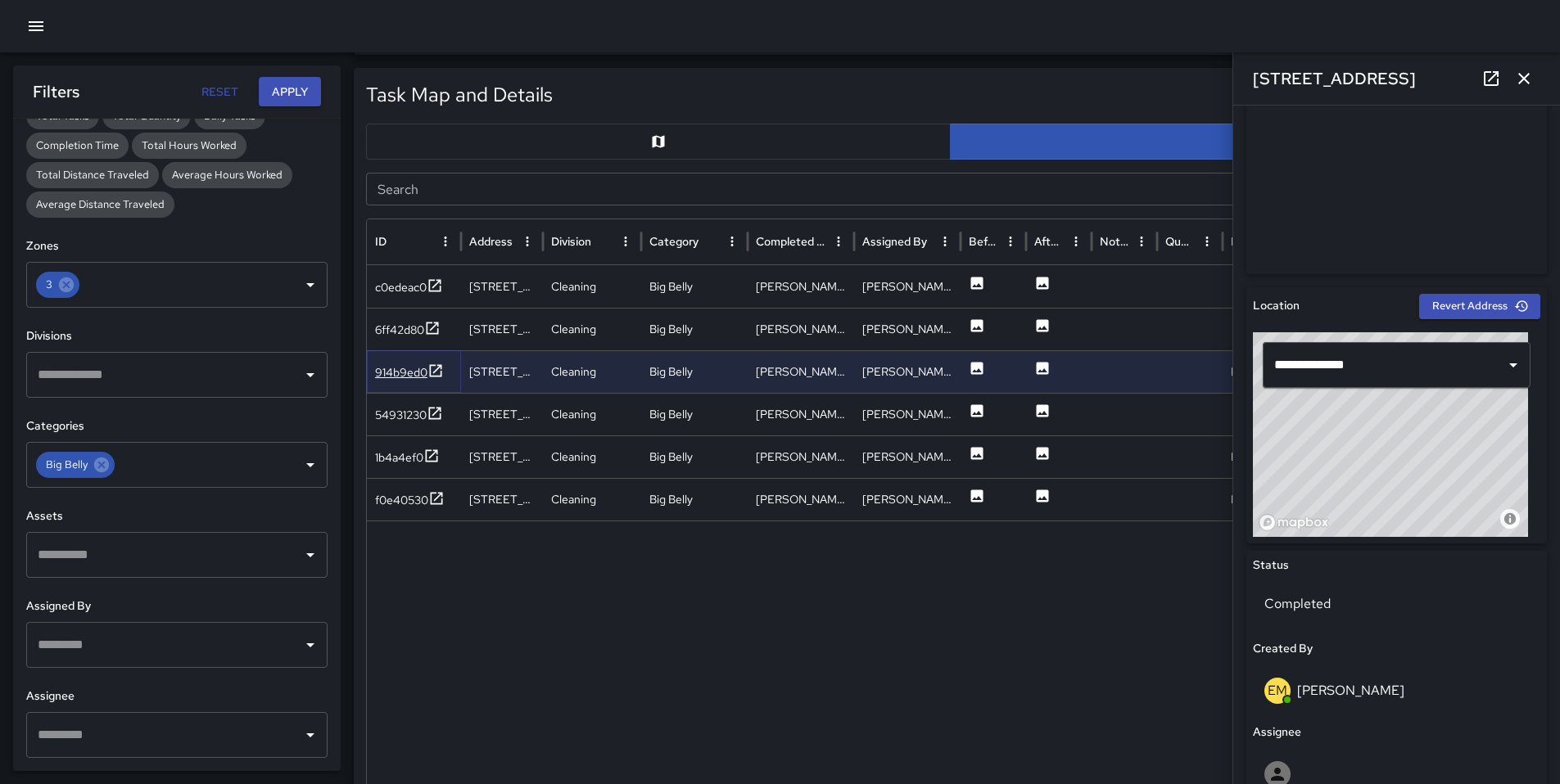
click at [393, 377] on div "914b9ed0" at bounding box center [401, 372] width 52 height 16
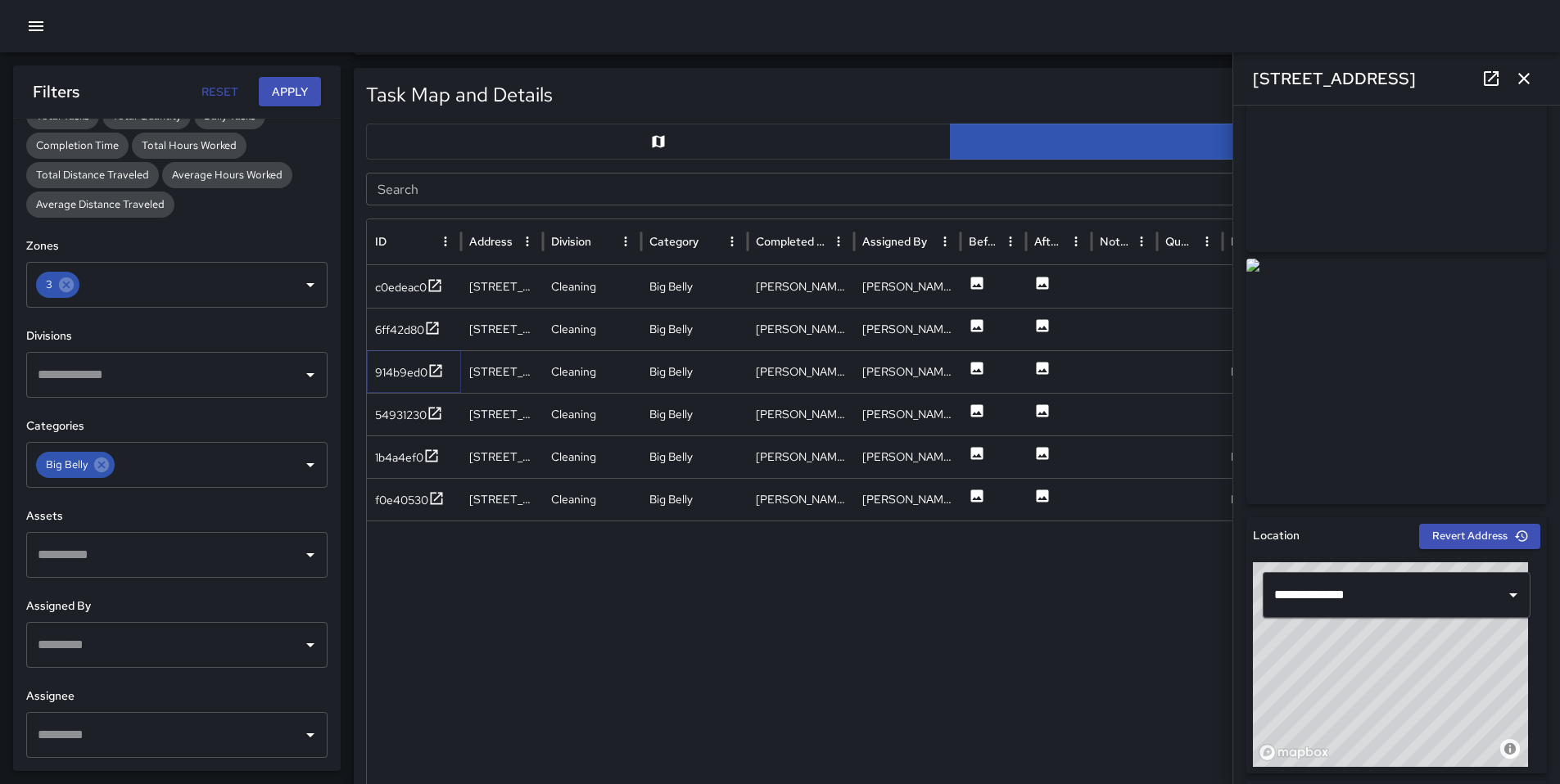
scroll to position [333, 0]
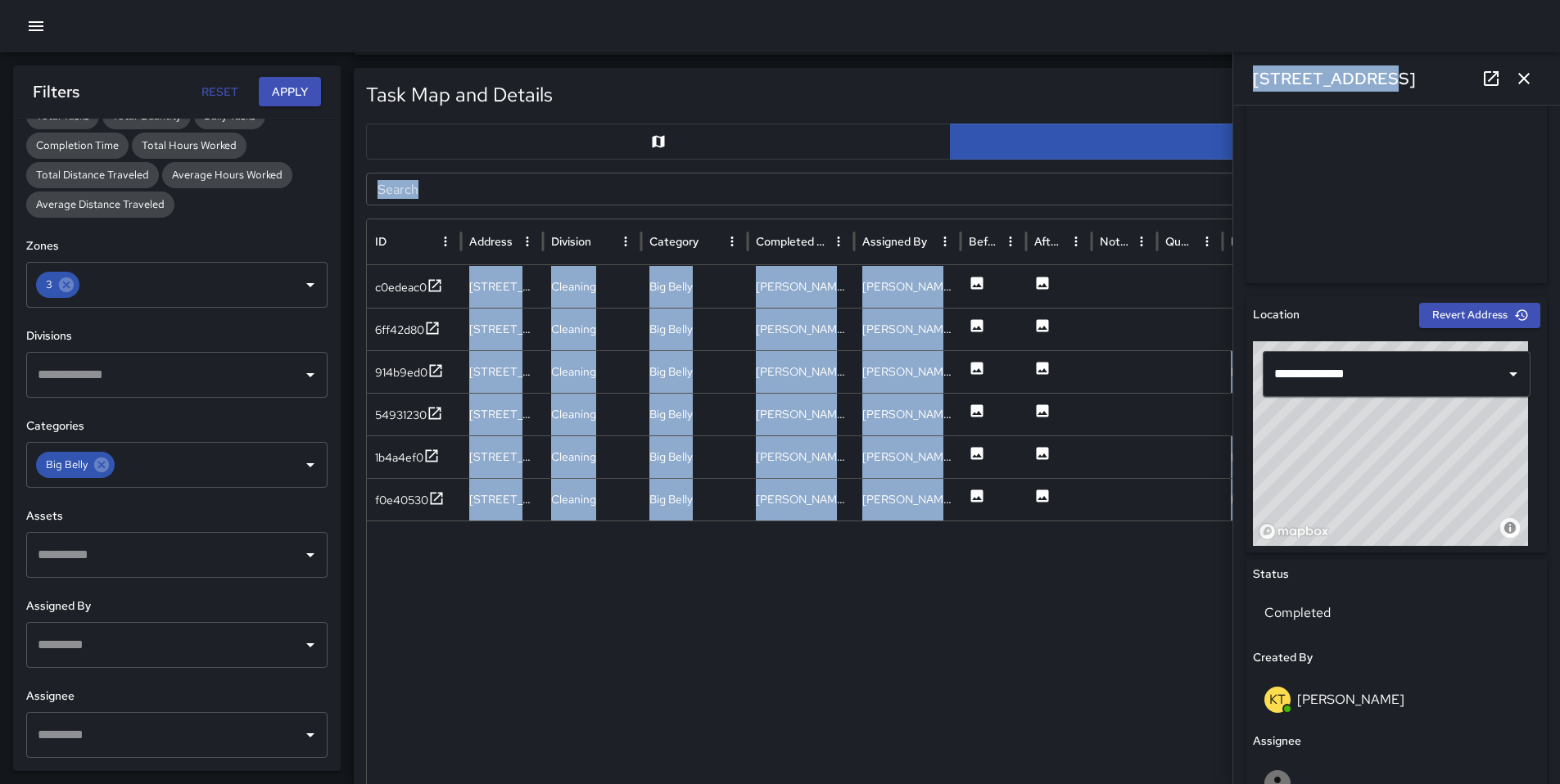
drag, startPoint x: 1373, startPoint y: 77, endPoint x: 1208, endPoint y: 75, distance: 165.0
click at [1208, 75] on div "Task Map and Details Export CSV Export Images Search Search ID Address Division…" at bounding box center [951, 477] width 1193 height 817
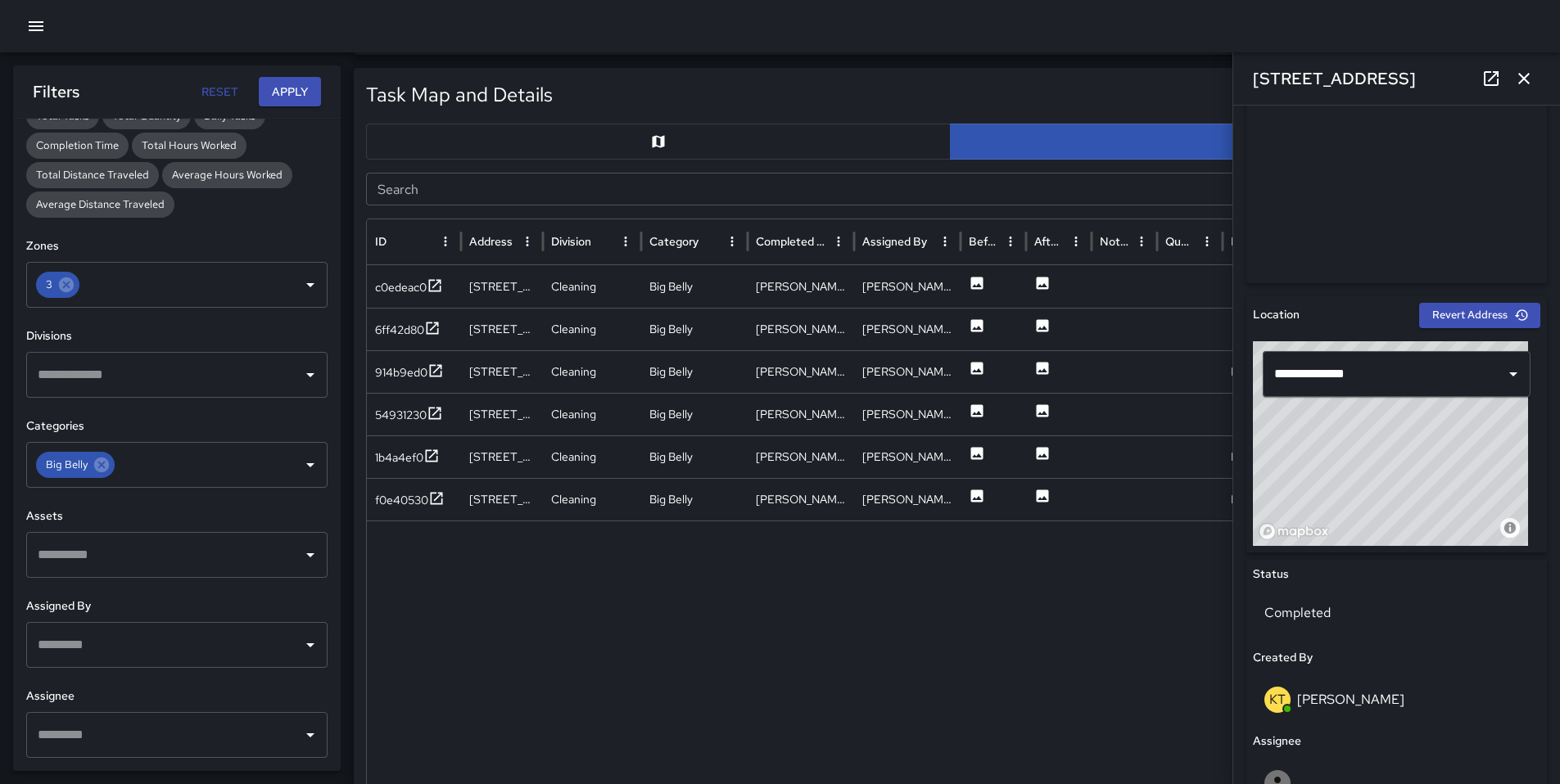
drag, startPoint x: 1178, startPoint y: 75, endPoint x: 1202, endPoint y: 74, distance: 24.0
click at [1178, 75] on div "Task Map and Details Export CSV Export Images Search Search ID Address Division…" at bounding box center [951, 477] width 1193 height 817
drag, startPoint x: 1366, startPoint y: 74, endPoint x: 1250, endPoint y: 75, distance: 116.0
click at [1247, 75] on div "[STREET_ADDRESS]" at bounding box center [1396, 78] width 327 height 52
copy h6 "[STREET_ADDRESS]"
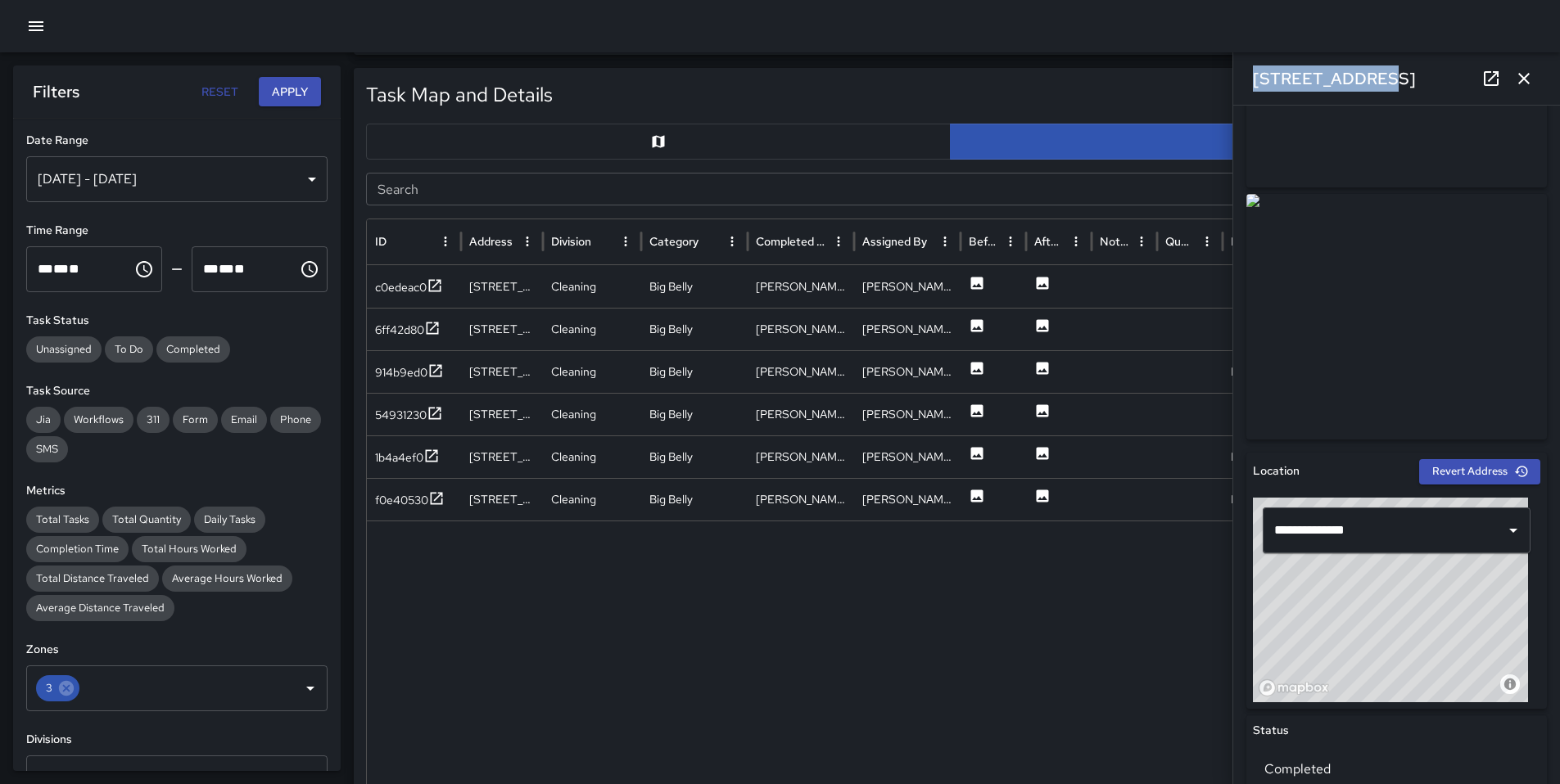
scroll to position [177, 0]
click at [401, 282] on div "c0edeac0" at bounding box center [400, 287] width 51 height 16
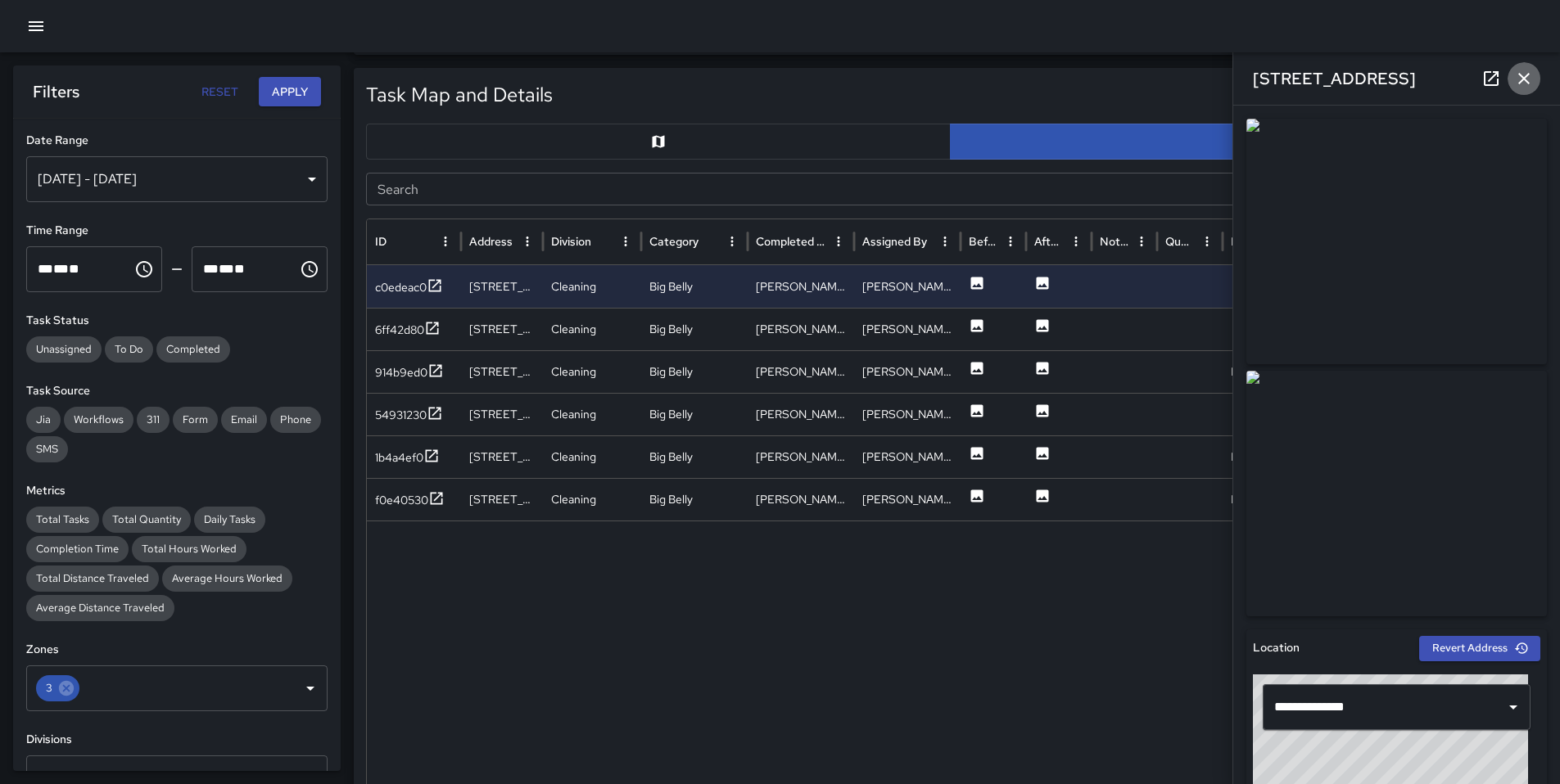
click at [1529, 83] on icon "button" at bounding box center [1524, 79] width 20 height 20
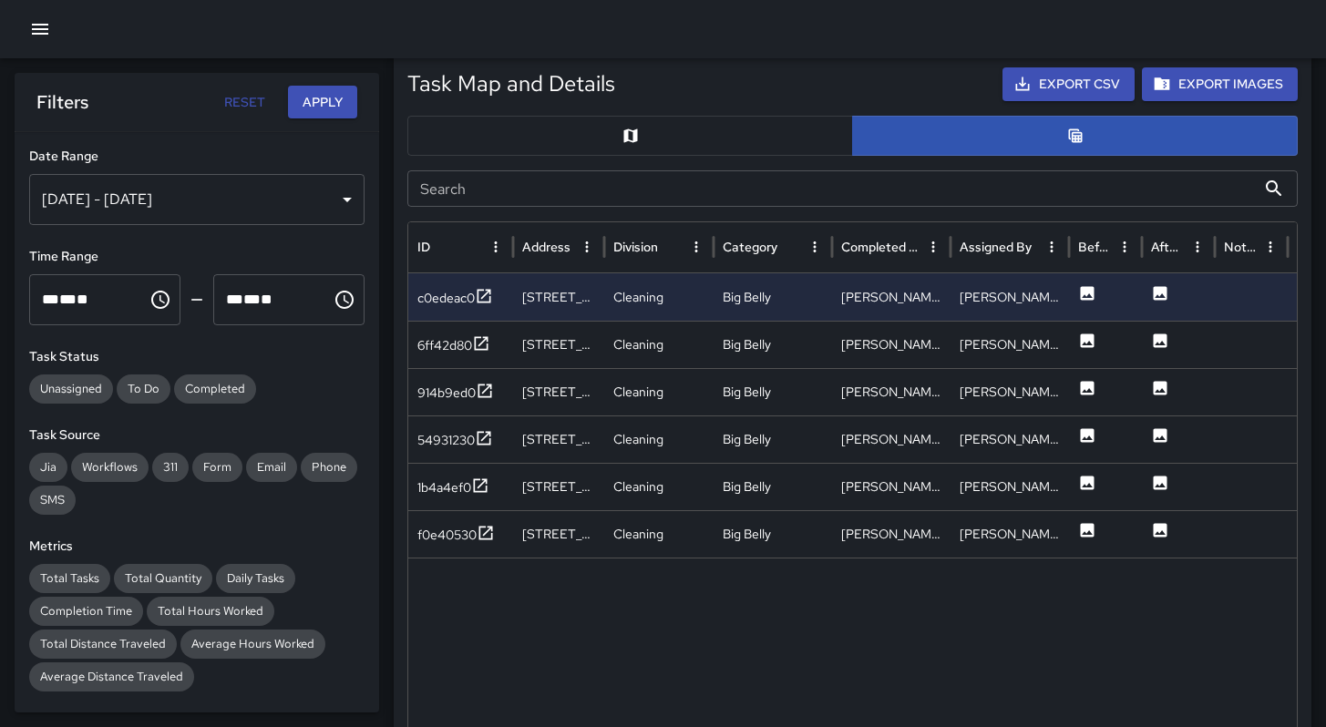
scroll to position [733, 0]
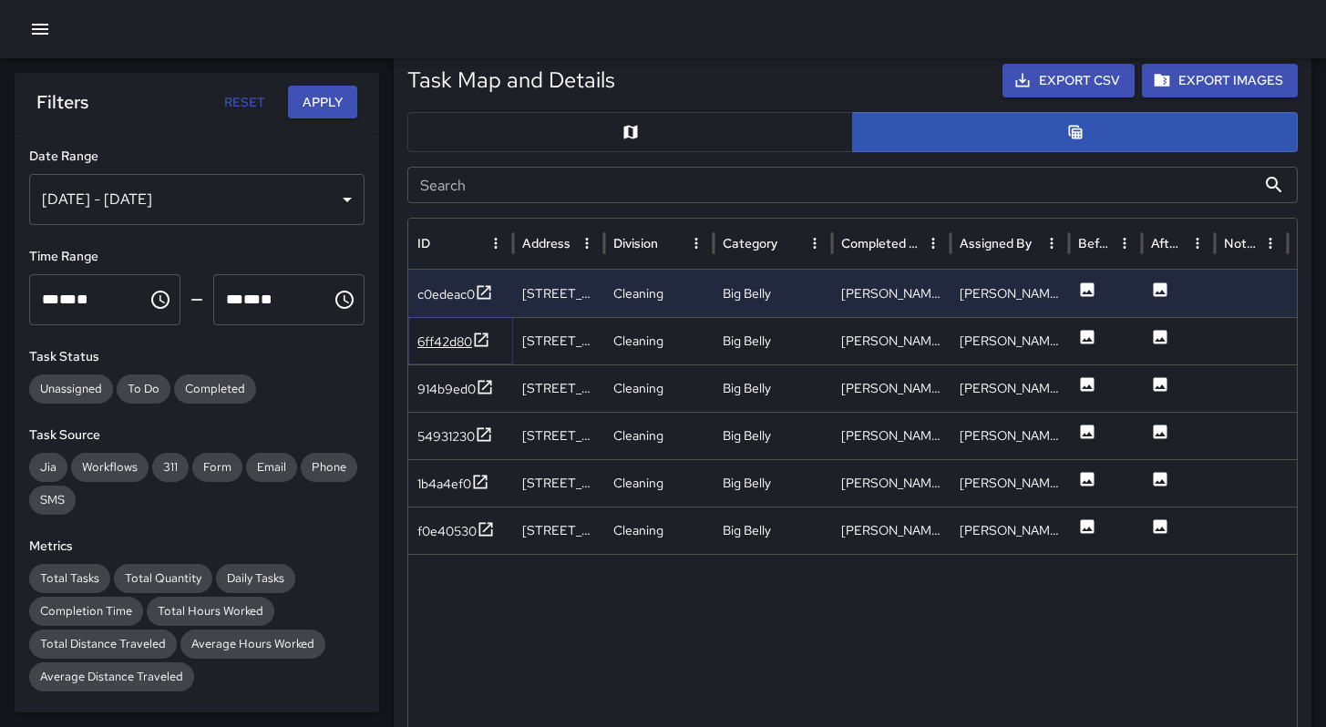
click at [435, 343] on div "6ff42d80" at bounding box center [444, 342] width 55 height 18
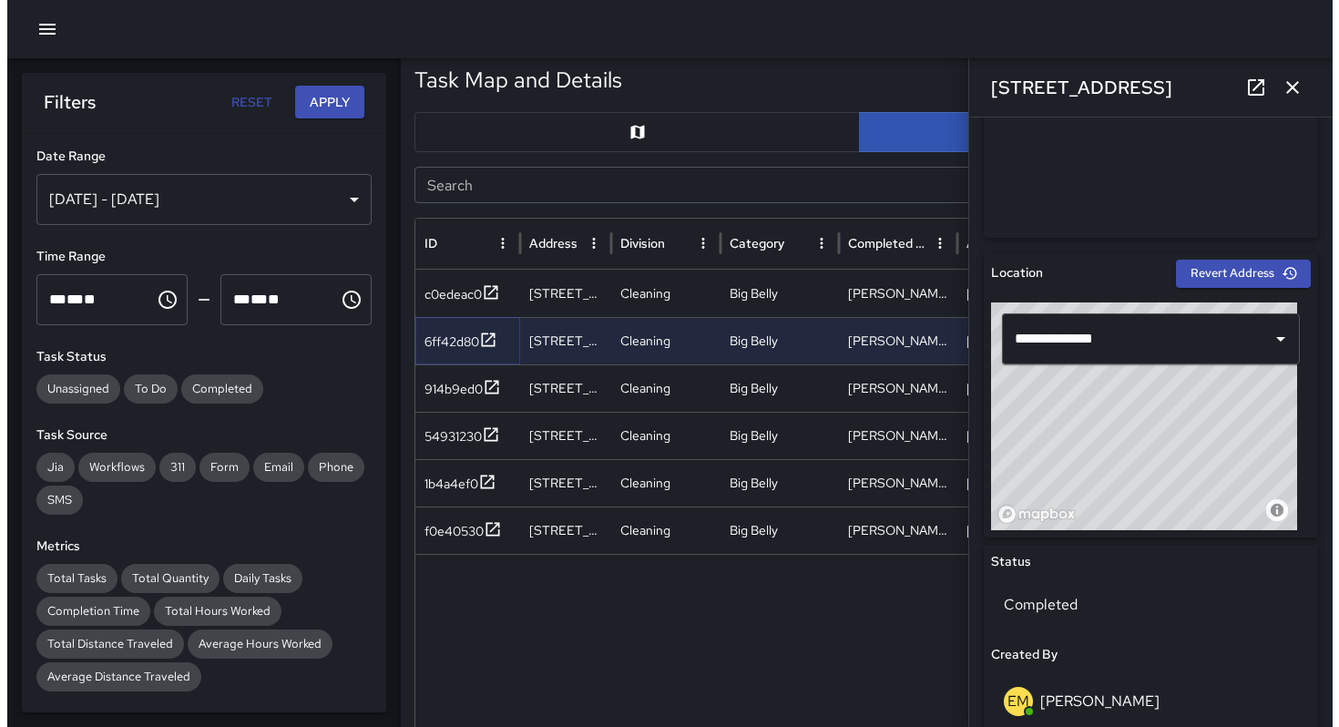
scroll to position [449, 0]
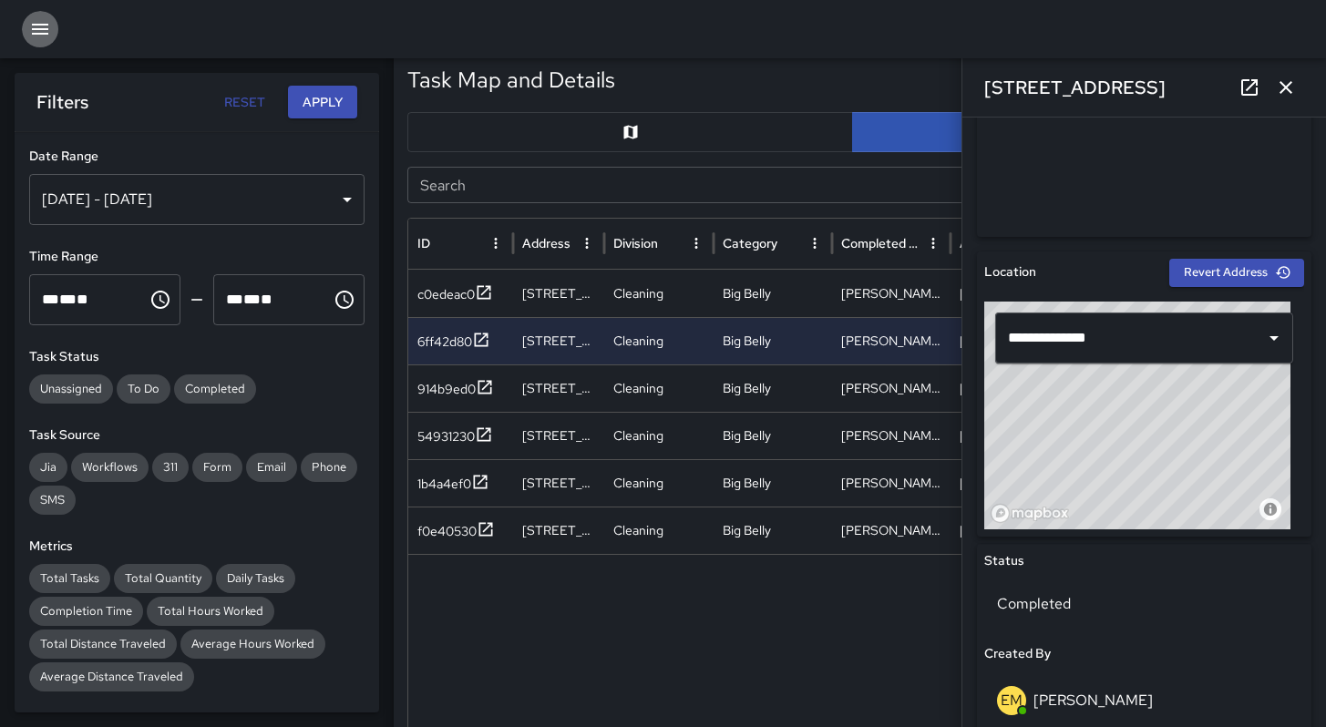
click at [44, 32] on icon "button" at bounding box center [40, 29] width 22 height 22
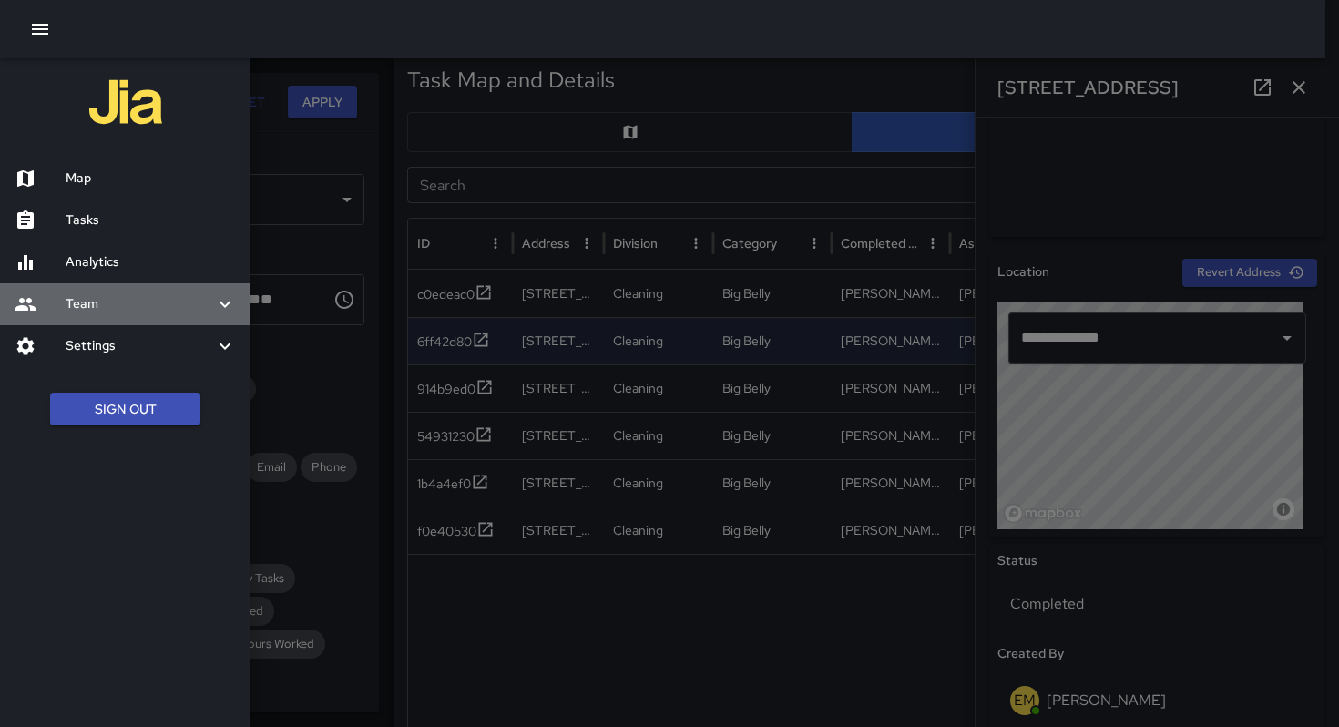
click at [127, 316] on div "Team" at bounding box center [125, 304] width 251 height 42
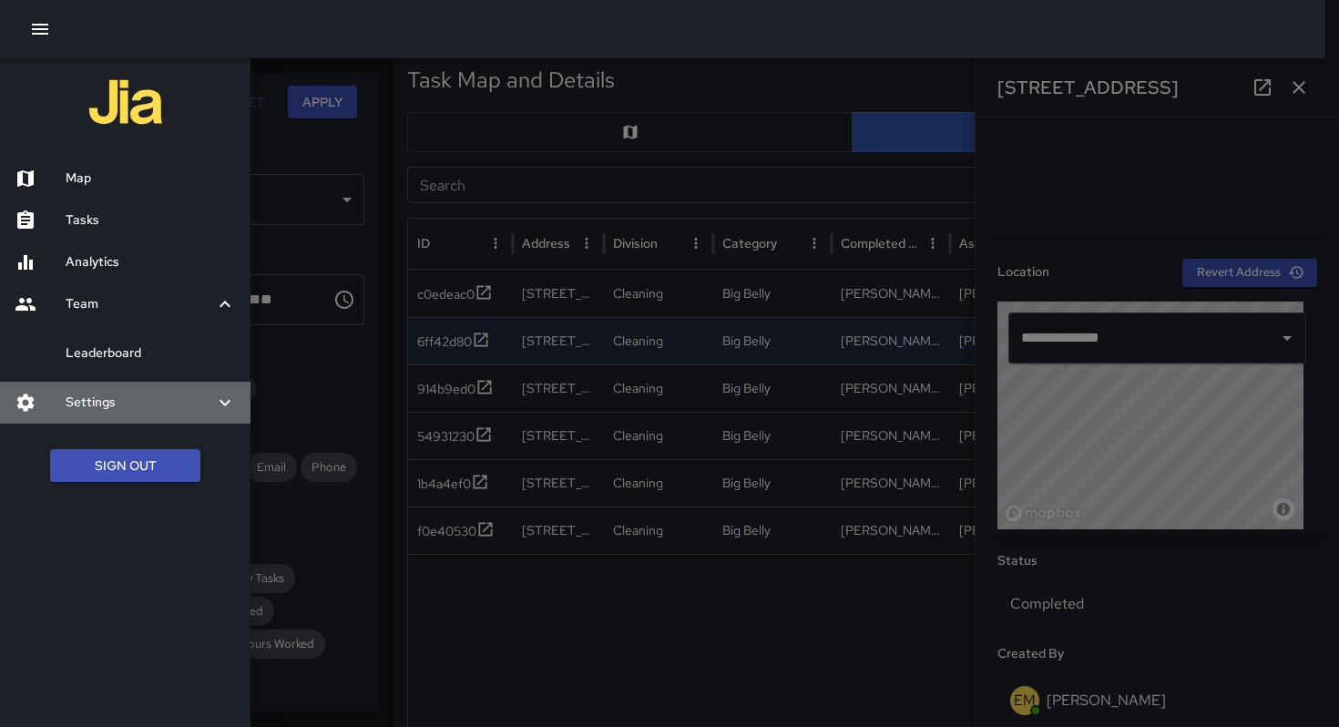
click at [120, 400] on h6 "Settings" at bounding box center [140, 403] width 149 height 20
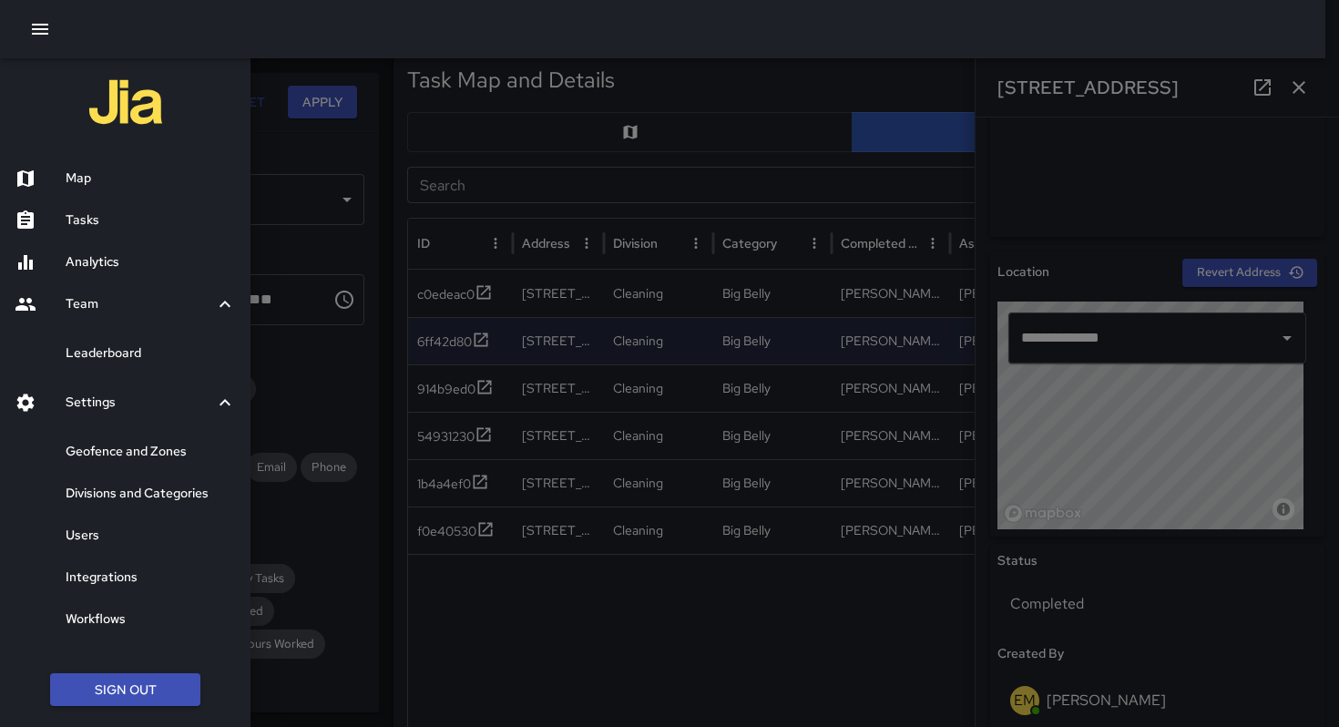
click at [95, 538] on h6 "Users" at bounding box center [151, 536] width 170 height 20
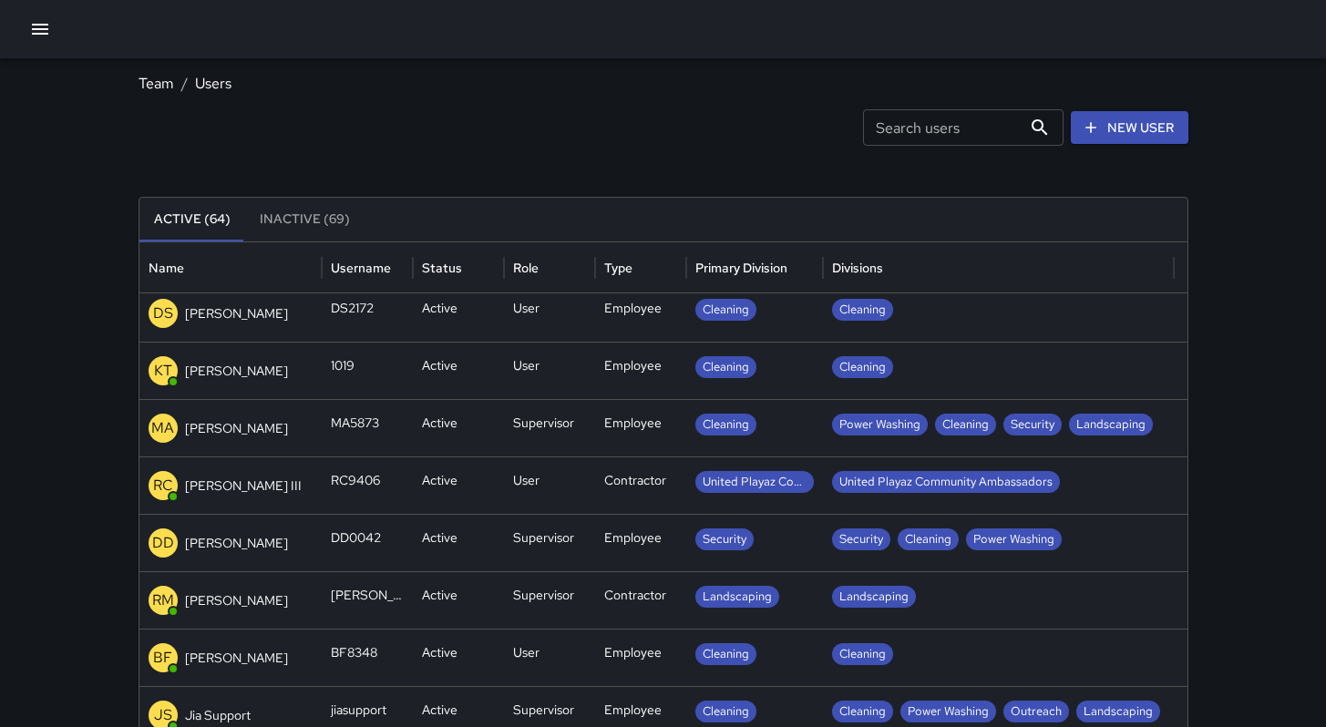
scroll to position [670, 0]
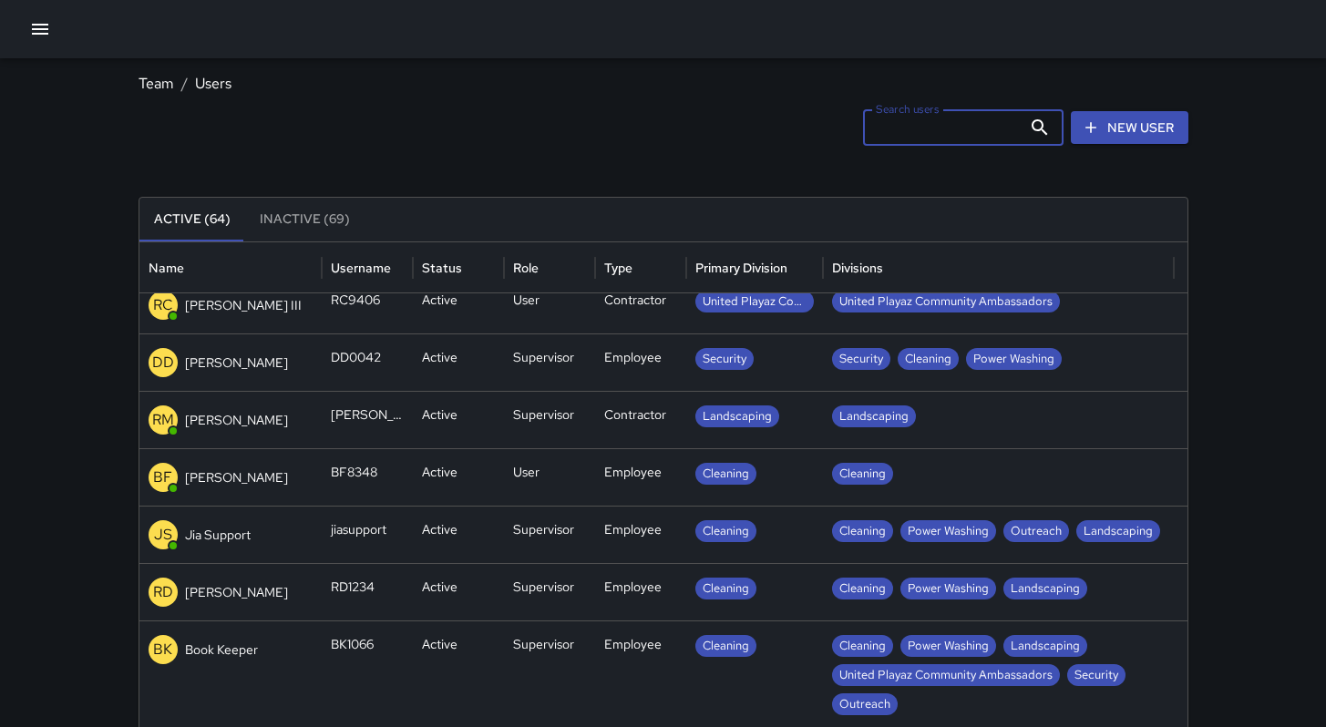
click at [918, 130] on div "Search users Search users" at bounding box center [963, 127] width 200 height 36
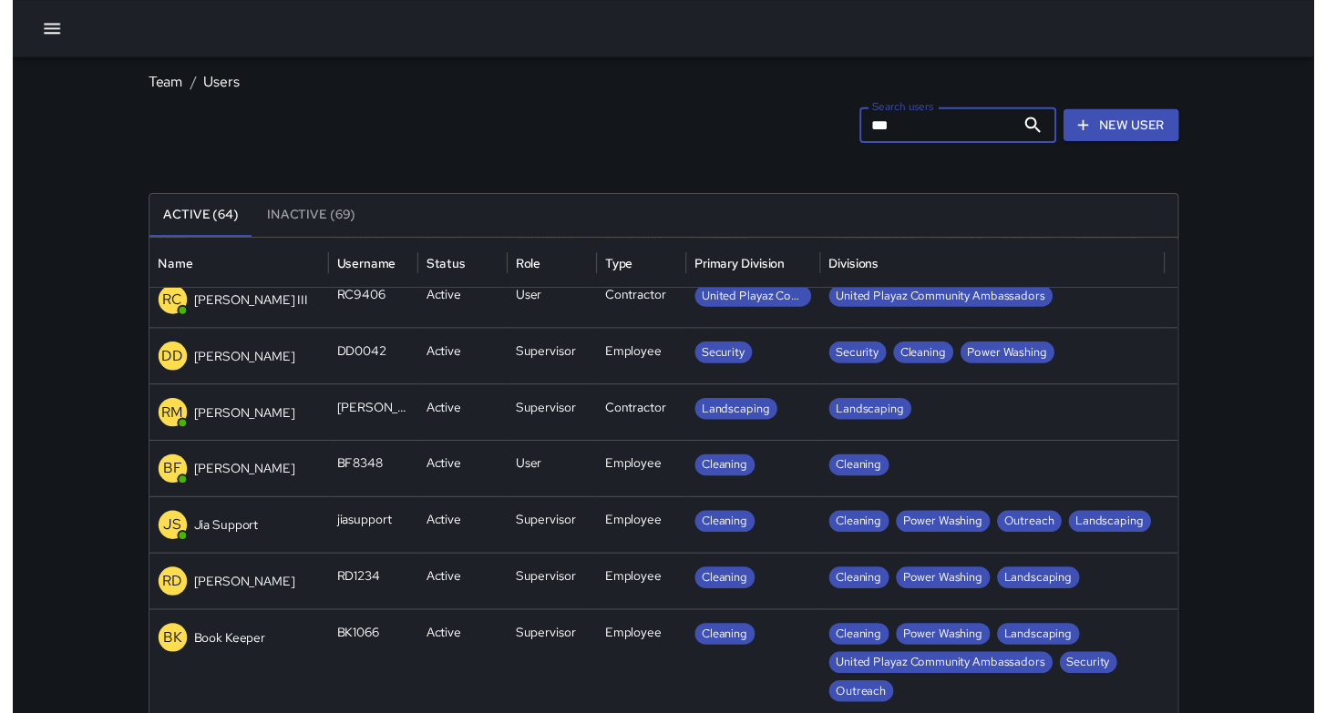
scroll to position [0, 0]
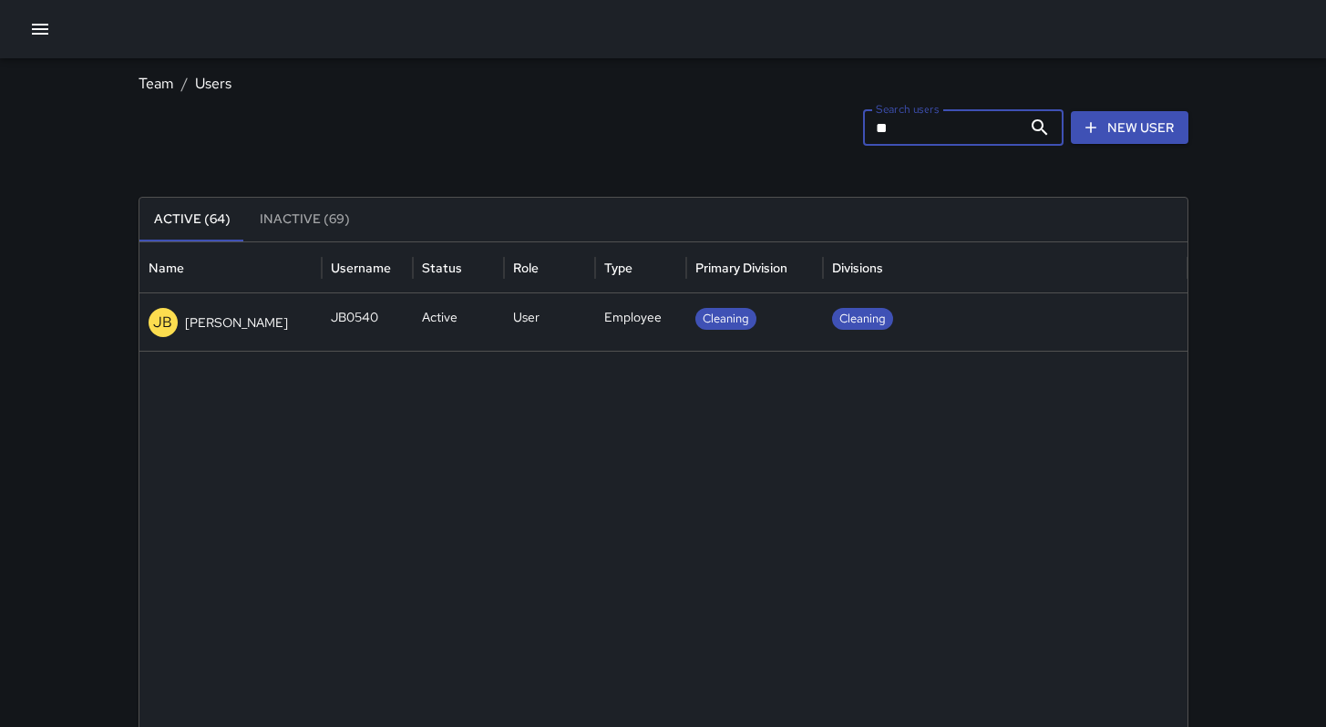
type input "*"
drag, startPoint x: 847, startPoint y: 138, endPoint x: 776, endPoint y: 140, distance: 71.1
click at [780, 139] on div "Search users ***** Search users New User" at bounding box center [663, 127] width 1050 height 36
drag, startPoint x: 930, startPoint y: 137, endPoint x: 797, endPoint y: 132, distance: 133.1
click at [812, 133] on div "Search users ***** Search users New User" at bounding box center [663, 127] width 1050 height 36
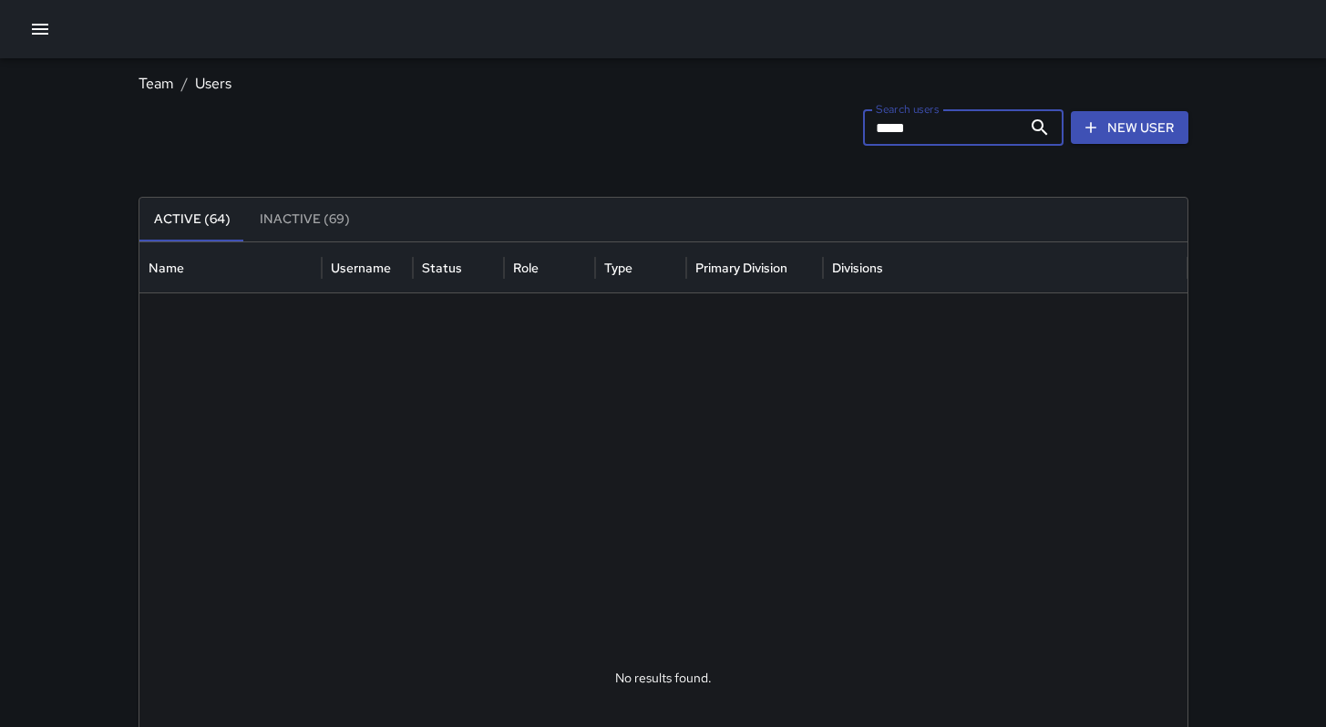
type input "****"
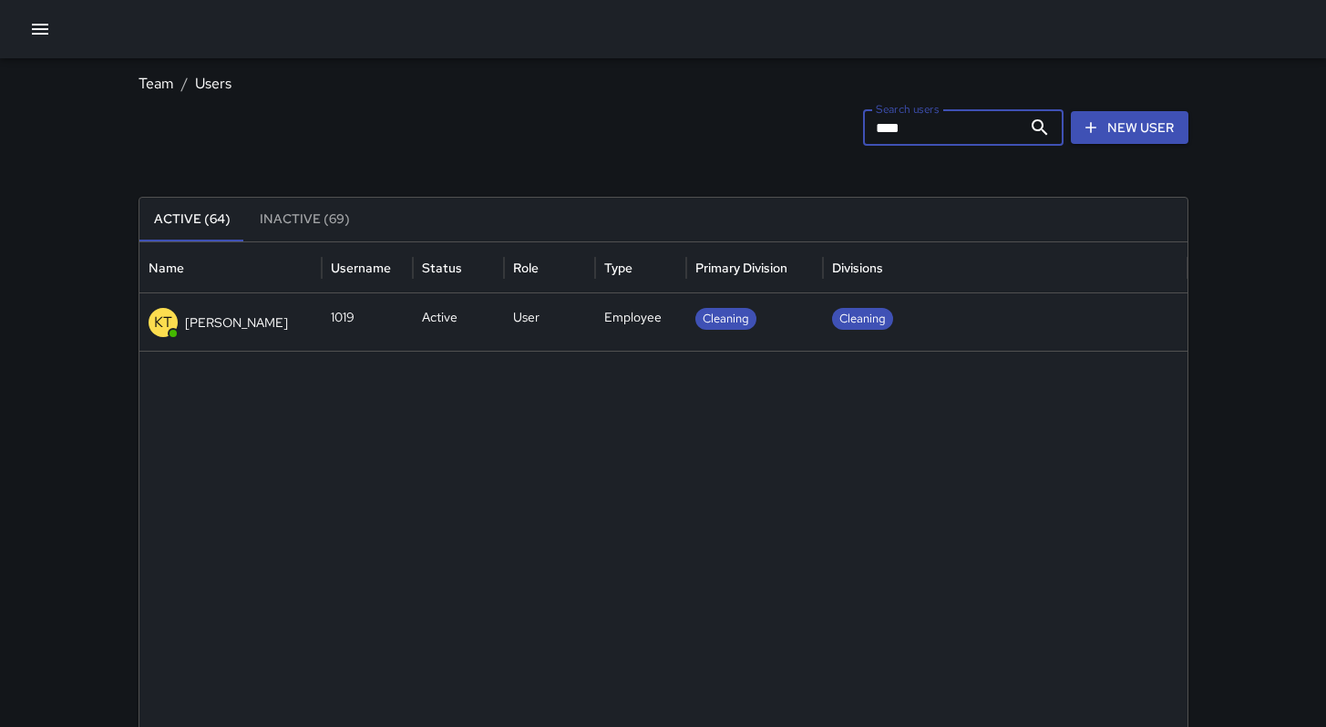
drag, startPoint x: 924, startPoint y: 134, endPoint x: 795, endPoint y: 143, distance: 129.7
click at [795, 143] on div "Search users **** Search users New User" at bounding box center [663, 127] width 1050 height 36
drag, startPoint x: 902, startPoint y: 129, endPoint x: 795, endPoint y: 131, distance: 107.5
click at [795, 131] on div "Search users **** Search users New User" at bounding box center [663, 127] width 1050 height 36
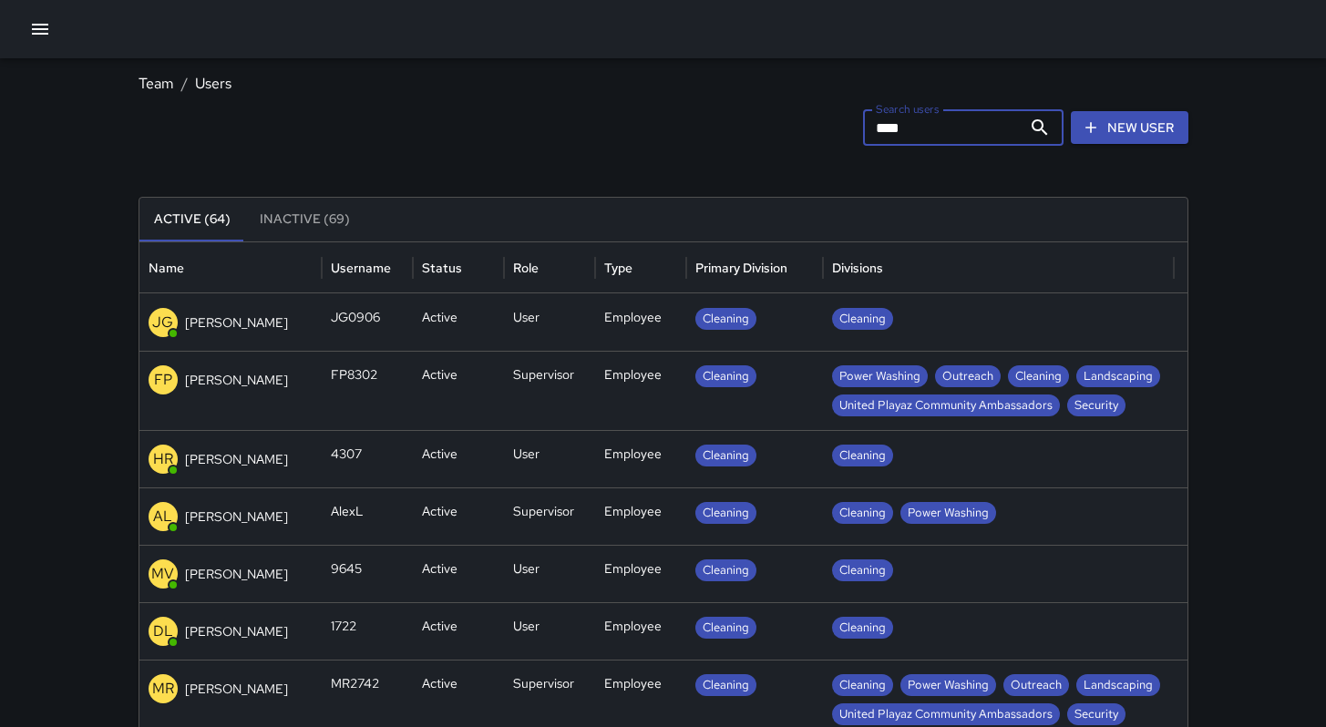
type input "*****"
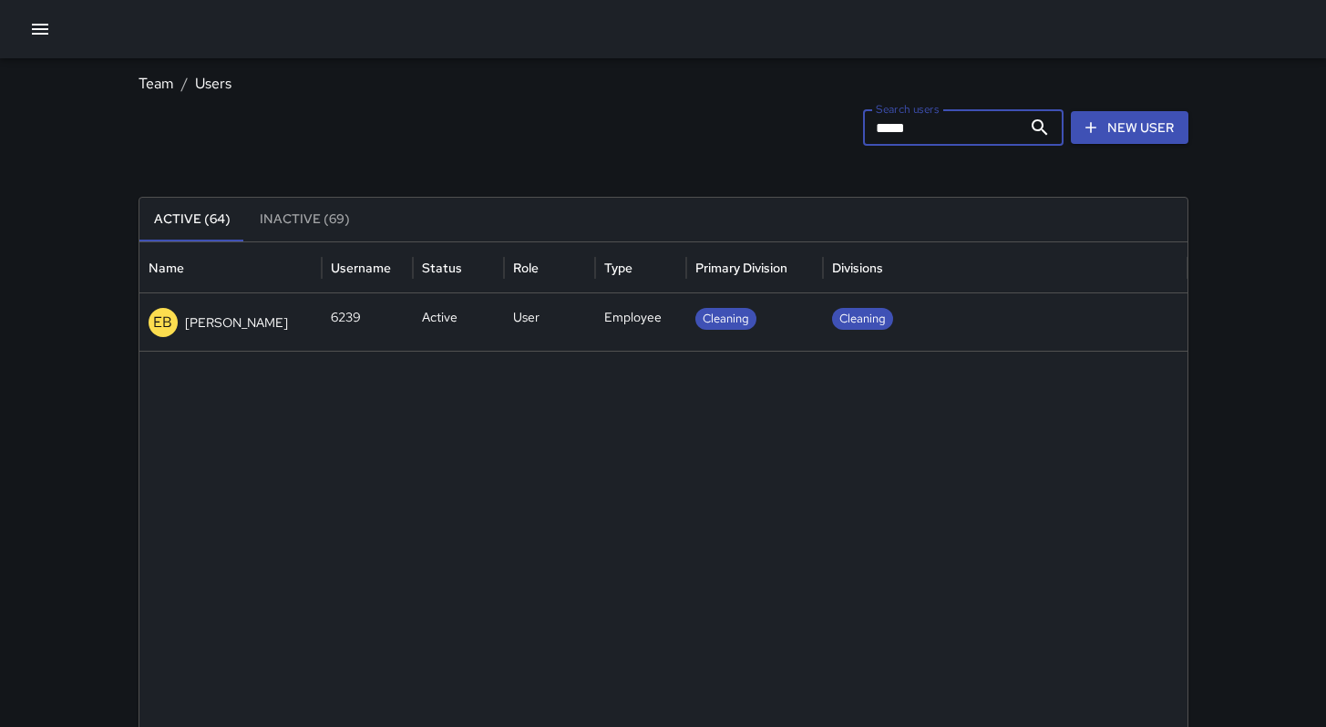
drag, startPoint x: 912, startPoint y: 128, endPoint x: 777, endPoint y: 127, distance: 134.9
click at [777, 127] on div "Search users ***** Search users New User" at bounding box center [663, 127] width 1050 height 36
type input "***"
drag, startPoint x: 916, startPoint y: 127, endPoint x: 813, endPoint y: 124, distance: 103.0
click at [813, 124] on div "Search users *** Search users New User" at bounding box center [663, 127] width 1050 height 36
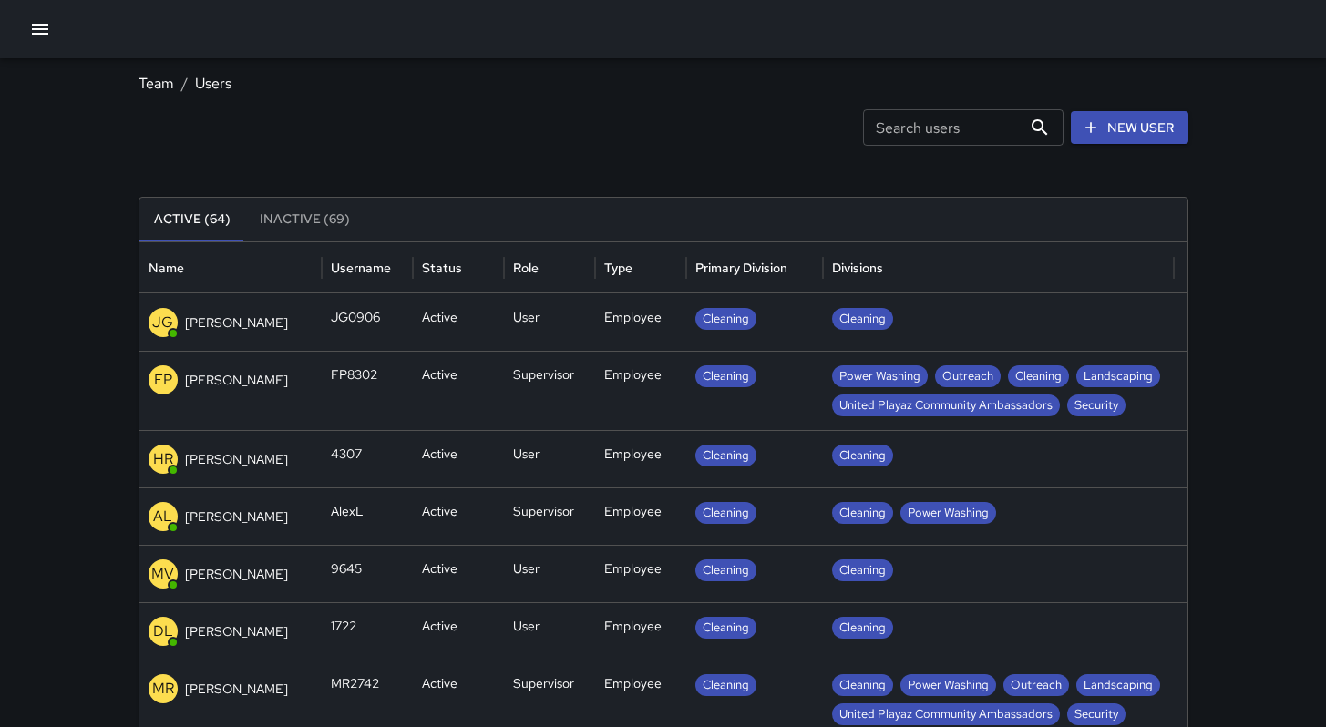
click at [44, 27] on icon "button" at bounding box center [40, 29] width 22 height 22
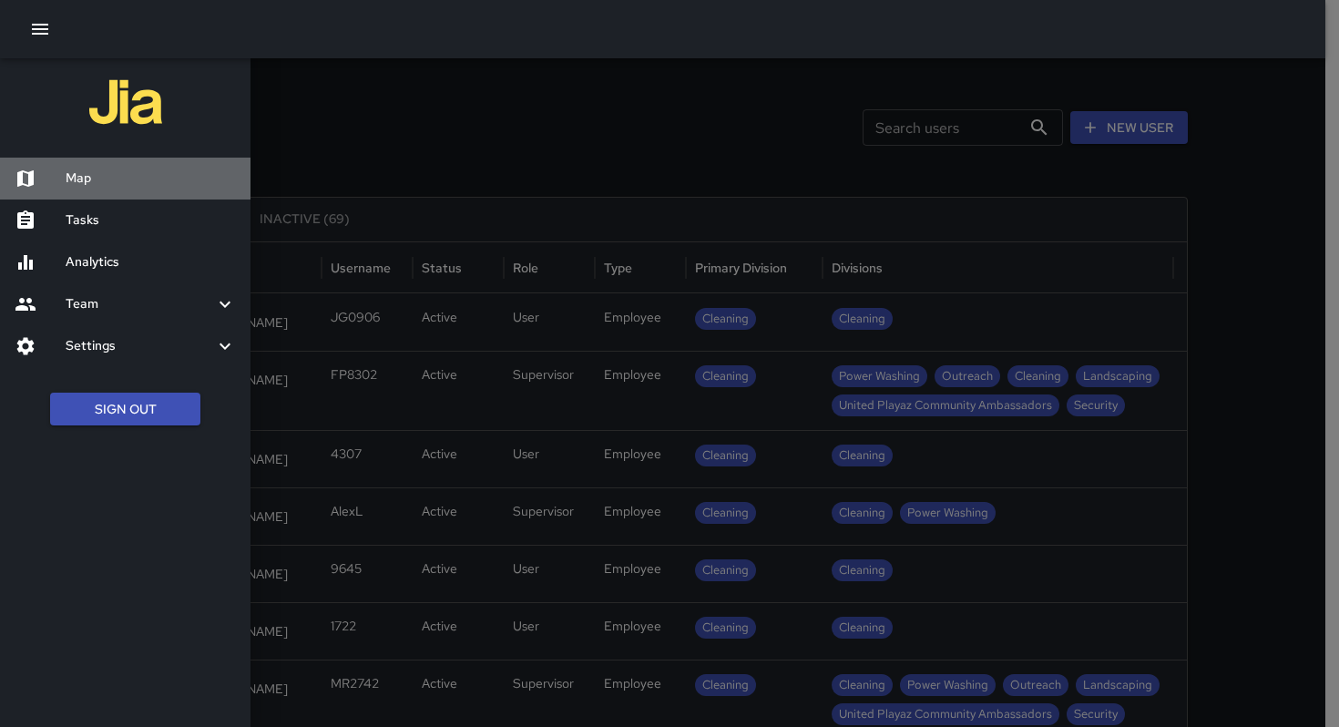
drag, startPoint x: 101, startPoint y: 167, endPoint x: 359, endPoint y: 203, distance: 260.4
click at [100, 166] on div "Map" at bounding box center [125, 179] width 251 height 42
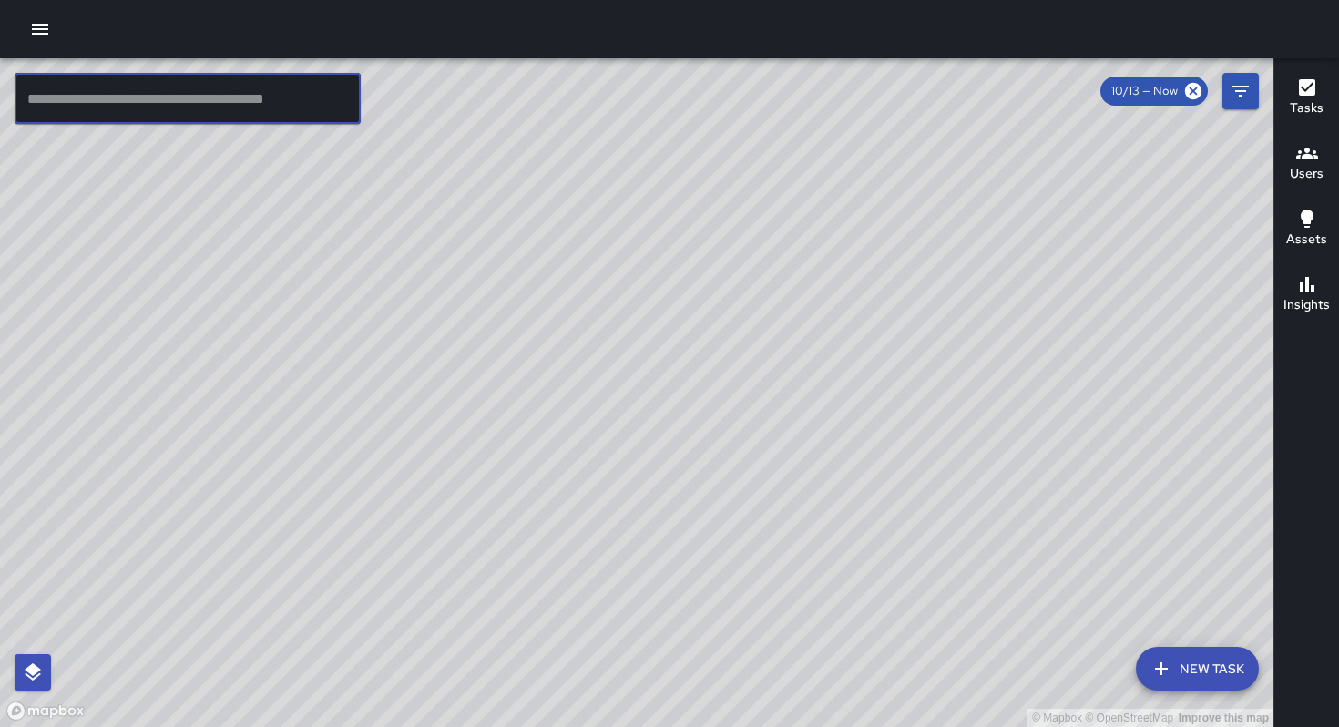
click at [72, 101] on input "text" at bounding box center [188, 98] width 346 height 51
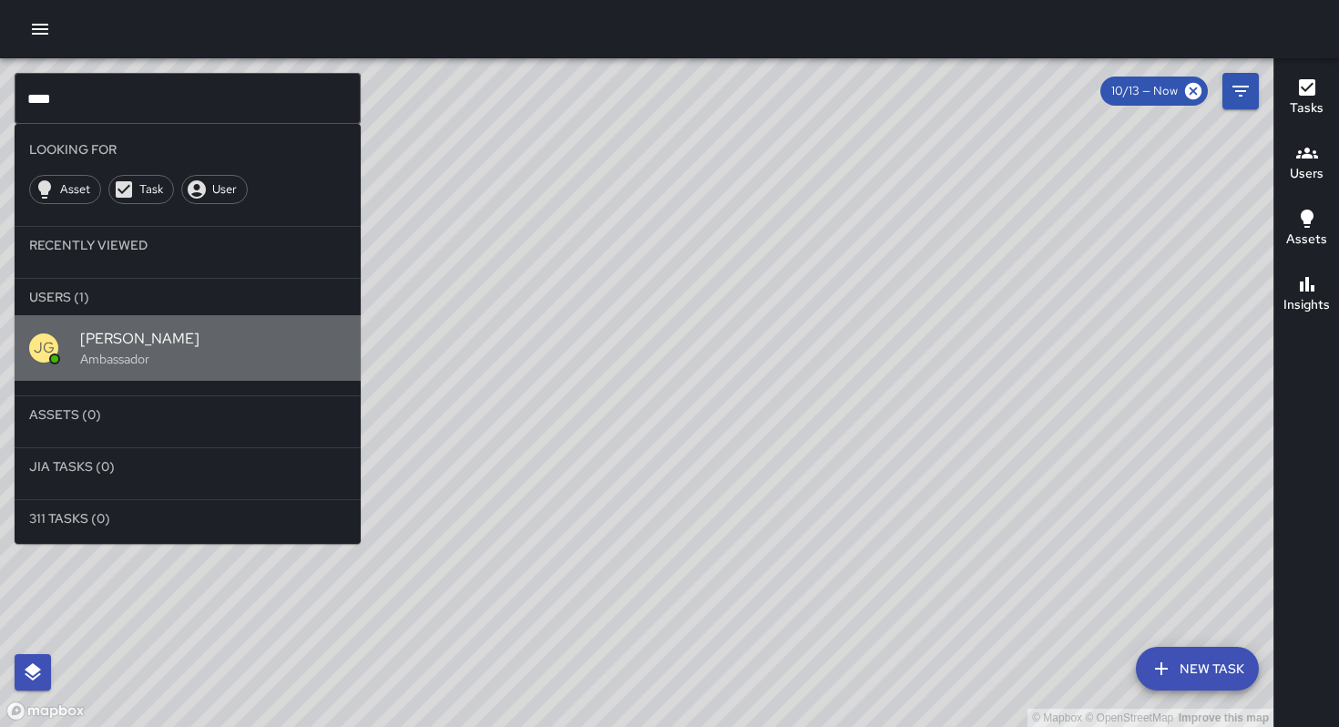
click at [139, 341] on span "[PERSON_NAME]" at bounding box center [213, 339] width 266 height 22
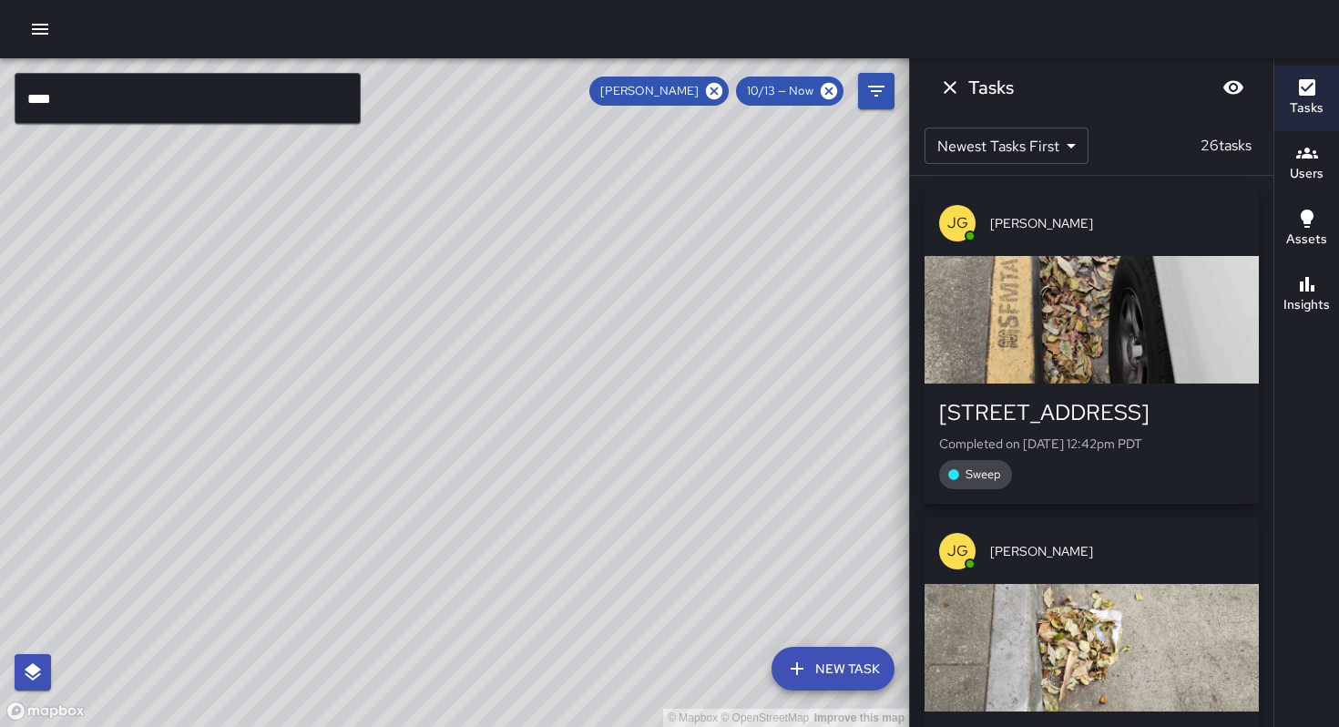
drag, startPoint x: 731, startPoint y: 341, endPoint x: 418, endPoint y: 271, distance: 320.3
click at [422, 272] on div "© Mapbox © OpenStreetMap Improve this map" at bounding box center [454, 392] width 909 height 669
drag, startPoint x: 476, startPoint y: 306, endPoint x: 535, endPoint y: 100, distance: 214.3
click at [511, 49] on div "© Mapbox © OpenStreetMap Improve this map **** ​ New Task [PERSON_NAME] 10/13 —…" at bounding box center [669, 363] width 1339 height 727
drag, startPoint x: 512, startPoint y: 305, endPoint x: 560, endPoint y: 119, distance: 192.0
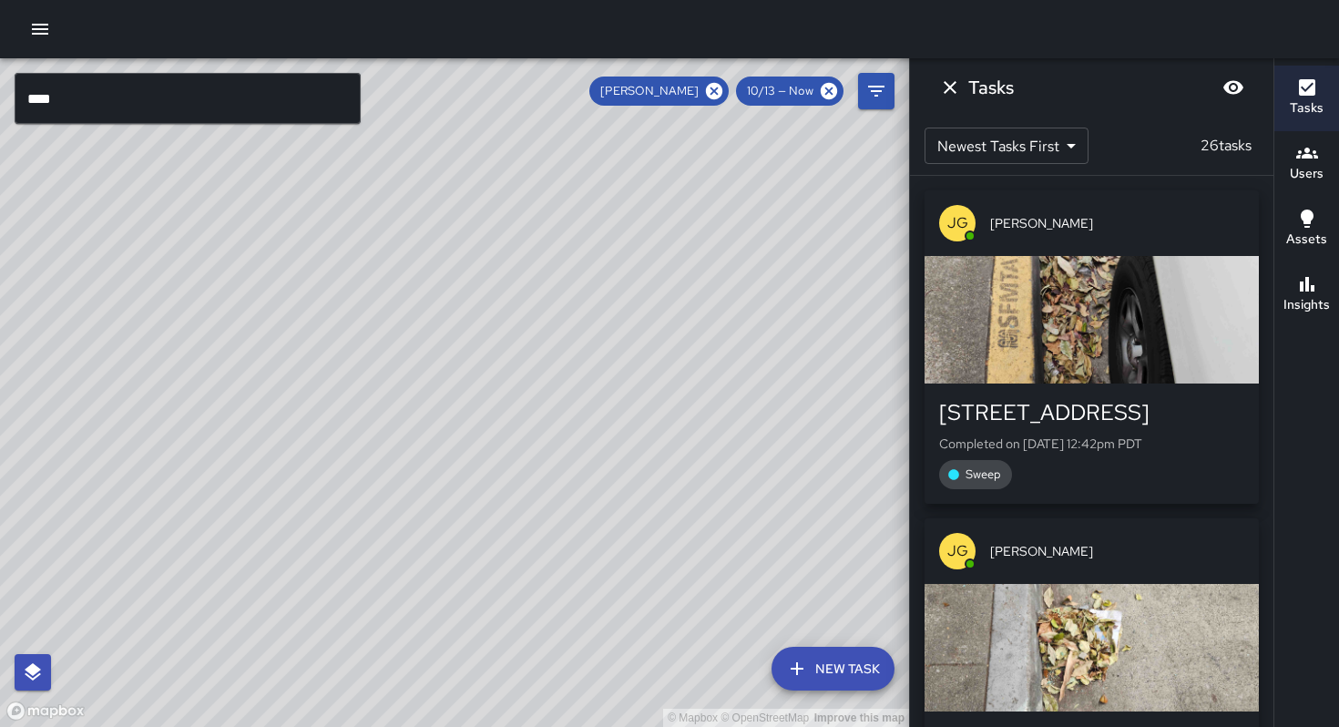
click at [560, 119] on div "© Mapbox © OpenStreetMap Improve this map" at bounding box center [454, 392] width 909 height 669
drag, startPoint x: 631, startPoint y: 302, endPoint x: 530, endPoint y: 292, distance: 100.7
click at [530, 292] on div "© Mapbox © OpenStreetMap Improve this map" at bounding box center [454, 392] width 909 height 669
drag, startPoint x: 490, startPoint y: 383, endPoint x: 458, endPoint y: 272, distance: 115.6
click at [458, 272] on div "© Mapbox © OpenStreetMap Improve this map" at bounding box center [454, 392] width 909 height 669
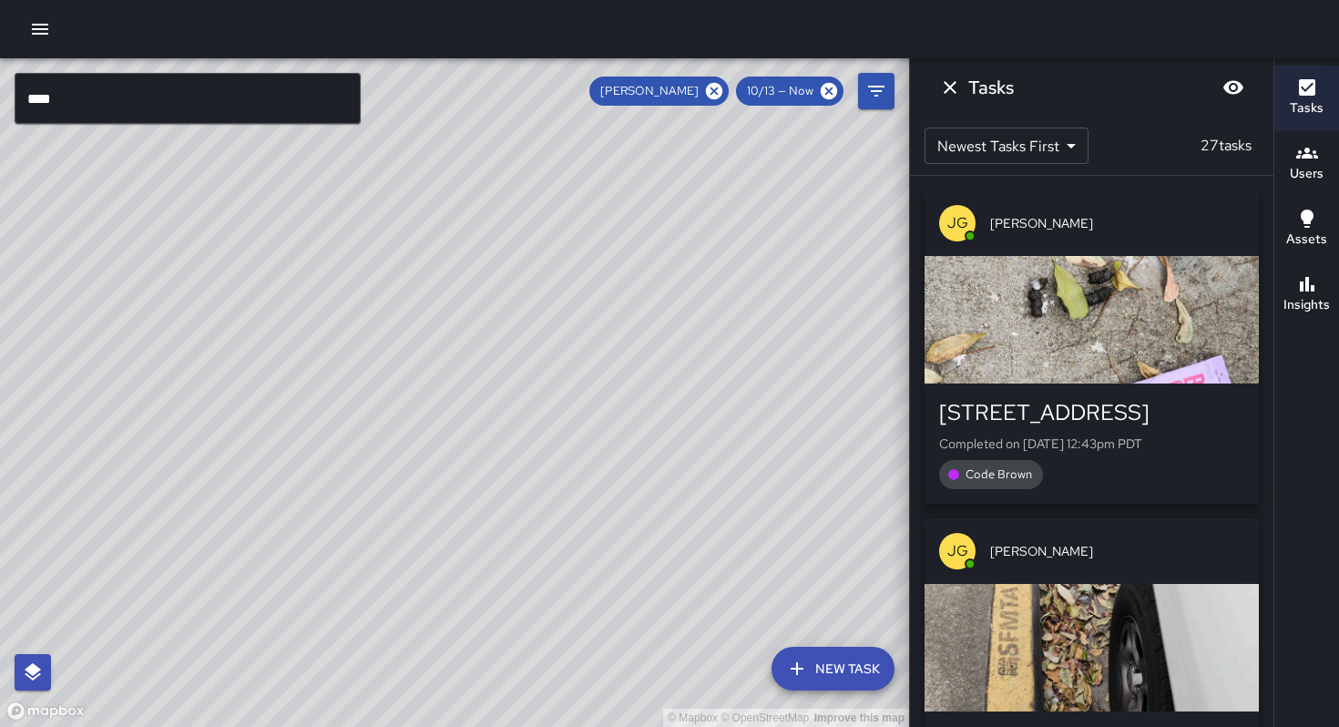
drag, startPoint x: 467, startPoint y: 429, endPoint x: 505, endPoint y: 369, distance: 70.8
click at [504, 369] on div "© Mapbox © OpenStreetMap Improve this map" at bounding box center [454, 392] width 909 height 669
drag, startPoint x: 256, startPoint y: 437, endPoint x: 303, endPoint y: 454, distance: 50.1
click at [303, 454] on div "© Mapbox © OpenStreetMap Improve this map" at bounding box center [454, 392] width 909 height 669
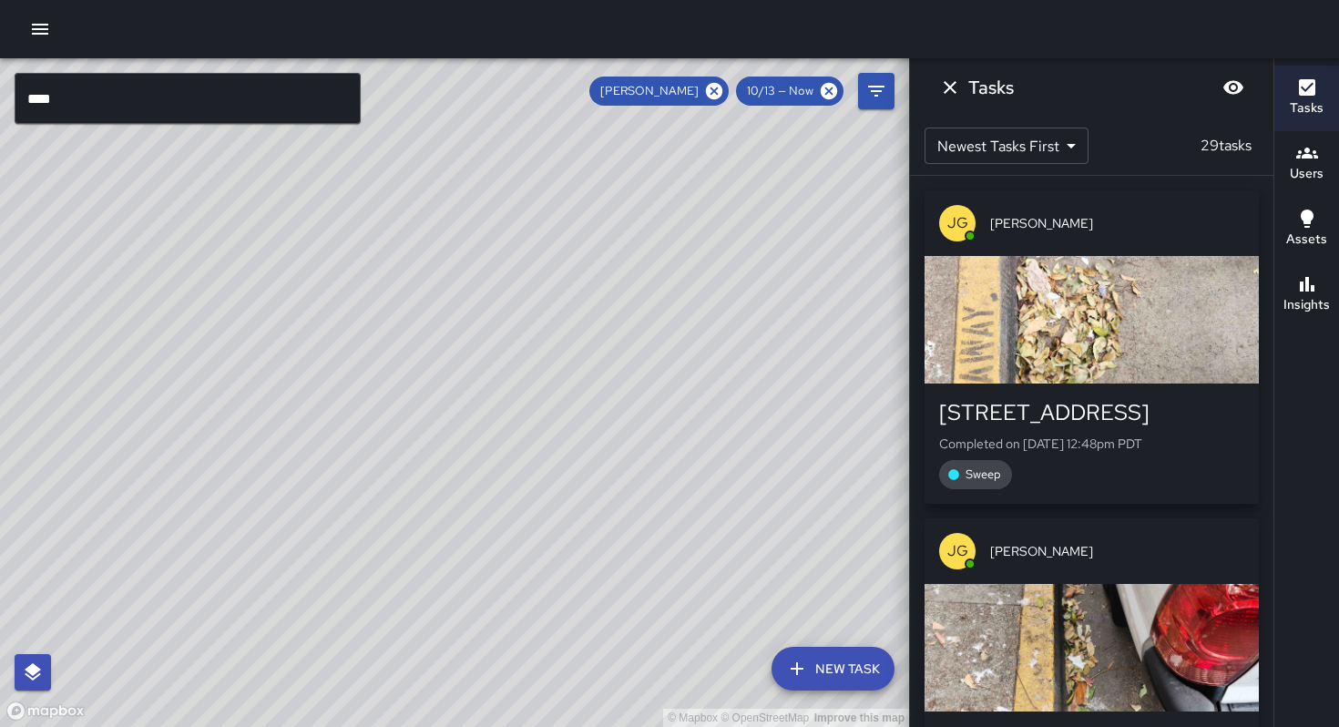
click at [161, 109] on input "****" at bounding box center [188, 98] width 346 height 51
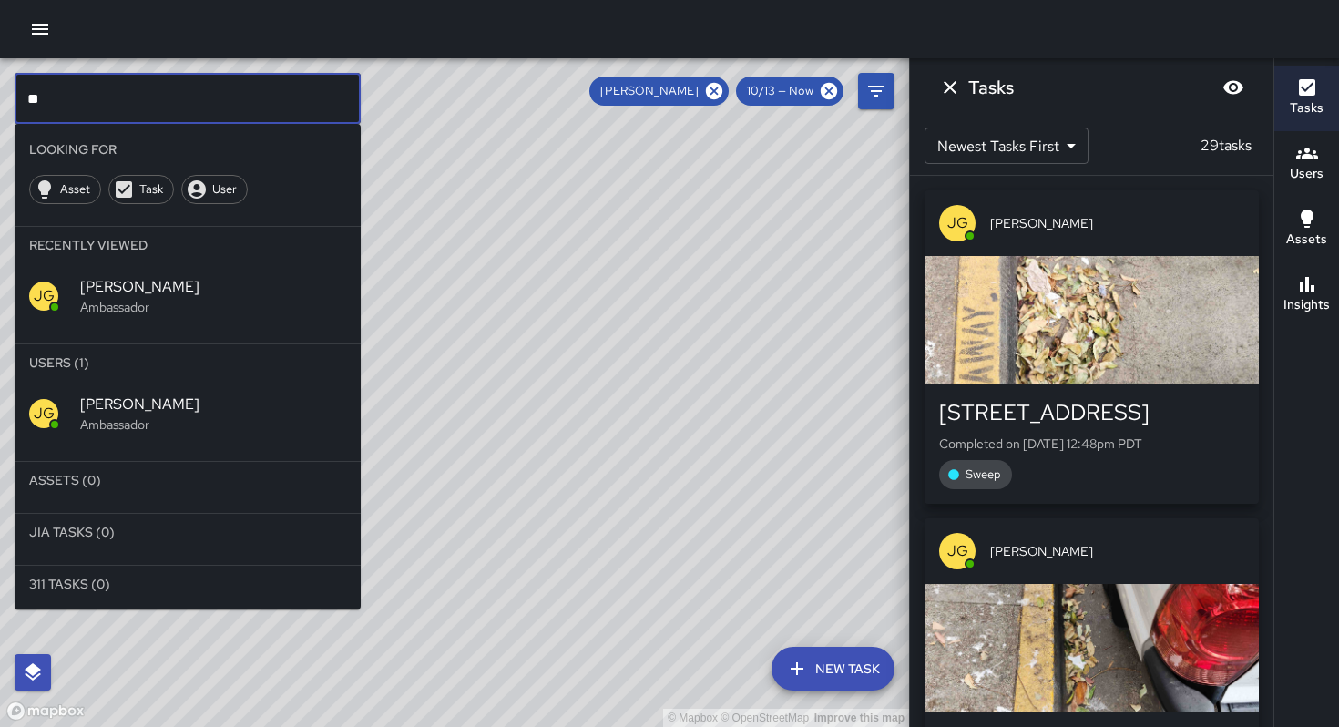
type input "*"
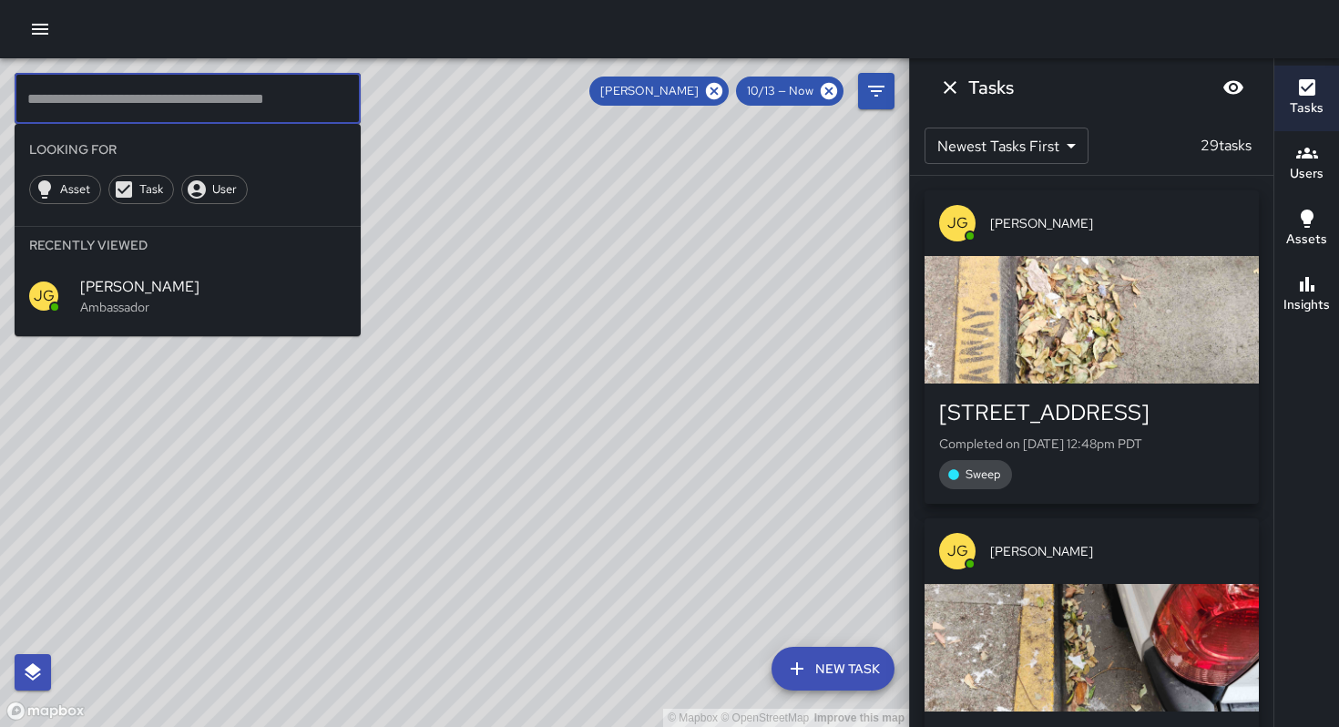
click at [36, 34] on icon "button" at bounding box center [40, 29] width 16 height 11
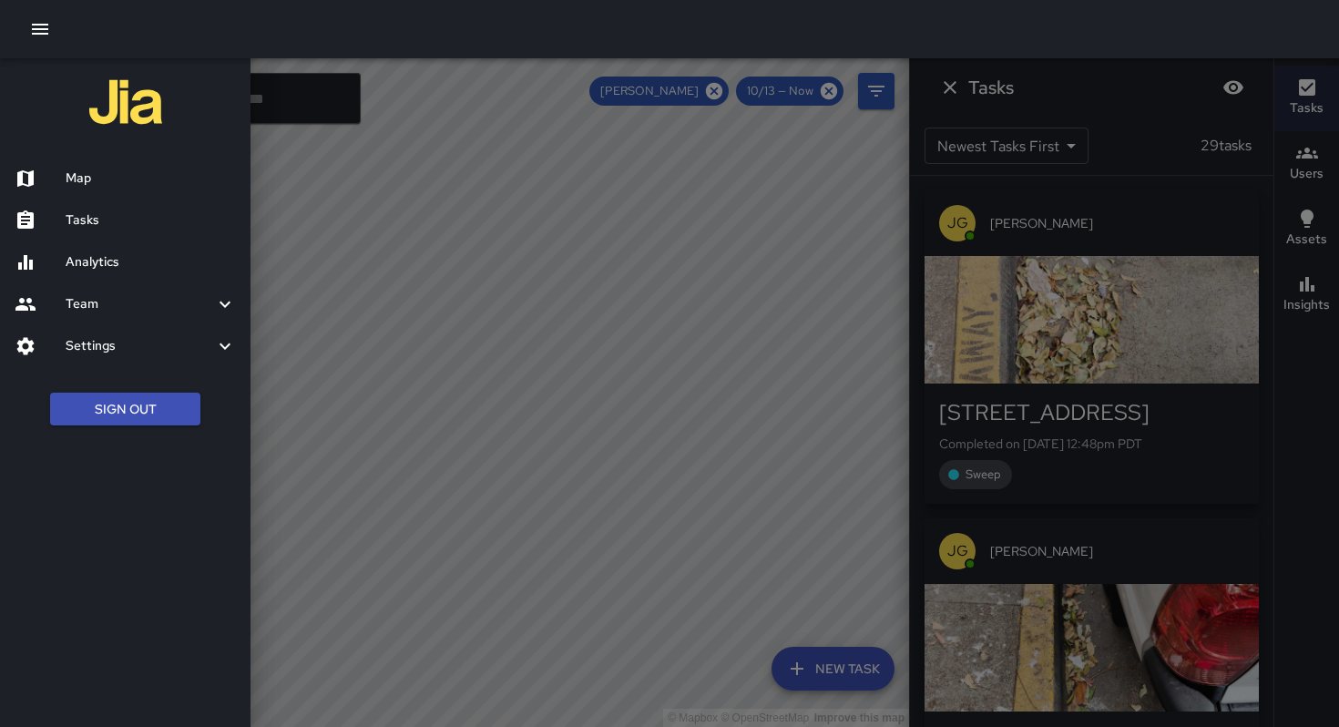
click at [86, 179] on h6 "Map" at bounding box center [151, 179] width 170 height 20
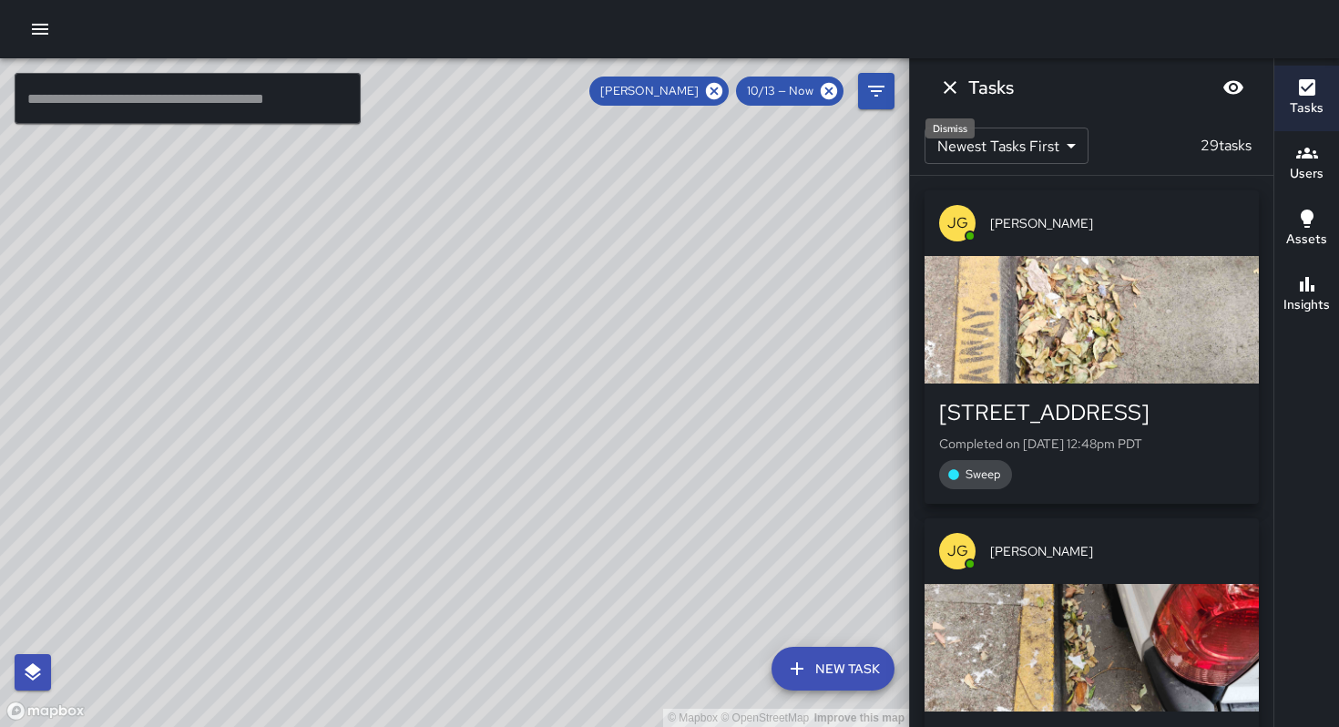
click at [950, 80] on icon "Dismiss" at bounding box center [950, 88] width 22 height 22
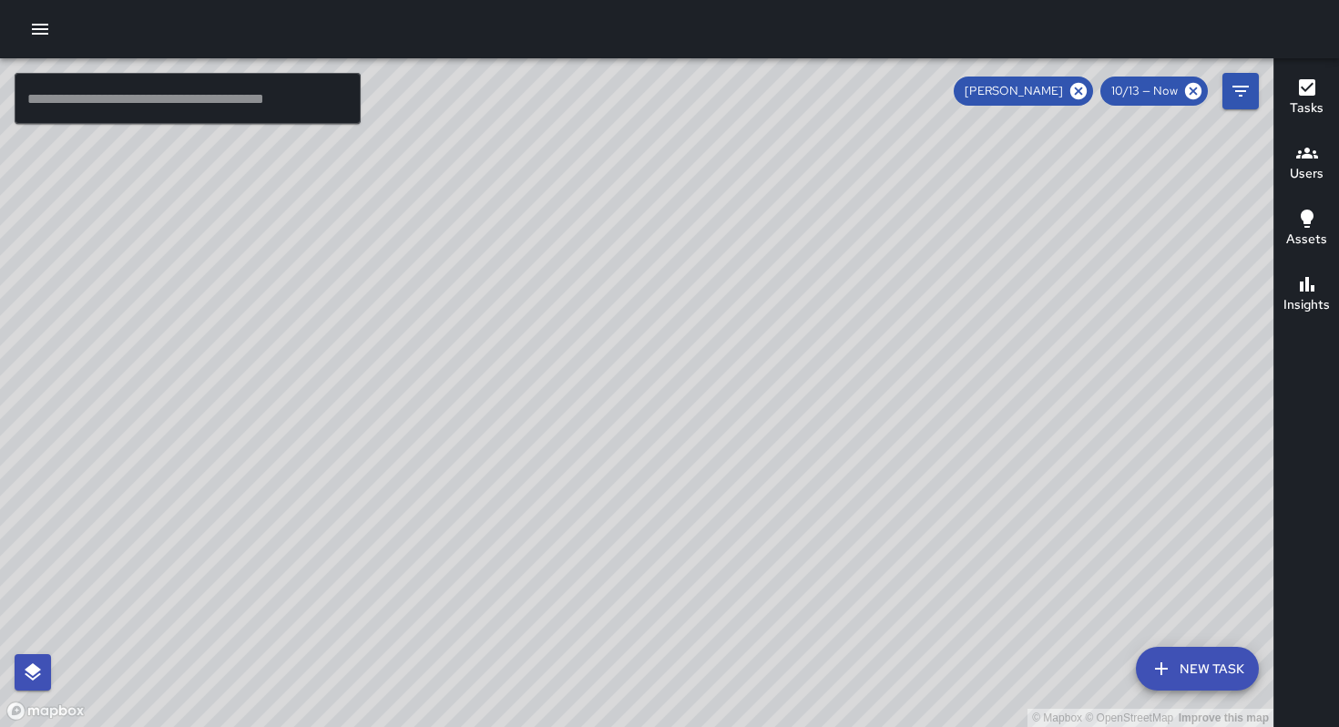
click at [37, 23] on icon "button" at bounding box center [40, 29] width 22 height 22
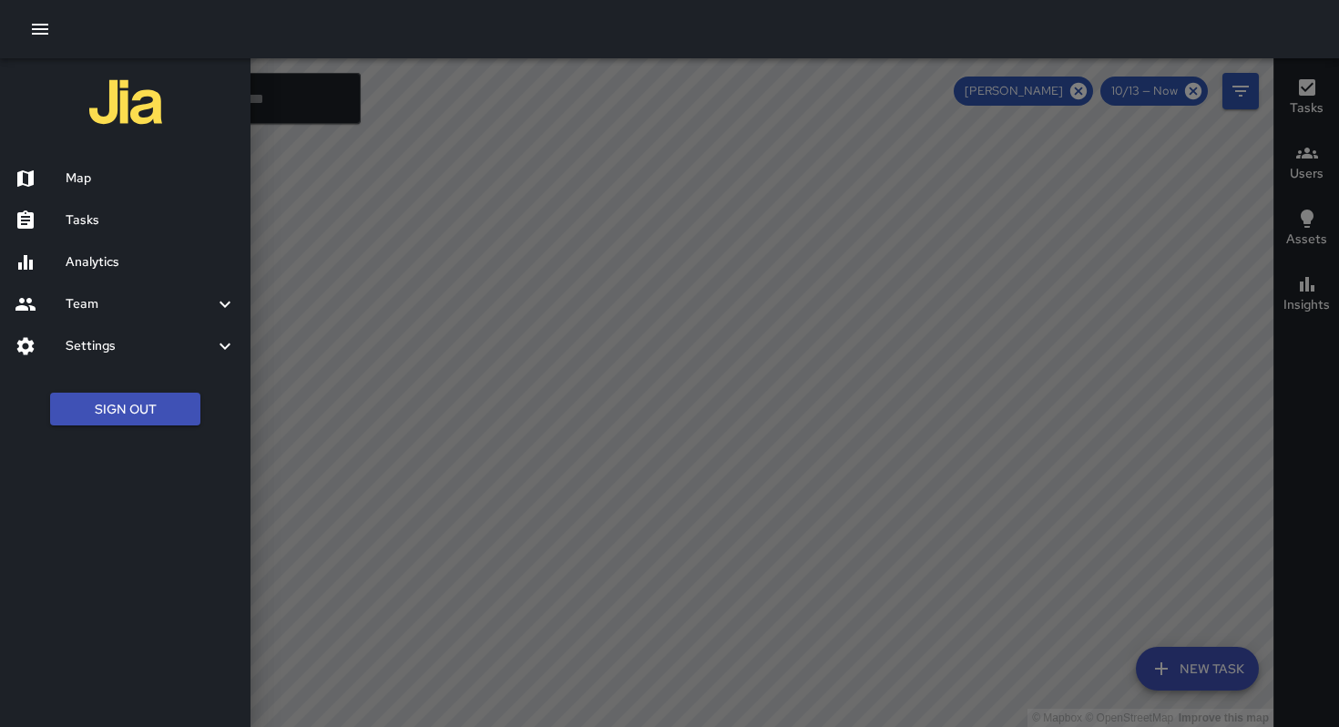
click at [63, 222] on div at bounding box center [40, 221] width 51 height 22
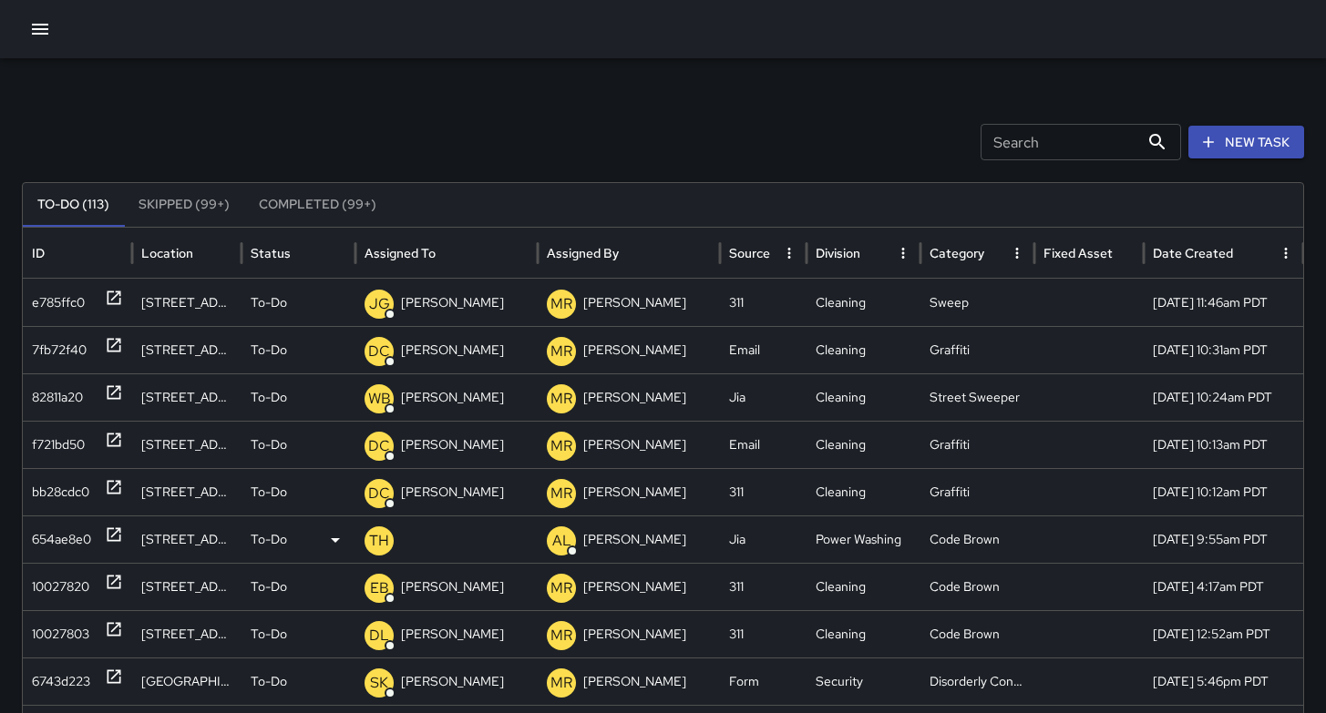
click at [72, 552] on div "654ae8e0" at bounding box center [61, 540] width 59 height 46
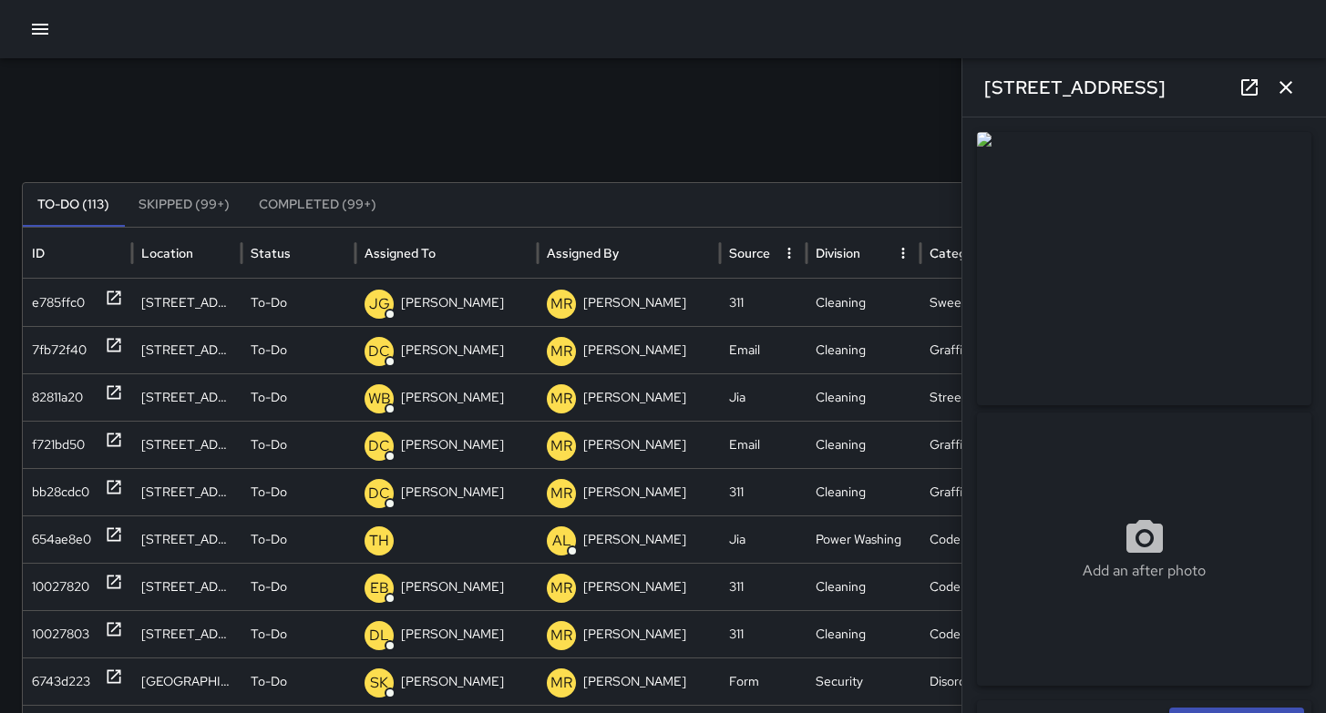
click at [1152, 355] on img at bounding box center [1144, 268] width 334 height 273
click at [1124, 326] on img at bounding box center [1144, 268] width 334 height 273
click at [1247, 82] on icon at bounding box center [1249, 88] width 22 height 22
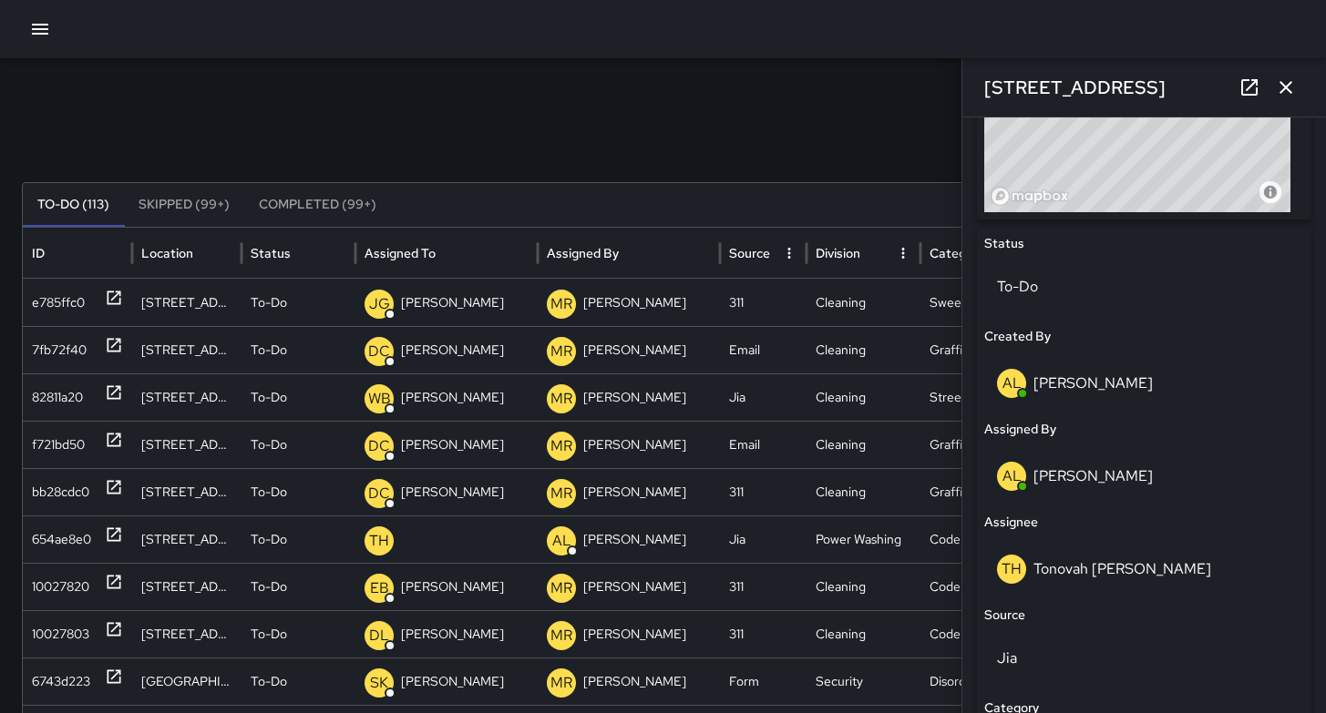
scroll to position [890, 0]
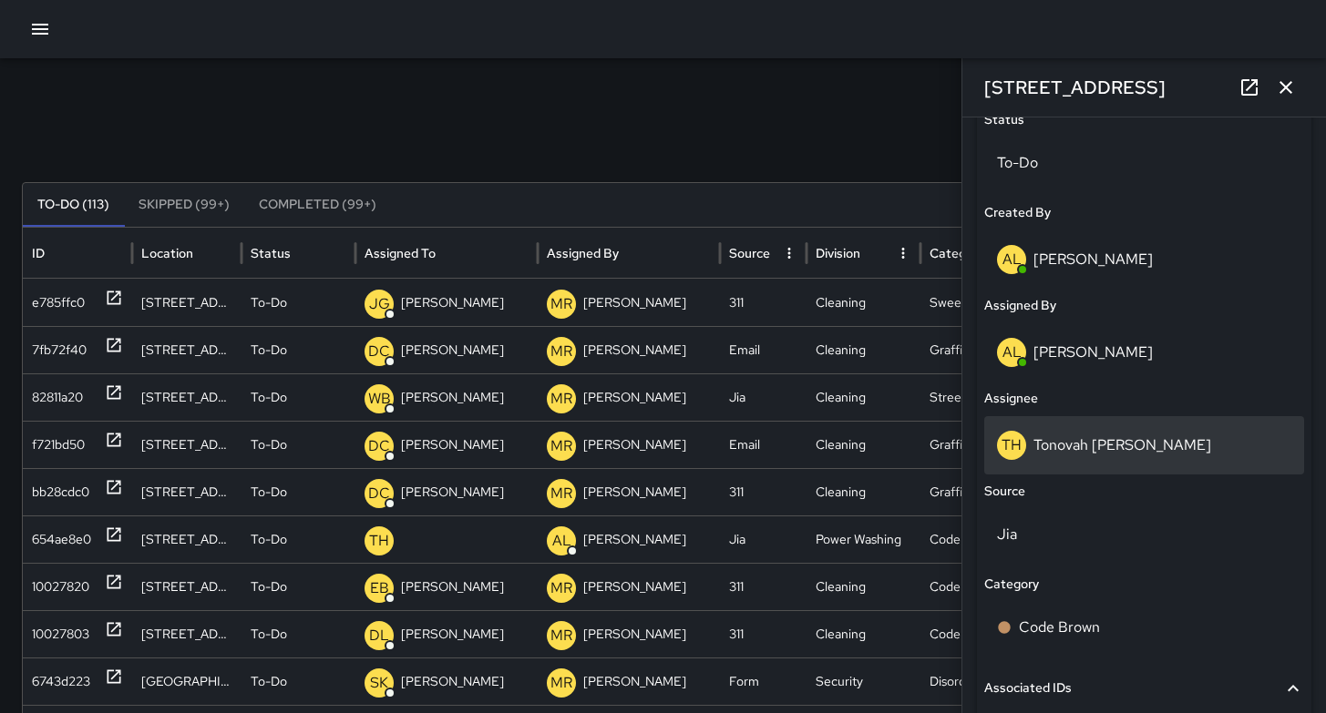
click at [1123, 444] on p "Tonovah [PERSON_NAME]" at bounding box center [1122, 445] width 178 height 19
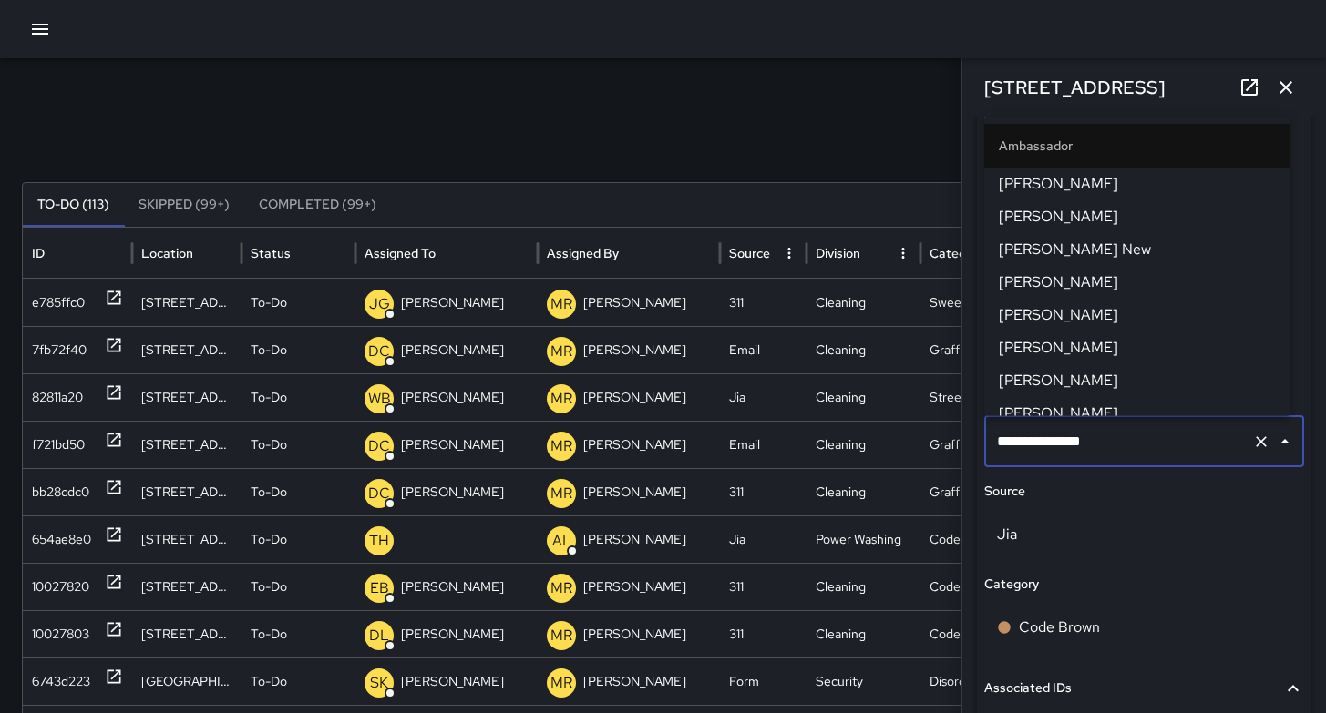
scroll to position [1167, 0]
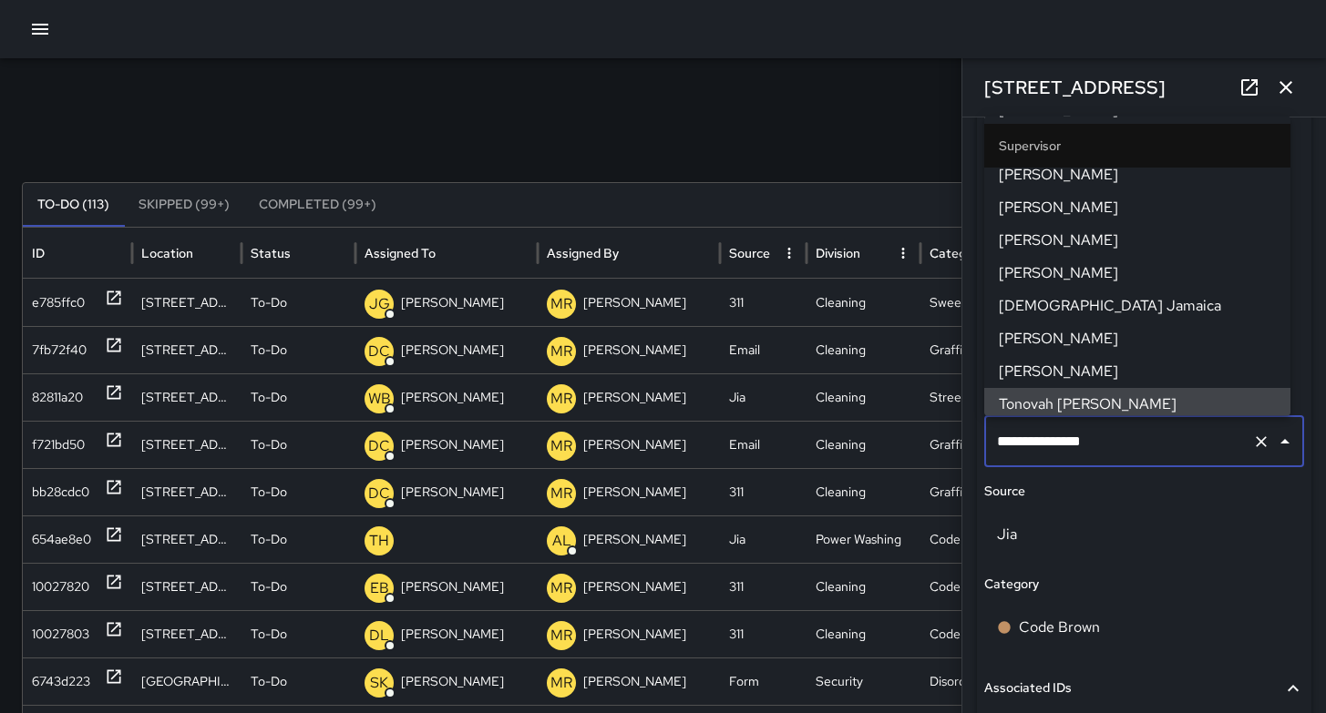
click at [732, 175] on div "Search Search New Task To-Do (113) Skipped (99+) Completed (99+) ID Location St…" at bounding box center [663, 575] width 1326 height 1034
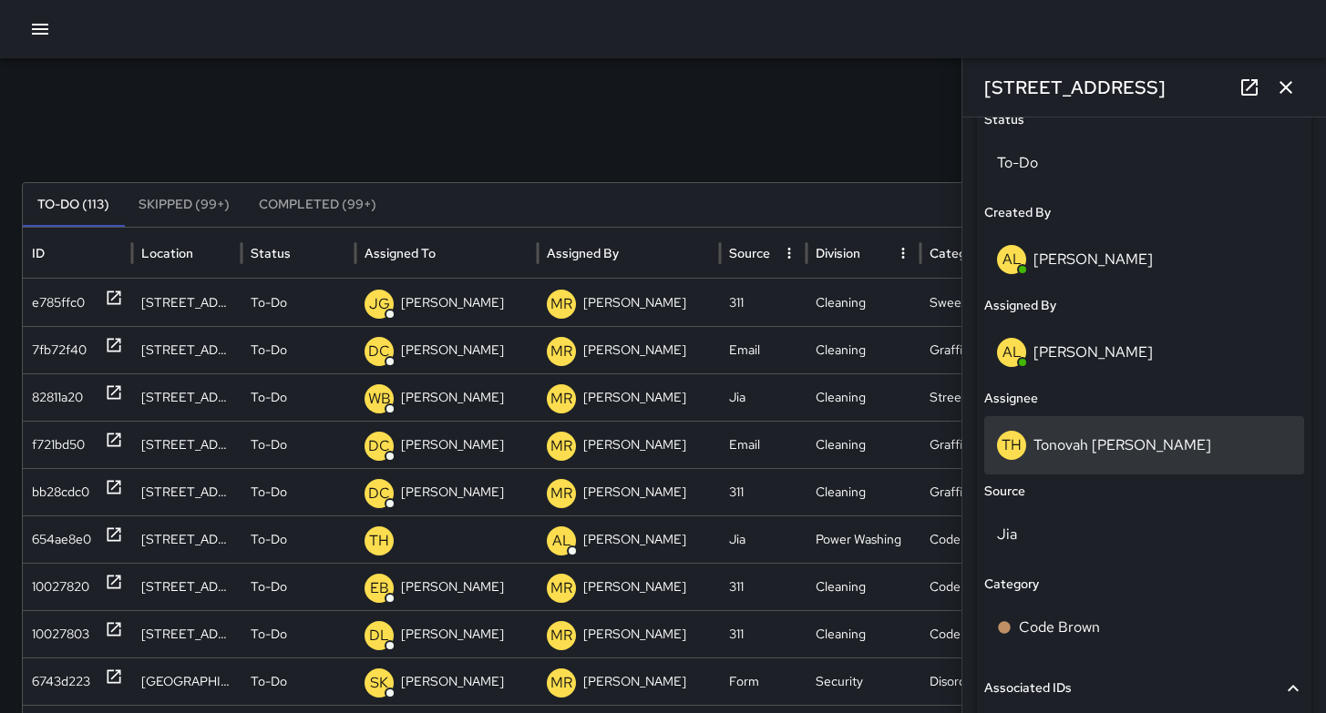
click at [1078, 446] on p "Tonovah [PERSON_NAME]" at bounding box center [1122, 445] width 178 height 19
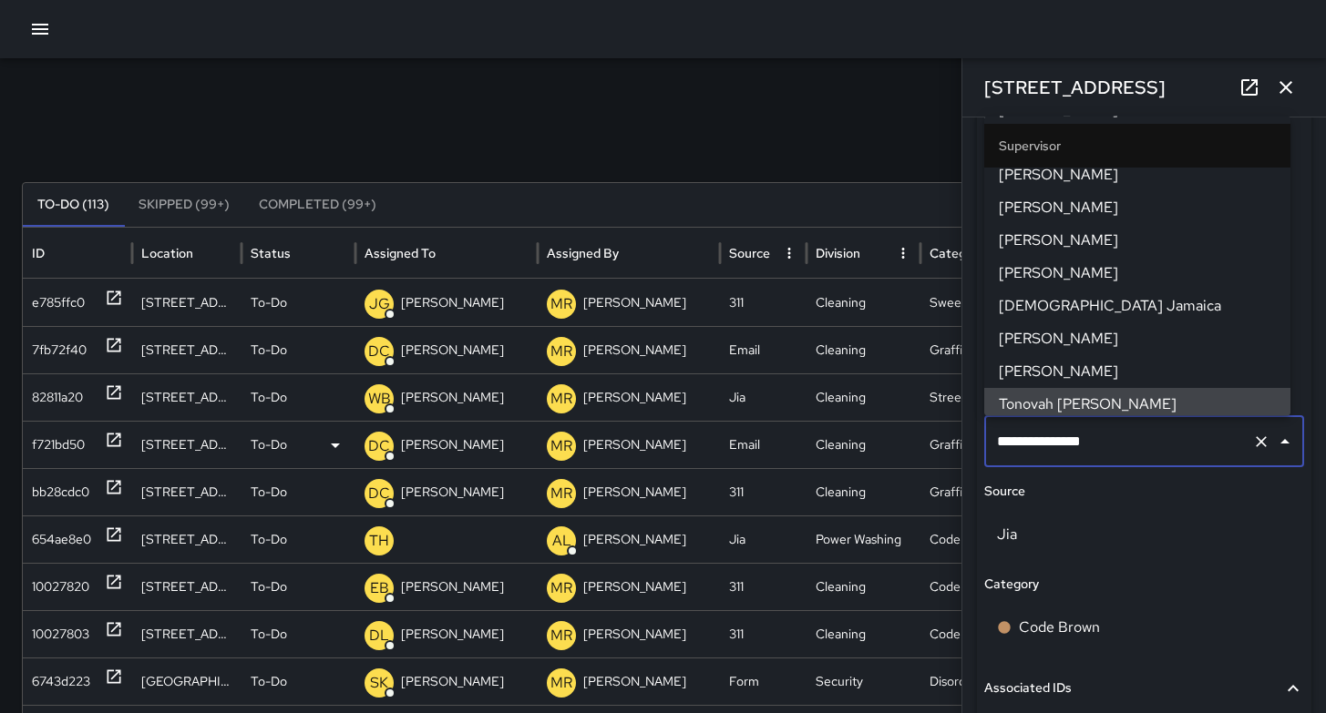
drag, startPoint x: 1126, startPoint y: 445, endPoint x: 918, endPoint y: 423, distance: 209.8
click at [938, 422] on div "Search Search New Task To-Do (113) Skipped (99+) Completed (99+) ID Location St…" at bounding box center [663, 575] width 1326 height 1034
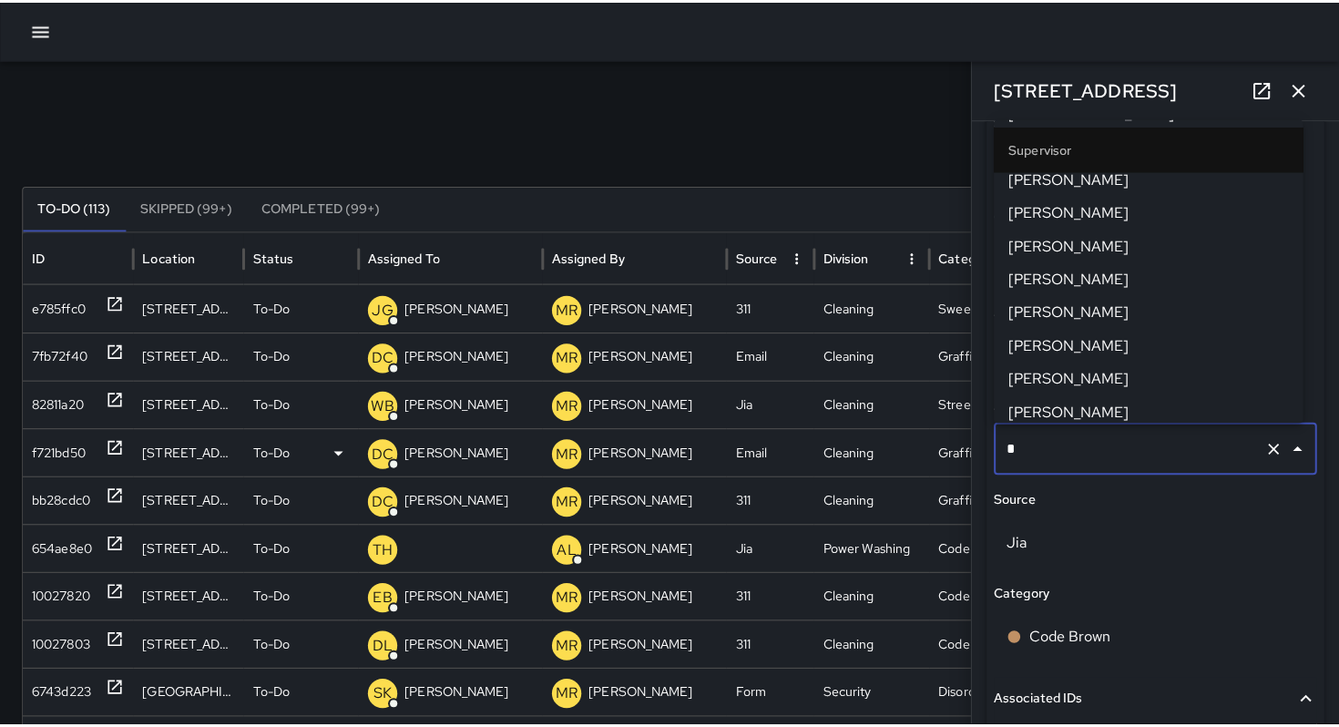
scroll to position [0, 0]
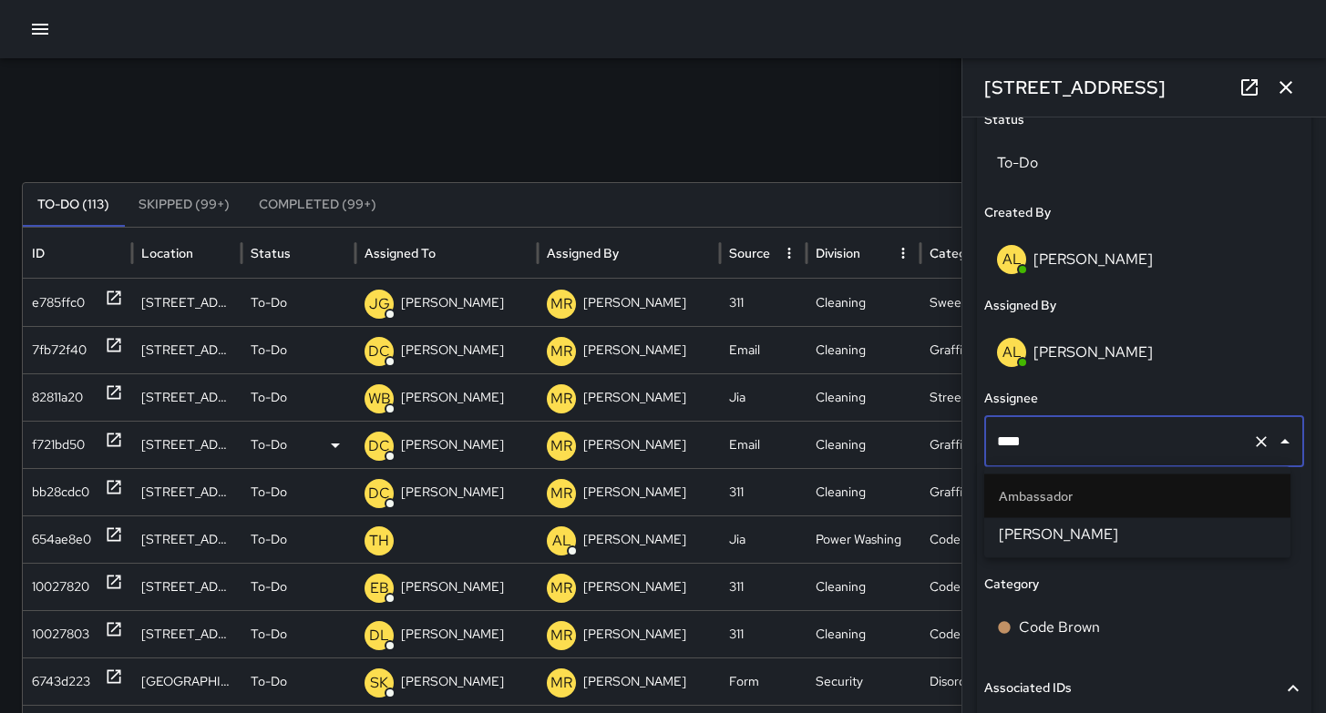
type input "*****"
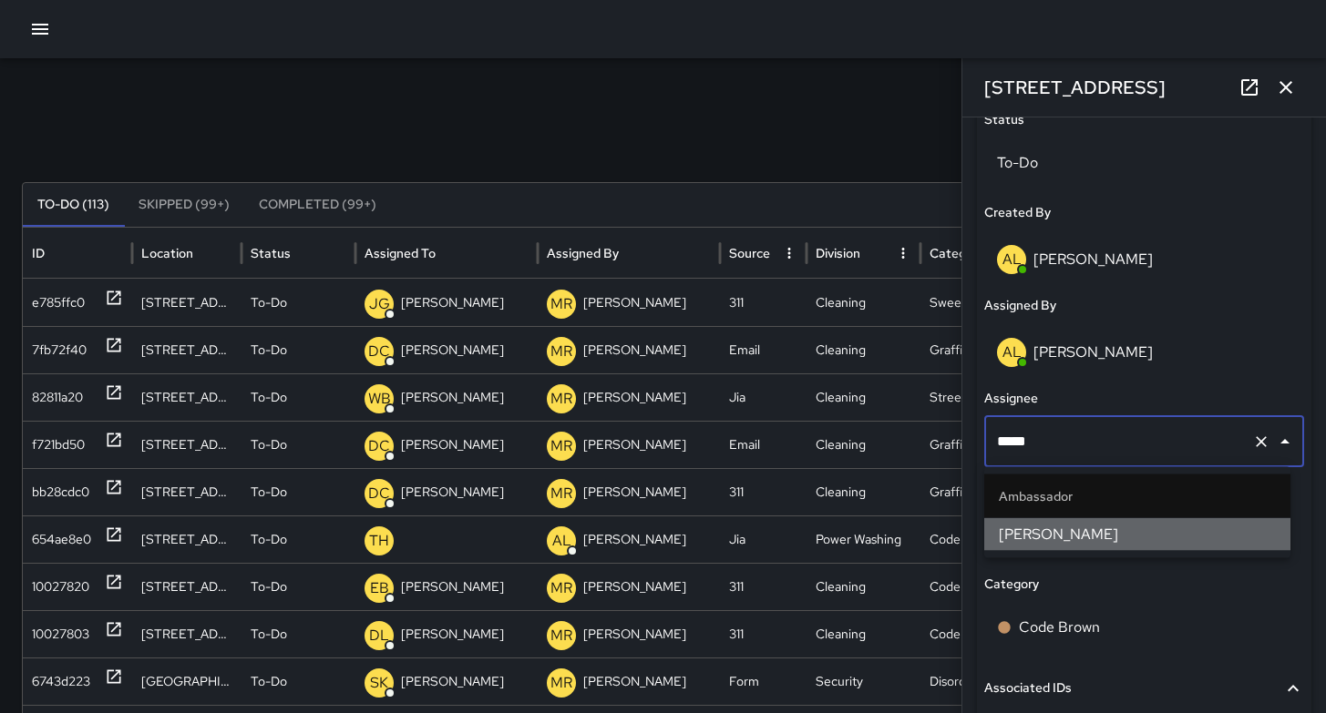
click at [1017, 537] on span "[PERSON_NAME]" at bounding box center [1137, 535] width 277 height 22
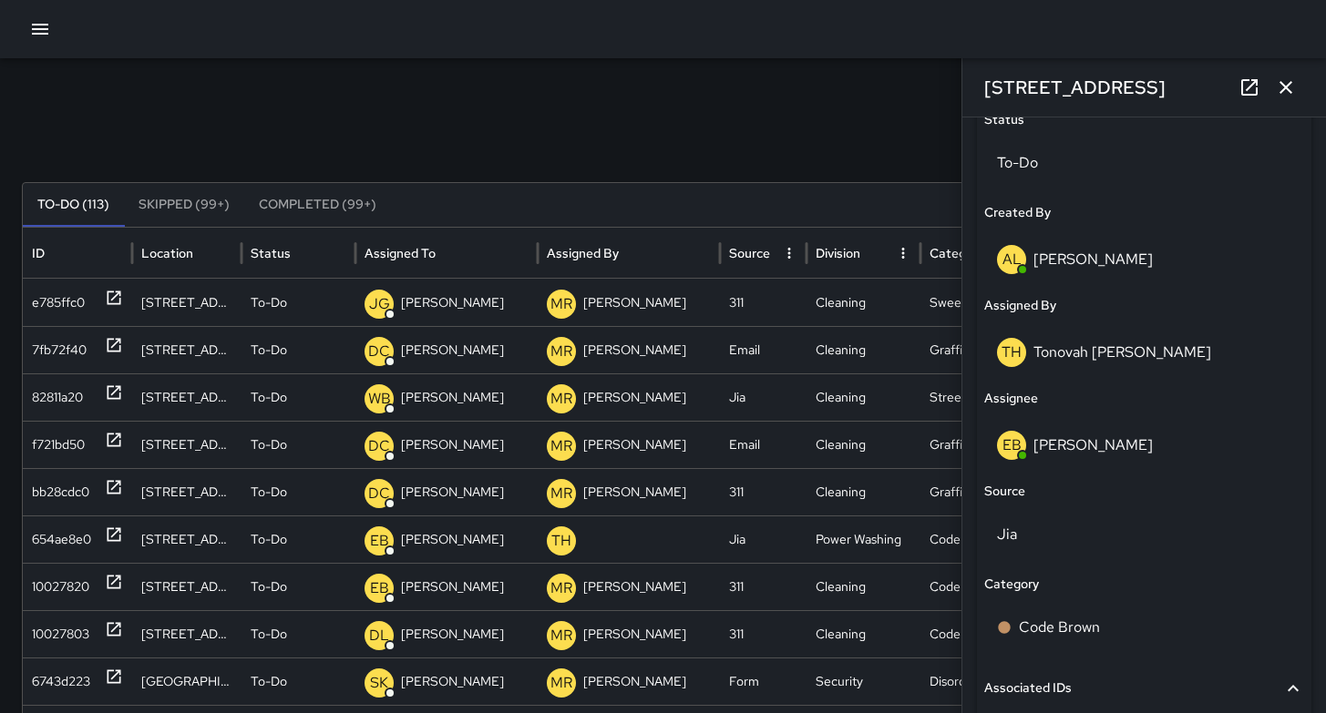
click at [1290, 96] on icon "button" at bounding box center [1286, 88] width 22 height 22
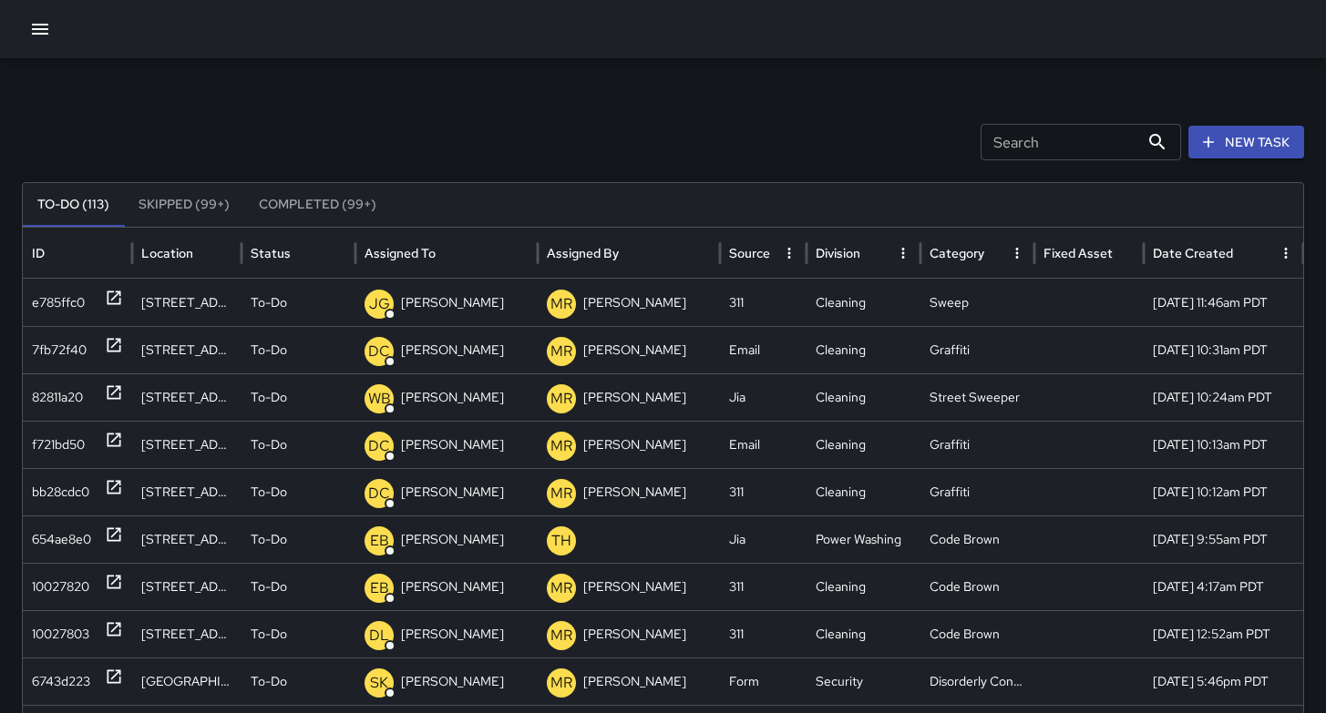
click at [760, 119] on div "Search Search New Task To-Do (113) Skipped (99+) Completed (99+) ID Location St…" at bounding box center [663, 575] width 1326 height 1034
click at [33, 34] on icon "button" at bounding box center [40, 29] width 16 height 11
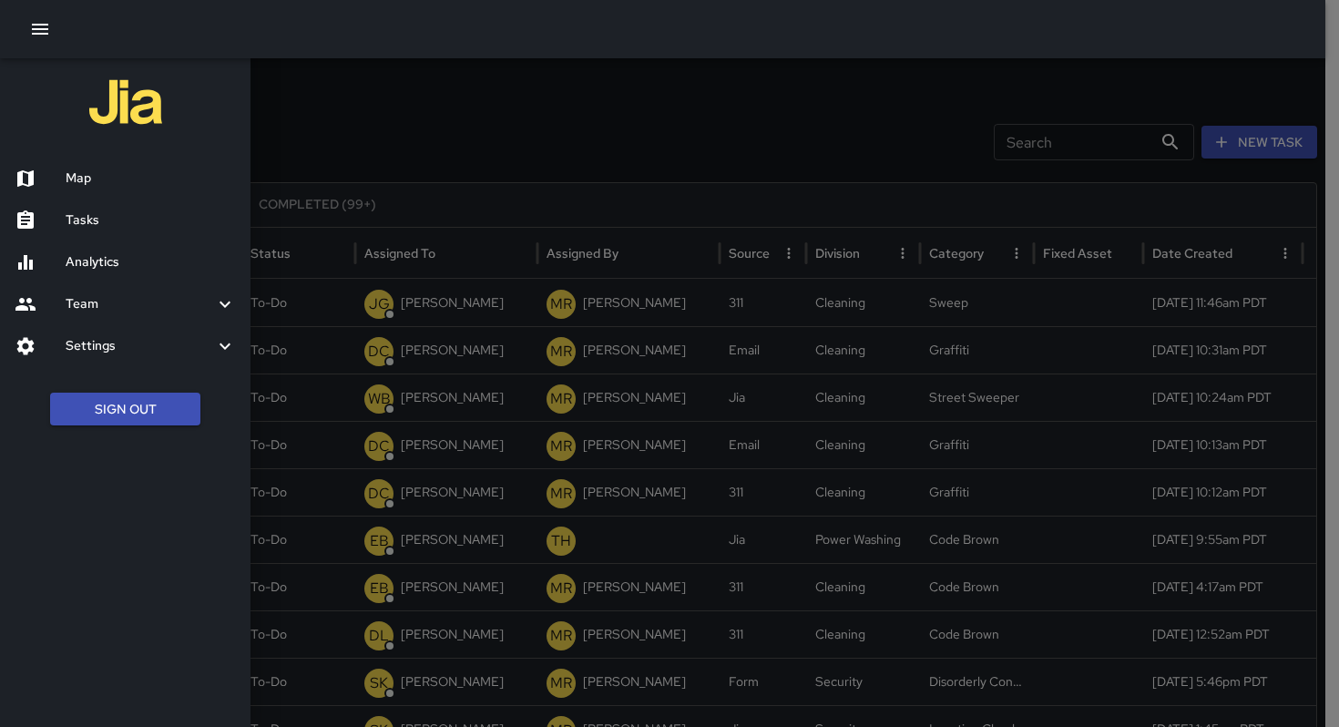
click at [86, 184] on h6 "Map" at bounding box center [151, 179] width 170 height 20
